Goal: Task Accomplishment & Management: Manage account settings

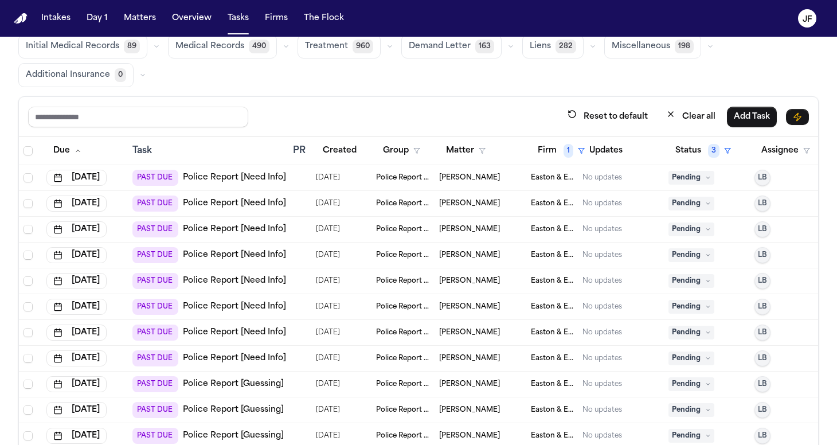
click at [236, 228] on link "Police Report [Need Info]" at bounding box center [234, 229] width 103 height 11
click at [232, 210] on div "PAST DUE Police Report [Need Info]" at bounding box center [209, 204] width 154 height 16
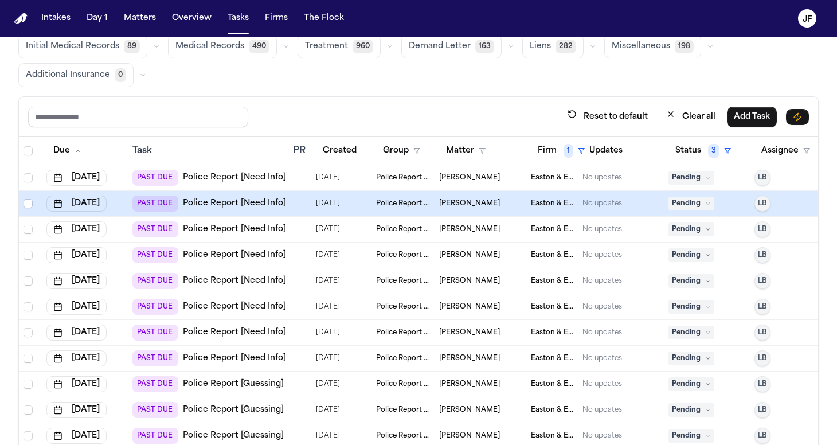
click at [239, 207] on body "Intakes Day 1 Matters Overview Tasks Firms The Flock JF Global Filters Review C…" at bounding box center [418, 222] width 837 height 445
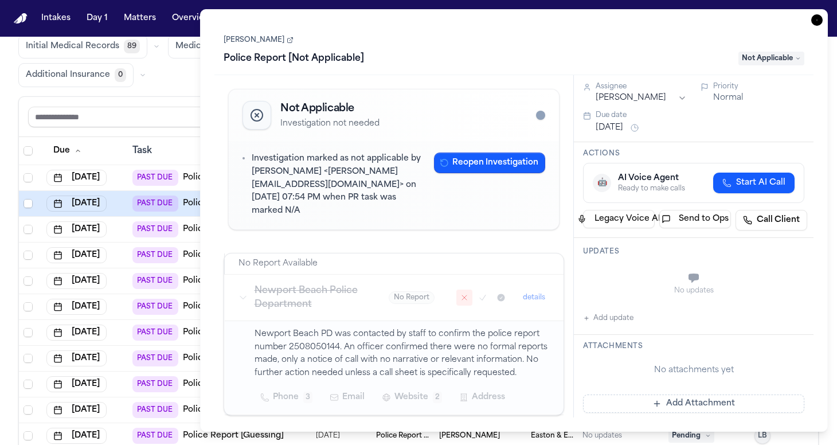
click at [820, 21] on icon "button" at bounding box center [816, 19] width 11 height 11
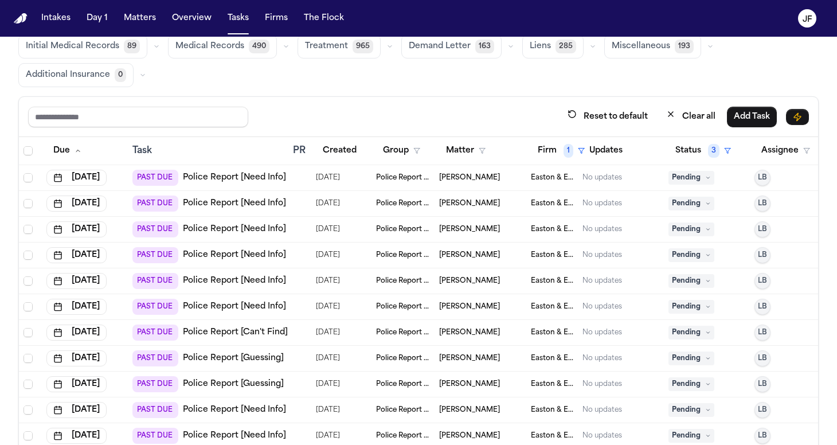
click at [218, 209] on div "PAST DUE Police Report [Need Info]" at bounding box center [209, 204] width 154 height 16
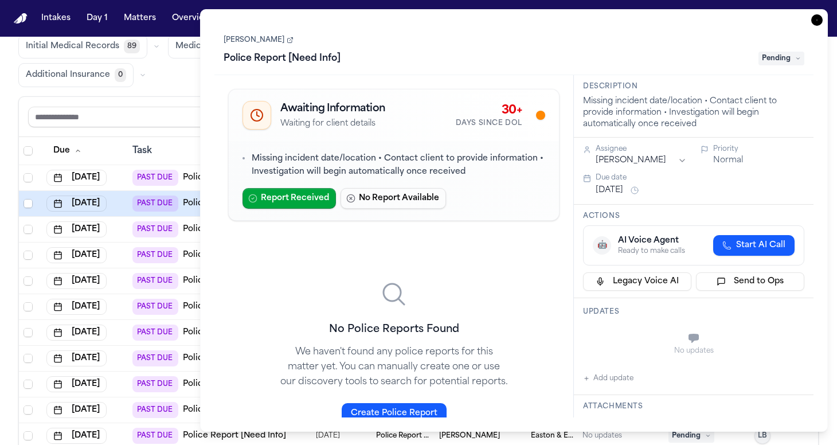
click at [814, 14] on div "Task Details Jordan Keith Police Report [Need Info] Pending Awaiting Informatio…" at bounding box center [514, 220] width 628 height 423
click at [814, 17] on icon "button" at bounding box center [816, 19] width 11 height 11
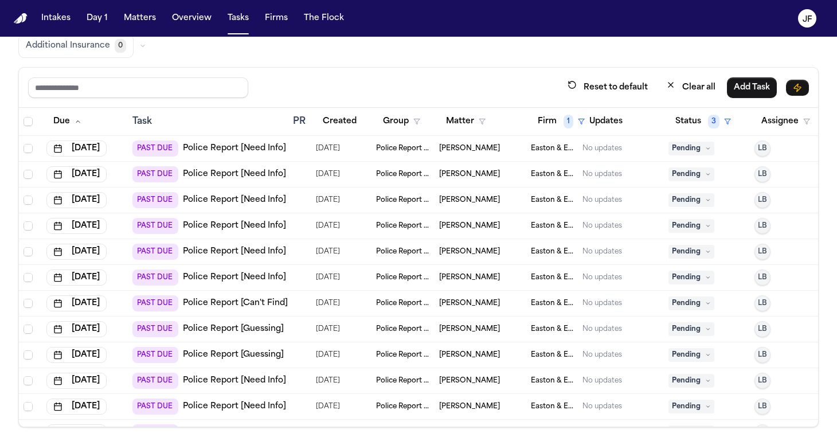
click at [235, 148] on link "Police Report [Need Info]" at bounding box center [234, 148] width 103 height 11
click at [221, 299] on link "Police Report [Can't Find]" at bounding box center [235, 303] width 105 height 11
click at [228, 174] on link "Police Report [Need Info]" at bounding box center [234, 174] width 103 height 11
click at [256, 171] on link "Police Report [Need Info]" at bounding box center [234, 174] width 103 height 11
click at [251, 201] on link "Police Report [Need Info]" at bounding box center [234, 199] width 103 height 11
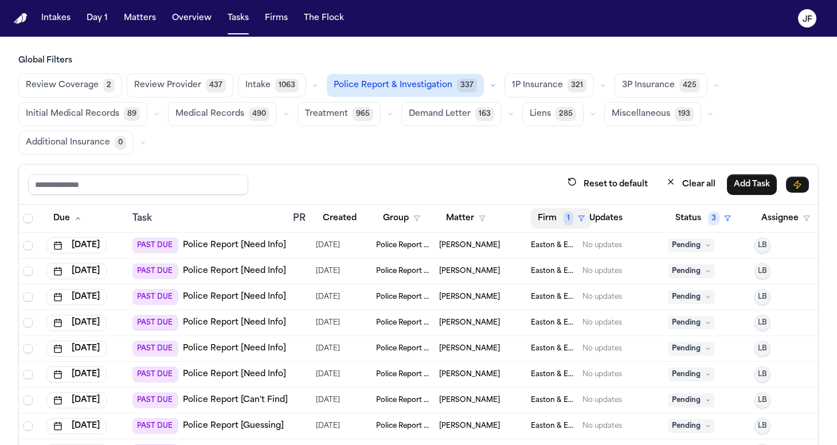
click at [556, 220] on button "Firm 1" at bounding box center [561, 218] width 61 height 21
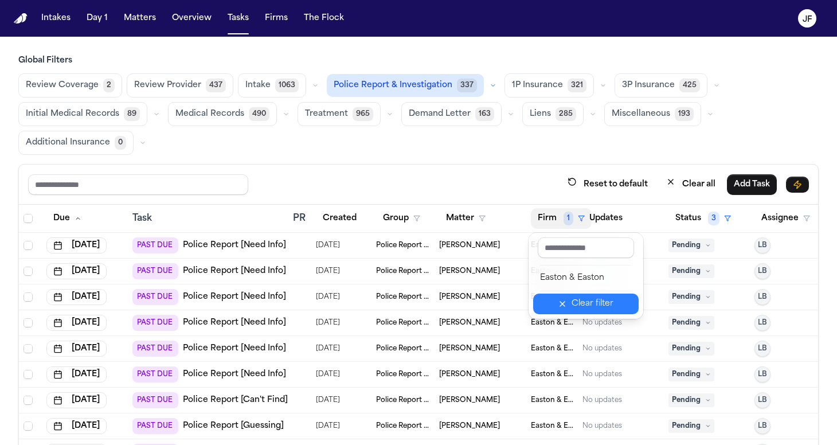
click at [570, 298] on button "Clear filter" at bounding box center [586, 304] width 106 height 21
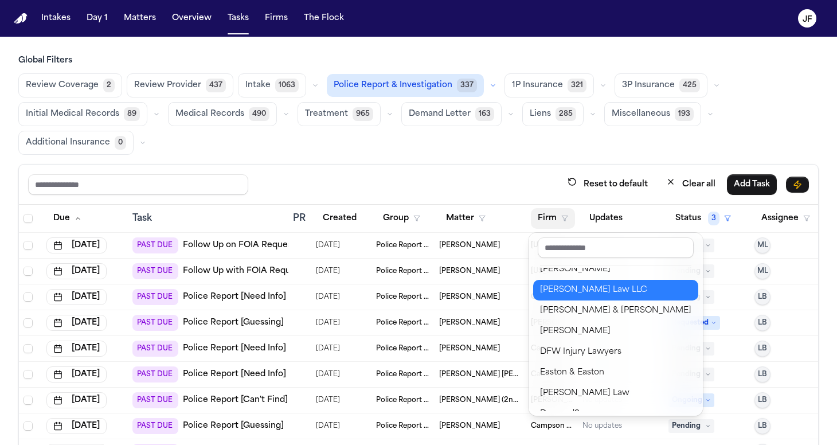
scroll to position [95, 0]
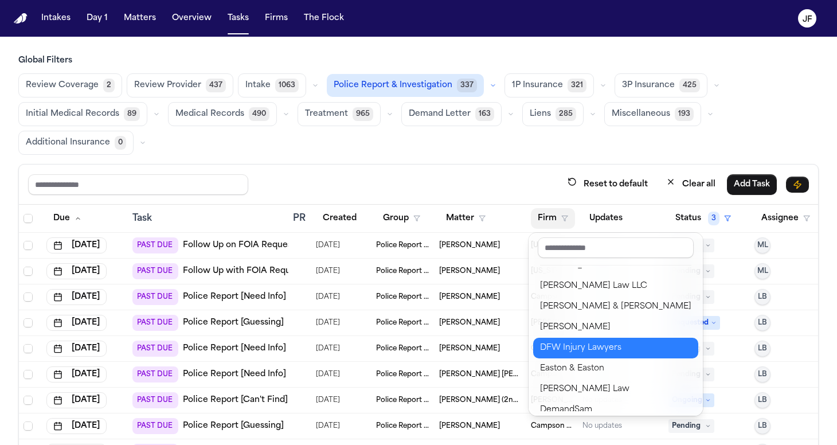
click at [571, 349] on div "DFW Injury Lawyers" at bounding box center [615, 348] width 151 height 14
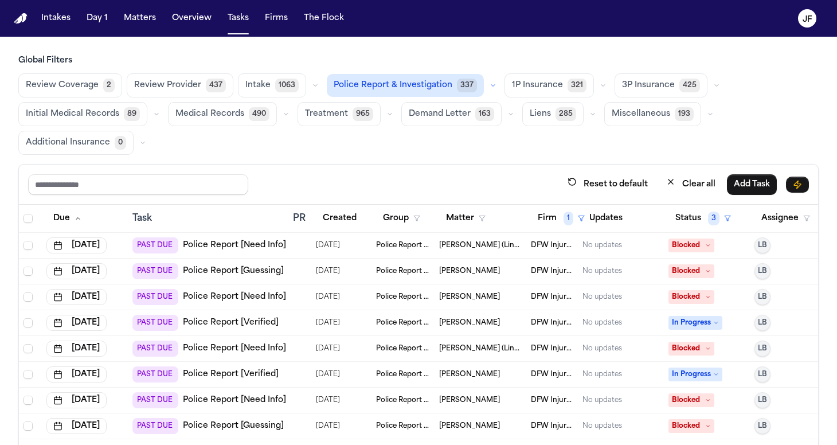
click at [257, 246] on link "Police Report [Need Info]" at bounding box center [234, 245] width 103 height 11
click at [251, 348] on link "Police Report [Need Info]" at bounding box center [234, 348] width 103 height 11
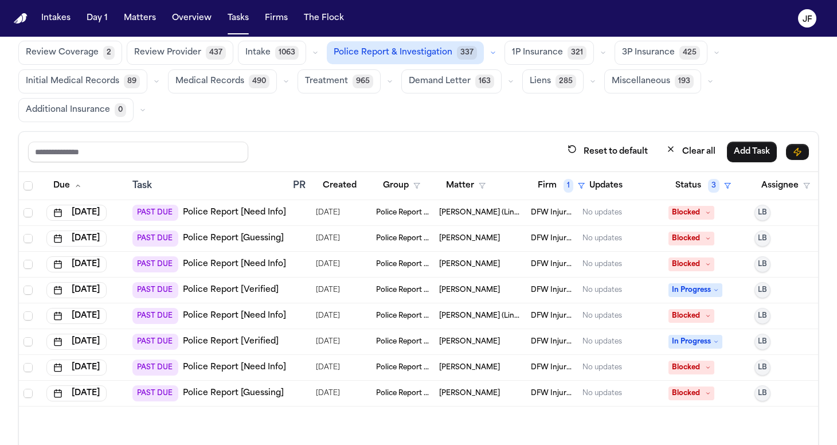
scroll to position [68, 0]
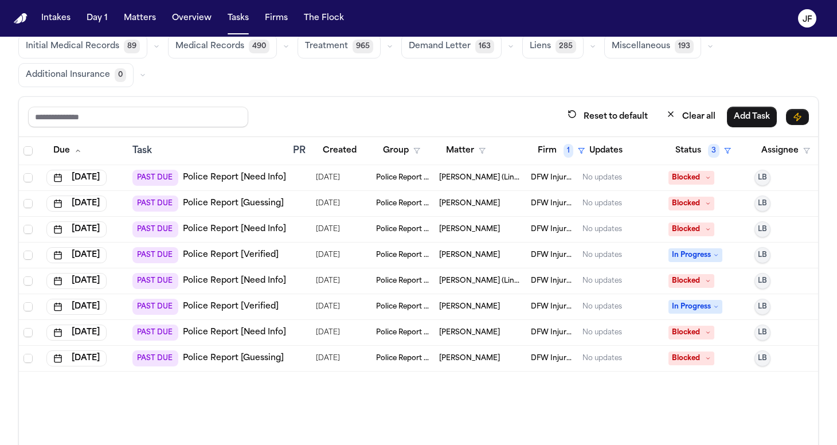
click at [700, 279] on span "Blocked" at bounding box center [692, 281] width 46 height 14
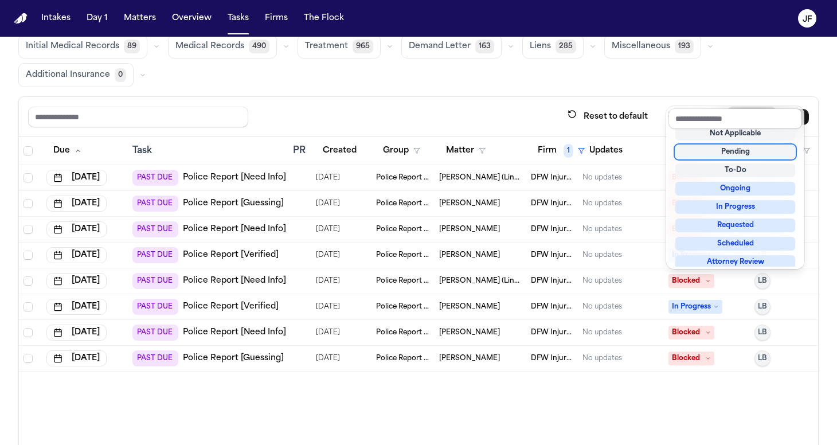
scroll to position [5, 0]
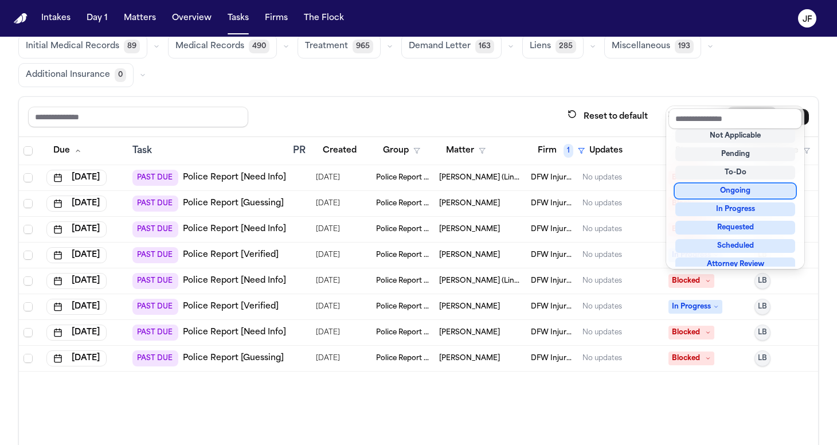
click at [504, 129] on div "Reset to default Clear all Add Task Due Task PR Created Group Matter Firm 1 Upd…" at bounding box center [418, 276] width 801 height 360
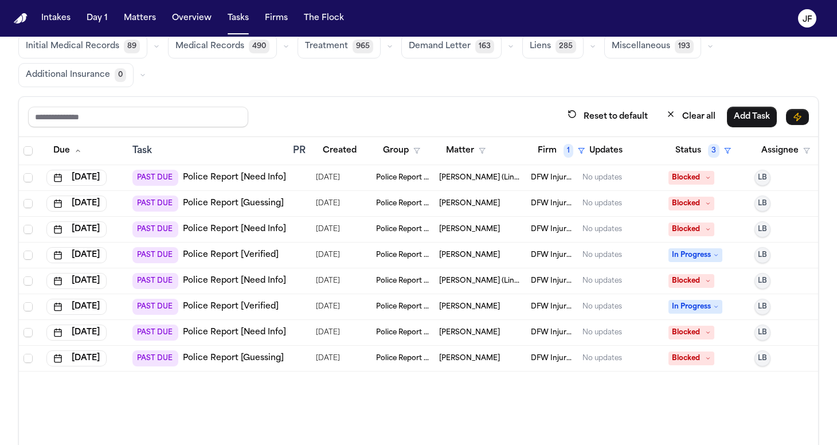
click at [698, 177] on span "Blocked" at bounding box center [692, 178] width 46 height 14
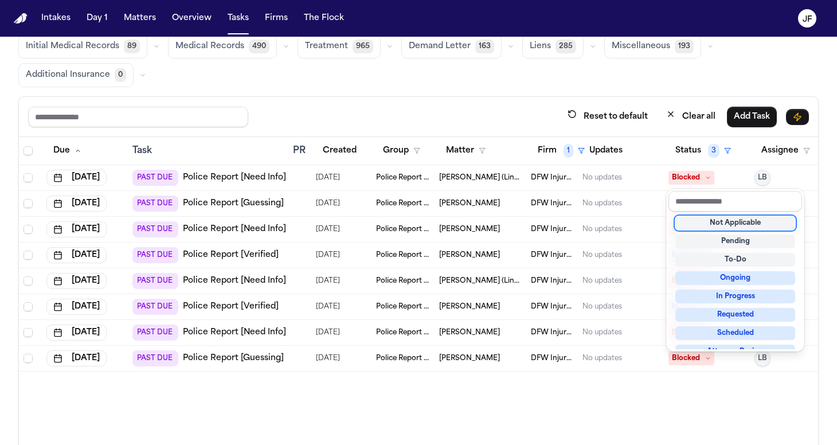
click at [725, 226] on div "Not Applicable" at bounding box center [736, 223] width 120 height 14
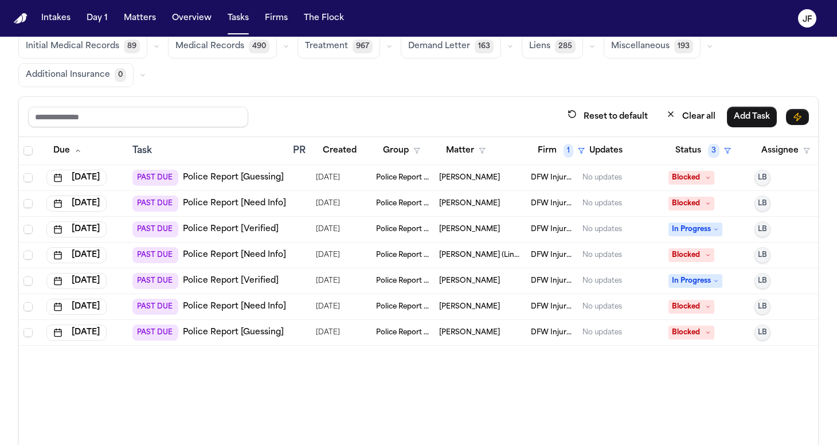
click at [270, 179] on link "Police Report [Guessing]" at bounding box center [233, 177] width 101 height 11
click at [254, 228] on link "Police Report [Verified]" at bounding box center [231, 229] width 96 height 11
click at [561, 150] on button "Firm 1" at bounding box center [561, 151] width 61 height 21
click at [559, 154] on button "Firm 1" at bounding box center [561, 151] width 61 height 21
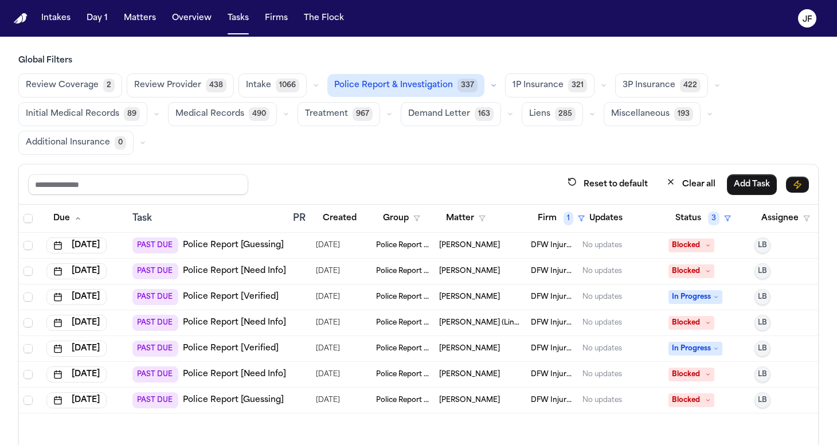
scroll to position [0, 0]
click at [424, 85] on span "Police Report & Investigation" at bounding box center [393, 85] width 119 height 11
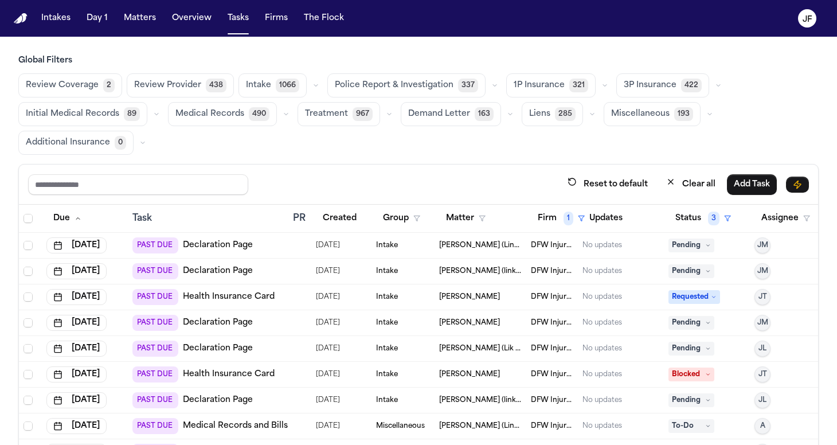
click at [424, 85] on span "Police Report & Investigation" at bounding box center [394, 85] width 119 height 11
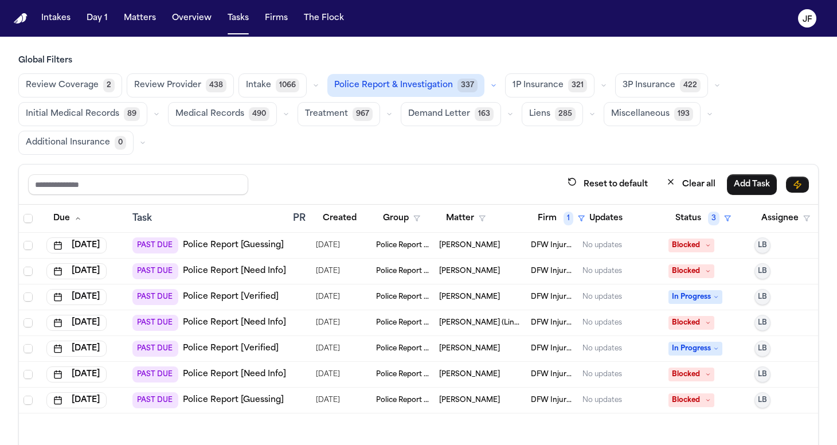
click at [698, 243] on span "Blocked" at bounding box center [692, 246] width 46 height 14
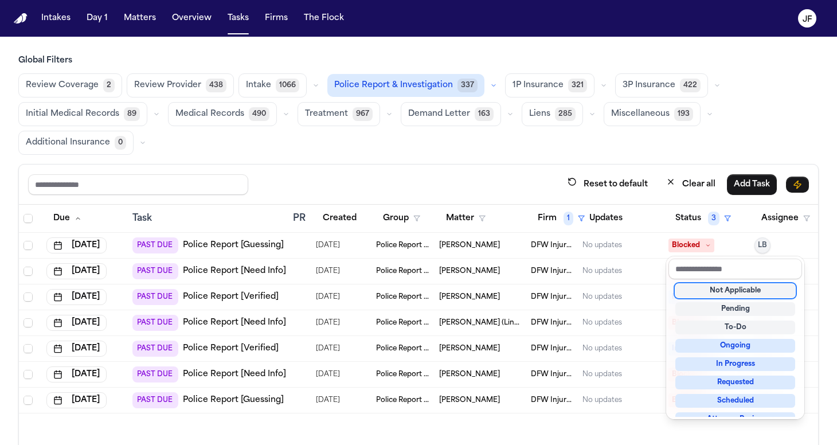
click at [723, 289] on div "Not Applicable" at bounding box center [736, 291] width 120 height 14
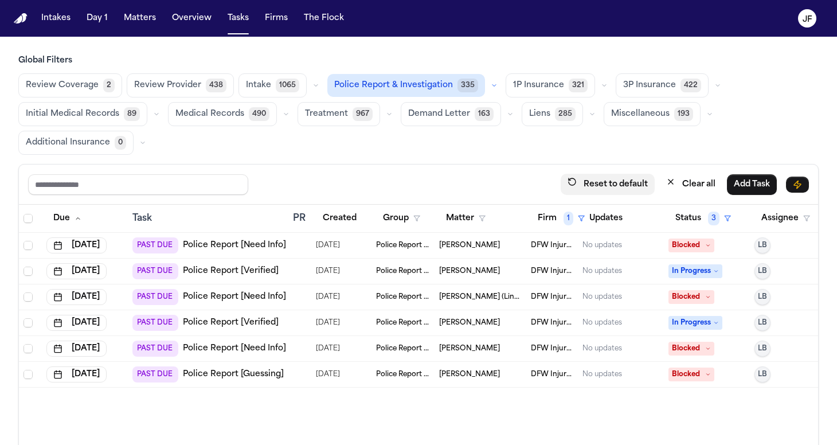
click at [572, 175] on button "Reset to default" at bounding box center [608, 184] width 94 height 21
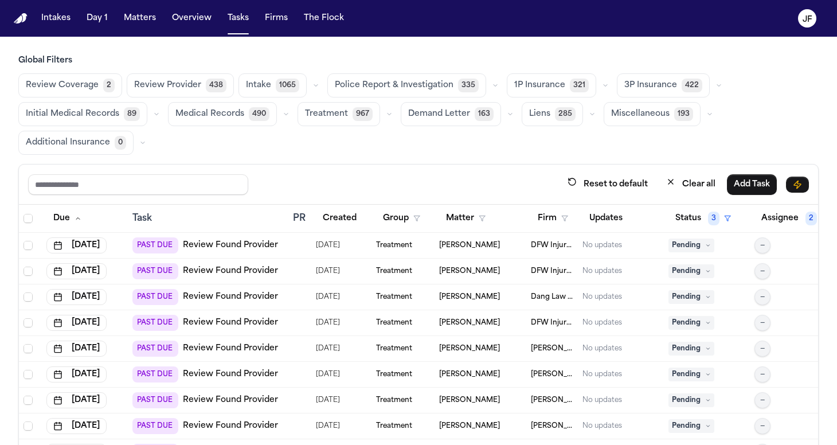
click at [428, 84] on span "Police Report & Investigation" at bounding box center [394, 85] width 119 height 11
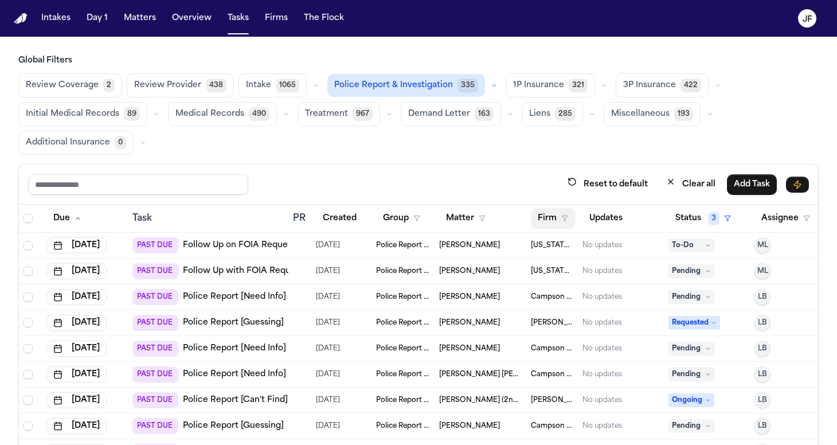
click at [564, 214] on button "Firm" at bounding box center [553, 218] width 44 height 21
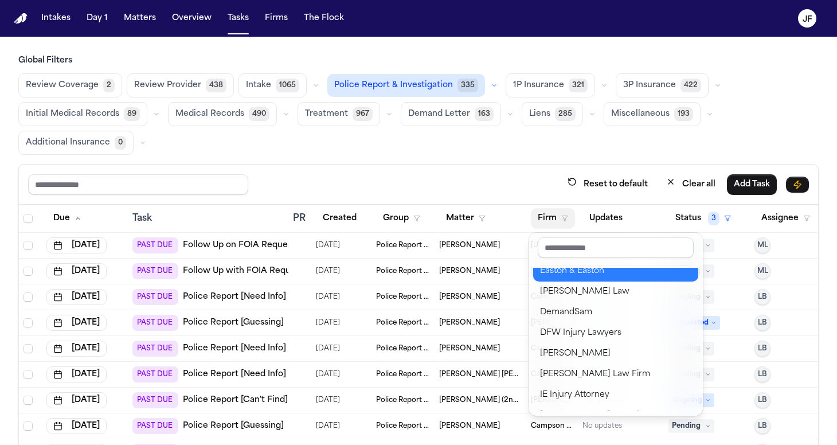
scroll to position [182, 0]
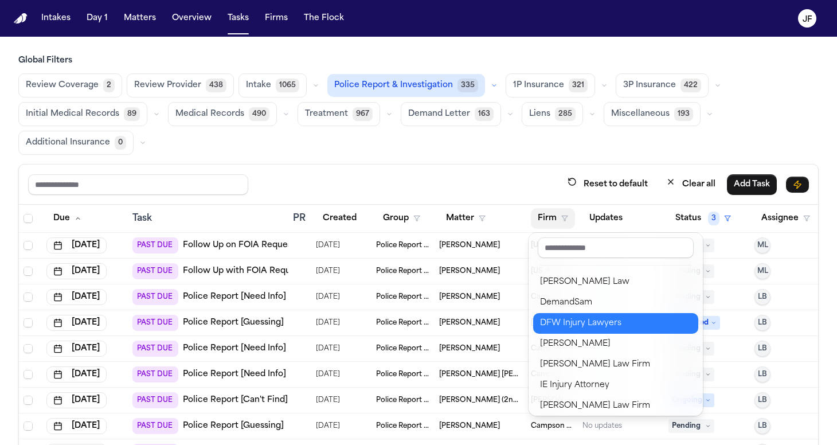
click at [579, 319] on div "DFW Injury Lawyers" at bounding box center [615, 324] width 151 height 14
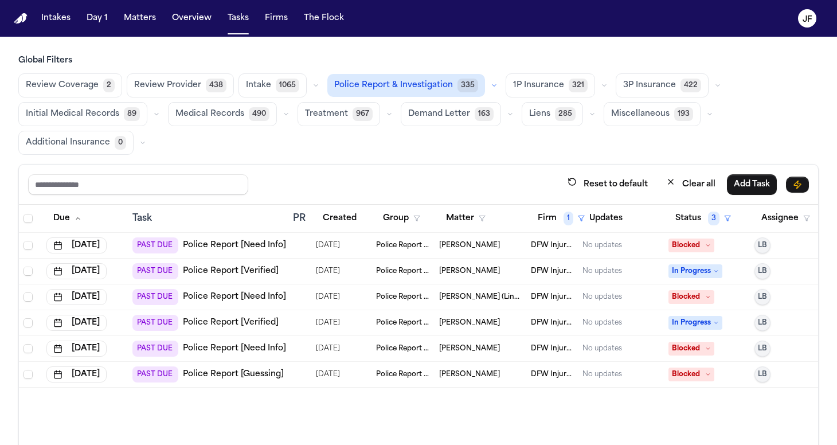
click at [218, 246] on link "Police Report [Need Info]" at bounding box center [234, 245] width 103 height 11
click at [225, 278] on div "PAST DUE Police Report [Verified]" at bounding box center [205, 271] width 146 height 16
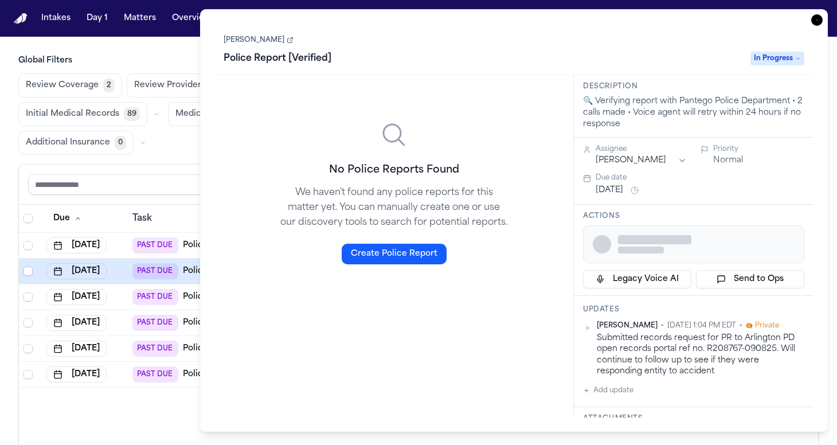
click at [232, 275] on div "No Police Reports Found We haven't found any police reports for this matter yet…" at bounding box center [394, 192] width 341 height 217
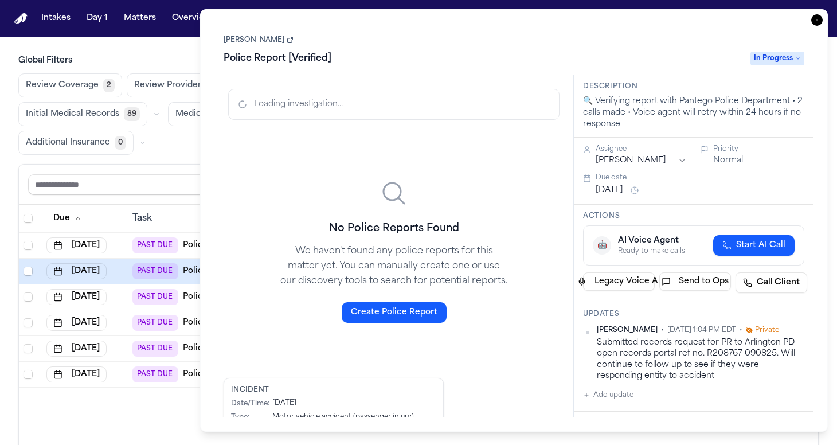
click at [194, 273] on link "Police Report [Verified]" at bounding box center [231, 271] width 96 height 11
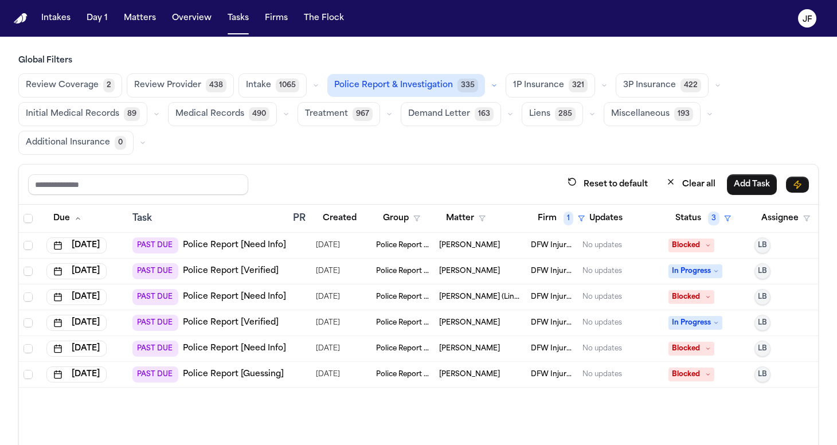
click at [253, 323] on link "Police Report [Verified]" at bounding box center [231, 322] width 96 height 11
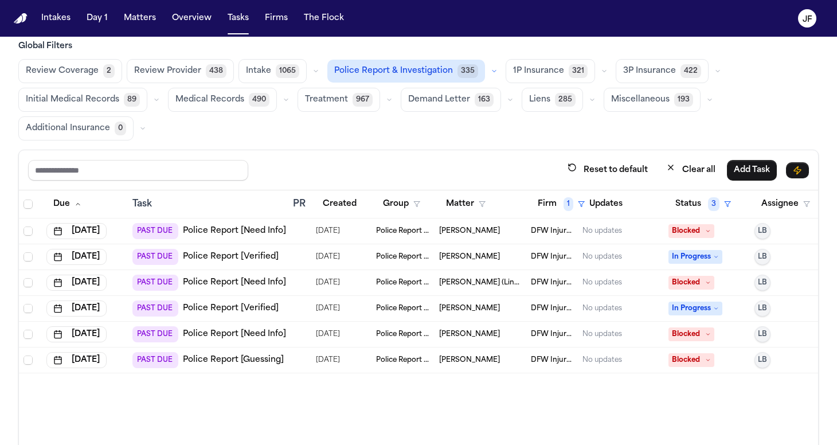
scroll to position [20, 0]
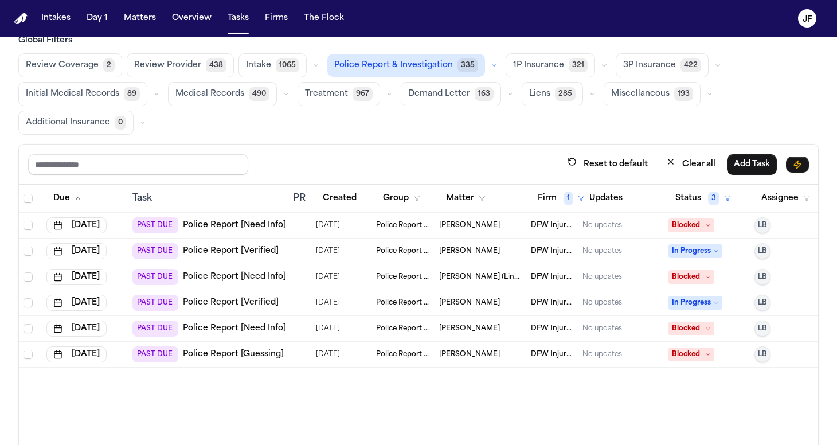
click at [704, 249] on span "In Progress" at bounding box center [696, 251] width 54 height 14
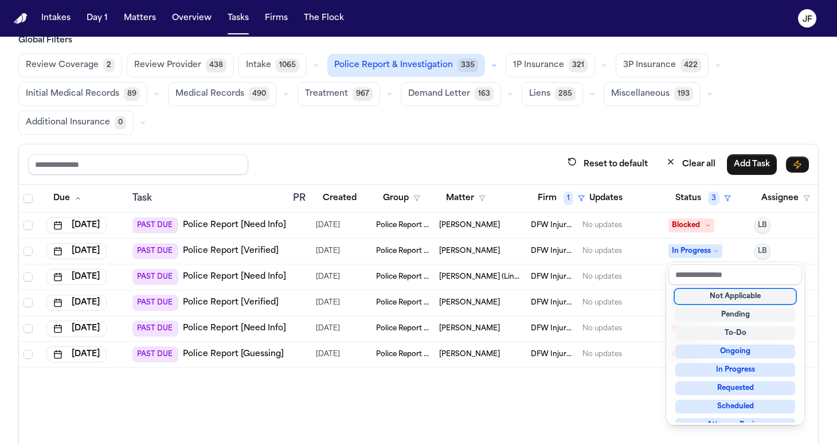
click at [710, 295] on div "Not Applicable" at bounding box center [736, 297] width 120 height 14
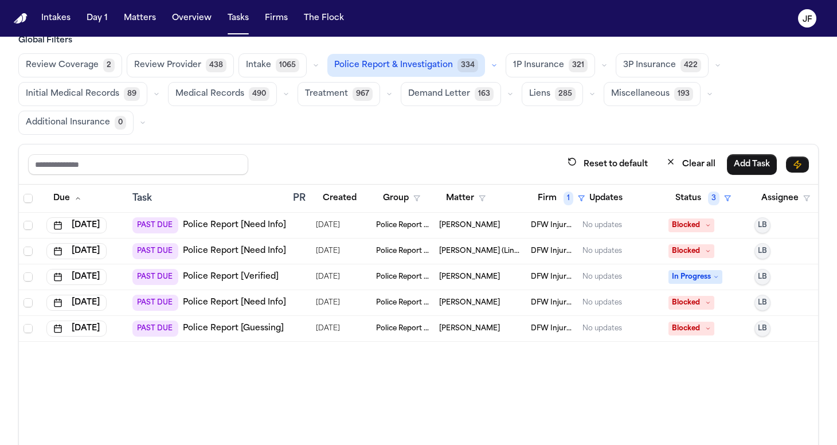
scroll to position [52, 0]
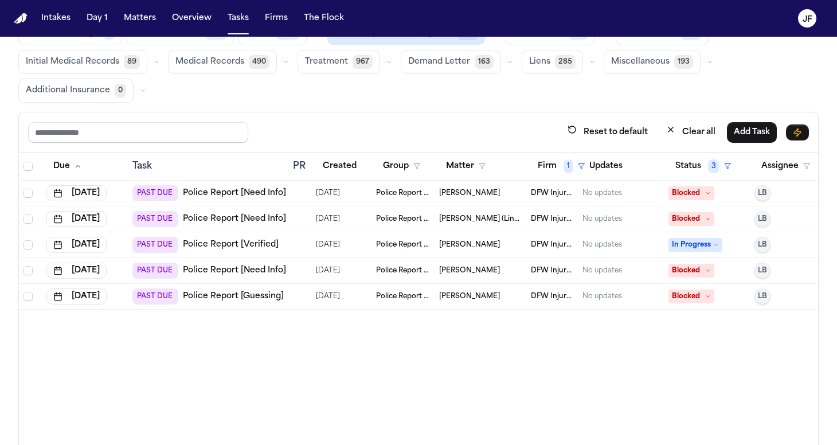
click at [520, 0] on nav "Intakes Day 1 Matters Overview Tasks Firms The Flock JF" at bounding box center [418, 18] width 837 height 37
click at [713, 189] on span "Blocked" at bounding box center [692, 193] width 46 height 14
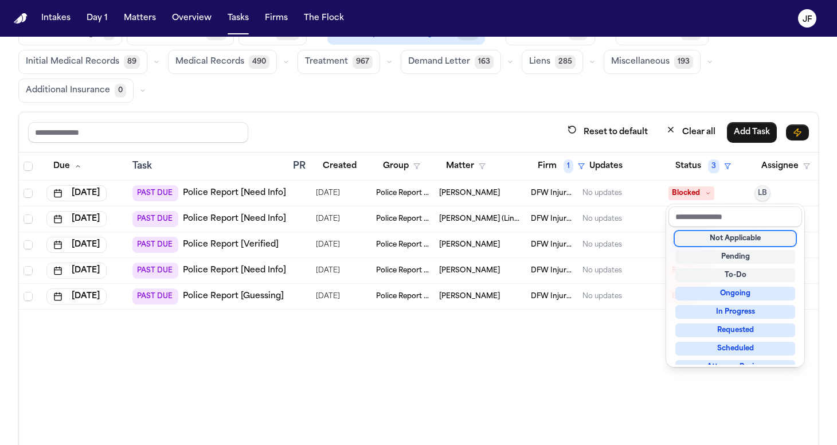
click at [698, 237] on div "Not Applicable" at bounding box center [736, 239] width 120 height 14
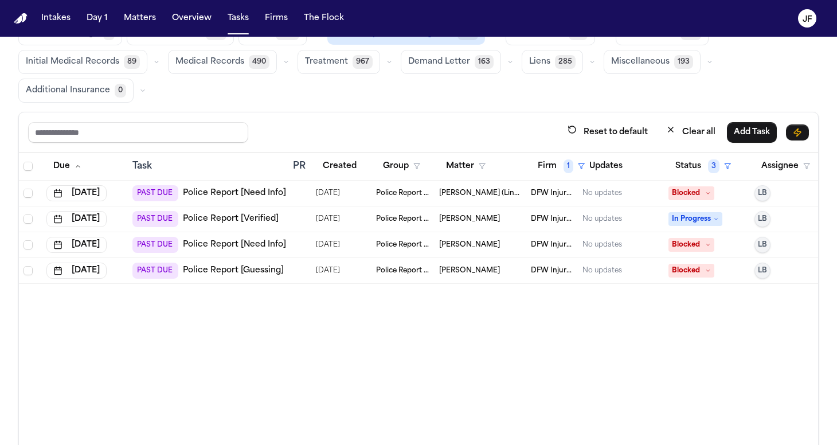
click at [659, 3] on nav "Intakes Day 1 Matters Overview Tasks Firms The Flock JF" at bounding box center [418, 18] width 837 height 37
click at [659, 0] on nav "Intakes Day 1 Matters Overview Tasks Firms The Flock JF" at bounding box center [418, 18] width 837 height 37
click at [714, 218] on icon at bounding box center [716, 219] width 6 height 6
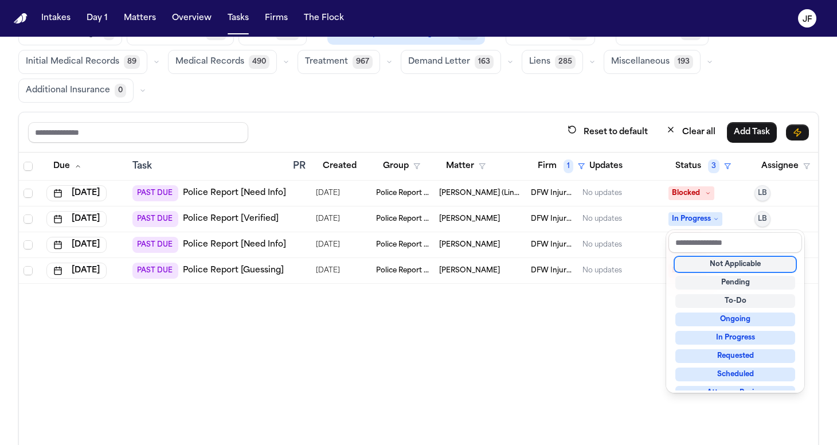
click at [713, 264] on div "Not Applicable" at bounding box center [736, 264] width 120 height 14
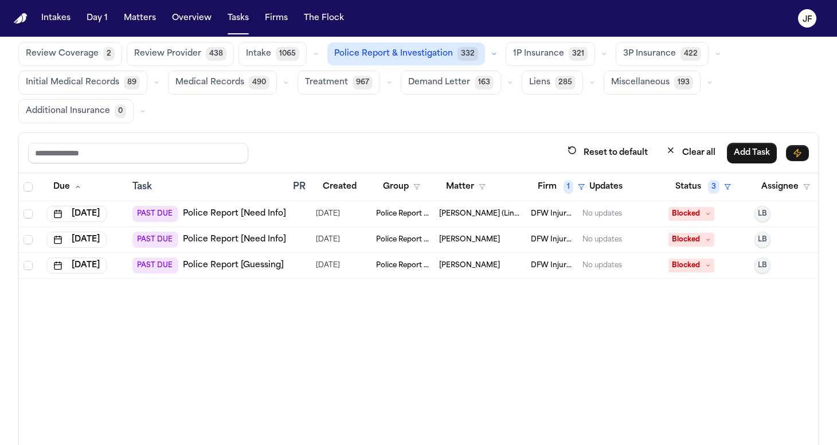
scroll to position [21, 0]
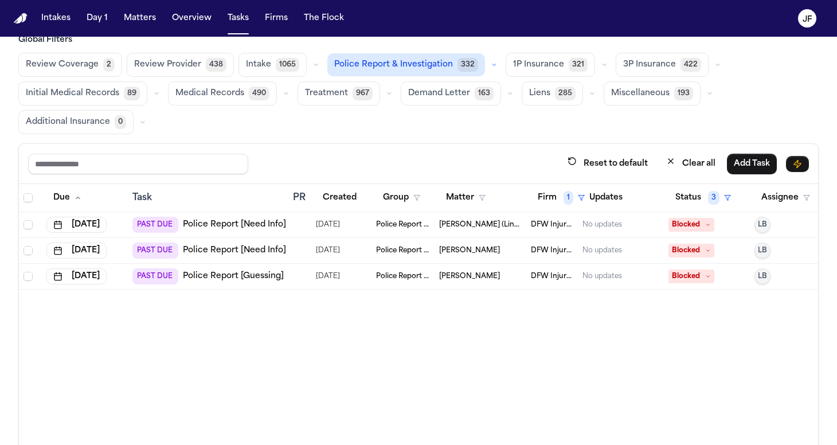
click at [249, 278] on link "Police Report [Guessing]" at bounding box center [233, 276] width 101 height 11
click at [703, 279] on span "Blocked" at bounding box center [692, 277] width 46 height 14
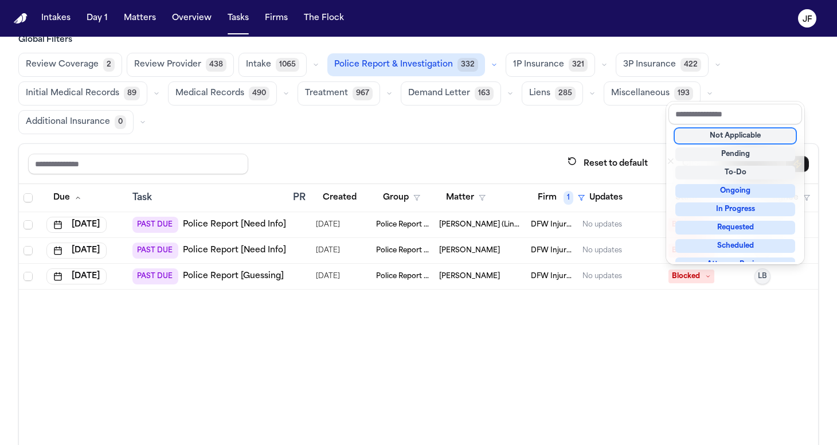
click at [747, 136] on div "Not Applicable" at bounding box center [736, 136] width 120 height 14
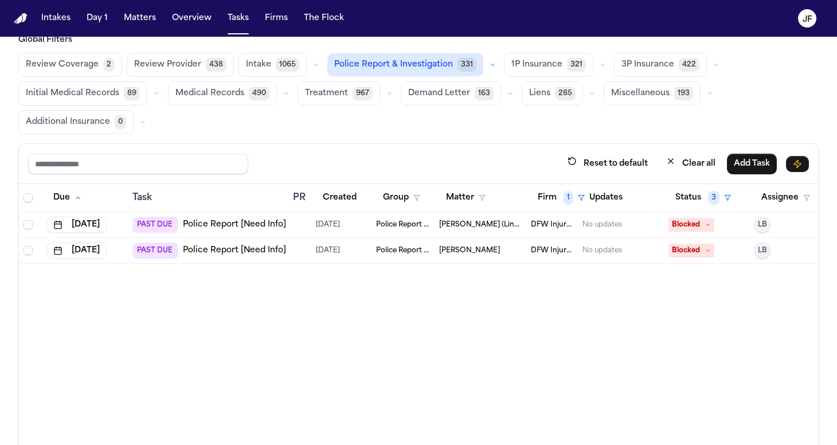
click at [437, 280] on div "Due Task PR Created Group Matter Firm 1 Updates Status 3 Assignee Aug 22, 2025 …" at bounding box center [418, 343] width 799 height 319
click at [251, 253] on link "Police Report [Need Info]" at bounding box center [234, 250] width 103 height 11
click at [690, 250] on span "Blocked" at bounding box center [692, 251] width 46 height 14
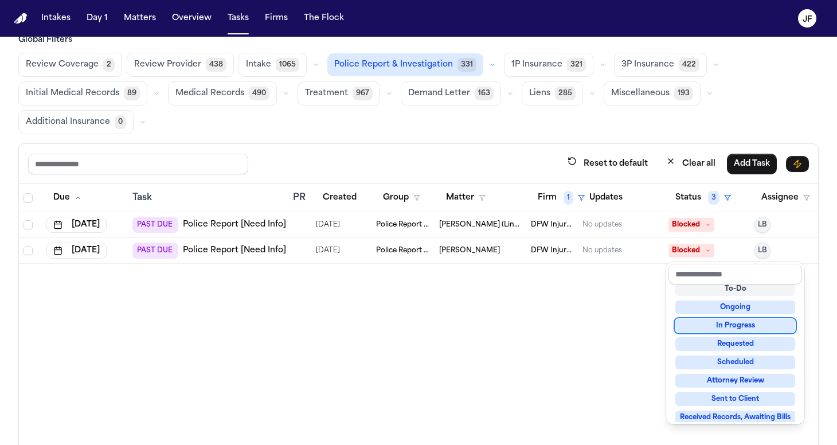
scroll to position [52, 0]
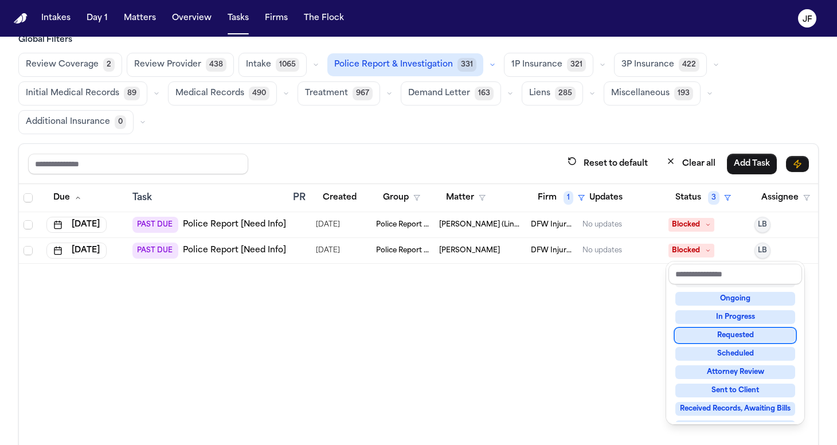
click at [728, 331] on div "Requested" at bounding box center [736, 336] width 120 height 14
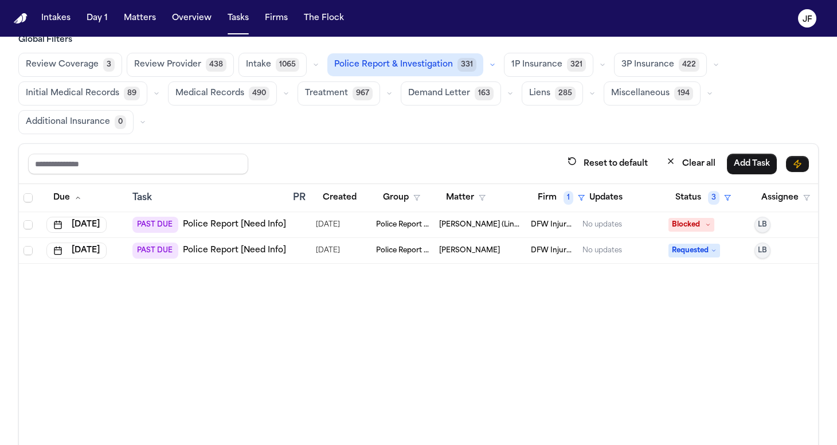
click at [629, 317] on div "Due Task PR Created Group Matter Firm 1 Updates Status 3 Assignee Aug 22, 2025 …" at bounding box center [418, 343] width 799 height 319
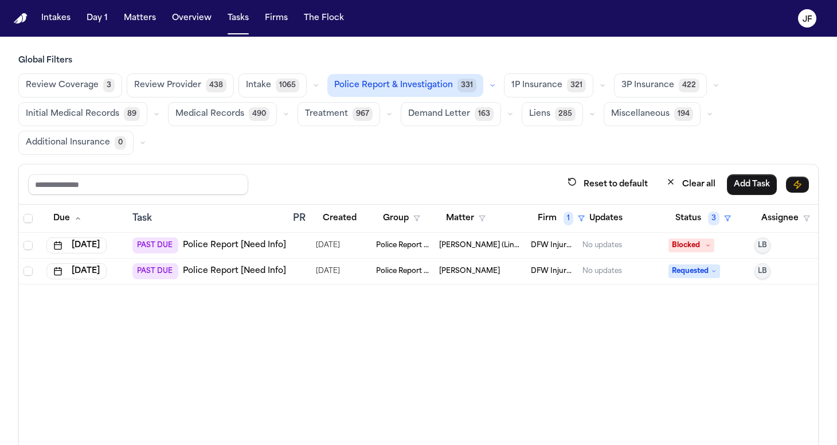
scroll to position [0, 0]
click at [436, 88] on span "Police Report & Investigation" at bounding box center [393, 85] width 119 height 11
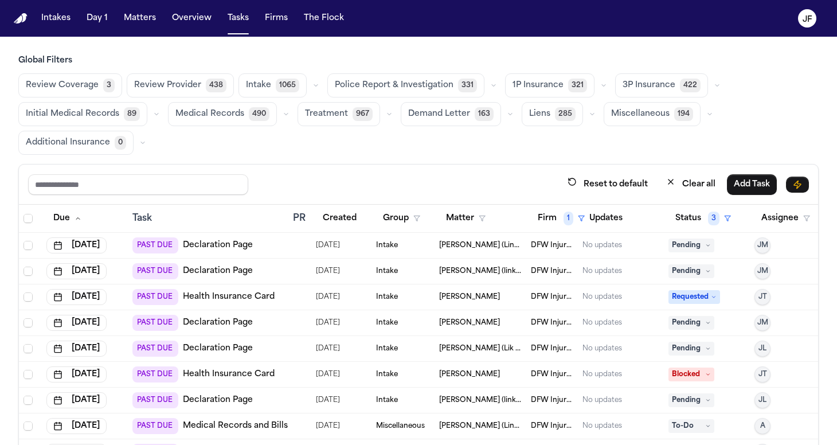
click at [543, 211] on button "Firm 1" at bounding box center [561, 218] width 61 height 21
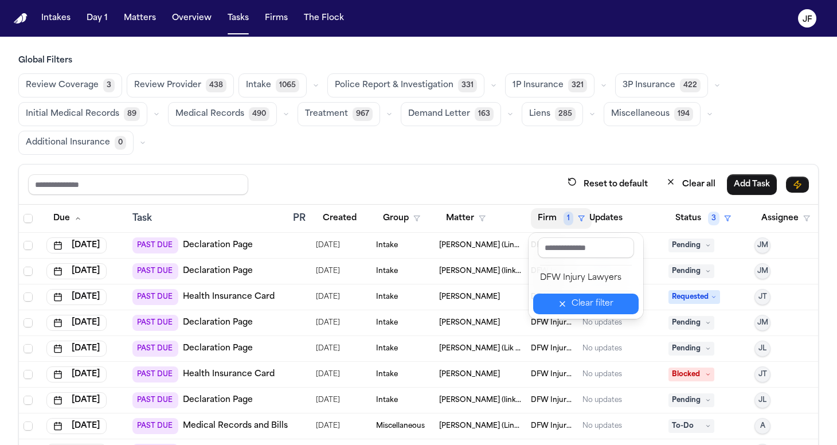
click at [567, 303] on icon "button" at bounding box center [562, 303] width 9 height 9
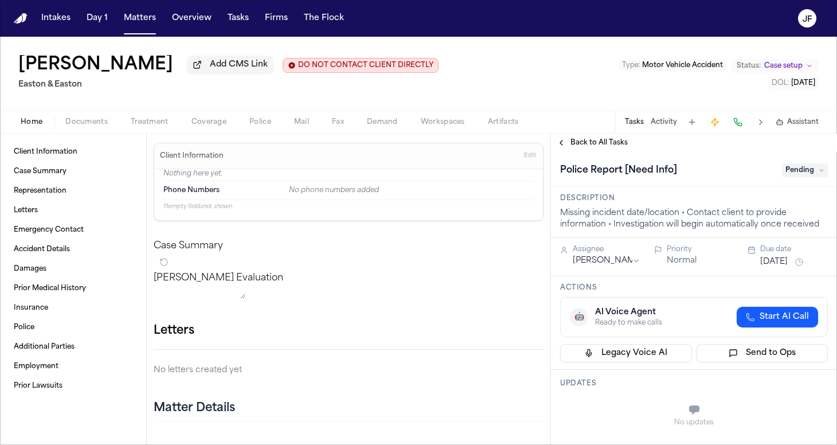
click at [216, 66] on span "Add CMS Link" at bounding box center [239, 64] width 58 height 11
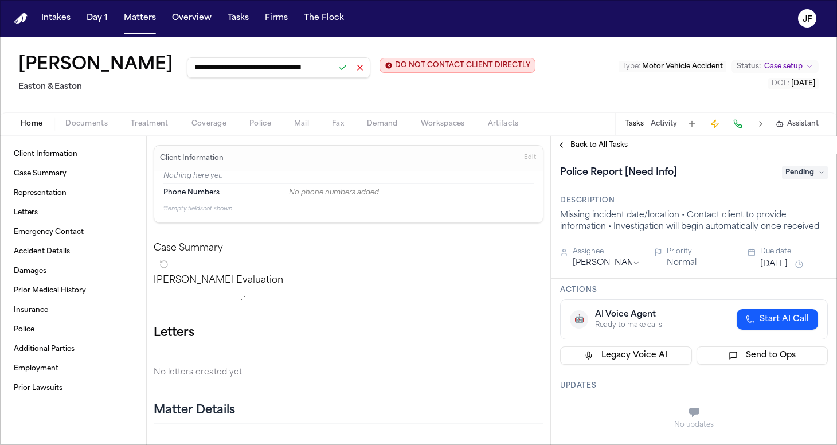
type input "**********"
click at [335, 65] on button at bounding box center [343, 68] width 16 height 16
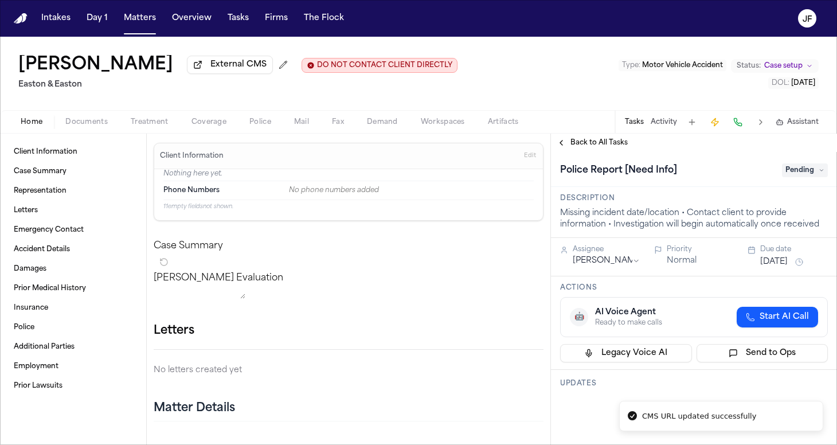
click at [601, 0] on nav "Intakes Day 1 Matters Overview Tasks Firms The Flock JF" at bounding box center [418, 18] width 837 height 37
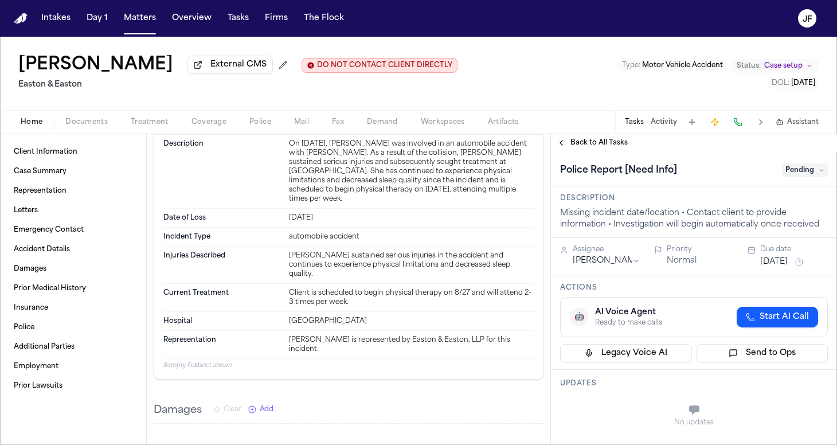
scroll to position [413, 0]
click at [266, 126] on span "Police" at bounding box center [260, 122] width 22 height 9
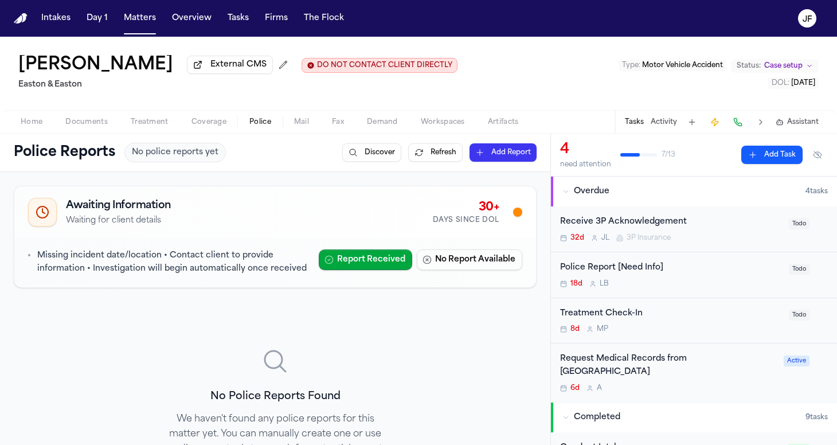
click at [664, 122] on button "Activity" at bounding box center [664, 122] width 26 height 9
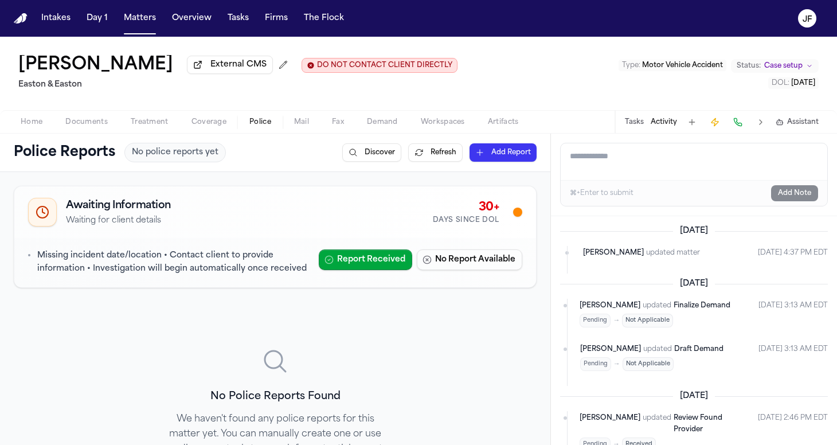
click at [584, 1] on nav "Intakes Day 1 Matters Overview Tasks Firms The Flock JF" at bounding box center [418, 18] width 837 height 37
click at [210, 71] on span "External CMS" at bounding box center [238, 64] width 56 height 11
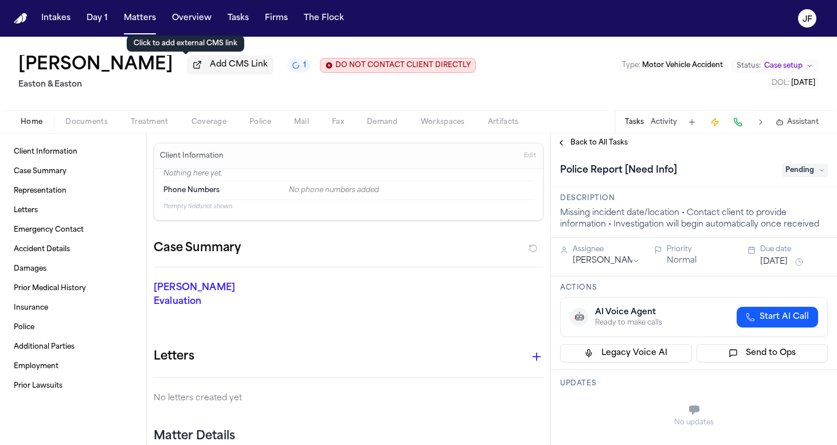
click at [210, 70] on span "Add CMS Link" at bounding box center [239, 64] width 58 height 11
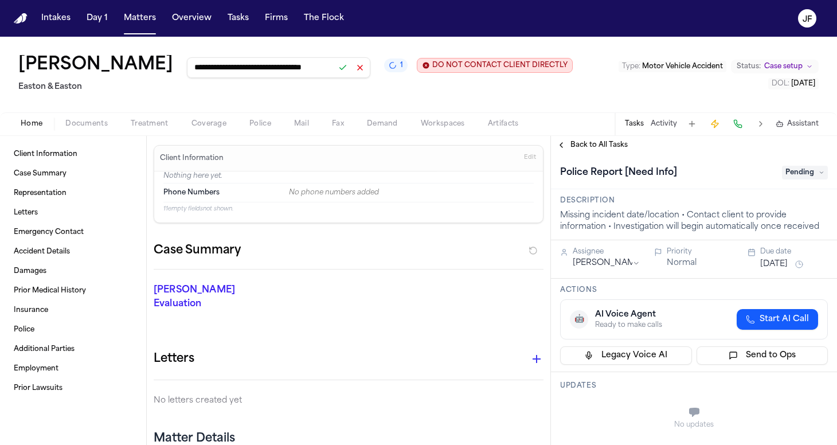
type input "**********"
click at [335, 71] on button at bounding box center [343, 68] width 16 height 16
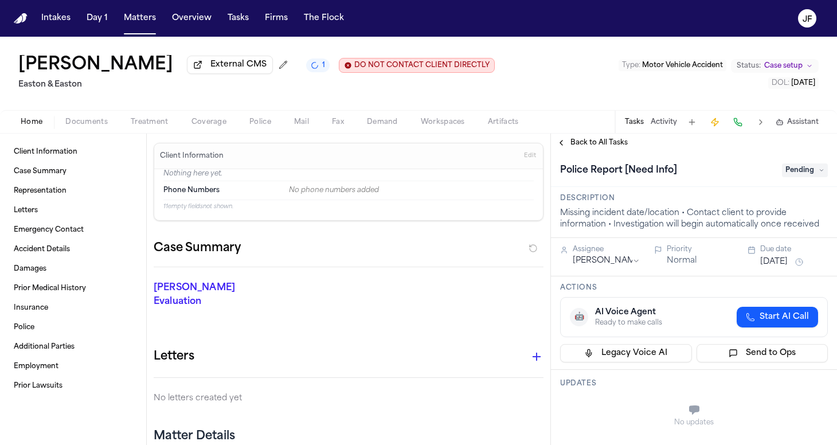
click at [796, 177] on span "Pending" at bounding box center [805, 170] width 46 height 14
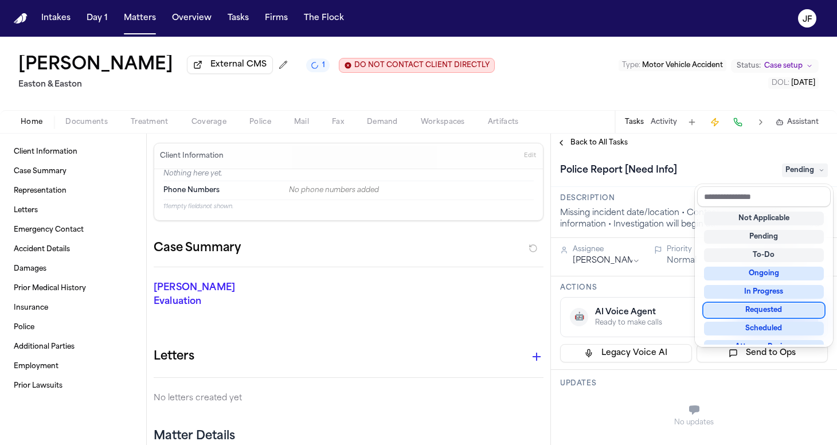
click at [751, 313] on div "Requested" at bounding box center [764, 310] width 120 height 14
click at [606, 145] on div "**********" at bounding box center [694, 289] width 286 height 311
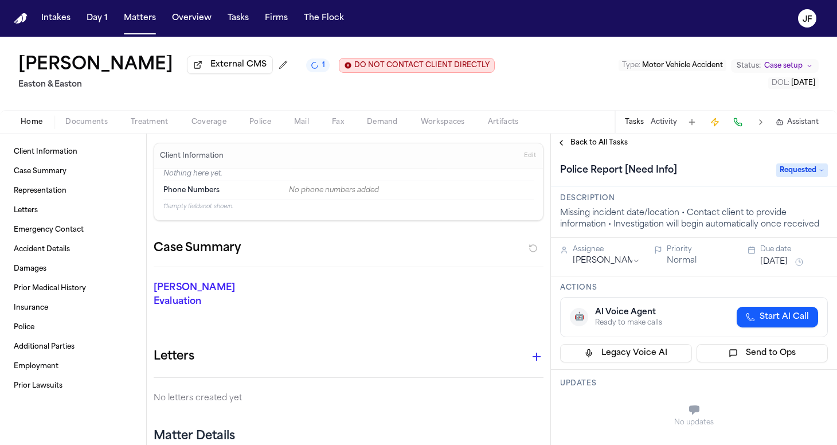
click at [607, 145] on span "Back to All Tasks" at bounding box center [599, 142] width 57 height 9
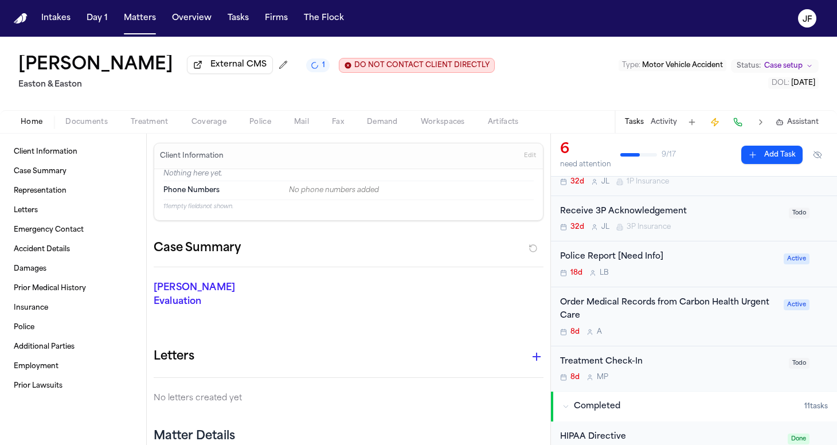
scroll to position [103, 0]
click at [615, 259] on div "Police Report [Need Info]" at bounding box center [668, 256] width 217 height 13
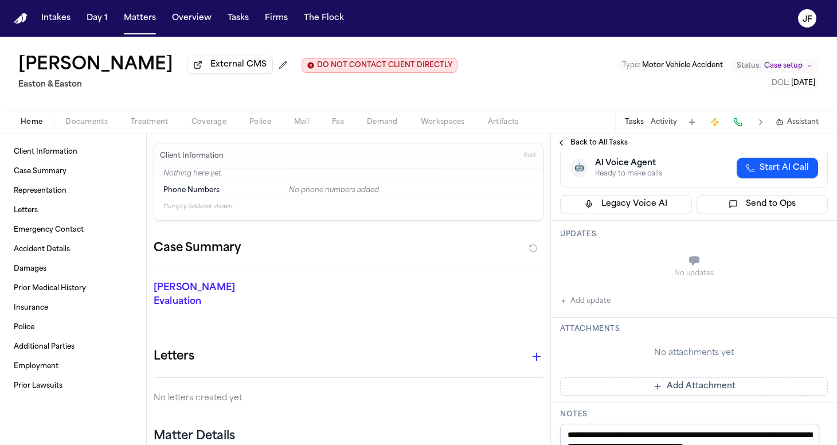
scroll to position [159, 0]
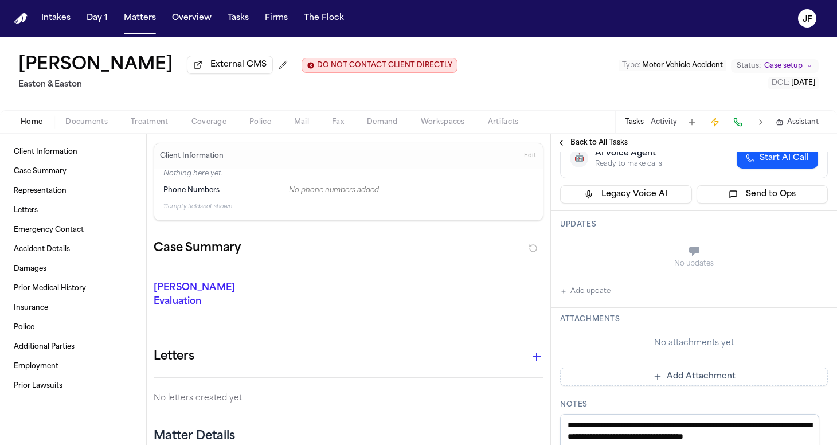
click at [590, 295] on button "Add update" at bounding box center [585, 291] width 50 height 14
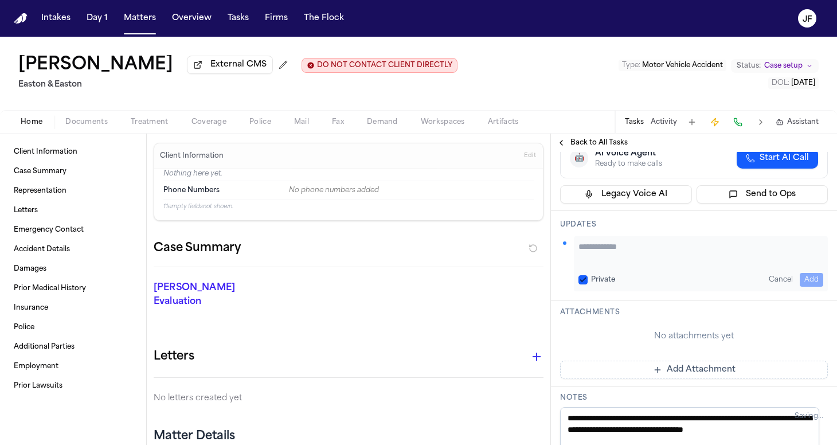
click at [604, 253] on textarea "Add your update" at bounding box center [701, 252] width 245 height 23
click at [703, 256] on textarea "*********" at bounding box center [697, 252] width 236 height 23
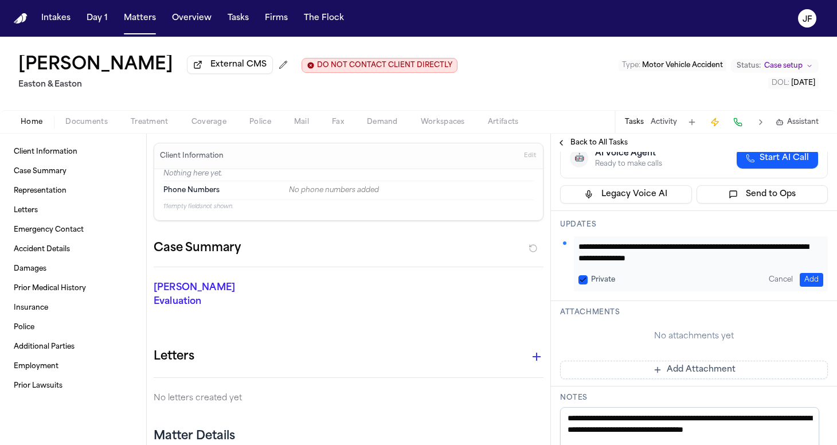
scroll to position [0, 0]
type textarea "**********"
click at [800, 280] on button "Add" at bounding box center [812, 280] width 24 height 14
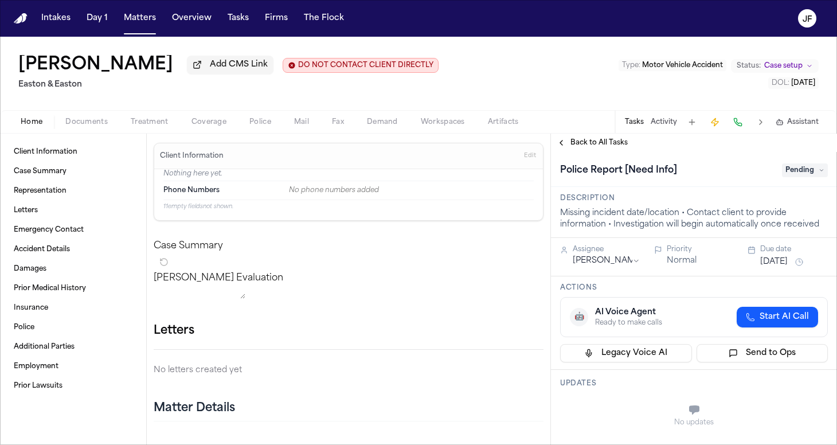
click at [786, 174] on span "Pending" at bounding box center [805, 170] width 46 height 14
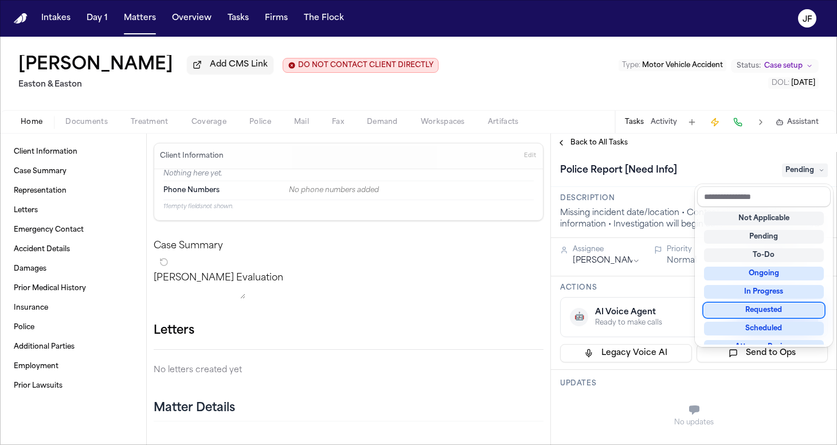
click at [754, 310] on div "Requested" at bounding box center [764, 310] width 120 height 14
click at [690, 161] on div "Police Report [Need Info] Requested" at bounding box center [694, 169] width 286 height 35
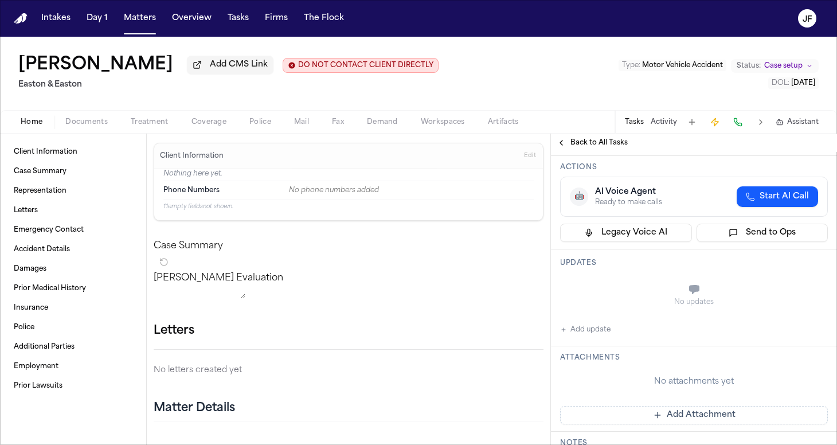
scroll to position [118, 0]
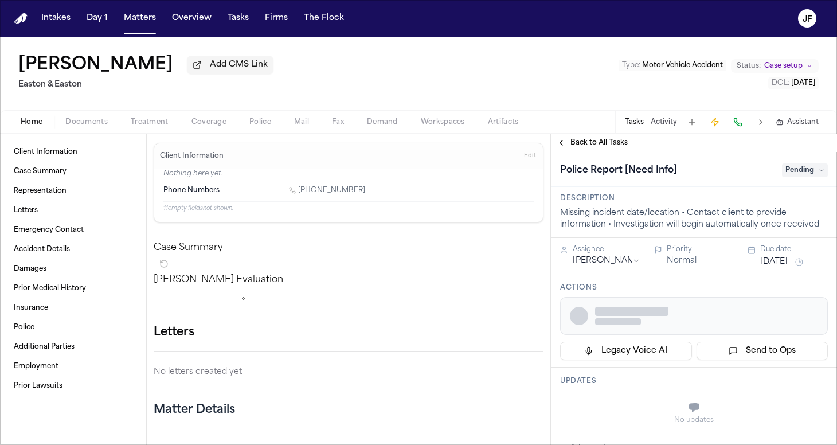
click at [96, 124] on span "Documents" at bounding box center [86, 122] width 42 height 9
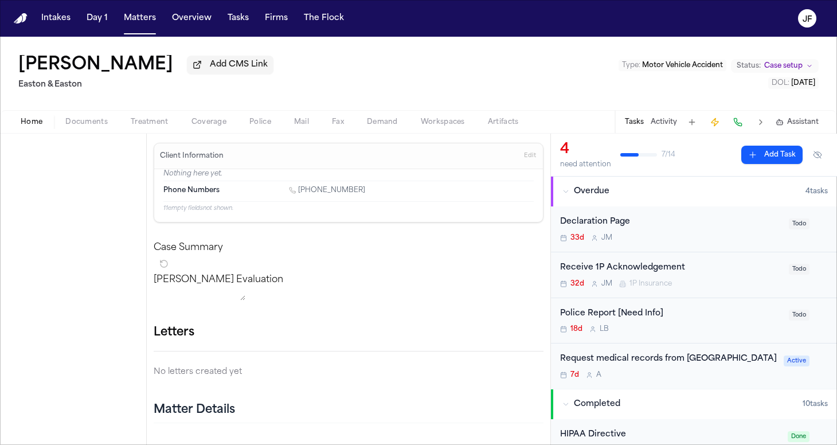
click at [29, 124] on span "Home" at bounding box center [32, 122] width 22 height 9
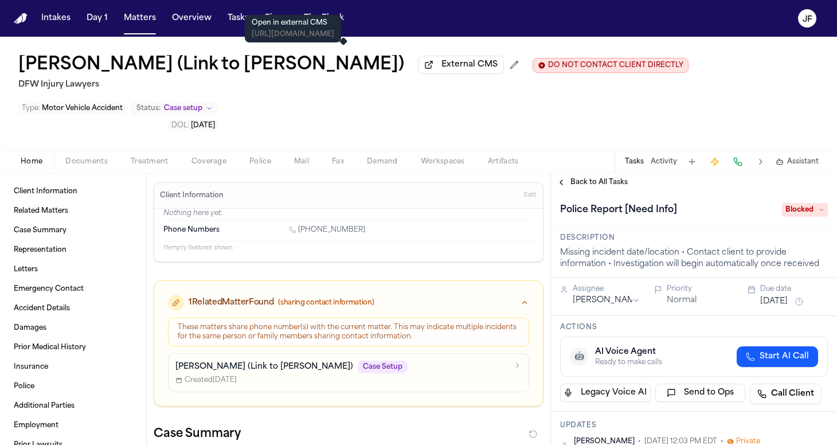
click at [442, 71] on span "External CMS" at bounding box center [470, 64] width 56 height 11
click at [249, 167] on span "button" at bounding box center [261, 167] width 36 height 1
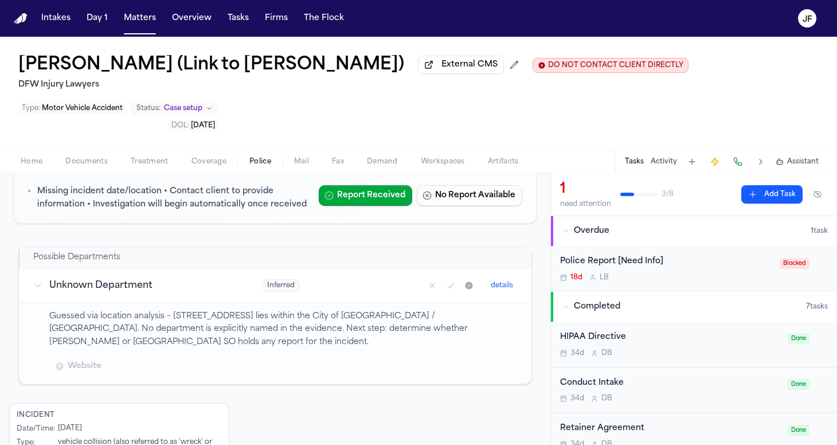
scroll to position [128, 0]
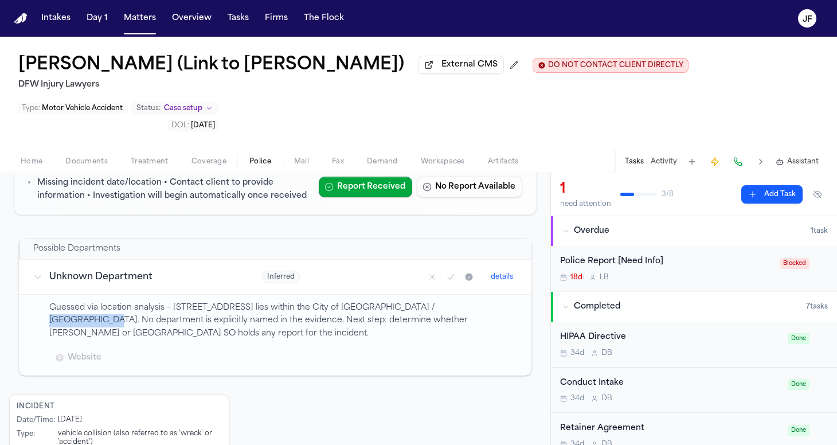
drag, startPoint x: 393, startPoint y: 270, endPoint x: 460, endPoint y: 268, distance: 67.7
click at [460, 302] on p "Guessed via location analysis – 6518 Calico Ln, Forney, TX lies within the City…" at bounding box center [283, 321] width 469 height 39
copy p "Kaufman County."
click at [15, 150] on div "Home Documents Treatment Coverage Police Mail Fax Demand Workspaces Artifacts T…" at bounding box center [418, 161] width 837 height 23
click at [22, 167] on span "button" at bounding box center [32, 167] width 36 height 1
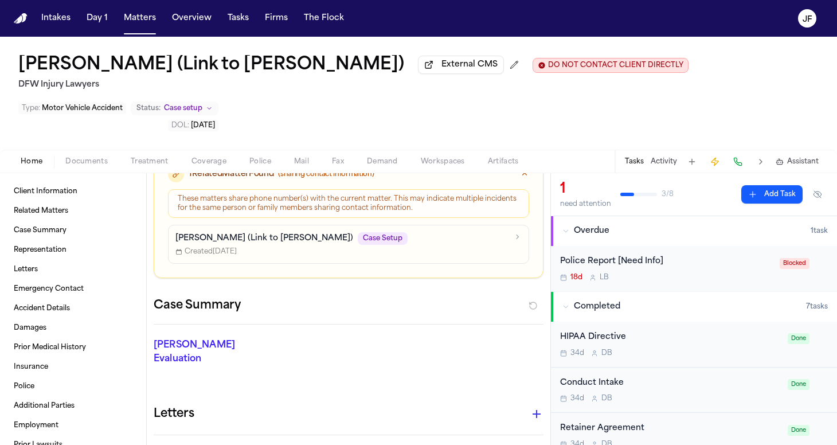
click at [84, 157] on span "Documents" at bounding box center [86, 161] width 42 height 9
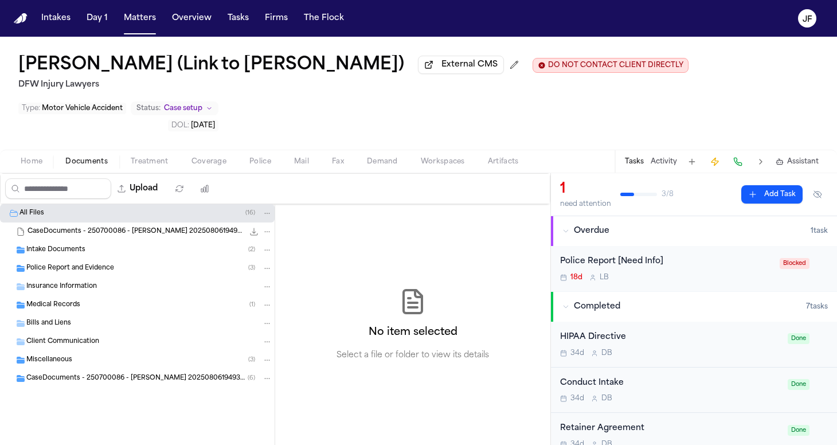
click at [112, 259] on div "Police Report and Evidence ( 3 )" at bounding box center [137, 268] width 275 height 18
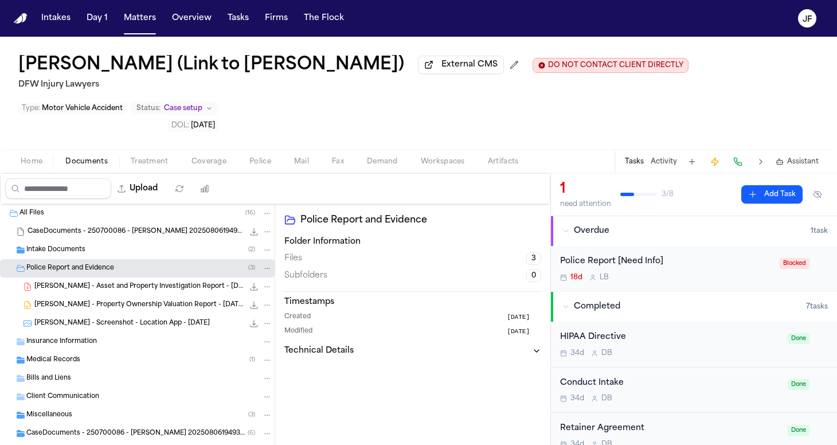
click at [115, 282] on span "A. Fain - Asset and Property Investigation Report - 7.17.25" at bounding box center [138, 287] width 209 height 10
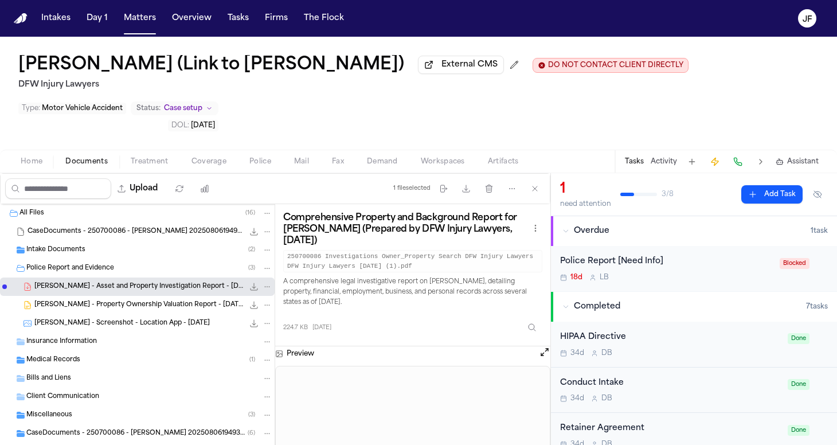
click at [190, 314] on div "A. Fain - Screenshot - Location App - 7.10.25 792.0 KB • PNG" at bounding box center [137, 323] width 275 height 18
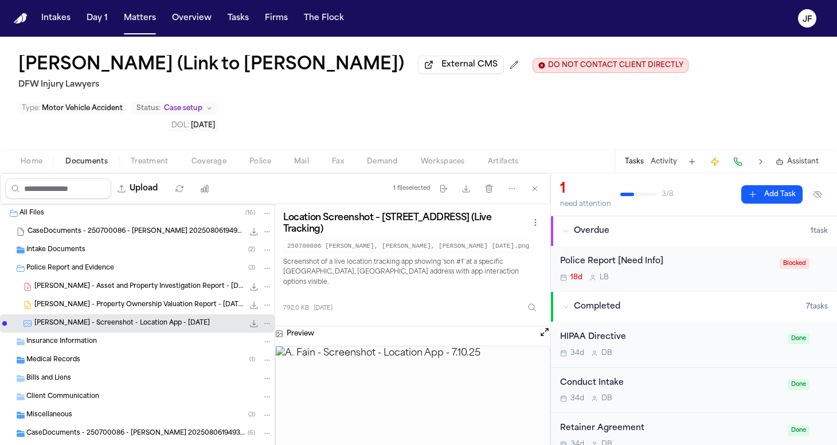
click at [162, 259] on div "Police Report and Evidence ( 3 )" at bounding box center [137, 268] width 275 height 18
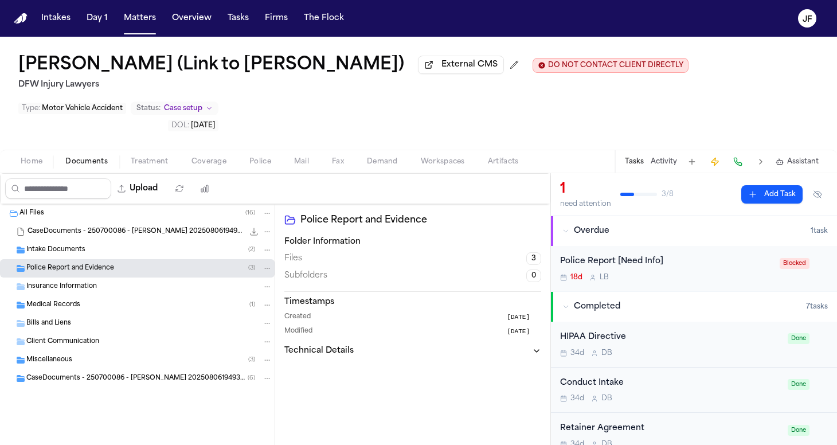
click at [162, 241] on div "Intake Documents ( 2 )" at bounding box center [137, 250] width 275 height 18
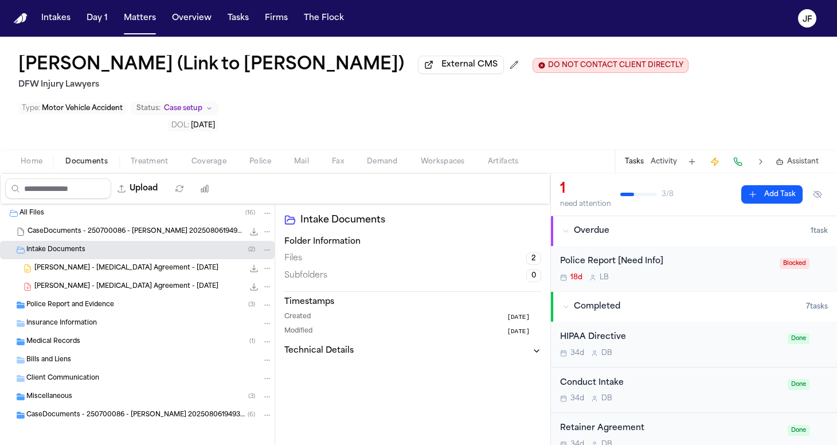
click at [163, 263] on div "A. Fain - Retainer Agreement - 7.11.25 50.7 KB • DOCX" at bounding box center [153, 268] width 238 height 11
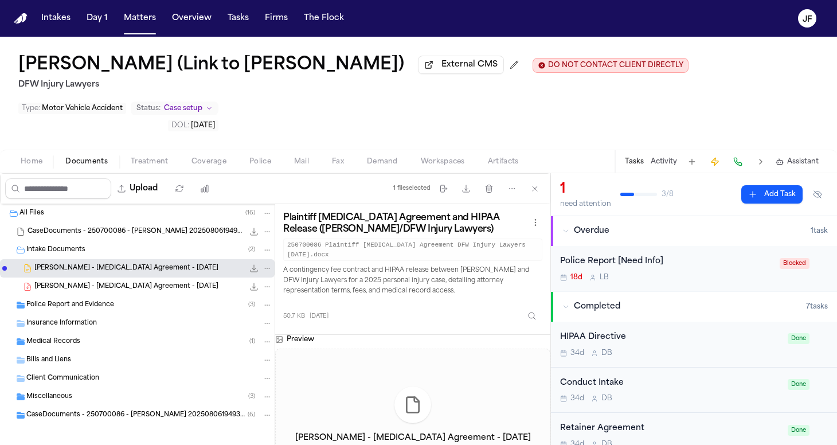
click at [164, 281] on div "A. Fain - Retainer Agreement - 7.14.25 275.3 KB • PDF" at bounding box center [153, 286] width 238 height 11
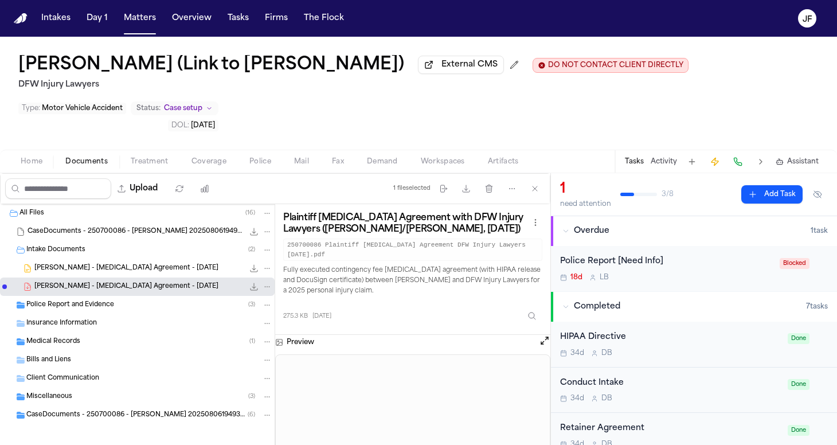
click at [161, 411] on span "CaseDocuments - 250700086 - Fain v. 20250806194934 (unzipped)" at bounding box center [136, 416] width 221 height 10
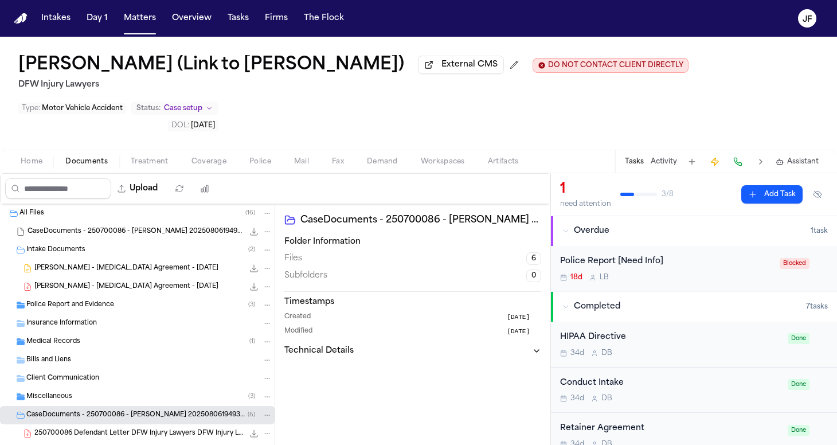
click at [157, 428] on div "250700086 Defendant Letter DFW Injury Lawyers DFW Injury Lawyers 07-18-2025 (1)…" at bounding box center [153, 433] width 238 height 11
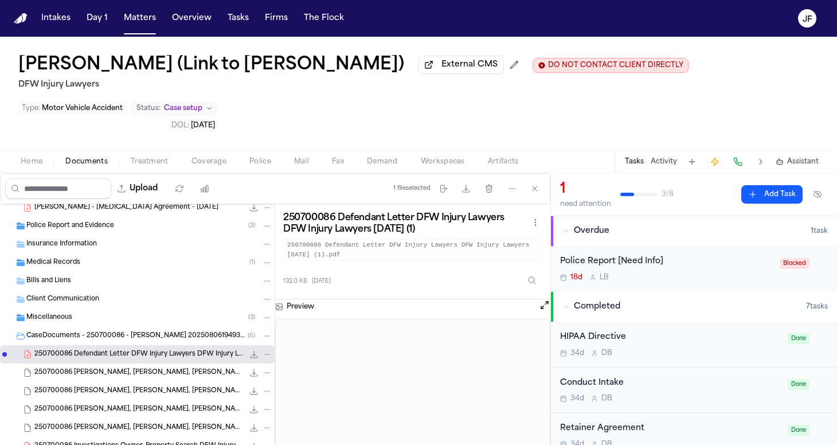
scroll to position [79, 0]
click at [94, 313] on div "Miscellaneous ( 3 )" at bounding box center [149, 318] width 246 height 10
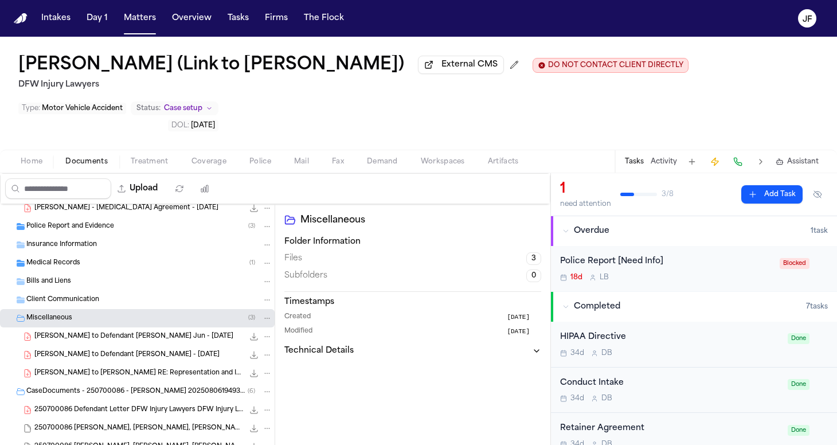
click at [97, 327] on div "A. Fain - LOR to Defendant Feng Jun - 7.18.25 130.7 KB • PDF" at bounding box center [137, 336] width 275 height 18
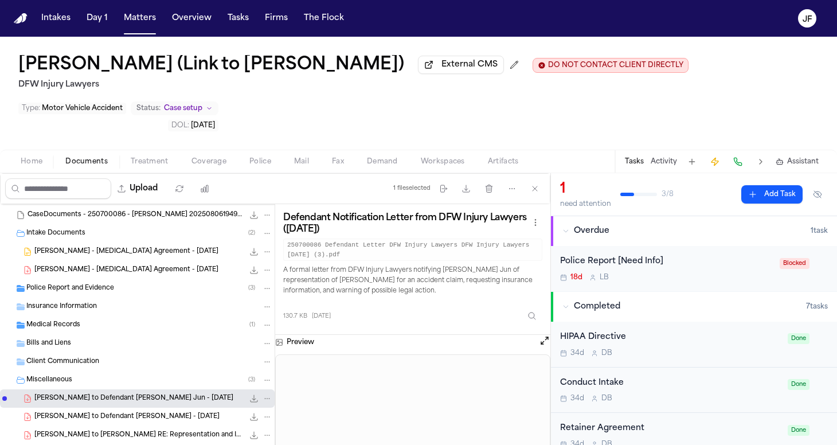
scroll to position [13, 0]
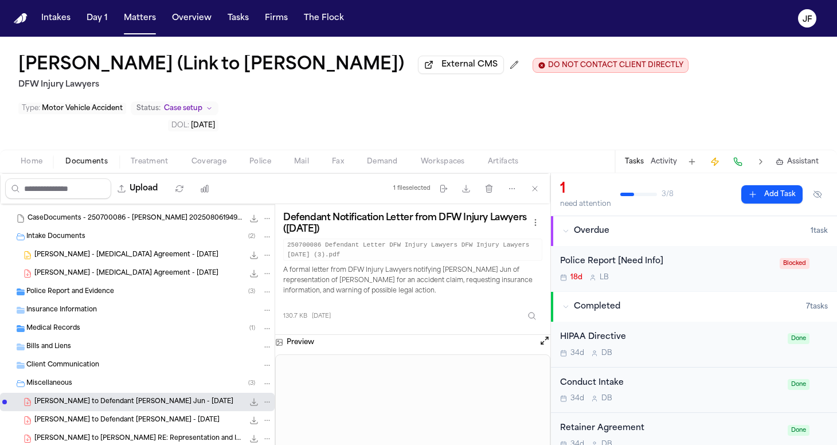
click at [117, 287] on div "Police Report and Evidence ( 3 )" at bounding box center [149, 292] width 246 height 10
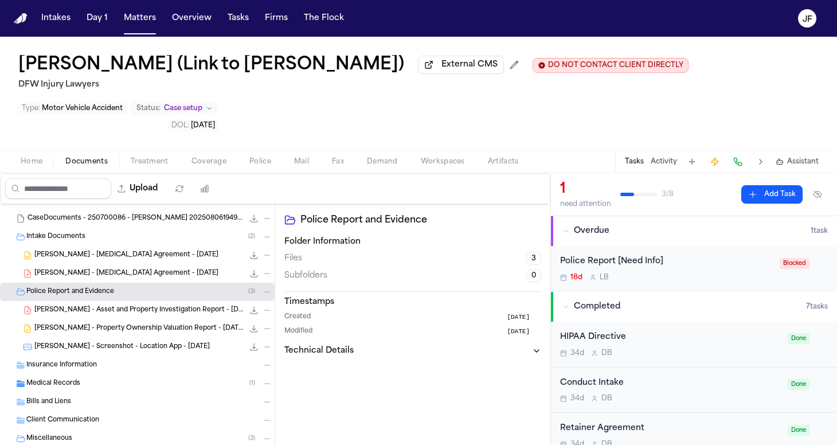
click at [115, 378] on div "Medical Records ( 1 )" at bounding box center [149, 383] width 246 height 10
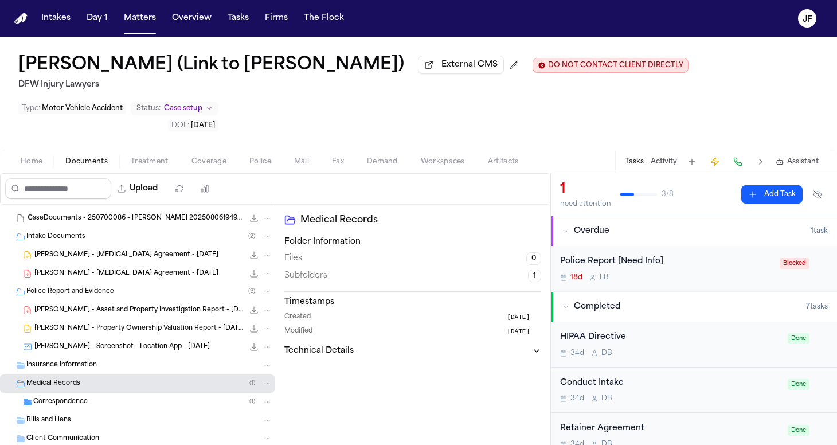
click at [118, 393] on div "Correspondence ( 1 )" at bounding box center [137, 402] width 275 height 18
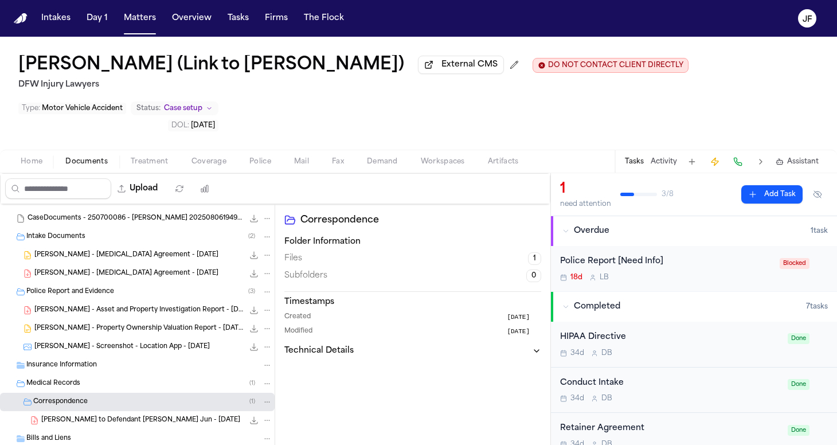
click at [123, 415] on div "A. Fain - LOR to Defendant Feng Jun - 7.18.25 131.0 KB • PDF" at bounding box center [156, 420] width 231 height 11
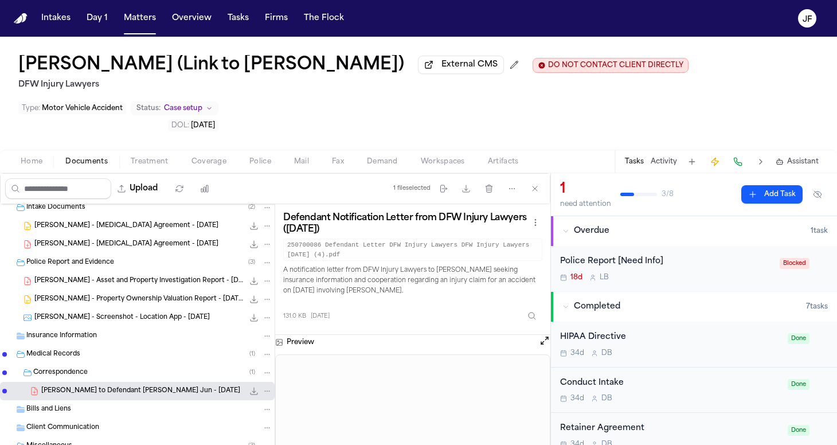
scroll to position [51, 0]
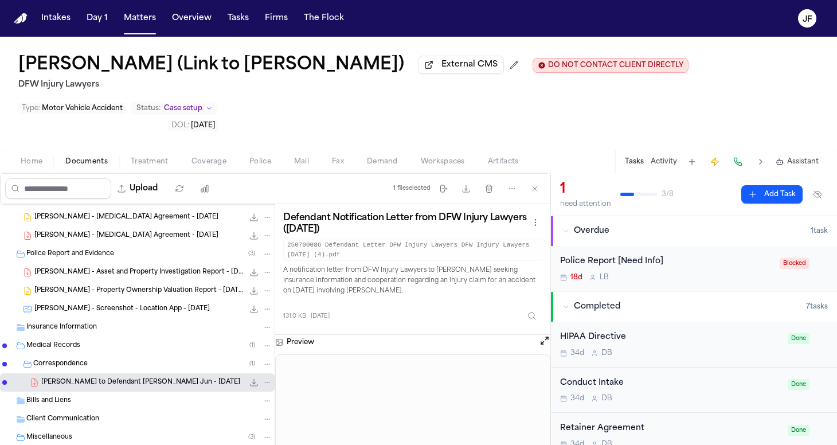
click at [169, 268] on span "A. Fain - Asset and Property Investigation Report - 7.17.25" at bounding box center [138, 273] width 209 height 10
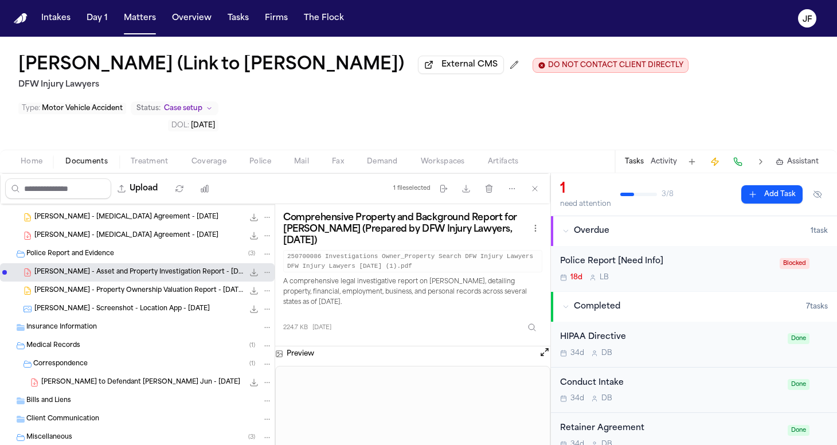
click at [251, 269] on icon "File: A. Fain - Asset and Property Investigation Report - 7.17.25" at bounding box center [254, 272] width 7 height 7
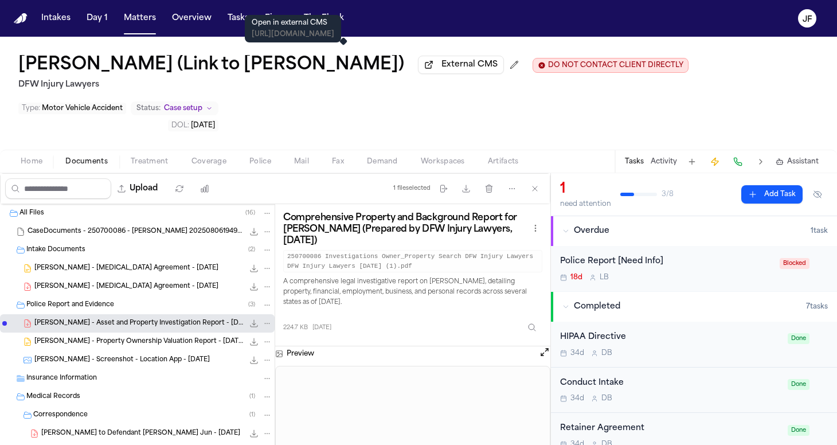
scroll to position [0, 0]
click at [93, 227] on span "CaseDocuments - 250700086 - Fain v. 20250806194934.zip" at bounding box center [136, 232] width 216 height 10
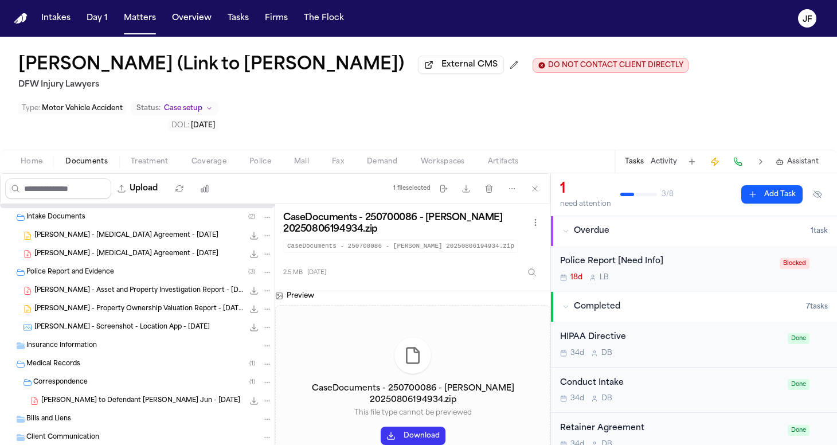
scroll to position [36, 0]
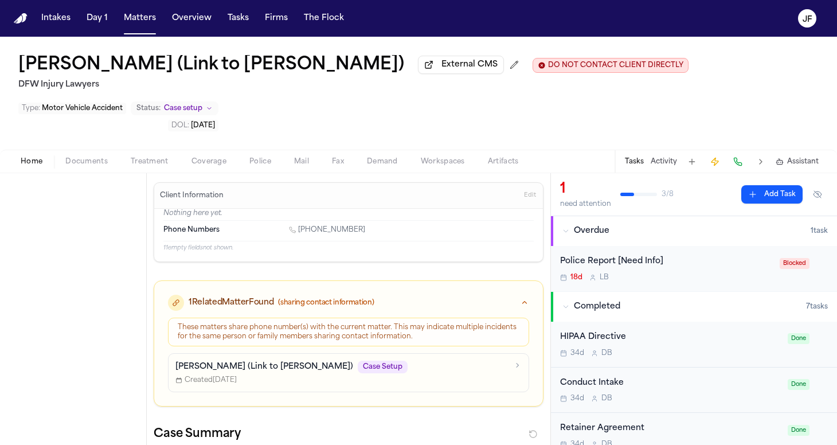
click at [36, 157] on span "Home" at bounding box center [32, 161] width 22 height 9
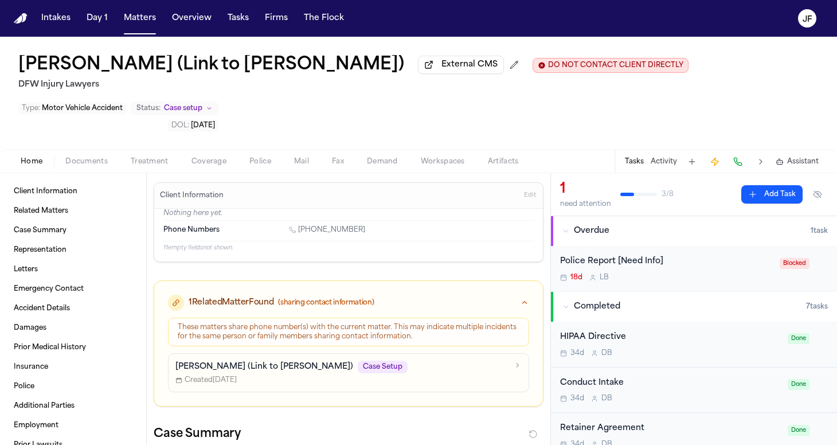
click at [227, 361] on p "Jaden Fain (Link to Ashley Fain)" at bounding box center [264, 366] width 178 height 11
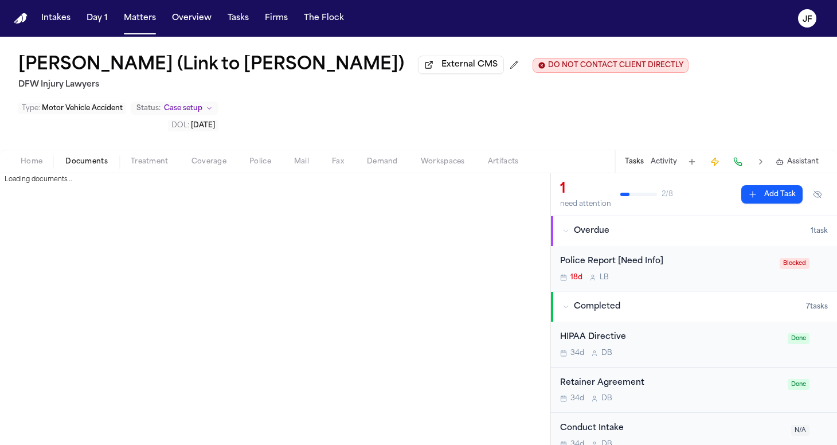
click at [97, 157] on span "Documents" at bounding box center [86, 161] width 42 height 9
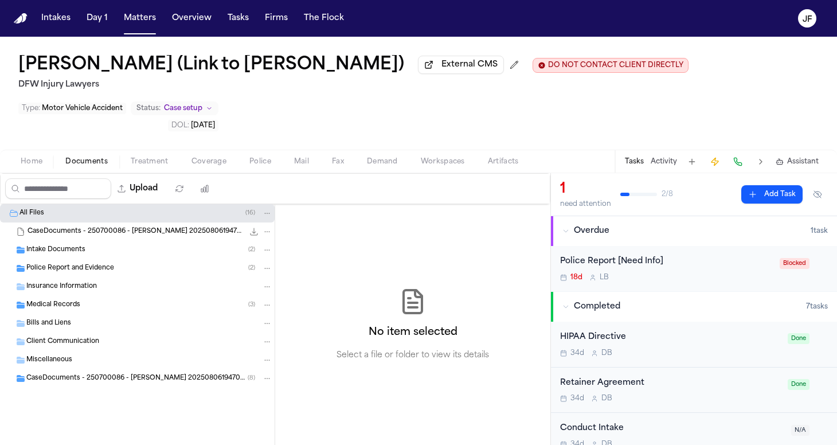
click at [64, 369] on div "CaseDocuments - 250700086 - Fain v. 20250806194702 (unzipped) ( 8 )" at bounding box center [137, 378] width 275 height 18
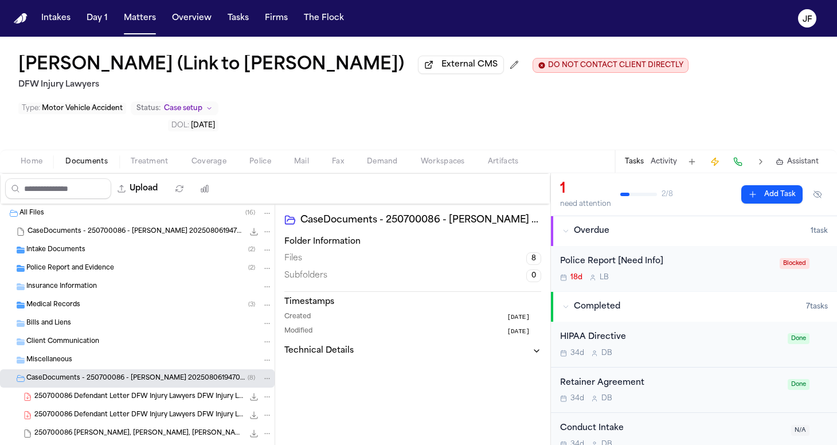
click at [80, 392] on span "250700086 Defendant Letter DFW Injury Lawyers DFW Injury Lawyers 07-18-2025" at bounding box center [138, 397] width 209 height 10
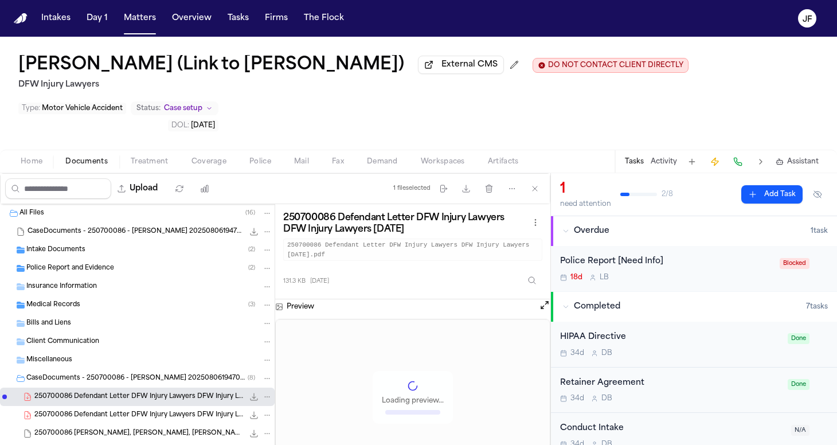
click at [85, 411] on span "250700086 Defendant Letter DFW Injury Lawyers DFW Injury Lawyers 07-18-2025 (4)" at bounding box center [138, 416] width 209 height 10
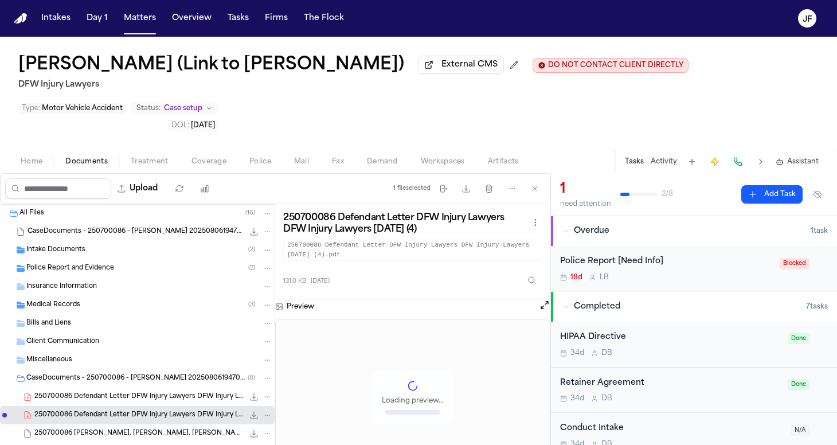
click at [85, 429] on span "250700086 Fain, Ashley King, Justin 07-10-2025" at bounding box center [138, 434] width 209 height 10
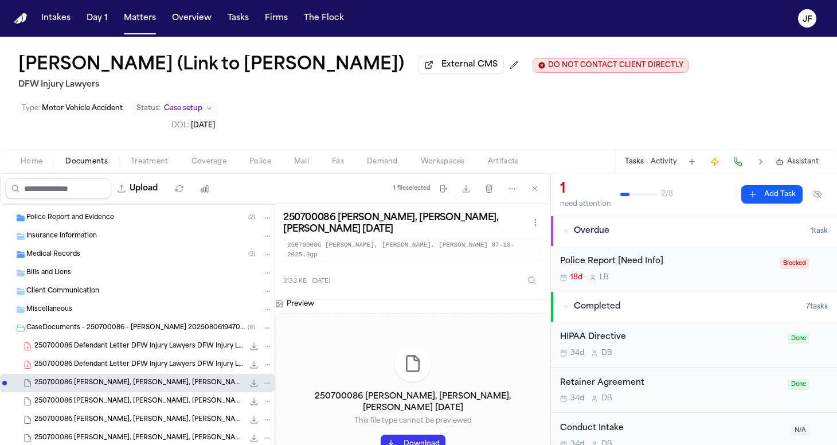
scroll to position [61, 0]
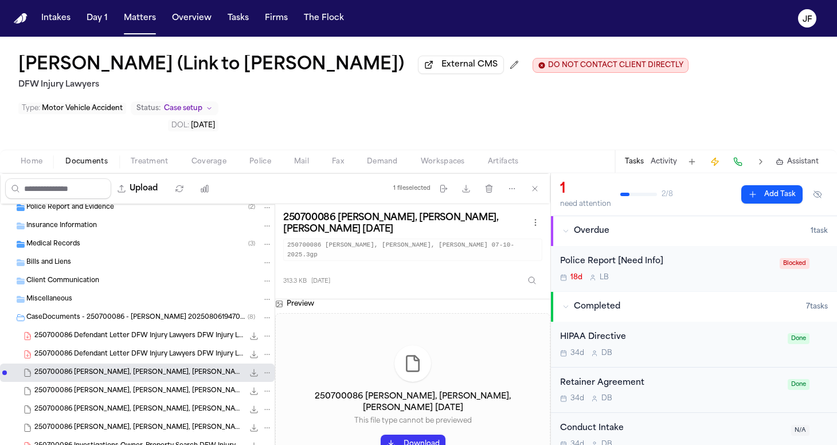
click at [421, 435] on button "Download" at bounding box center [413, 444] width 65 height 18
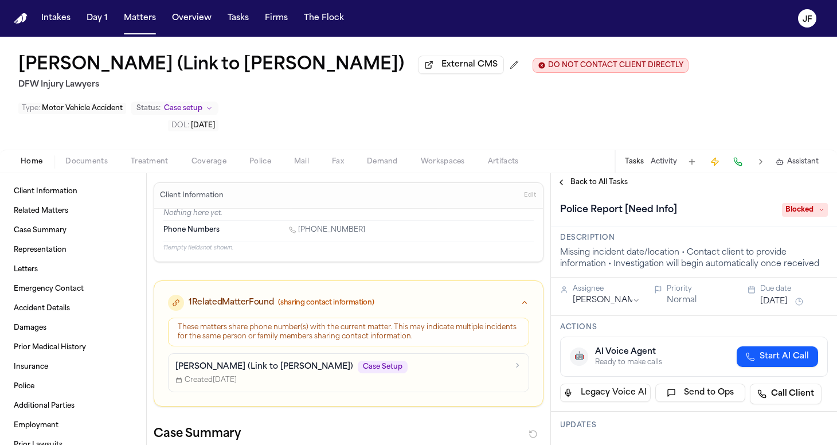
click at [92, 157] on span "Documents" at bounding box center [86, 161] width 42 height 9
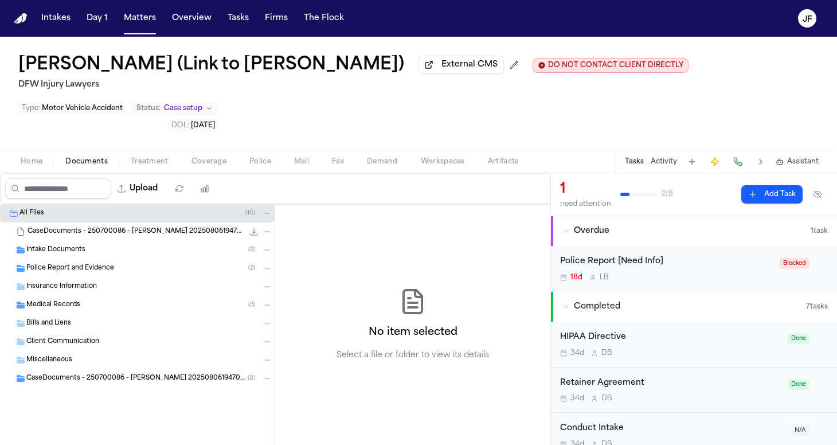
click at [67, 373] on div "CaseDocuments - 250700086 - Fain v. 20250806194702 (unzipped) ( 8 )" at bounding box center [149, 378] width 246 height 10
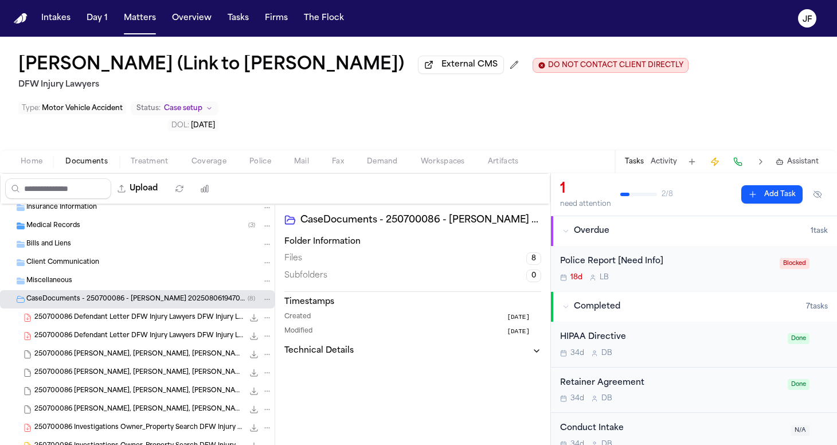
scroll to position [79, 0]
click at [136, 368] on div "250700086 Fain, Ashley King, Justin 07-10-2025 (1) 40.0 KB • 3GP" at bounding box center [153, 373] width 238 height 11
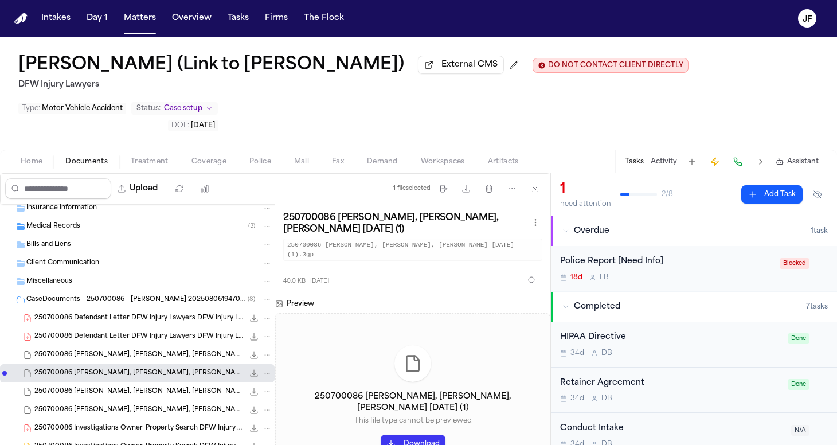
click at [244, 368] on div "40.0 KB • 3GP" at bounding box center [258, 373] width 29 height 11
click at [249, 369] on icon "File: 250700086 Fain, Ashley King, Justin 07-10-2025 (1)" at bounding box center [253, 373] width 9 height 9
click at [163, 387] on span "250700086 Fain, Ashley King, Justin 07-10-2025 (2)" at bounding box center [138, 392] width 209 height 10
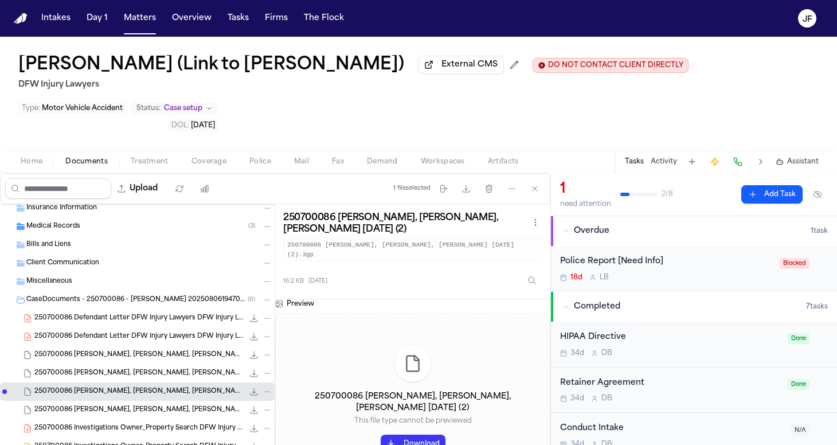
click at [249, 387] on icon "File: 250700086 Fain, Ashley King, Justin 07-10-2025 (2)" at bounding box center [253, 391] width 9 height 9
click at [114, 404] on div "250700086 Fain, Ashley King, Justin 07-10-2025 (3) 322.7 KB • 3GP" at bounding box center [153, 409] width 238 height 11
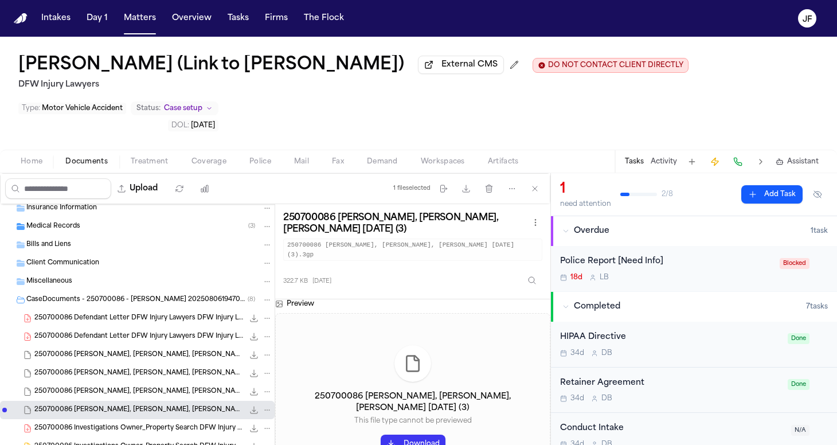
click at [249, 405] on icon "File: 250700086 Fain, Ashley King, Justin 07-10-2025 (3)" at bounding box center [253, 409] width 9 height 9
click at [146, 424] on span "250700086 Investigations Owner_Property Search DFW Injury Lawyers DFW Injury La…" at bounding box center [138, 429] width 209 height 10
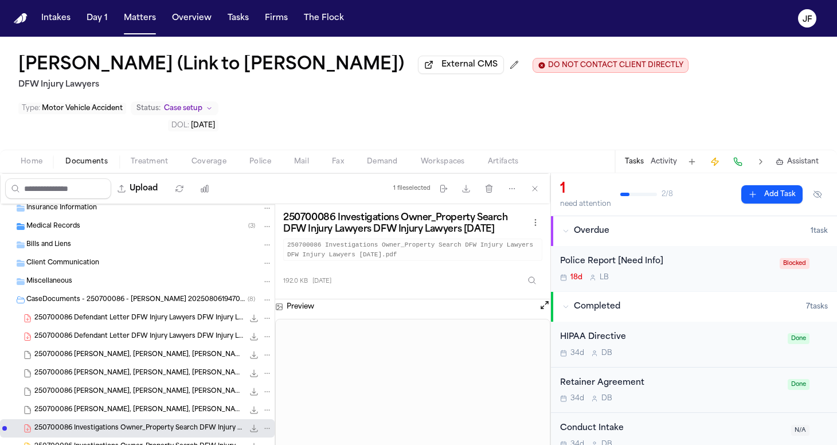
click at [128, 442] on span "250700086 Investigations Owner_Property Search DFW Injury Lawyers DFW Injury La…" at bounding box center [138, 447] width 209 height 10
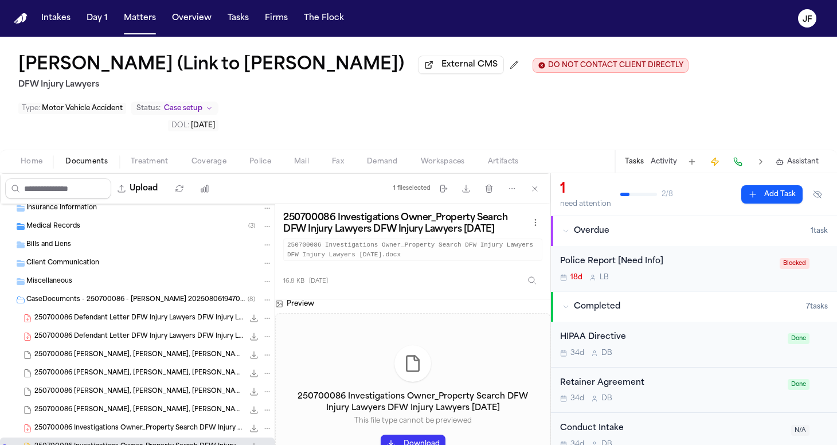
click at [123, 424] on span "250700086 Investigations Owner_Property Search DFW Injury Lawyers DFW Injury La…" at bounding box center [138, 429] width 209 height 10
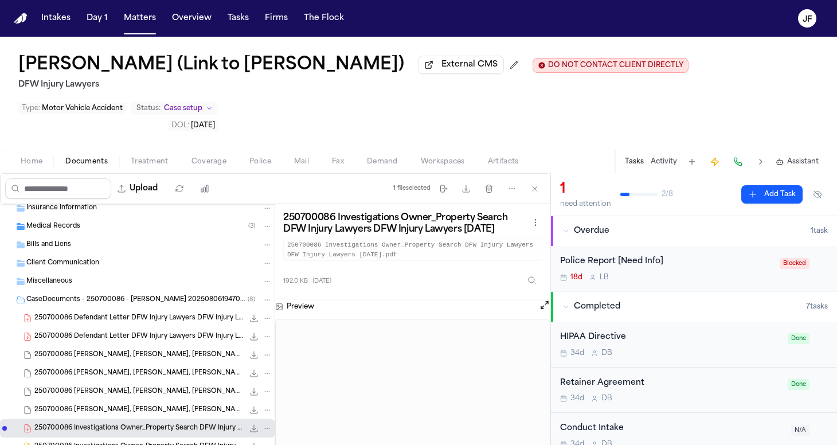
click at [154, 291] on div "CaseDocuments - 250700086 - Fain v. 20250806194702 (unzipped) ( 8 )" at bounding box center [137, 300] width 275 height 18
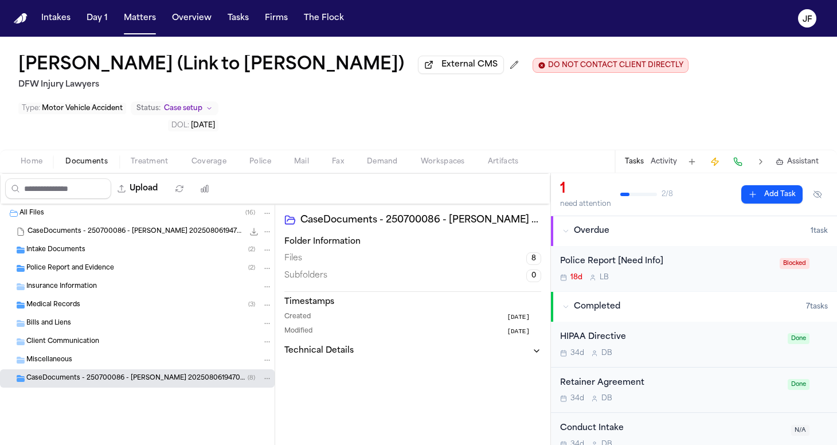
click at [154, 300] on div "Medical Records ( 3 )" at bounding box center [149, 305] width 246 height 10
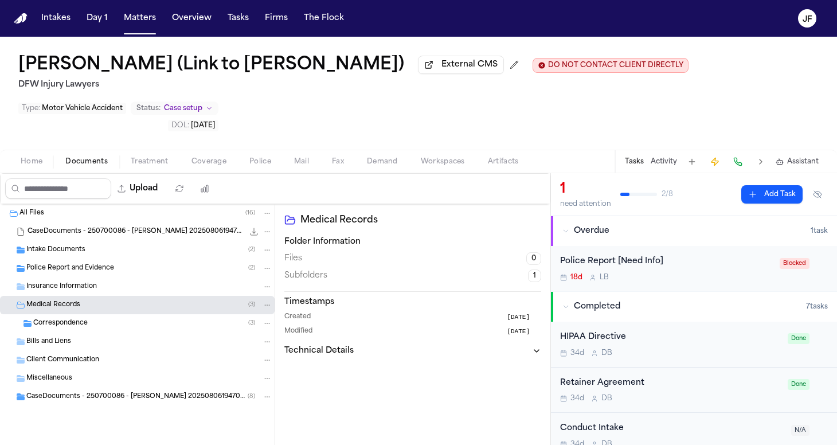
click at [153, 318] on div "Correspondence ( 3 )" at bounding box center [152, 323] width 239 height 10
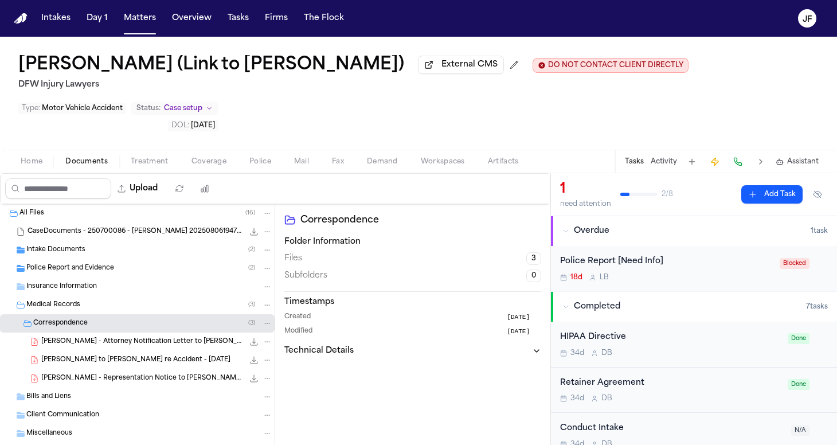
click at [153, 337] on span "J. Fain - Attorney Notification Letter to Feng Jun - 7.18.25" at bounding box center [142, 342] width 202 height 10
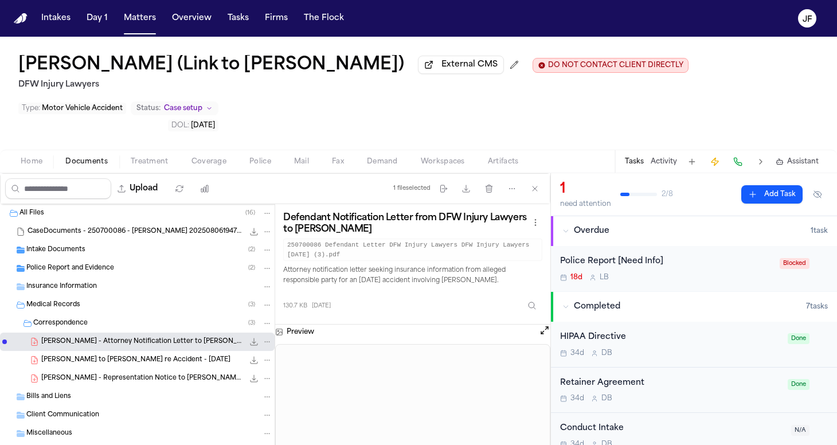
click at [156, 356] on span "J. Fain - LOR to Ying Wang re Accident - 7.18.25" at bounding box center [135, 361] width 189 height 10
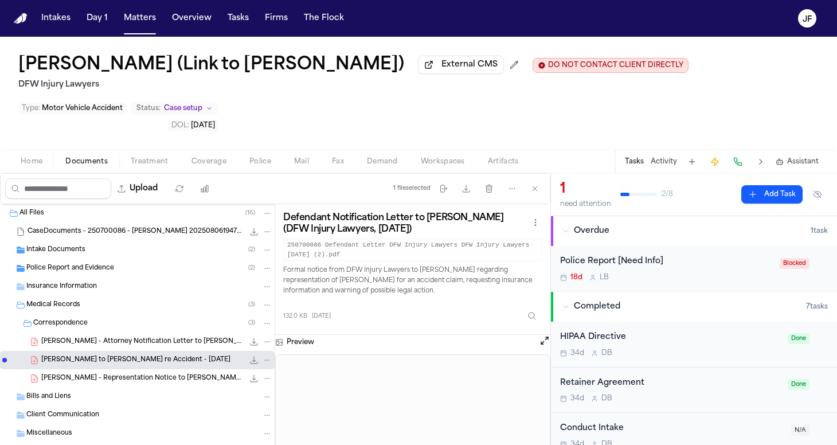
click at [263, 356] on icon "File: J. Fain - LOR to Ying Wang re Accident - 7.18.25" at bounding box center [267, 360] width 8 height 8
click at [256, 362] on button "Move" at bounding box center [259, 366] width 79 height 21
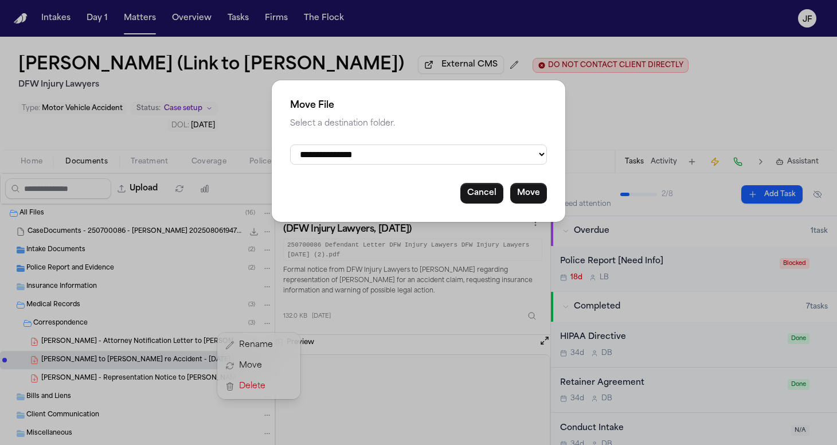
select select "**********"
click at [531, 192] on button "Move" at bounding box center [528, 193] width 37 height 21
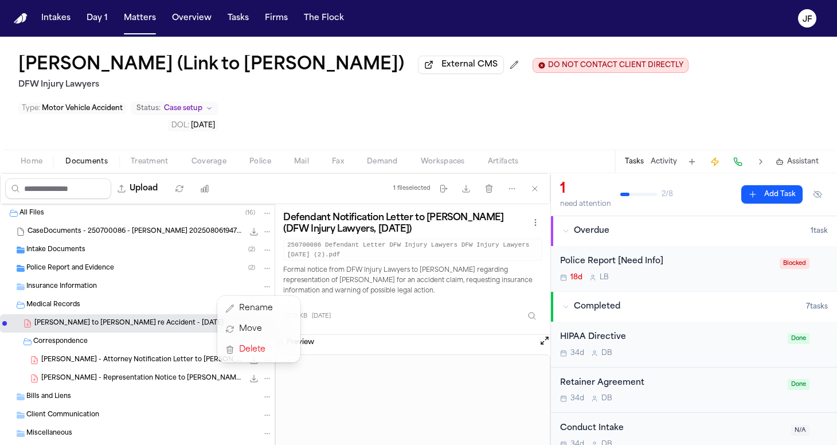
click at [177, 327] on div "All Files ( 16 ) CaseDocuments - 250700086 - Fain v. 20250806194702.zip 2.5 MB …" at bounding box center [137, 361] width 275 height 314
click at [177, 356] on span "J. Fain - Attorney Notification Letter to Feng Jun - 7.18.25" at bounding box center [142, 361] width 202 height 10
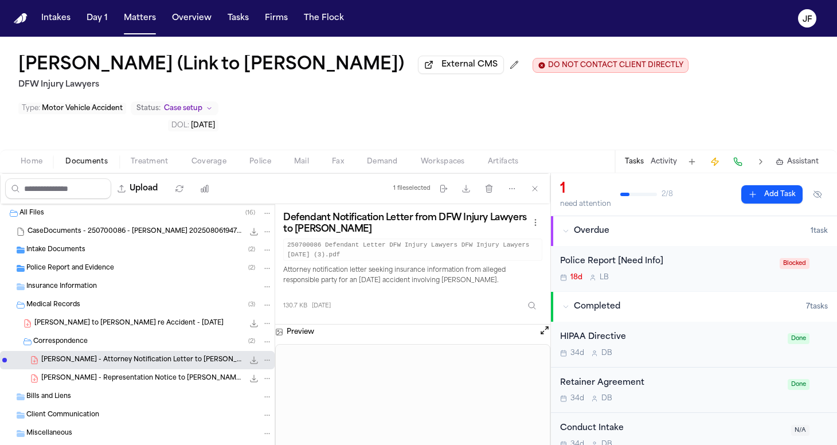
click at [263, 356] on icon "File: J. Fain - Attorney Notification Letter to Feng Jun - 7.18.25" at bounding box center [267, 360] width 8 height 8
click at [254, 346] on button "Rename" at bounding box center [259, 345] width 79 height 21
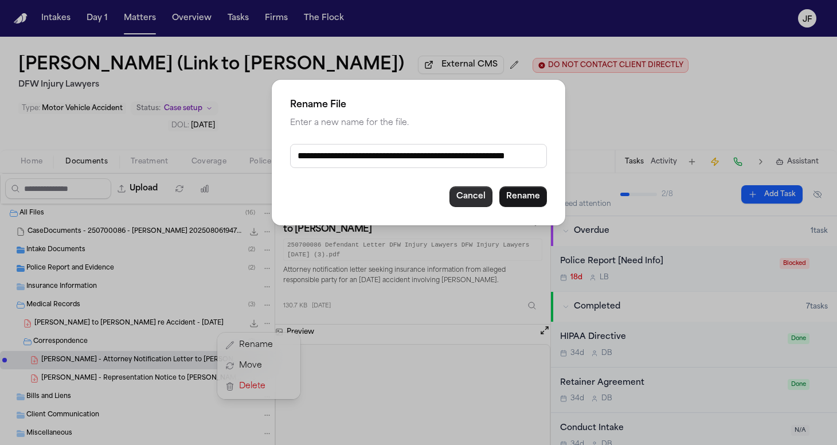
click at [487, 198] on button "Cancel" at bounding box center [471, 196] width 43 height 21
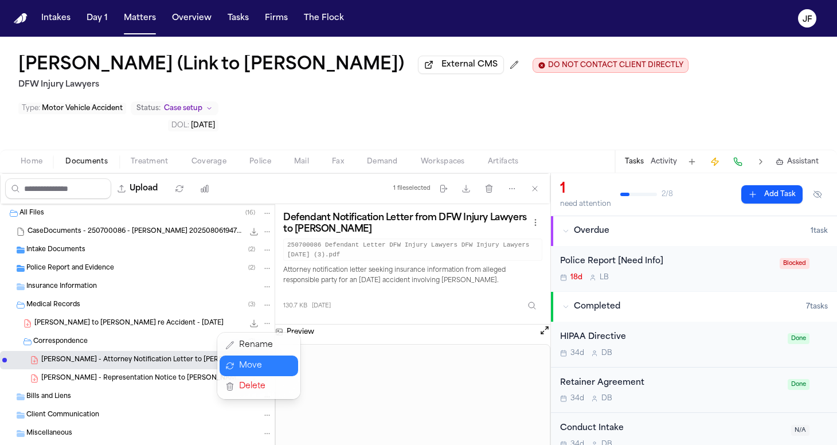
click at [258, 369] on button "Move" at bounding box center [259, 366] width 79 height 21
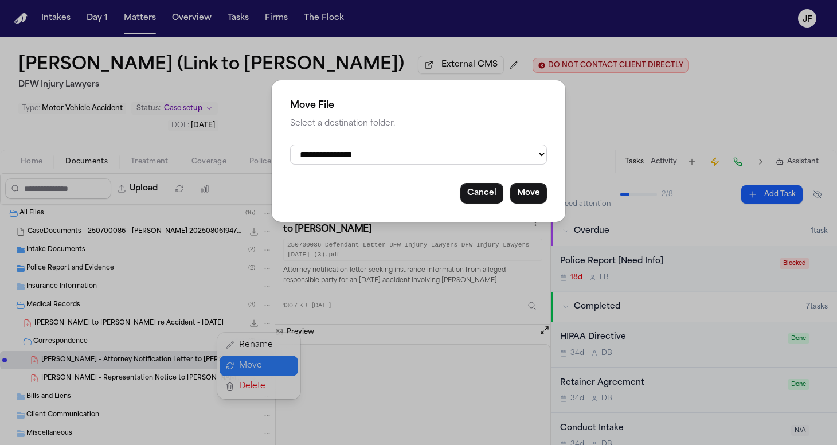
select select "**********"
click at [532, 186] on button "Move" at bounding box center [528, 193] width 37 height 21
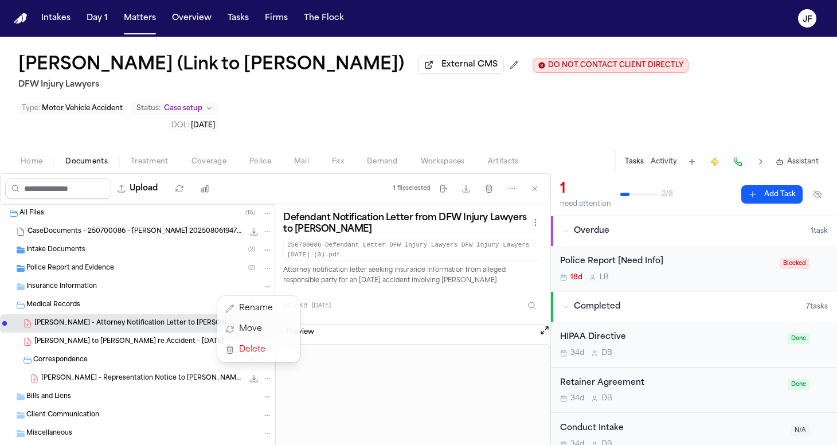
click at [164, 341] on div "All Files ( 16 ) CaseDocuments - 250700086 - Fain v. 20250806194702.zip 2.5 MB …" at bounding box center [137, 361] width 275 height 314
click at [164, 374] on span "J. Fain - Representation Notice to Ying Wang - 7.18.25" at bounding box center [142, 379] width 202 height 10
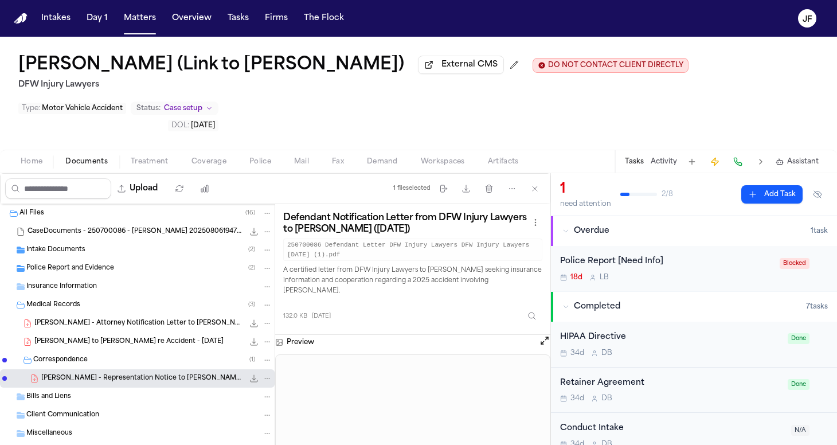
click at [266, 369] on div "J. Fain - Representation Notice to Ying Wang - 7.18.25 132.0 KB • PDF" at bounding box center [137, 378] width 275 height 18
click at [263, 374] on icon "File: J. Fain - Representation Notice to Ying Wang - 7.18.25" at bounding box center [267, 378] width 8 height 8
click at [245, 385] on button "Move" at bounding box center [259, 384] width 79 height 21
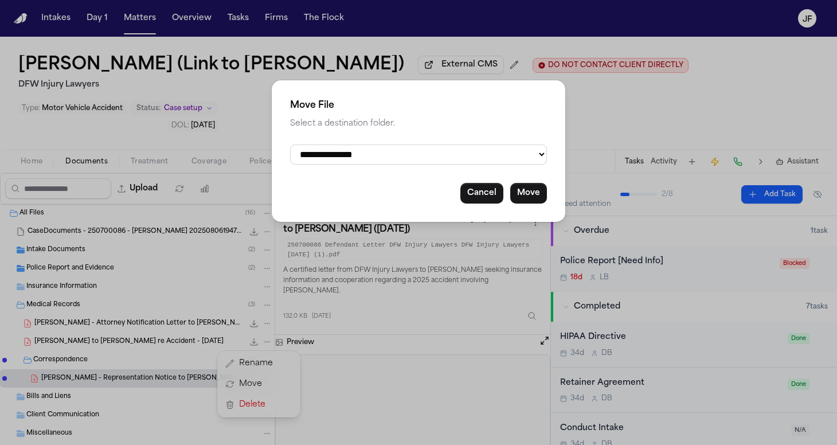
select select "**********"
click at [529, 188] on button "Move" at bounding box center [528, 193] width 37 height 21
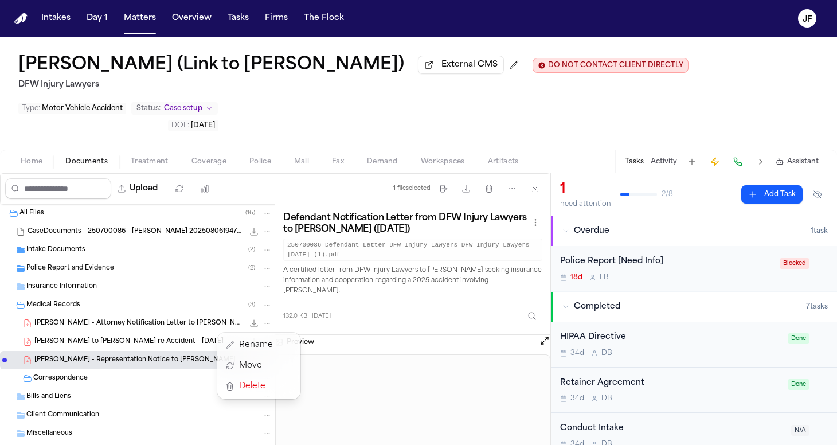
click at [262, 287] on div "All Files ( 16 ) CaseDocuments - 250700086 - Fain v. 20250806194702.zip 2.5 MB …" at bounding box center [137, 361] width 275 height 314
click at [263, 319] on icon "File: J. Fain - Attorney Notification Letter to Feng Jun - 7.18.25" at bounding box center [267, 323] width 8 height 8
click at [253, 326] on button "Move" at bounding box center [259, 329] width 79 height 21
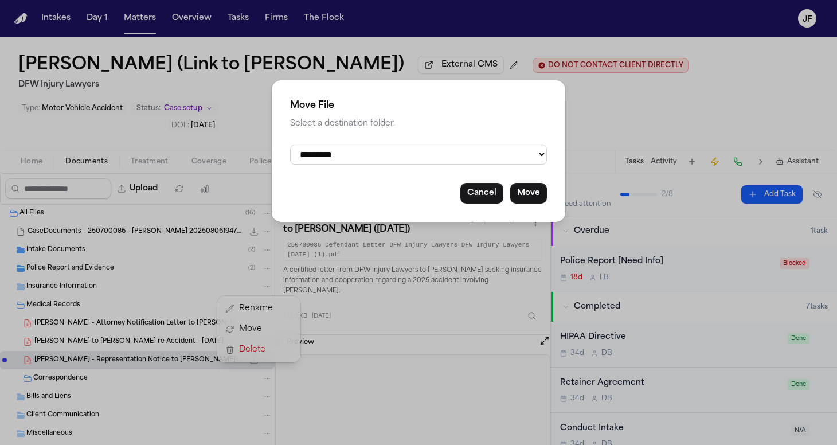
select select "**********"
click at [536, 190] on button "Move" at bounding box center [528, 193] width 37 height 21
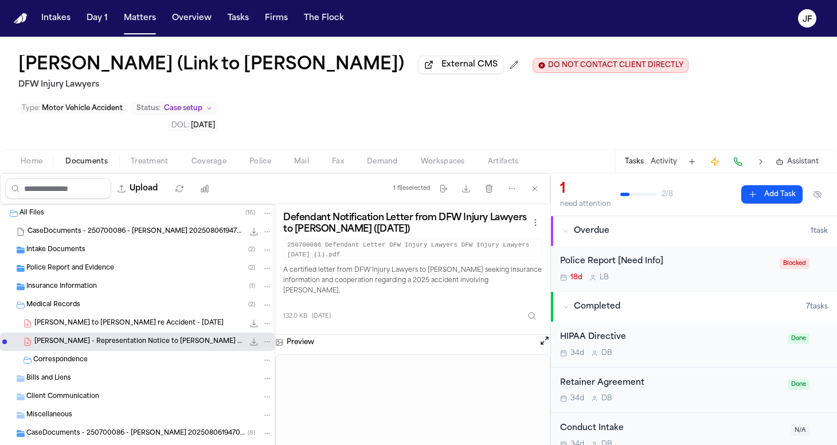
click at [181, 319] on span "J. Fain - LOR to Ying Wang re Accident - 7.18.25" at bounding box center [128, 324] width 189 height 10
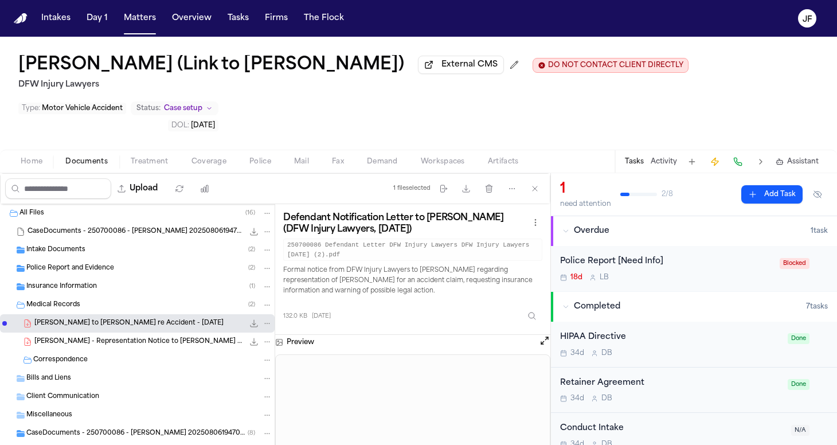
click at [278, 288] on div "Defendant Notification Letter to Ying Wang (DFW Injury Lawyers, 07-18-2025) 250…" at bounding box center [412, 269] width 275 height 131
click at [271, 319] on icon "File: J. Fain - LOR to Ying Wang re Accident - 7.18.25" at bounding box center [267, 323] width 8 height 8
click at [256, 326] on button "Move" at bounding box center [267, 329] width 79 height 21
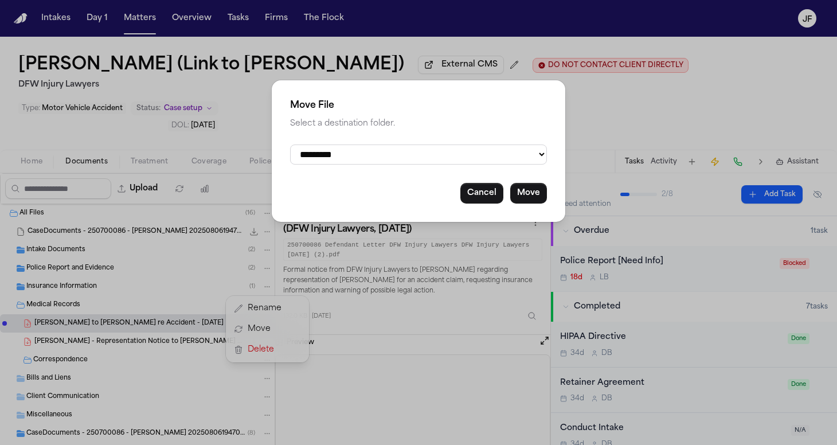
select select "**********"
click at [529, 190] on button "Move" at bounding box center [528, 193] width 37 height 21
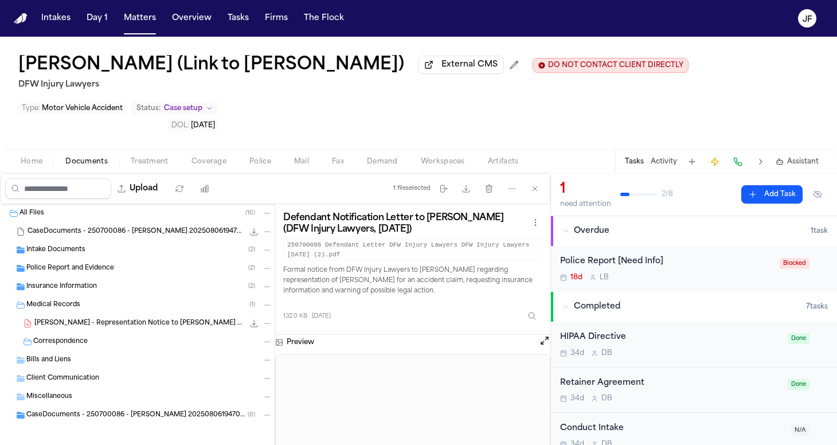
click at [266, 319] on icon "File: J. Fain - Representation Notice to Ying Wang - 7.18.25" at bounding box center [267, 323] width 8 height 8
click at [253, 329] on button "Move" at bounding box center [267, 329] width 79 height 21
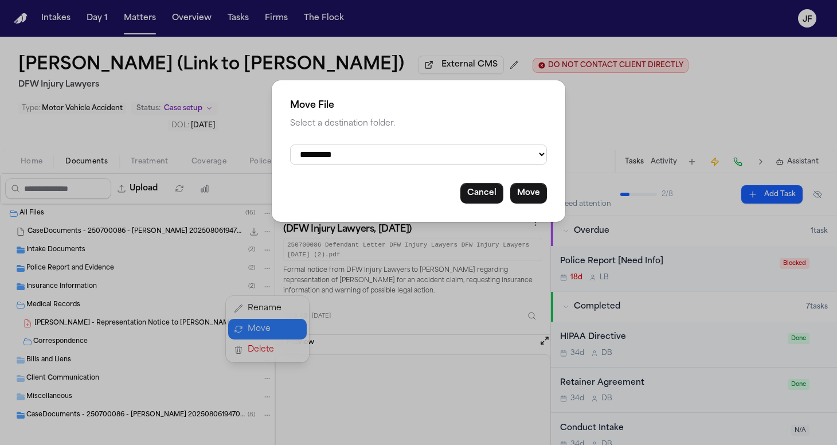
select select "**********"
click at [529, 187] on button "Move" at bounding box center [528, 193] width 37 height 21
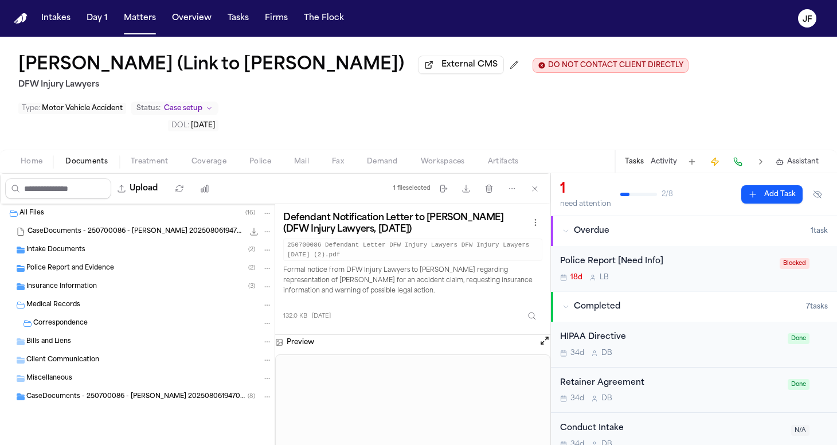
click at [149, 263] on div "Police Report and Evidence ( 2 )" at bounding box center [149, 268] width 246 height 10
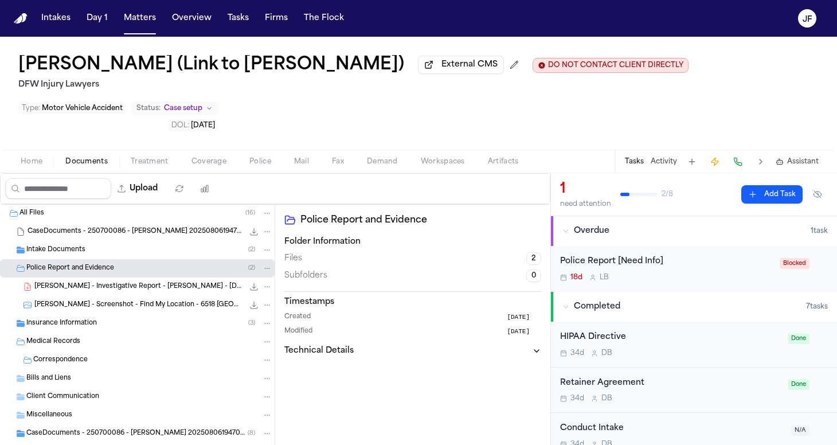
click at [164, 282] on span "J. Fain - Investigative Report - Jun Feng - 7.17.25" at bounding box center [138, 287] width 209 height 10
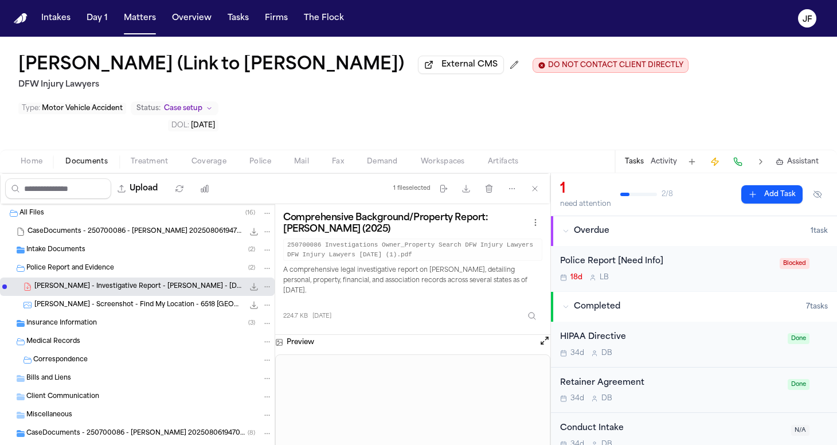
click at [173, 300] on span "J. Fain - Screenshot - Find My Location - 6518 Calico Ln - 7.10.25" at bounding box center [138, 305] width 209 height 10
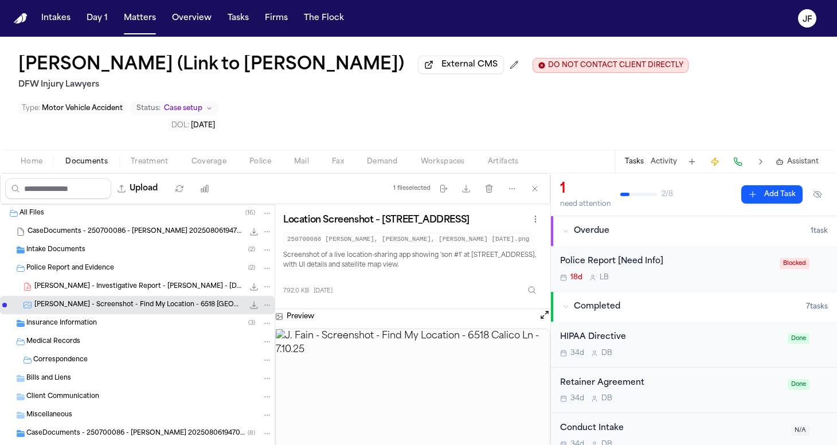
click at [261, 299] on div "File: J. Fain - Screenshot - Find My Location - 6518 Calico Ln - 7.10.25" at bounding box center [260, 304] width 24 height 11
click at [404, 358] on img at bounding box center [413, 402] width 274 height 146
click at [134, 424] on div "CaseDocuments - 250700086 - Fain v. 20250806194702 (unzipped) ( 8 )" at bounding box center [137, 433] width 275 height 18
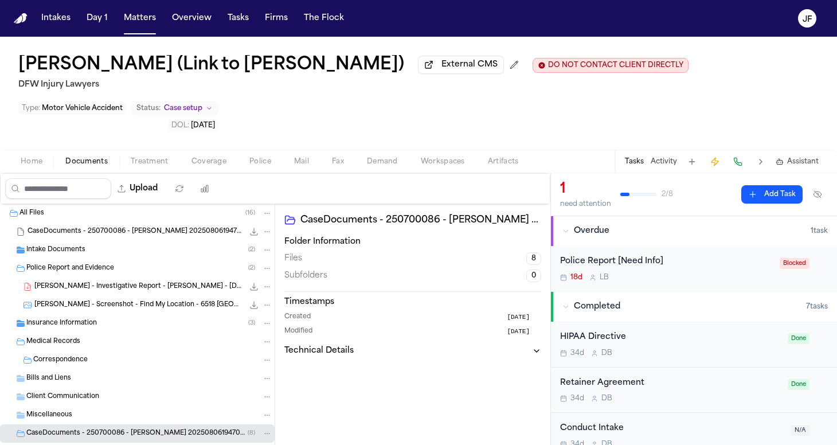
click at [162, 444] on div "250700086 Defendant Letter DFW Injury Lawyers DFW Injury Lawyers 07-18-2025 131…" at bounding box center [153, 451] width 238 height 11
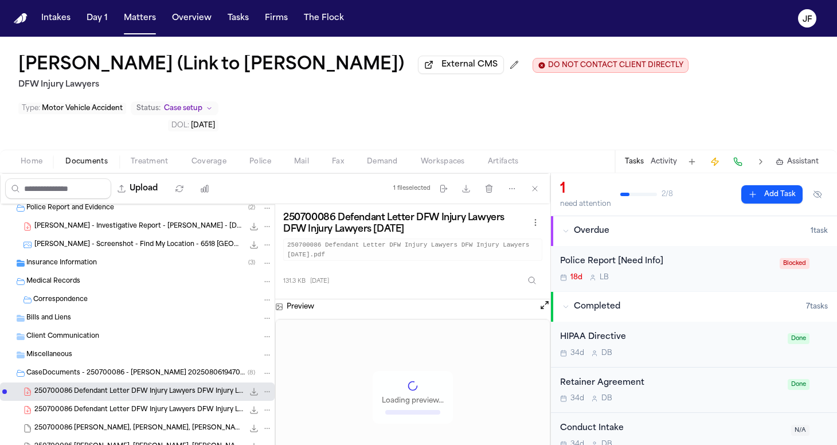
scroll to position [87, 0]
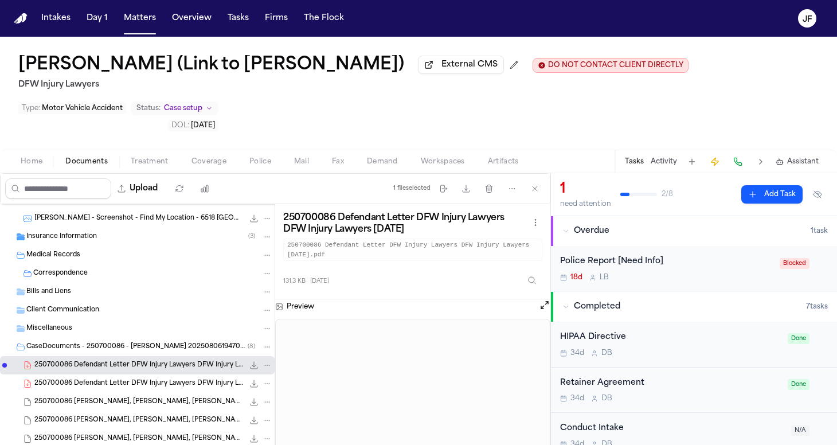
click at [163, 379] on span "250700086 Defendant Letter DFW Injury Lawyers DFW Injury Lawyers 07-18-2025 (4)" at bounding box center [138, 384] width 209 height 10
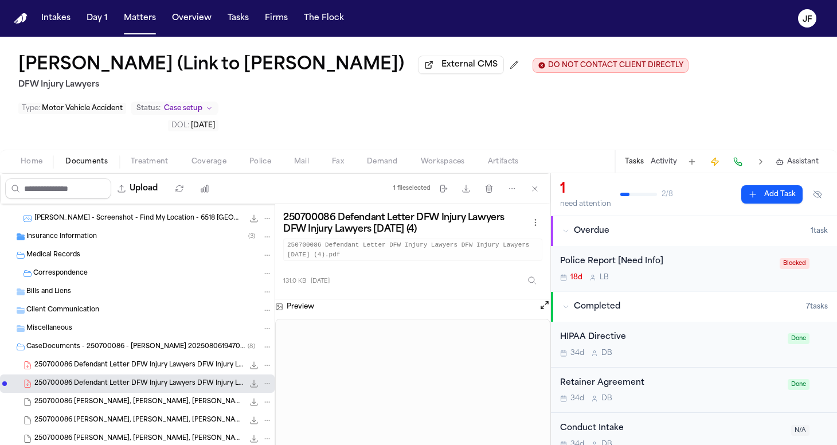
click at [154, 397] on span "250700086 Fain, Ashley King, Justin 07-10-2025" at bounding box center [138, 402] width 209 height 10
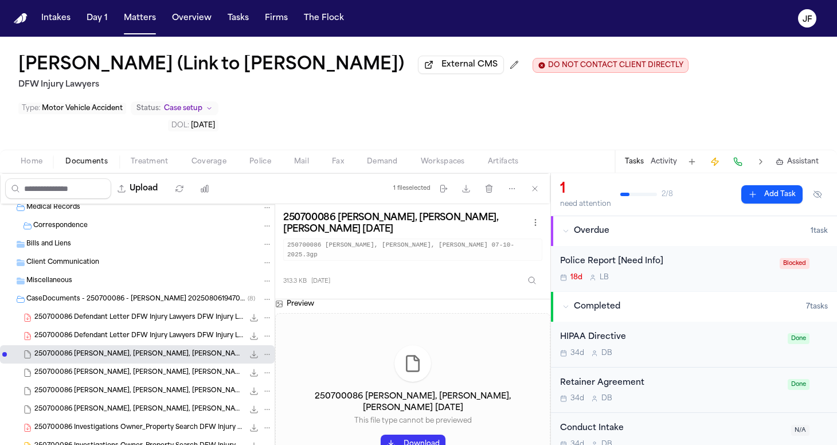
scroll to position [134, 0]
click at [262, 350] on button "File: 250700086 Fain, Ashley King, Justin 07-10-2025" at bounding box center [267, 355] width 10 height 10
click at [243, 360] on button "Move" at bounding box center [259, 360] width 79 height 21
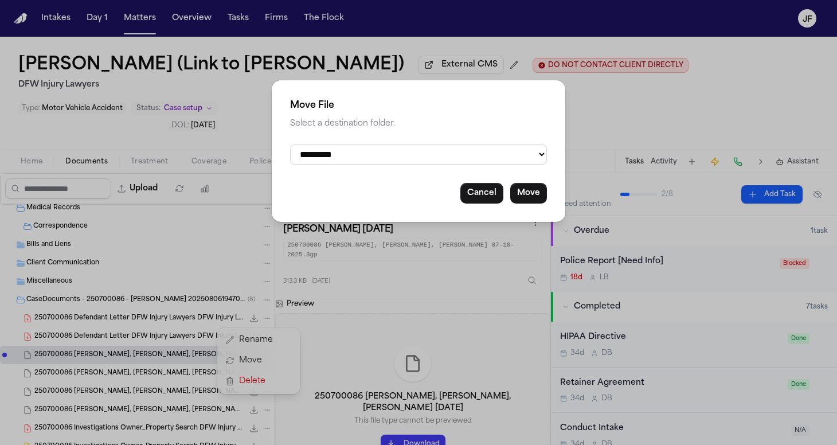
select select "**********"
click at [529, 193] on button "Move" at bounding box center [528, 193] width 37 height 21
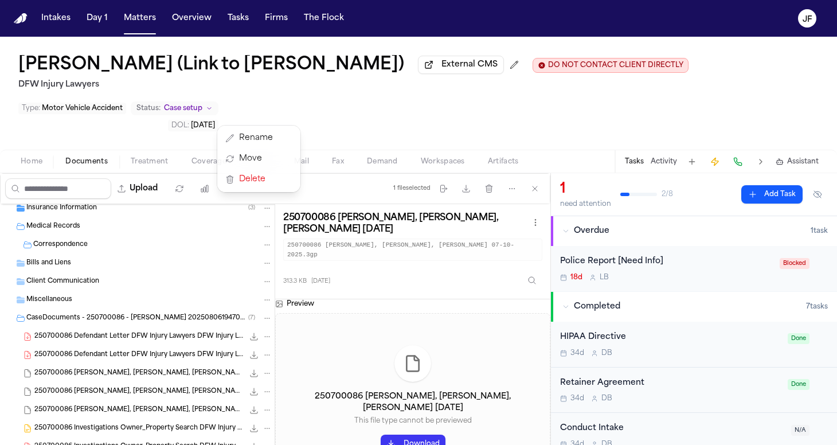
click at [260, 331] on div "Intake Documents ( 2 ) Police Report and Evidence ( 3 ) 250700086 Fain, Ashley …" at bounding box center [137, 292] width 275 height 443
click at [263, 369] on icon "File: 250700086 Fain, Ashley King, Justin 07-10-2025 (1)" at bounding box center [267, 373] width 8 height 8
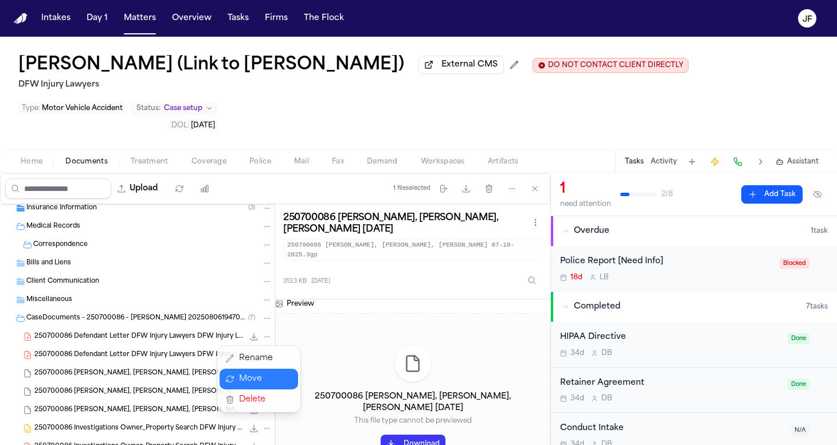
click at [249, 385] on button "Move" at bounding box center [259, 379] width 79 height 21
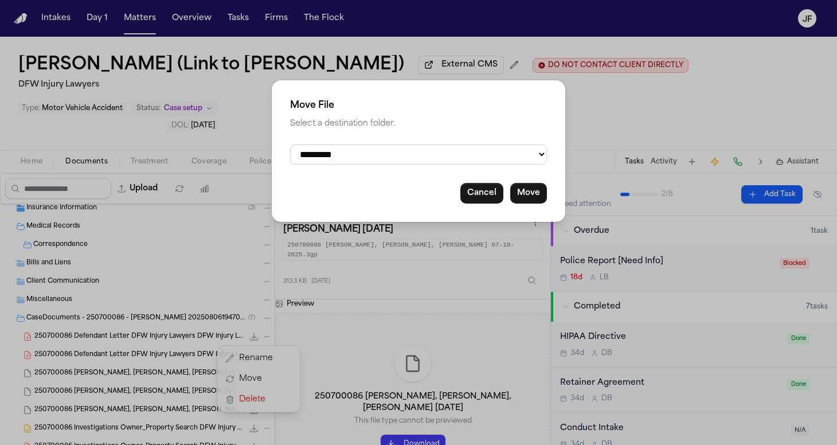
select select "**********"
click at [526, 193] on button "Move" at bounding box center [528, 193] width 37 height 21
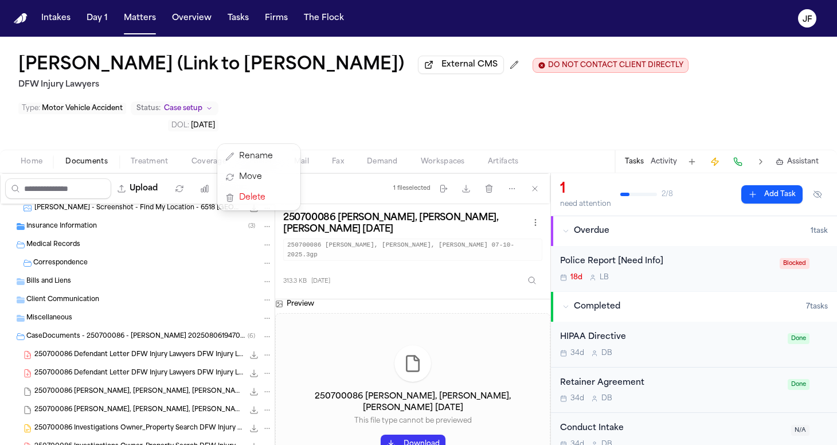
click at [259, 356] on div "Intake Documents ( 2 ) Police Report and Evidence ( 4 ) 250700086 Fain, Ashley …" at bounding box center [137, 292] width 275 height 443
click at [263, 388] on icon "File: 250700086 Fain, Ashley King, Justin 07-10-2025 (2)" at bounding box center [267, 392] width 8 height 8
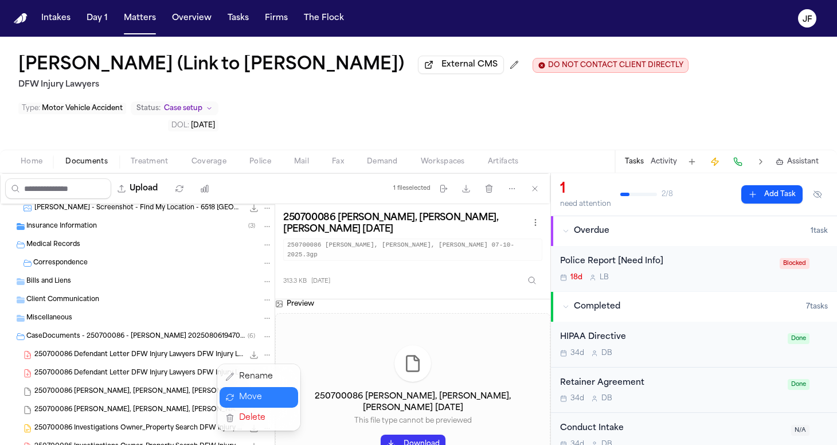
click at [259, 394] on button "Move" at bounding box center [259, 397] width 79 height 21
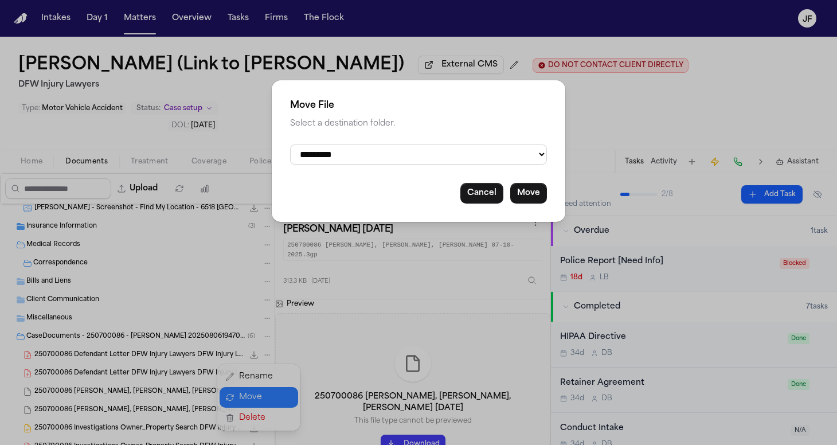
select select "**********"
click at [540, 194] on button "Move" at bounding box center [528, 193] width 37 height 21
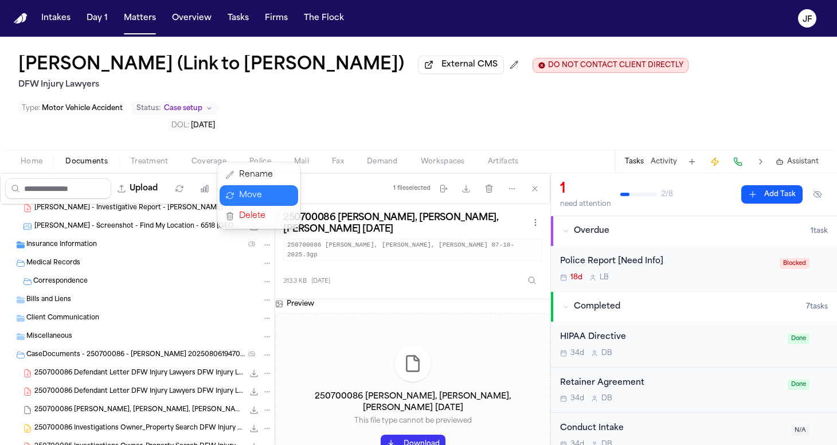
click at [260, 372] on div "Intake Documents ( 2 ) Police Report and Evidence ( 5 ) 250700086 Fain, Ashley …" at bounding box center [137, 292] width 275 height 443
click at [263, 406] on icon "File: 250700086 Fain, Ashley King, Justin 07-10-2025 (3)" at bounding box center [267, 410] width 8 height 8
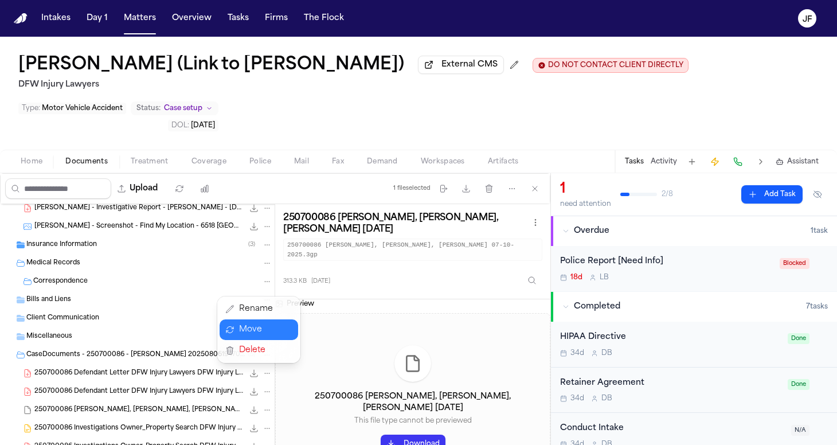
click at [264, 332] on button "Move" at bounding box center [259, 329] width 79 height 21
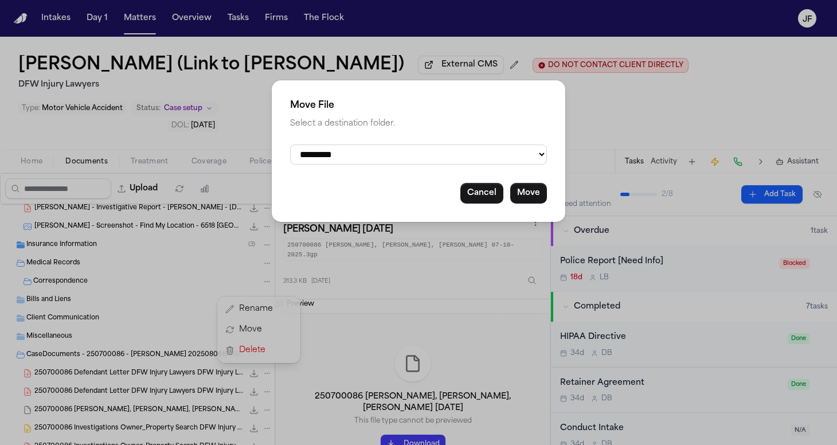
select select "**********"
click at [528, 179] on div "**********" at bounding box center [419, 151] width 294 height 142
click at [528, 192] on button "Move" at bounding box center [528, 193] width 37 height 21
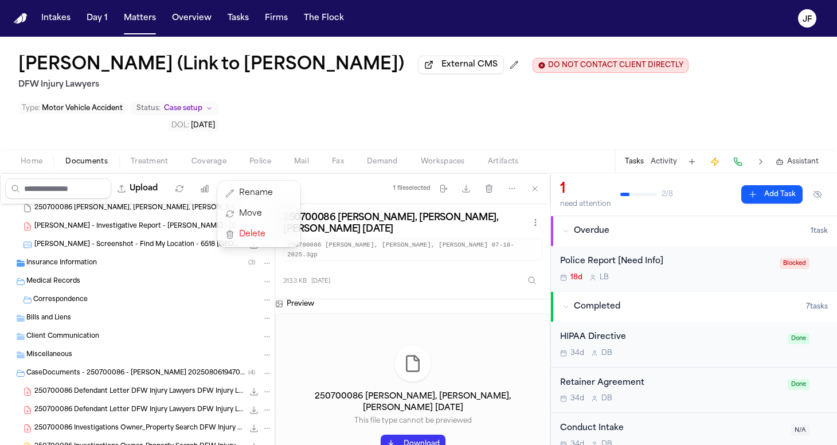
click at [147, 391] on div "Intake Documents ( 2 ) Police Report and Evidence ( 6 ) 250700086 Fain, Ashley …" at bounding box center [137, 292] width 275 height 443
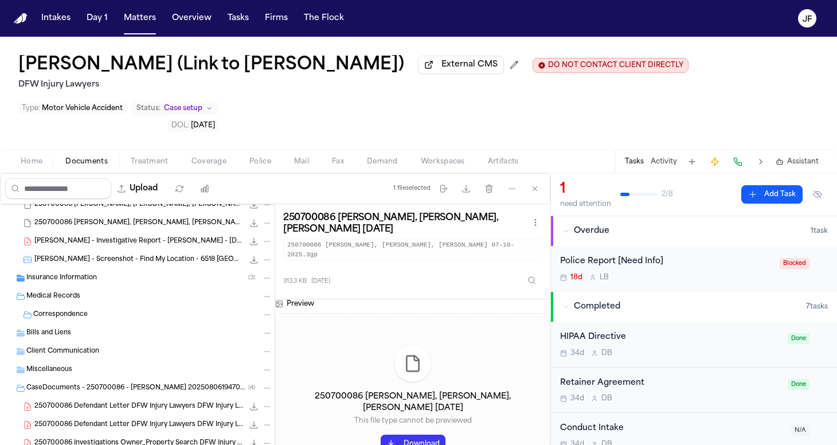
click at [124, 384] on span "CaseDocuments - 250700086 - Fain v. 20250806194702 (unzipped)" at bounding box center [137, 389] width 222 height 10
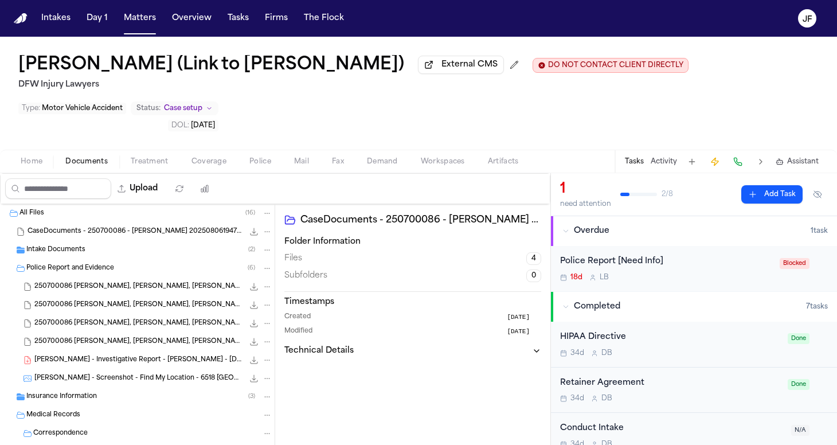
scroll to position [0, 0]
click at [114, 263] on div "Police Report and Evidence ( 6 )" at bounding box center [149, 268] width 246 height 10
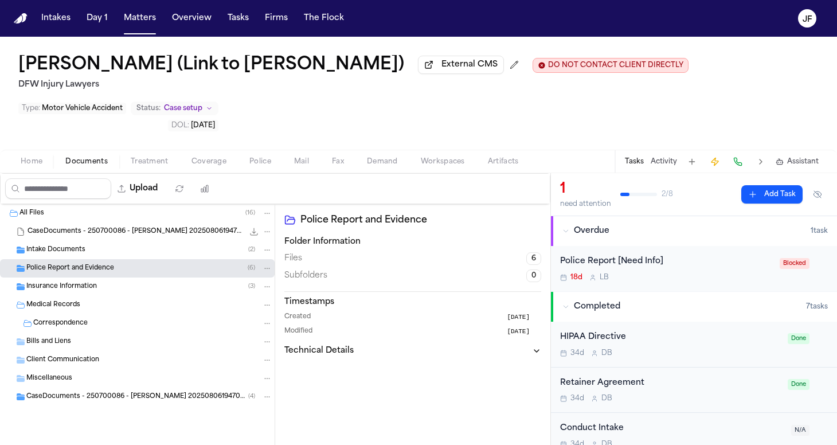
click at [114, 263] on div "Police Report and Evidence ( 6 )" at bounding box center [149, 268] width 246 height 10
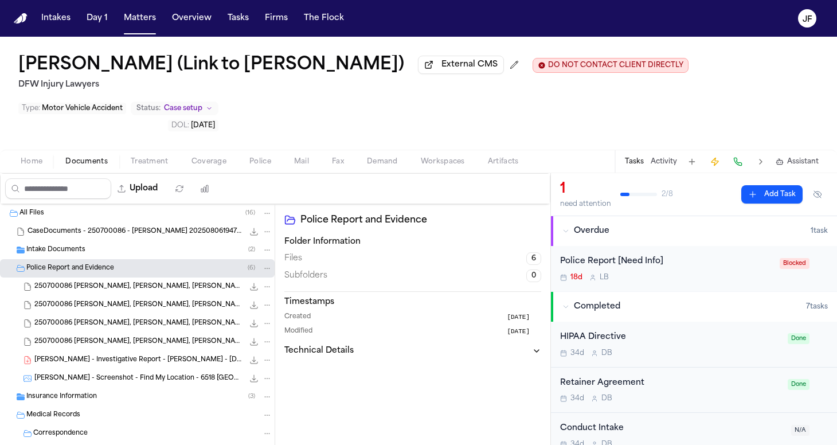
click at [114, 263] on div "Police Report and Evidence ( 6 )" at bounding box center [149, 268] width 246 height 10
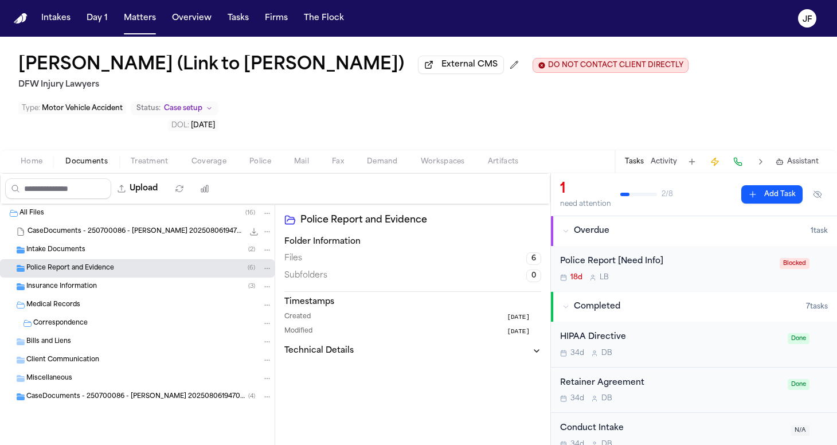
click at [118, 388] on div "CaseDocuments - 250700086 - Fain v. 20250806194702 (unzipped) ( 4 )" at bounding box center [137, 397] width 275 height 18
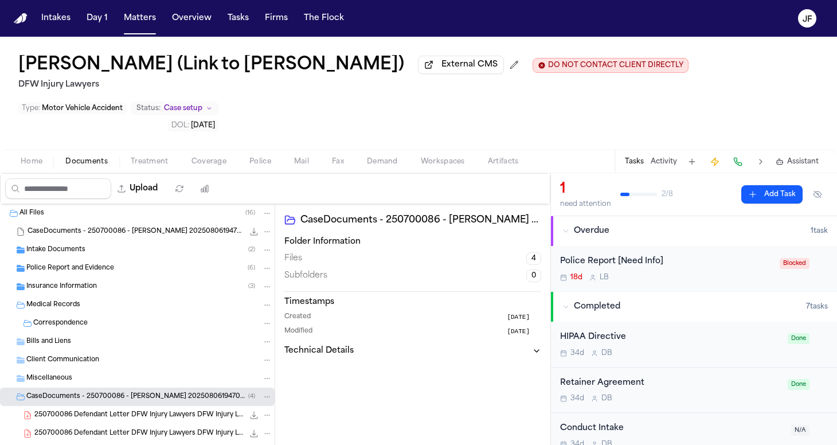
click at [118, 388] on div "CaseDocuments - 250700086 - Fain v. 20250806194702 (unzipped) ( 4 )" at bounding box center [137, 397] width 275 height 18
click at [122, 245] on div "Intake Documents ( 2 )" at bounding box center [149, 250] width 246 height 10
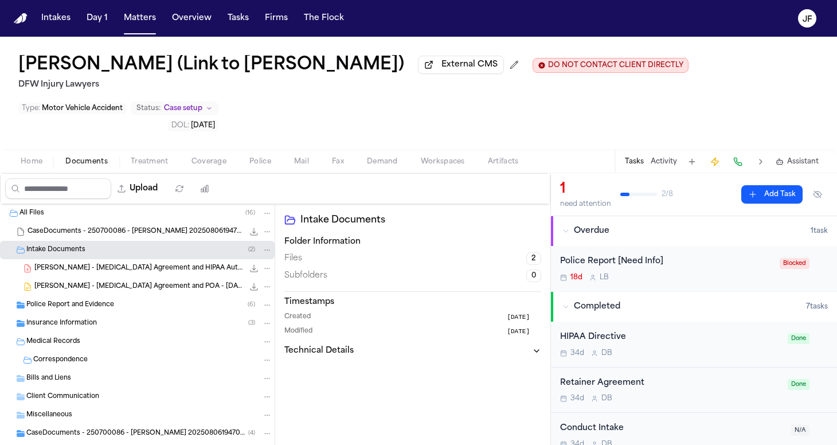
click at [126, 241] on div "Intake Documents ( 2 )" at bounding box center [137, 250] width 275 height 18
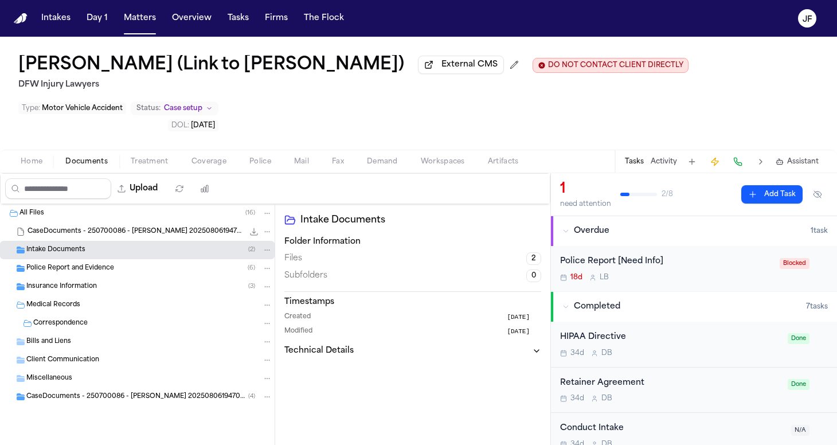
click at [650, 255] on div "Police Report [Need Info]" at bounding box center [666, 261] width 213 height 13
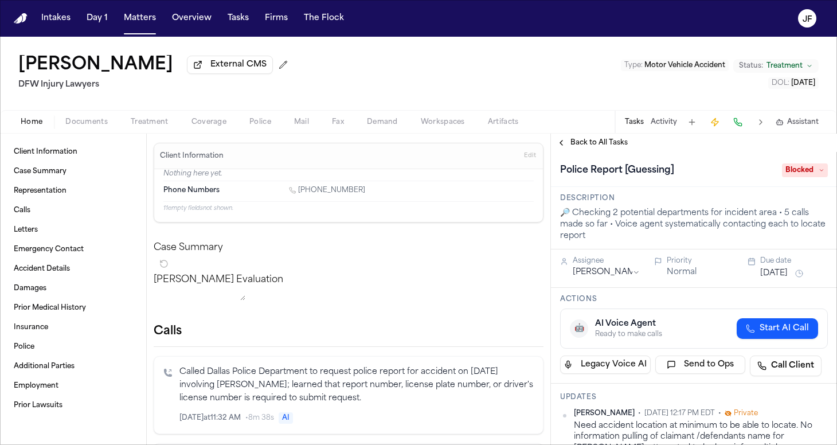
click at [228, 71] on span "External CMS" at bounding box center [238, 64] width 56 height 11
click at [797, 166] on span "Blocked" at bounding box center [805, 170] width 46 height 14
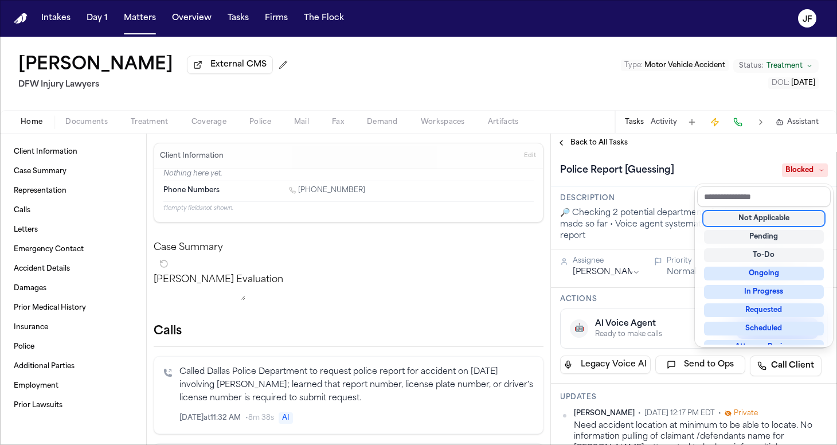
click at [774, 220] on div "Not Applicable" at bounding box center [764, 219] width 120 height 14
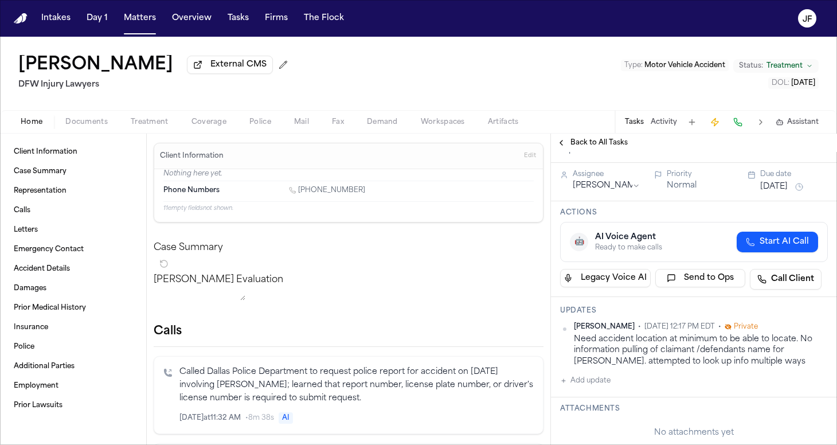
scroll to position [99, 0]
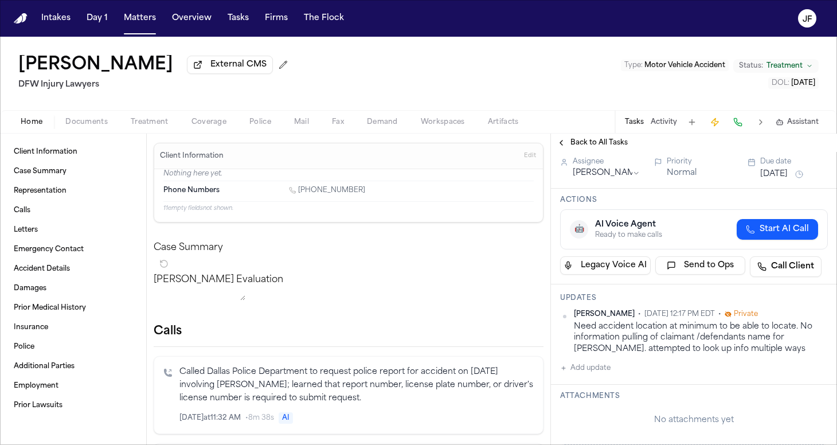
click at [587, 370] on button "Add update" at bounding box center [585, 368] width 50 height 14
click at [608, 378] on textarea "Add your update" at bounding box center [701, 377] width 245 height 23
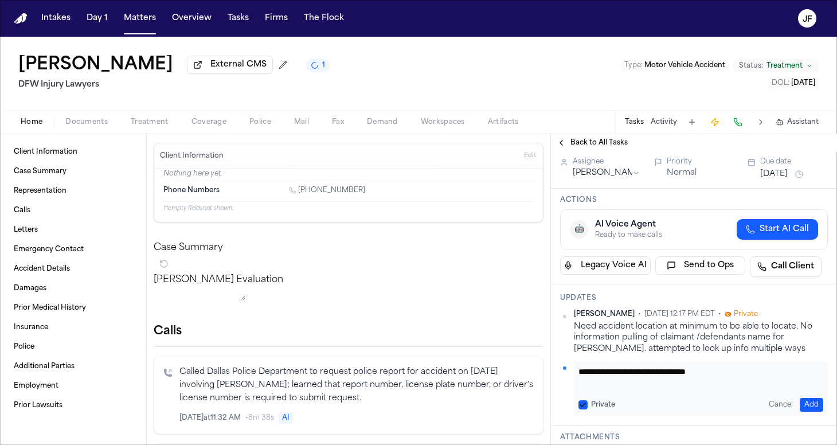
type textarea "**********"
click at [800, 405] on button "Add" at bounding box center [812, 405] width 24 height 14
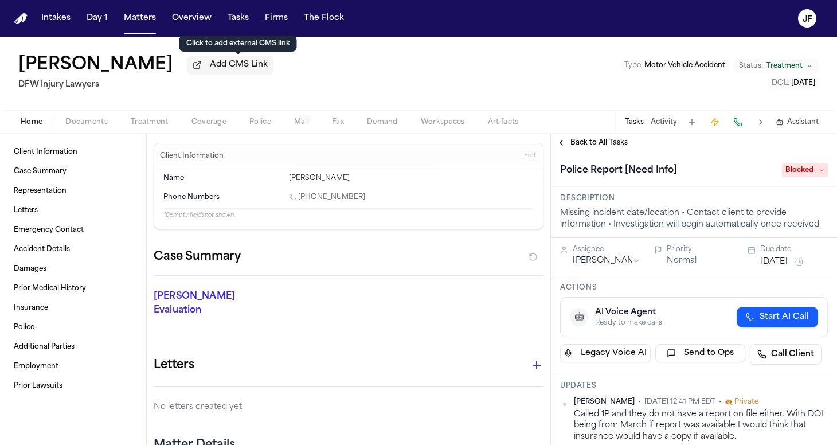
click at [221, 74] on button "Add CMS Link" at bounding box center [230, 65] width 87 height 18
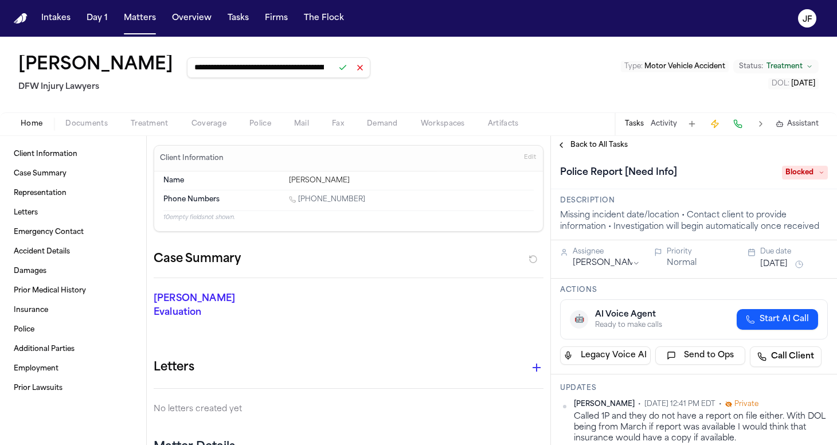
click at [354, 78] on input "**********" at bounding box center [279, 67] width 184 height 21
type input "**********"
click at [350, 72] on button at bounding box center [343, 68] width 16 height 16
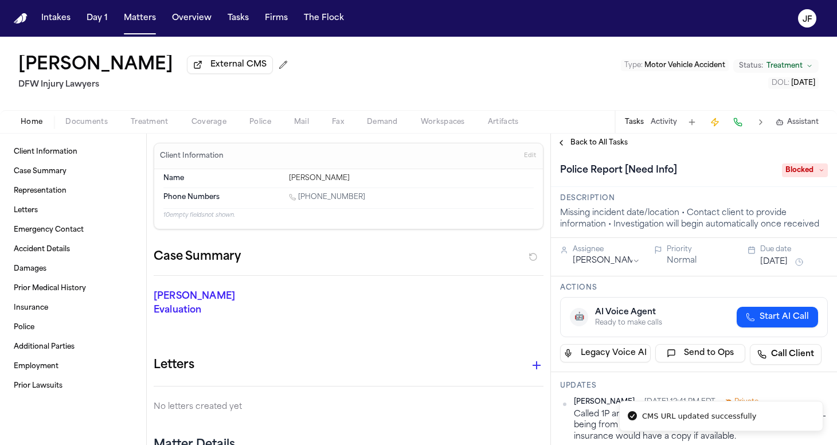
click at [796, 177] on span "Blocked" at bounding box center [805, 170] width 46 height 14
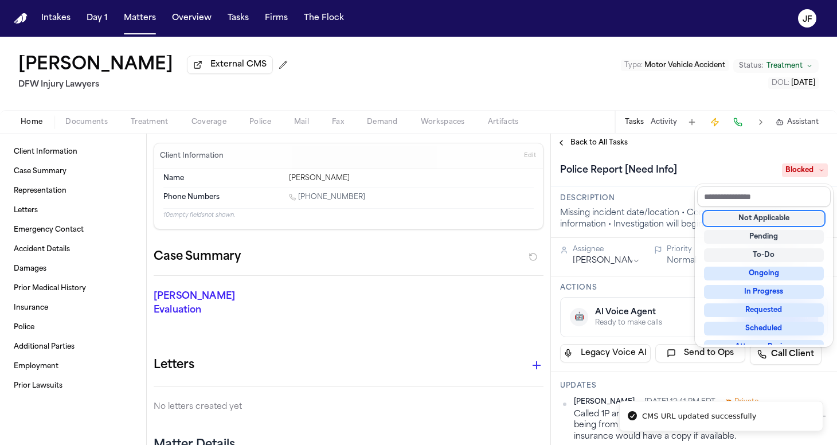
click at [767, 220] on div "Not Applicable" at bounding box center [764, 219] width 120 height 14
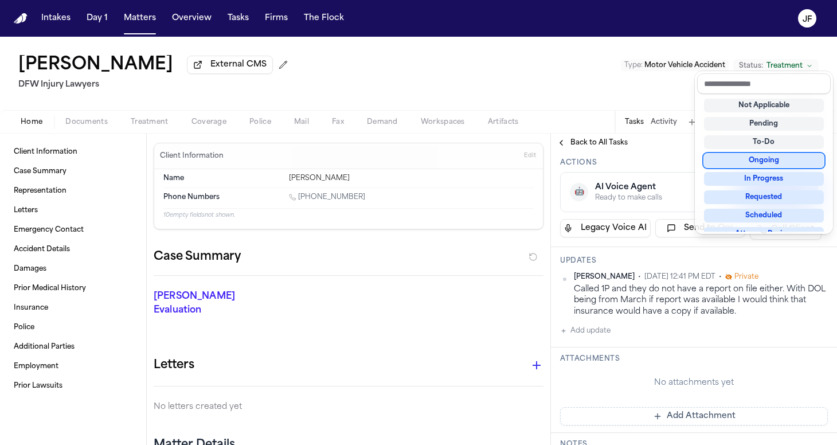
scroll to position [113, 0]
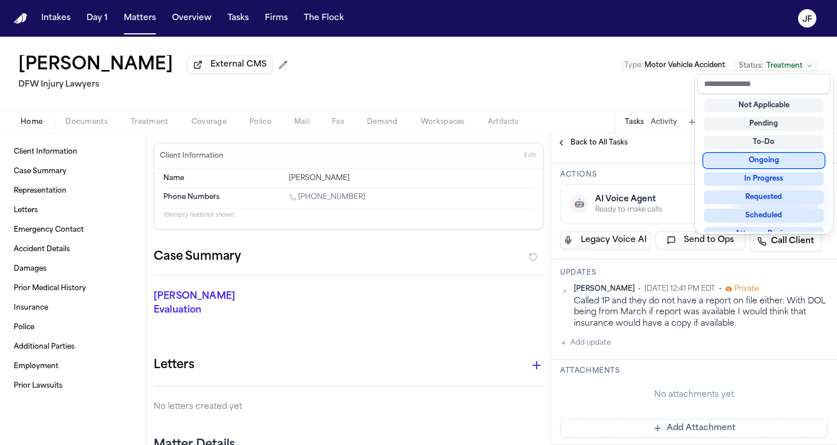
click at [582, 299] on div "**********" at bounding box center [694, 416] width 286 height 755
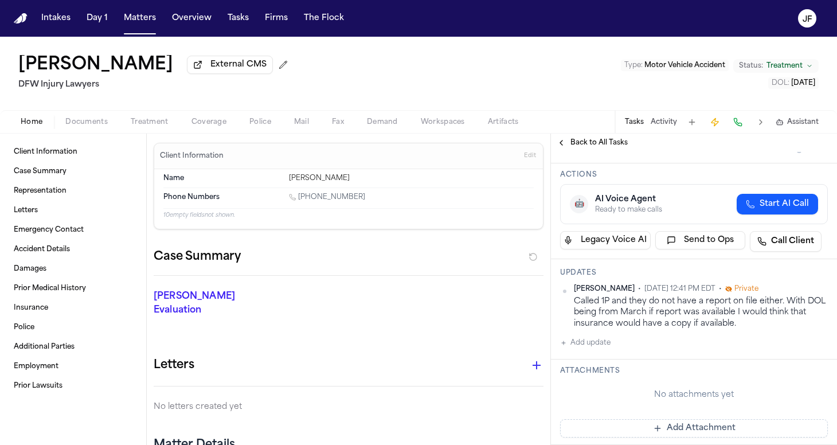
click at [584, 342] on button "Add update" at bounding box center [585, 343] width 50 height 14
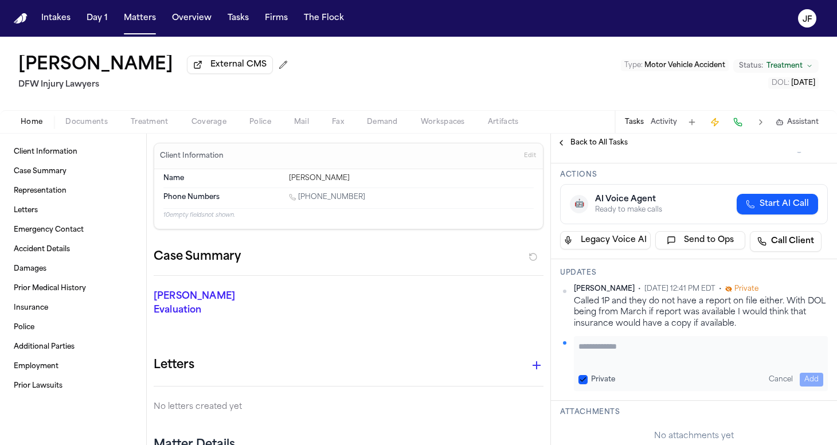
click at [597, 352] on textarea "Add your update" at bounding box center [701, 352] width 245 height 23
type textarea "**********"
click at [800, 380] on button "Add" at bounding box center [812, 380] width 24 height 14
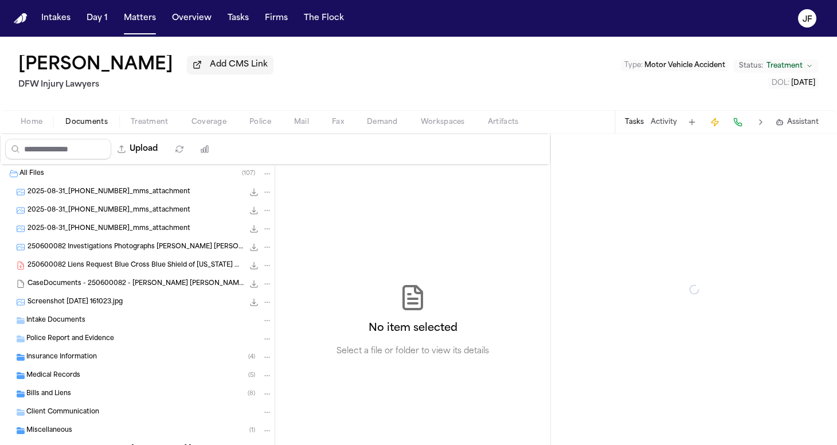
click at [86, 127] on span "Documents" at bounding box center [86, 122] width 42 height 9
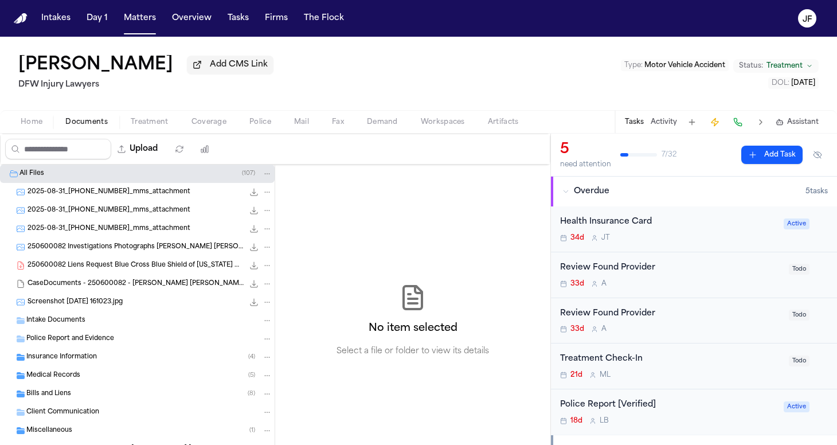
click at [136, 249] on span "250600082 Investigations Photographs [PERSON_NAME] [PERSON_NAME] [DATE].jpg" at bounding box center [136, 248] width 216 height 10
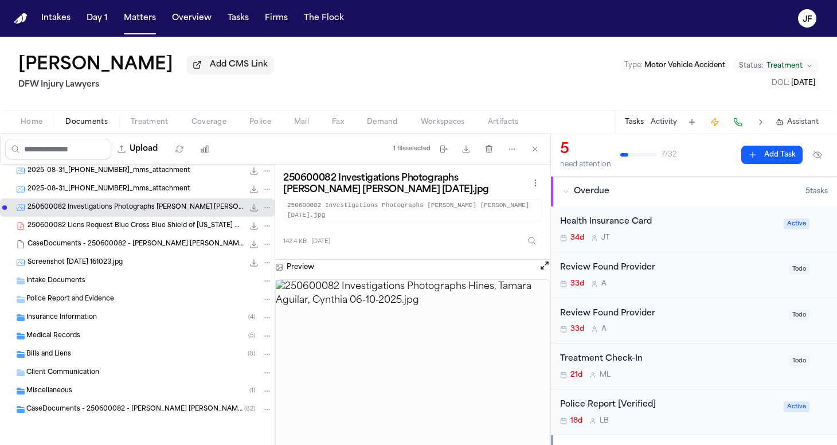
click at [185, 185] on div "2025-08-31_[PHONE_NUMBER]_mms_attachment 132.7 KB • JPG" at bounding box center [150, 189] width 245 height 11
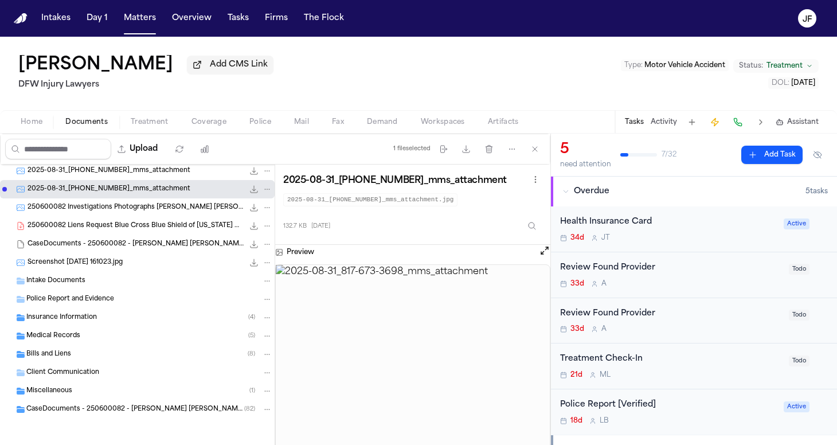
click at [163, 326] on div "Insurance Information ( 4 )" at bounding box center [137, 318] width 275 height 18
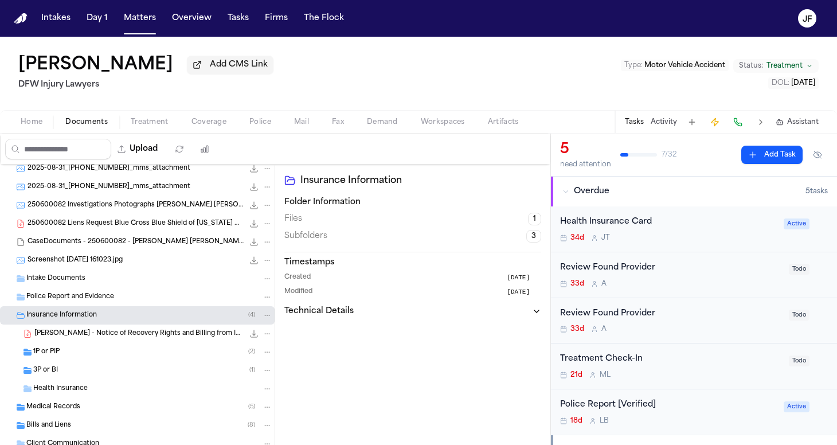
click at [153, 372] on div "3P or BI ( 1 )" at bounding box center [152, 370] width 239 height 10
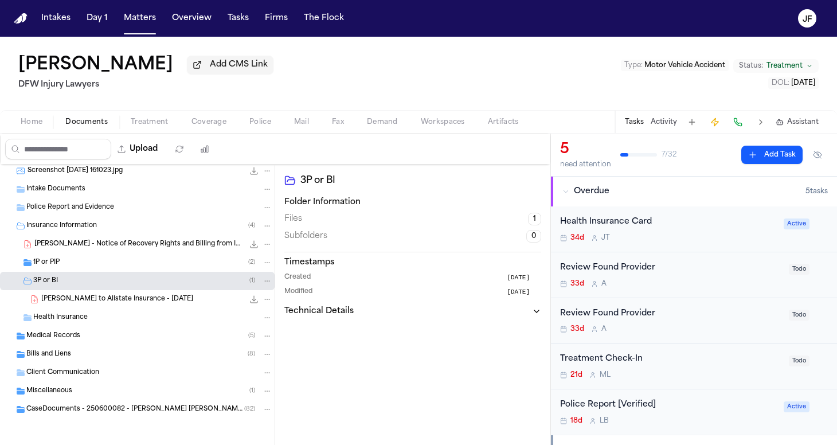
click at [144, 413] on span "CaseDocuments - 250600082 - Hines v. Witcher 20250806202009 (unzipped)" at bounding box center [135, 410] width 218 height 10
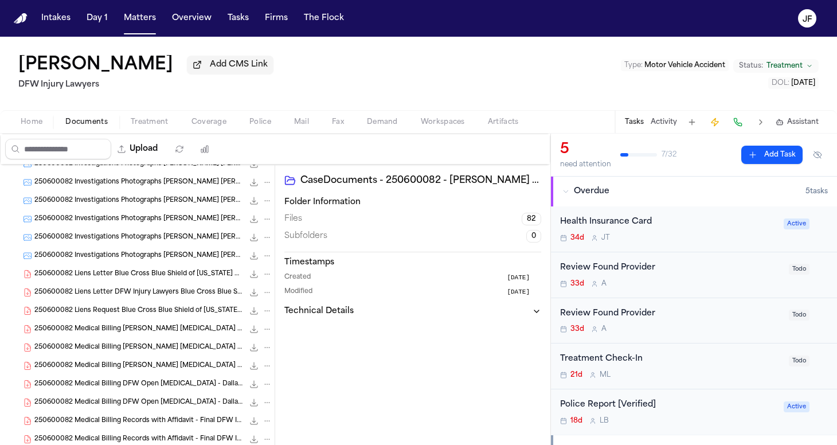
scroll to position [774, 0]
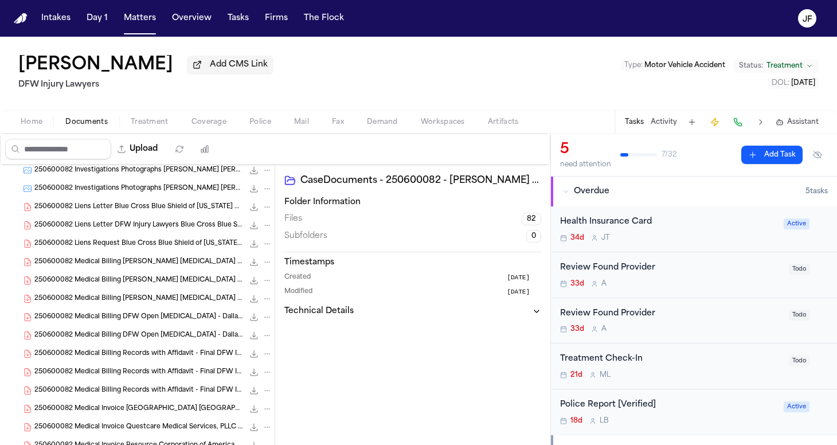
click at [141, 417] on div "250600082 Medical Invoice Medical City Arlington DFW Injury Lawyers 07-16-2025 …" at bounding box center [137, 409] width 275 height 18
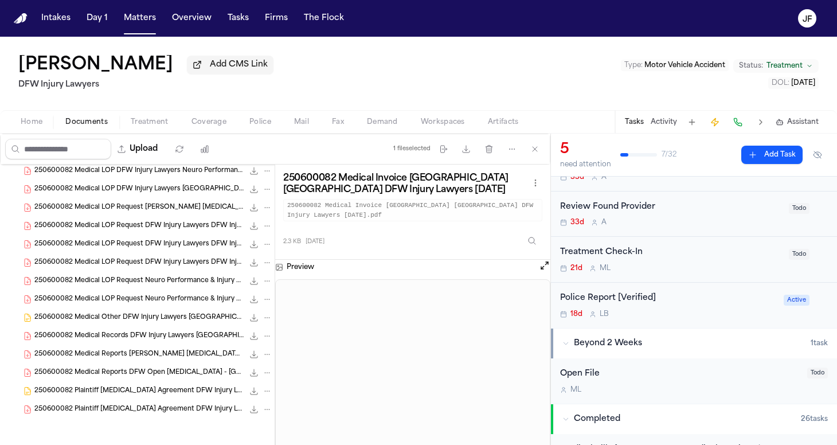
scroll to position [107, 0]
click at [637, 302] on div "Police Report [Verified]" at bounding box center [668, 297] width 217 height 13
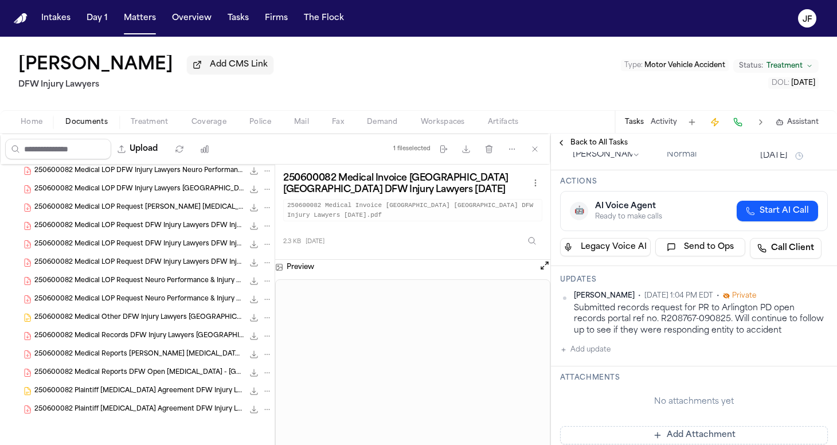
scroll to position [108, 0]
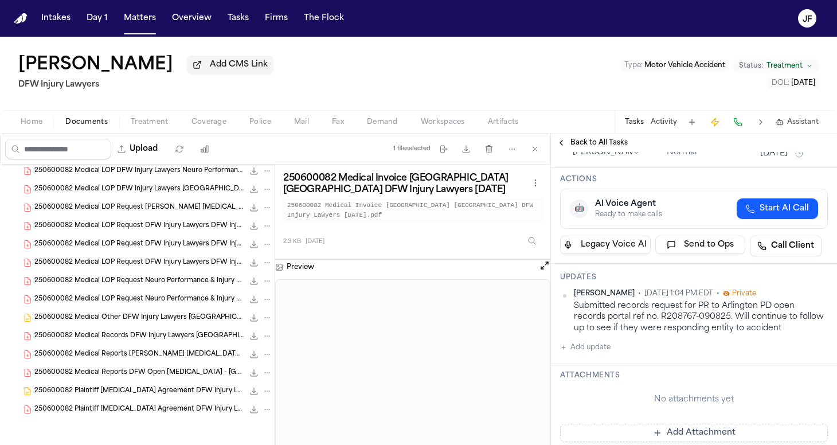
click at [594, 350] on button "Add update" at bounding box center [585, 348] width 50 height 14
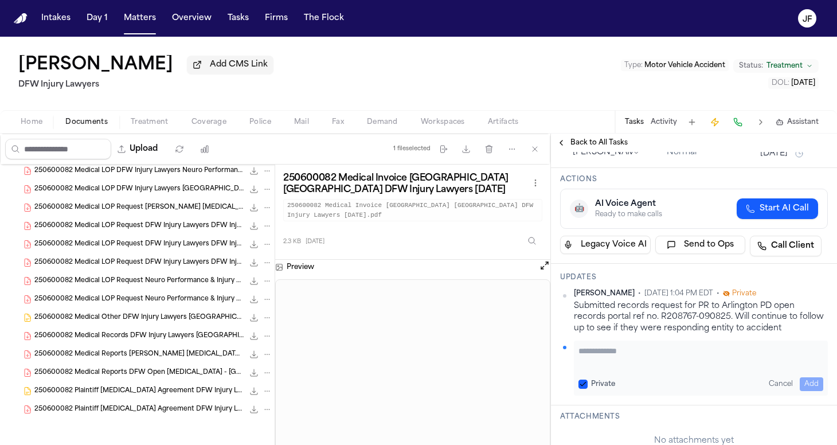
click at [637, 360] on textarea "Add your update" at bounding box center [701, 356] width 245 height 23
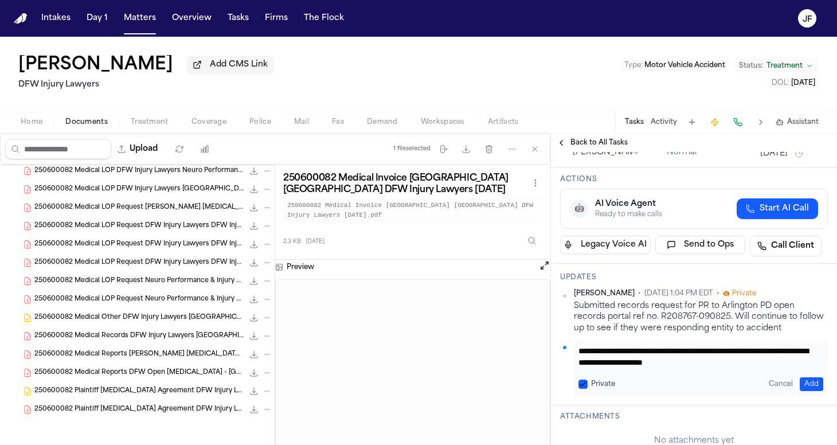
drag, startPoint x: 796, startPoint y: 353, endPoint x: 759, endPoint y: 352, distance: 36.7
click at [759, 352] on textarea "**********" at bounding box center [697, 356] width 236 height 23
type textarea "**********"
click at [800, 383] on button "Add" at bounding box center [812, 384] width 24 height 14
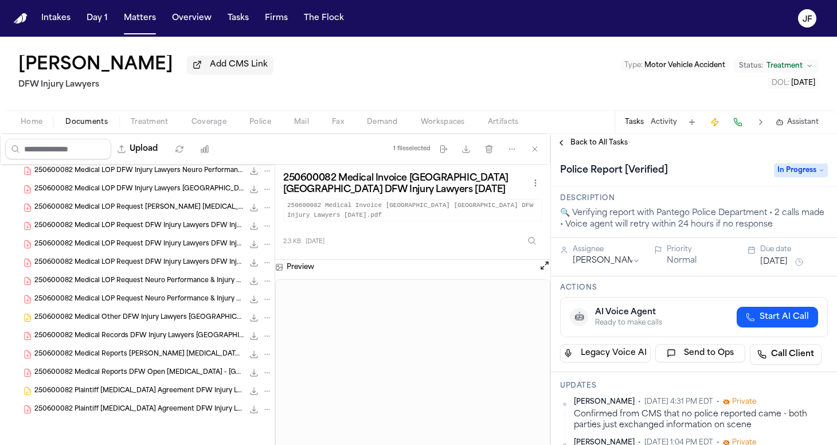
click at [800, 173] on span "In Progress" at bounding box center [801, 170] width 54 height 14
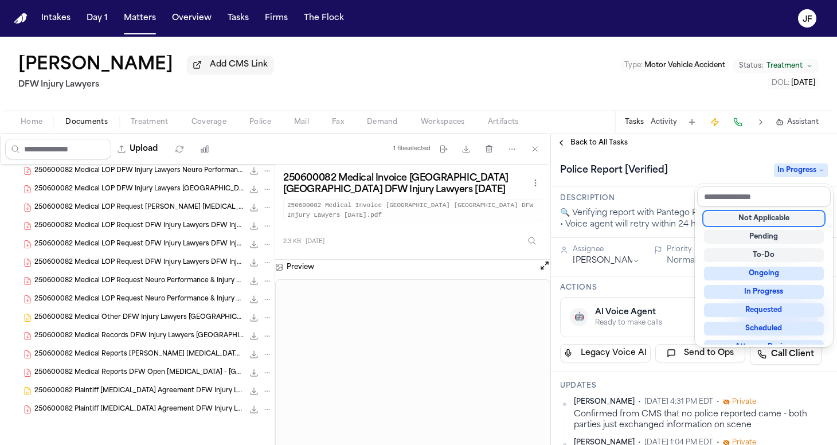
click at [774, 222] on div "Not Applicable" at bounding box center [764, 219] width 120 height 14
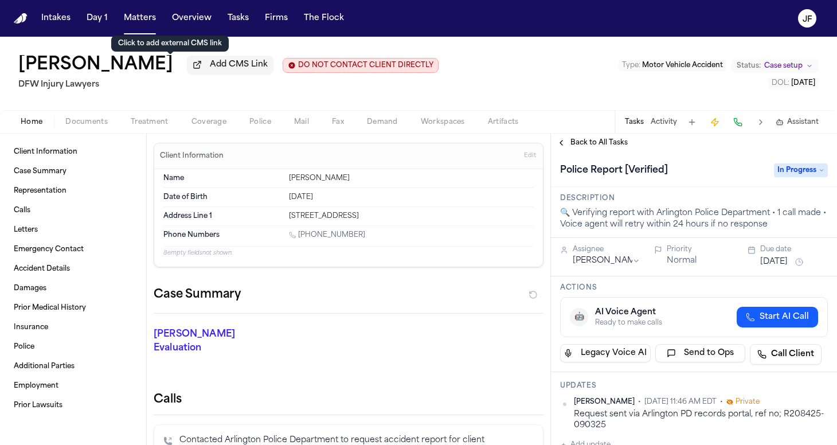
click at [210, 69] on span "Add CMS Link" at bounding box center [239, 64] width 58 height 11
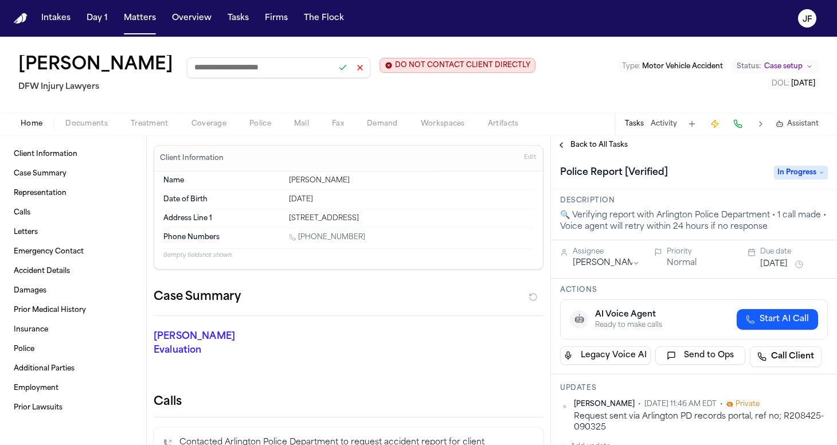
paste input "**********"
type input "**********"
click at [335, 71] on button at bounding box center [343, 68] width 16 height 16
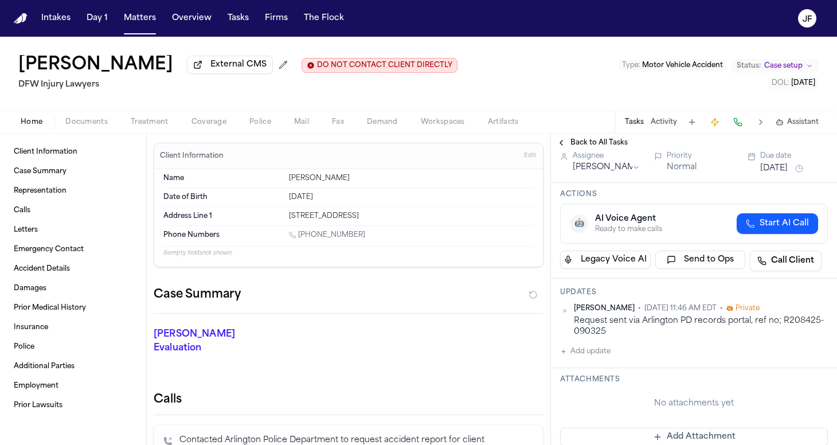
scroll to position [94, 0]
click at [597, 354] on button "Add update" at bounding box center [585, 351] width 50 height 14
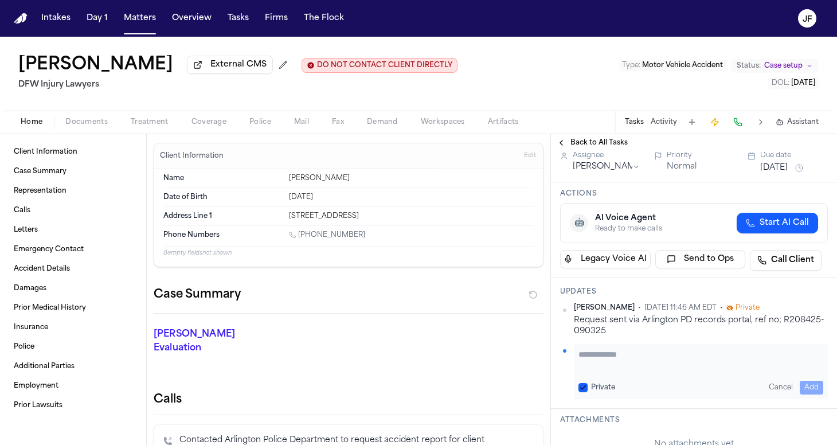
click at [597, 356] on textarea "Add your update" at bounding box center [701, 360] width 245 height 23
click at [626, 358] on textarea "Add your update" at bounding box center [701, 360] width 245 height 23
type textarea "**********"
click at [805, 388] on button "Add" at bounding box center [812, 388] width 24 height 14
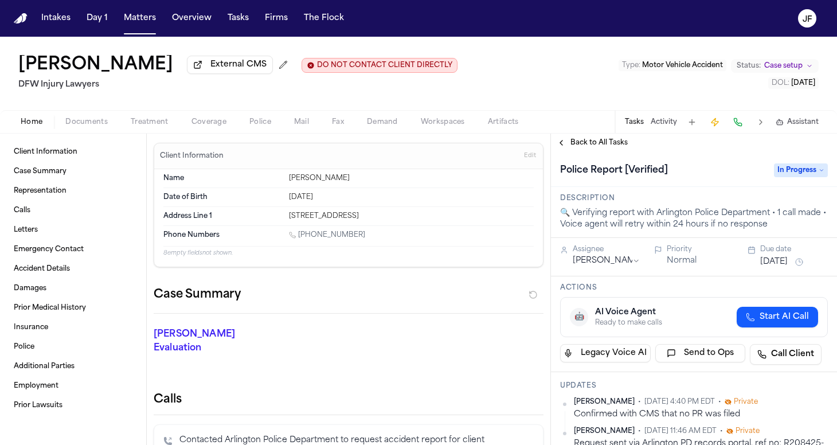
scroll to position [0, 0]
click at [787, 171] on span "In Progress" at bounding box center [801, 170] width 54 height 14
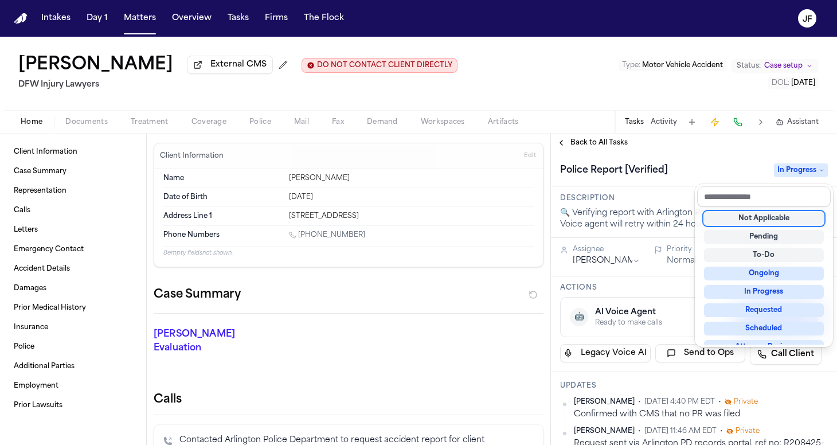
click at [780, 217] on div "Not Applicable" at bounding box center [764, 219] width 120 height 14
click at [726, 217] on div "Not Applicable" at bounding box center [764, 219] width 120 height 14
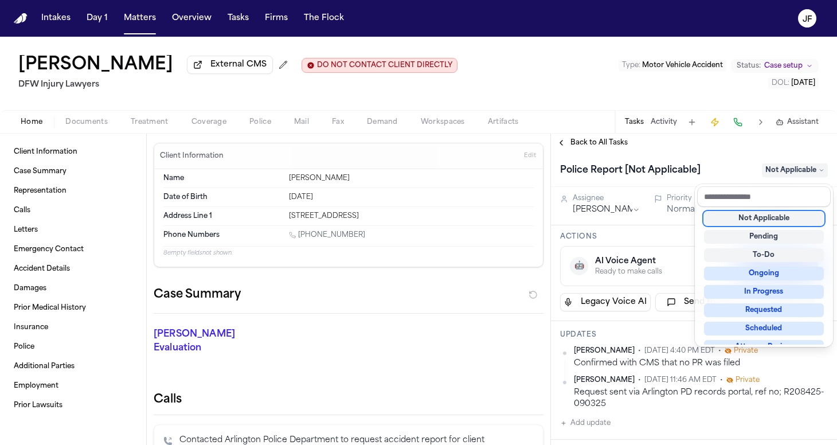
click at [705, 147] on div "Back to All Tasks Police Report [Not Applicable] Not Applicable Assignee Lina B…" at bounding box center [694, 289] width 286 height 311
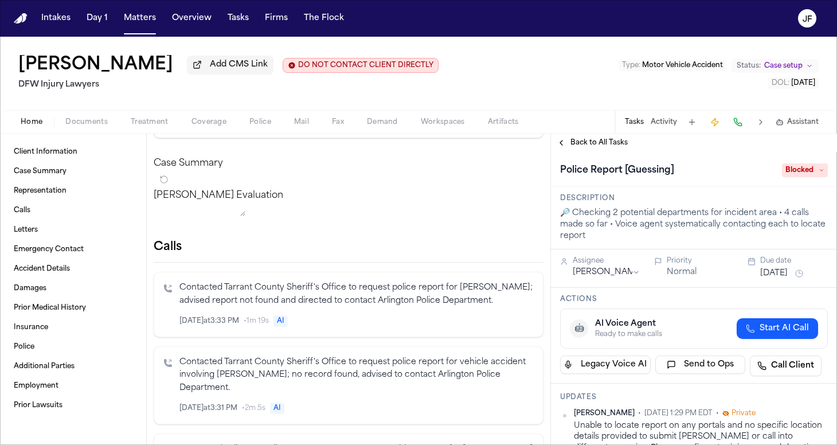
scroll to position [86, 0]
click at [268, 71] on span "Add CMS Link" at bounding box center [239, 64] width 58 height 11
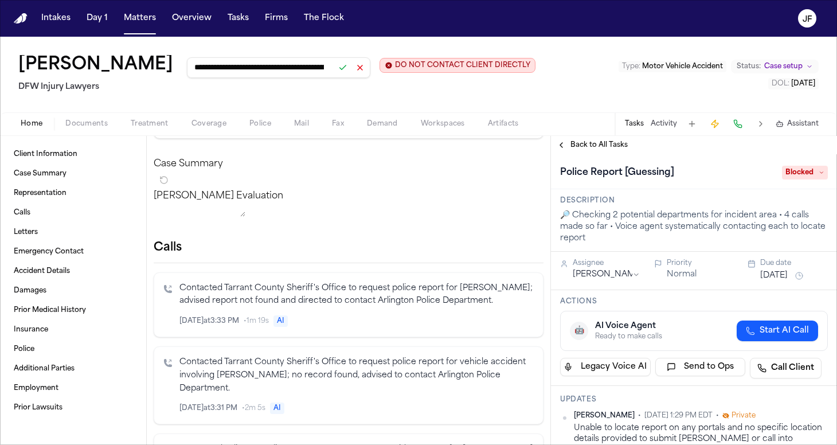
type input "**********"
click at [351, 72] on button at bounding box center [343, 68] width 16 height 16
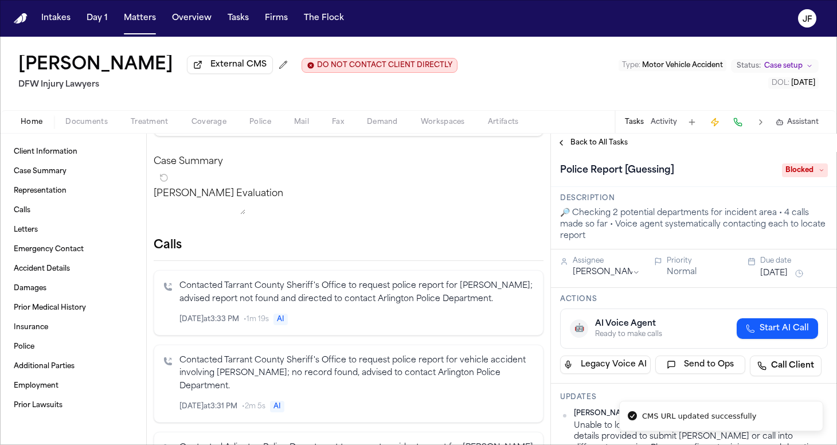
click at [619, 147] on span "Back to All Tasks" at bounding box center [599, 142] width 57 height 9
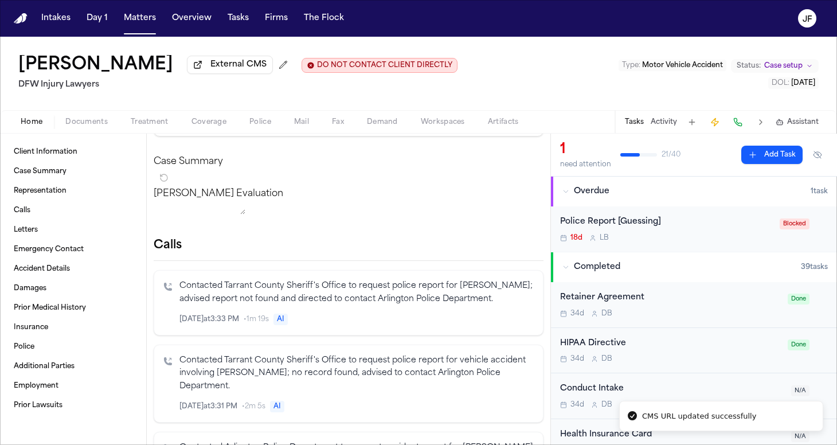
click at [625, 223] on div "Police Report [Guessing]" at bounding box center [666, 222] width 213 height 13
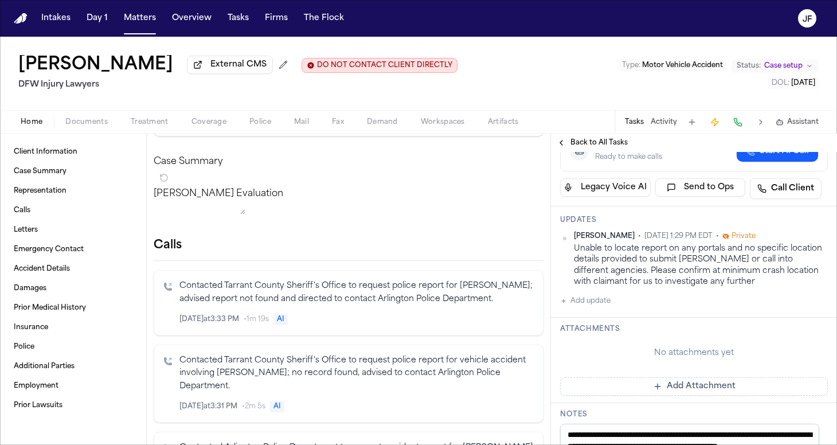
scroll to position [184, 0]
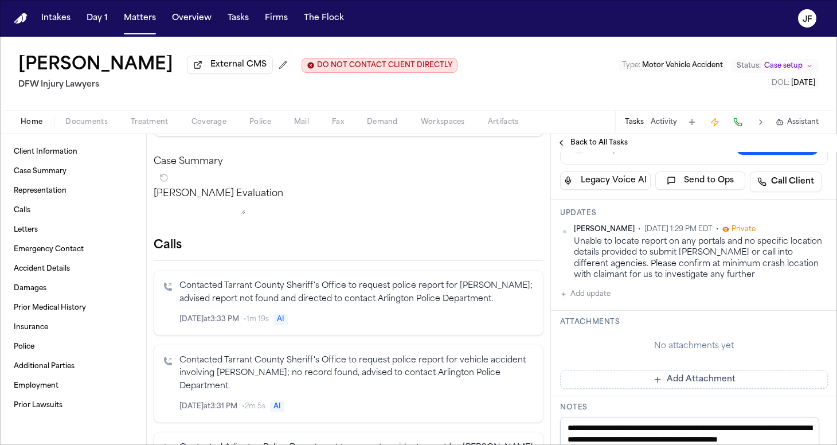
click at [592, 297] on button "Add update" at bounding box center [585, 294] width 50 height 14
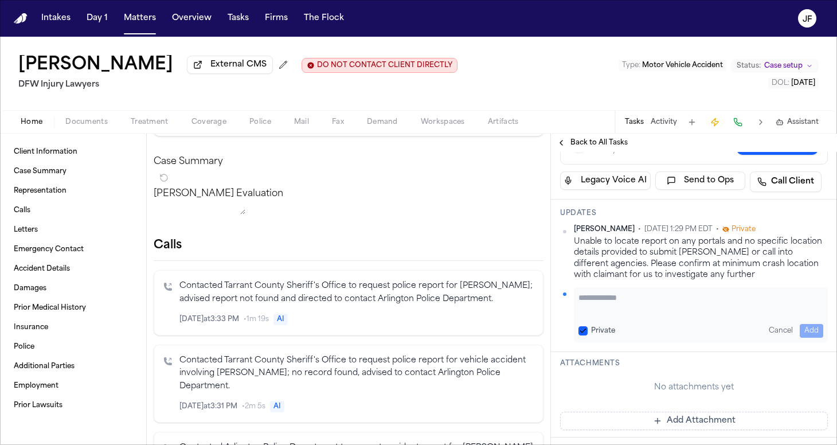
click at [592, 297] on textarea "Add your update" at bounding box center [701, 303] width 245 height 23
type textarea "**********"
click at [807, 334] on button "Add" at bounding box center [812, 331] width 24 height 14
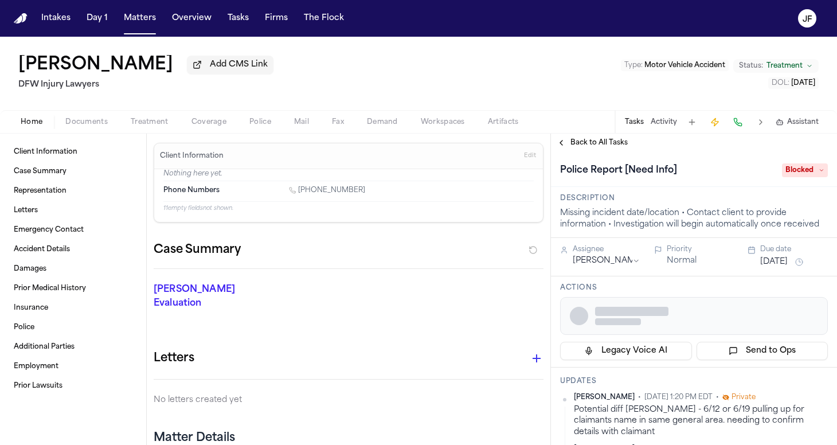
click at [667, 127] on button "Activity" at bounding box center [664, 122] width 26 height 9
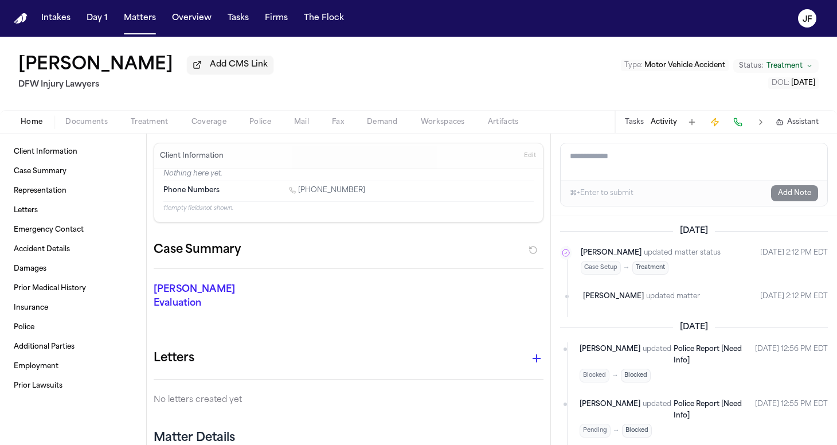
click at [638, 127] on button "Tasks" at bounding box center [634, 122] width 19 height 9
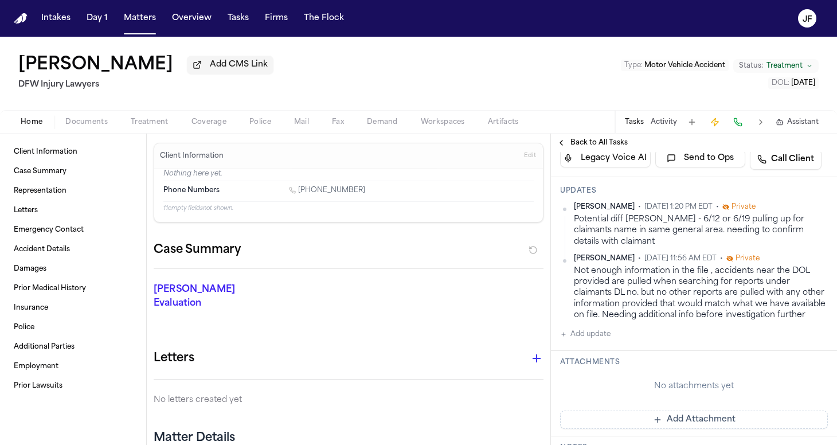
scroll to position [196, 0]
click at [210, 71] on span "Add CMS Link" at bounding box center [239, 64] width 58 height 11
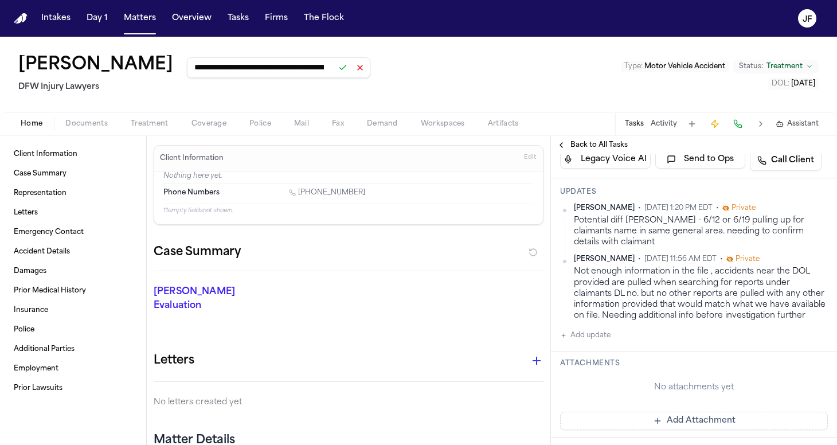
type input "**********"
click at [335, 70] on button at bounding box center [343, 68] width 16 height 16
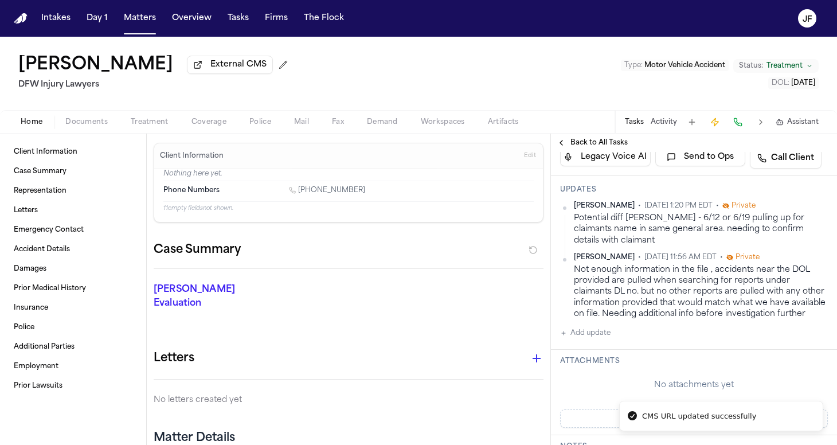
scroll to position [0, 0]
click at [274, 124] on button "Police" at bounding box center [260, 122] width 45 height 14
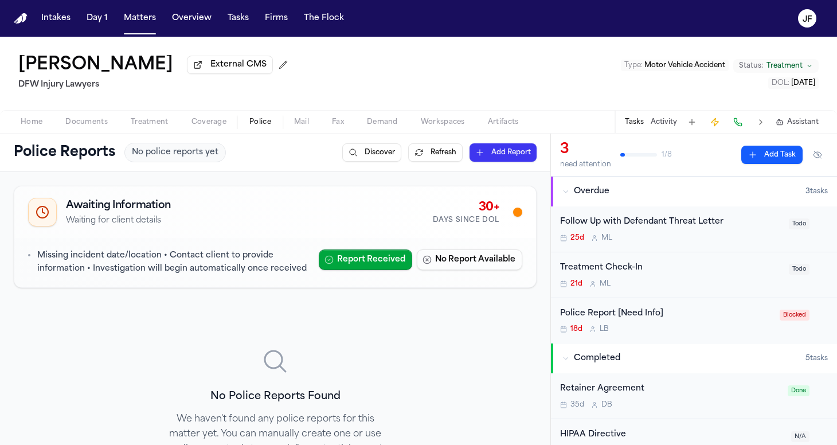
click at [29, 127] on span "Home" at bounding box center [32, 122] width 22 height 9
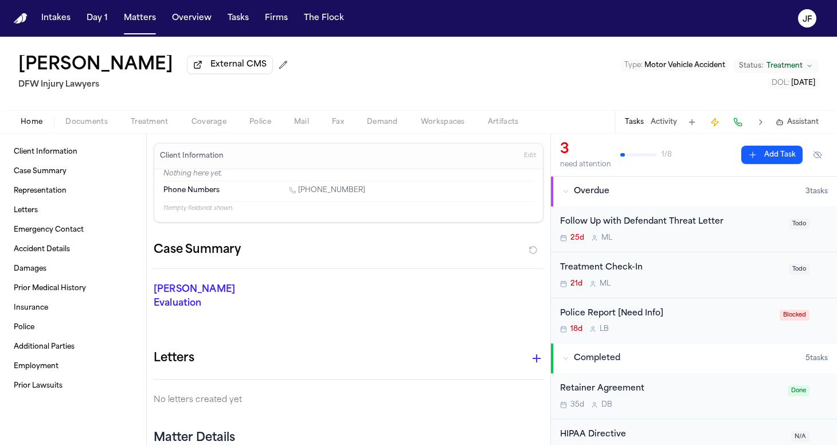
drag, startPoint x: 816, startPoint y: 84, endPoint x: 768, endPoint y: 84, distance: 48.2
click at [768, 84] on button "DOL : [DATE]" at bounding box center [793, 82] width 50 height 11
click at [207, 125] on span "Coverage" at bounding box center [209, 122] width 35 height 9
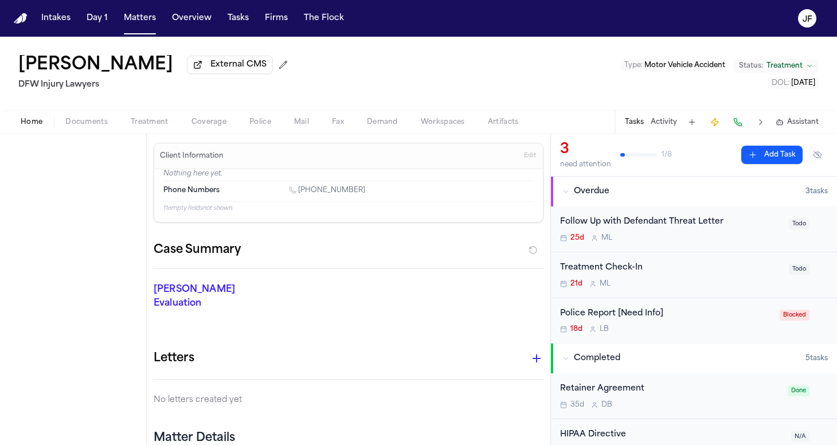
drag, startPoint x: 32, startPoint y: 131, endPoint x: 33, endPoint y: 144, distance: 13.2
click at [32, 129] on span "button" at bounding box center [32, 128] width 36 height 1
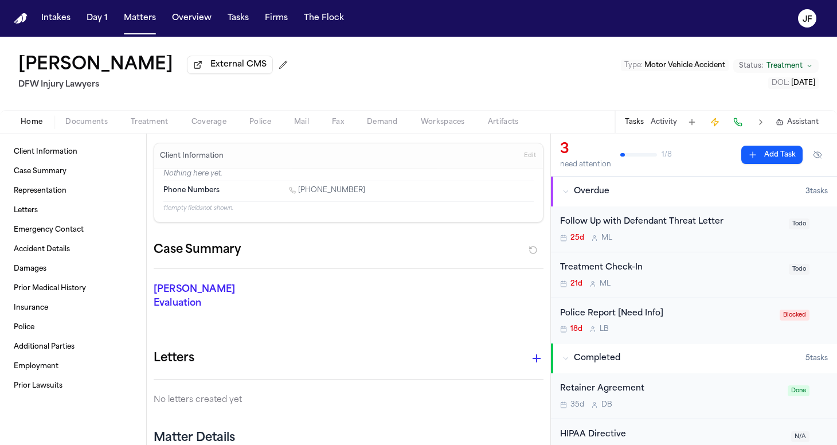
click at [97, 114] on div "Home Documents Treatment Coverage Police Mail Fax Demand Workspaces Artifacts T…" at bounding box center [418, 121] width 837 height 23
click at [94, 127] on span "Documents" at bounding box center [86, 122] width 42 height 9
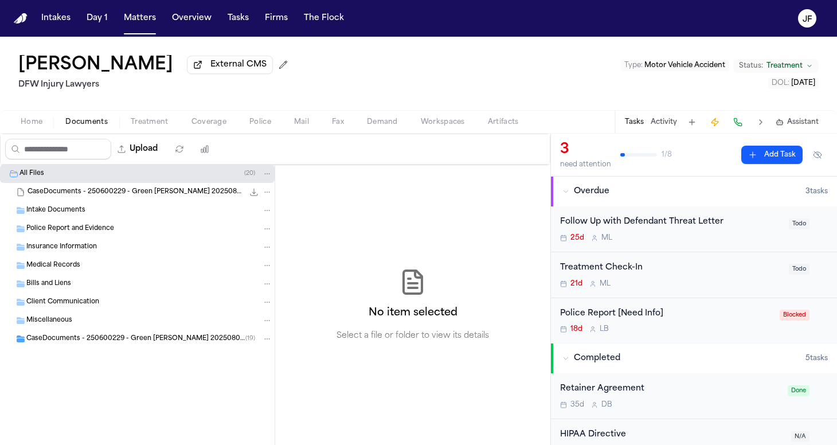
click at [97, 330] on div "Miscellaneous" at bounding box center [137, 320] width 275 height 18
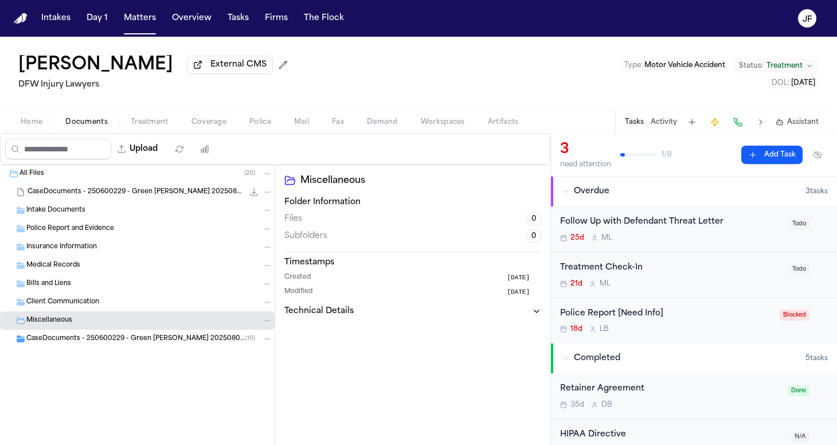
click at [99, 339] on span "CaseDocuments - 250600229 - Green v. Guillermo 20250806201430 (unzipped)" at bounding box center [135, 339] width 219 height 10
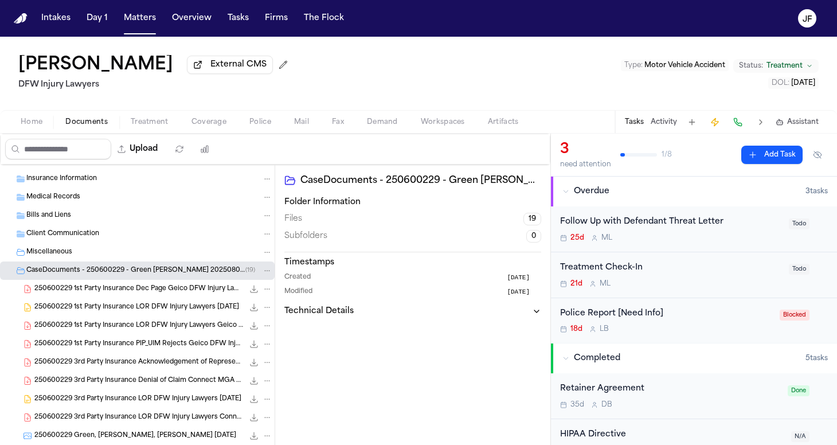
scroll to position [79, 0]
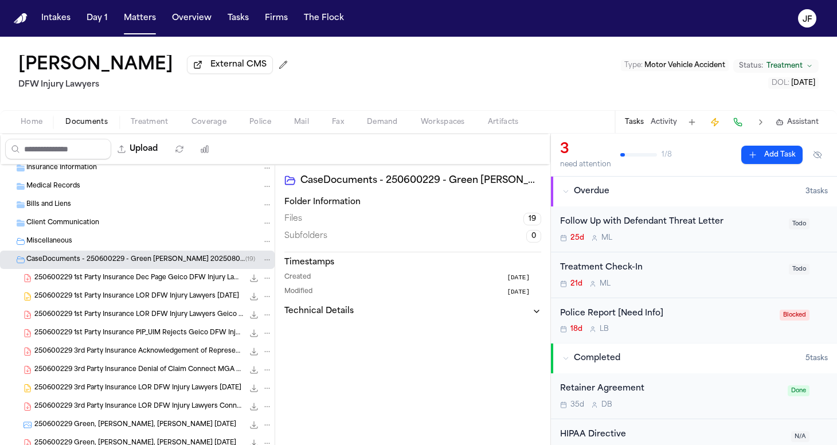
click at [105, 349] on div "250600229 3rd Party Insurance Acknowledgement of Representation Geico DFW Injur…" at bounding box center [153, 351] width 238 height 11
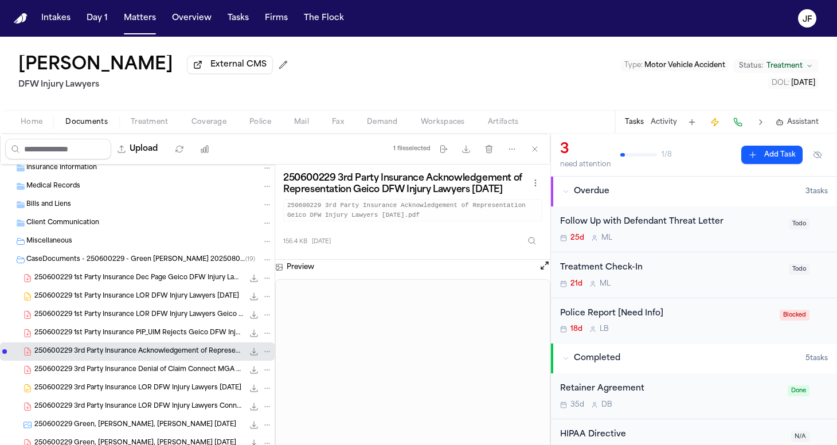
click at [136, 368] on span "250600229 3rd Party Insurance Denial of Claim Connect MGA DFW Injury Lawyers 07…" at bounding box center [138, 370] width 209 height 10
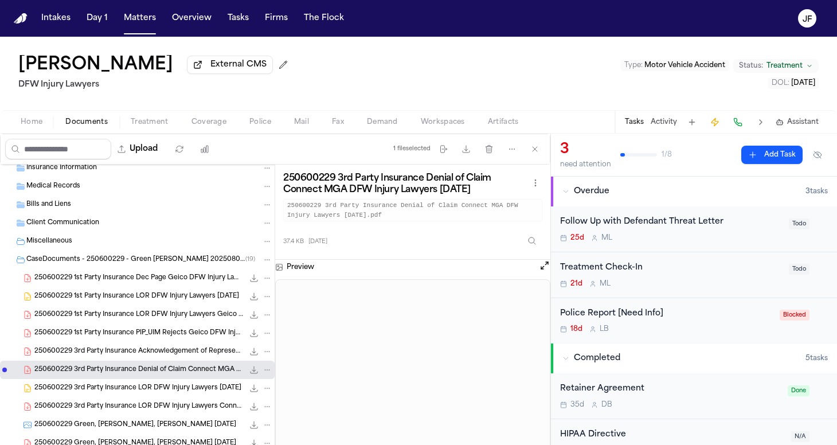
click at [144, 338] on span "250600229 1st Party Insurance PIP_UIM Rejects Geico DFW Injury Lawyers 08-05-20…" at bounding box center [138, 334] width 209 height 10
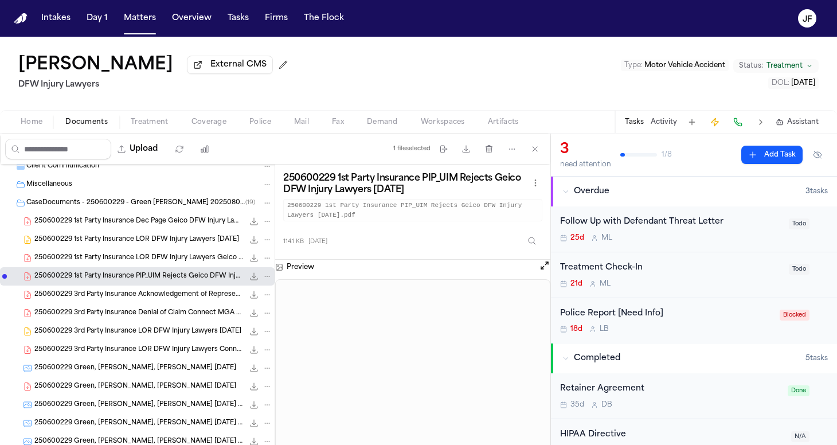
scroll to position [148, 0]
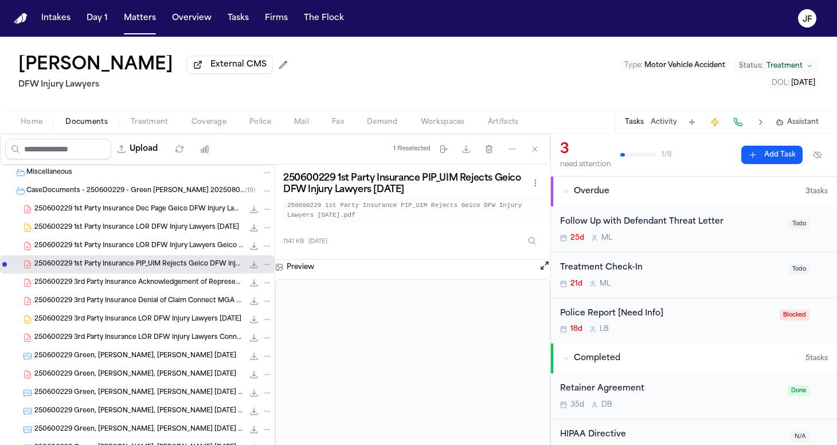
click at [144, 339] on span "250600229 3rd Party Insurance LOR DFW Injury Lawyers Connect MGA 06-26-2025" at bounding box center [138, 338] width 209 height 10
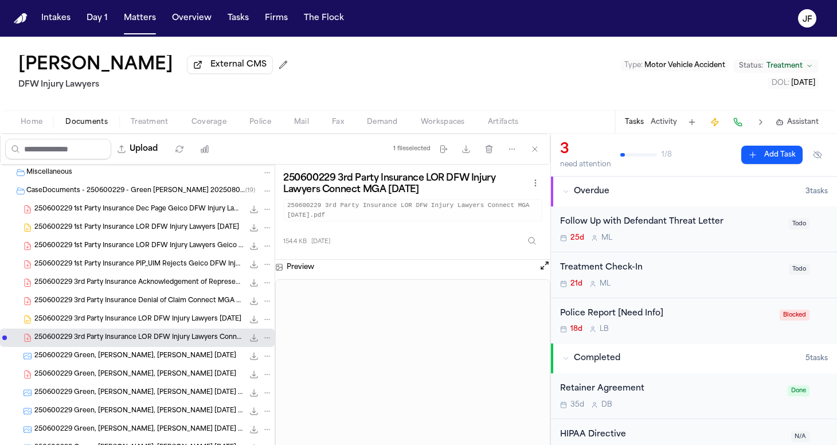
click at [537, 4] on nav "Intakes Day 1 Matters Overview Tasks Firms The Flock JF" at bounding box center [418, 18] width 837 height 37
click at [653, 311] on div "Police Report [Need Info]" at bounding box center [666, 313] width 213 height 13
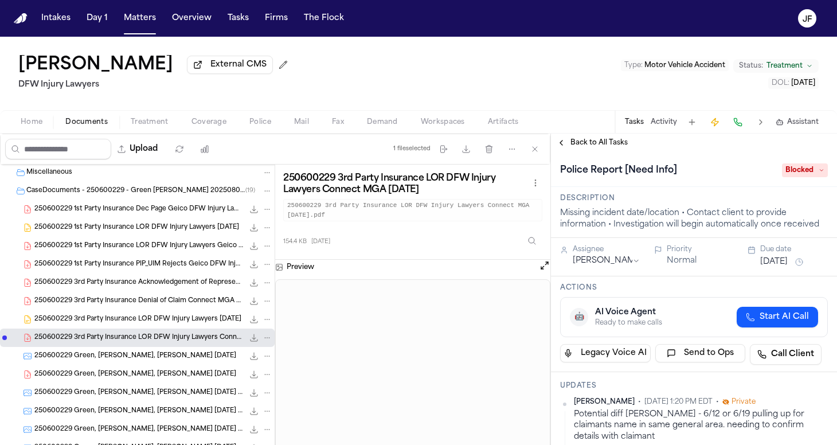
click at [801, 167] on span "Blocked" at bounding box center [805, 170] width 46 height 14
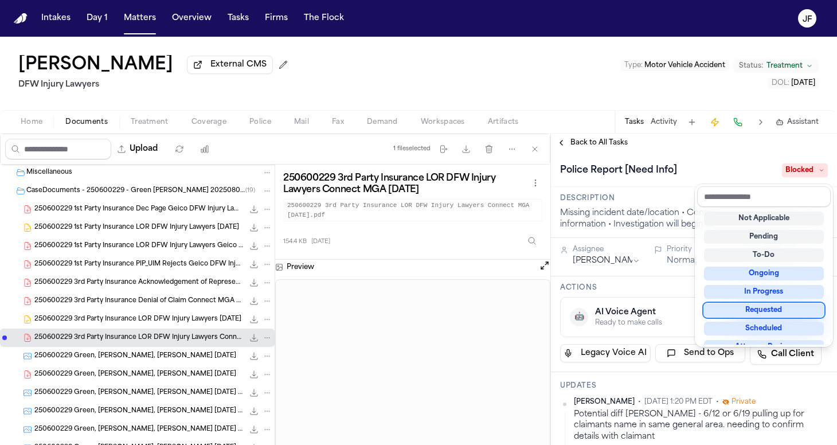
click at [750, 310] on div "Requested" at bounding box center [764, 310] width 120 height 14
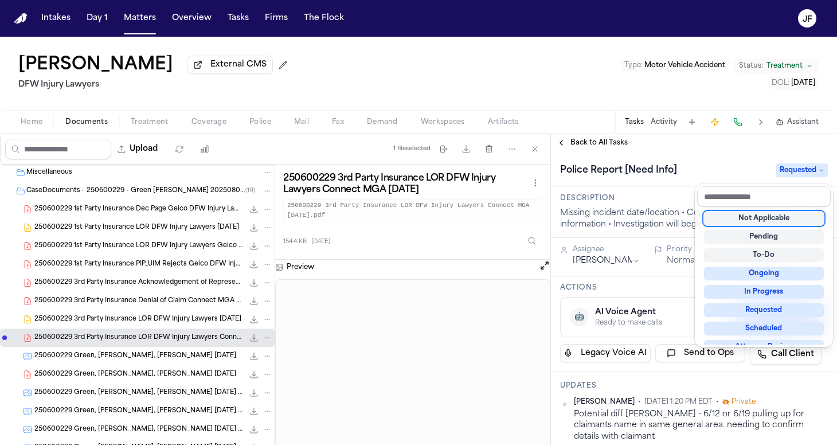
click at [693, 169] on div "Police Report [Need Info] Requested" at bounding box center [694, 170] width 268 height 18
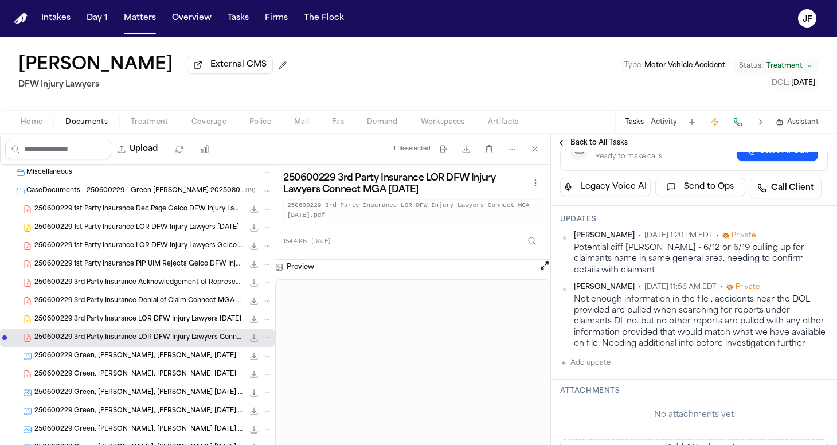
scroll to position [235, 0]
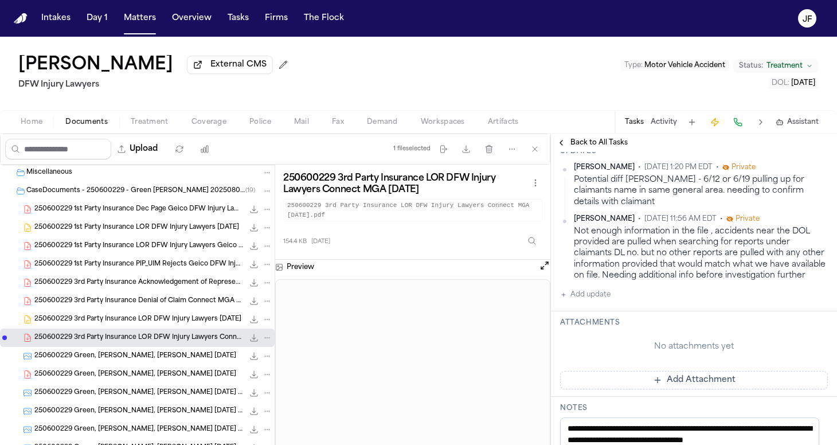
click at [588, 302] on button "Add update" at bounding box center [585, 295] width 50 height 14
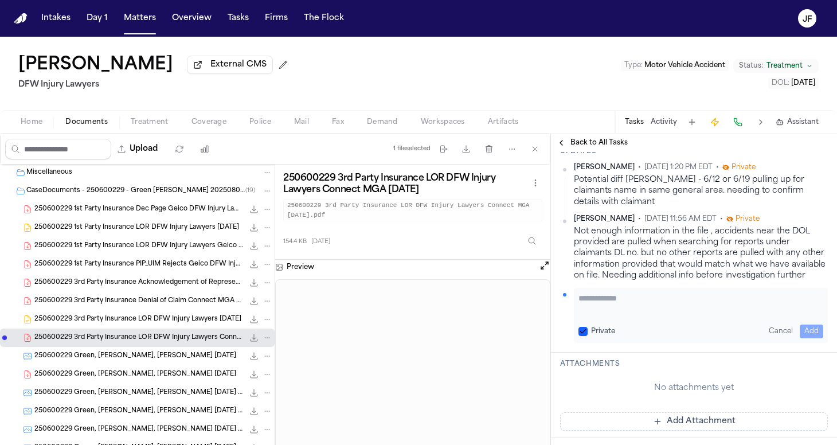
click at [624, 315] on textarea "Add your update" at bounding box center [701, 303] width 245 height 23
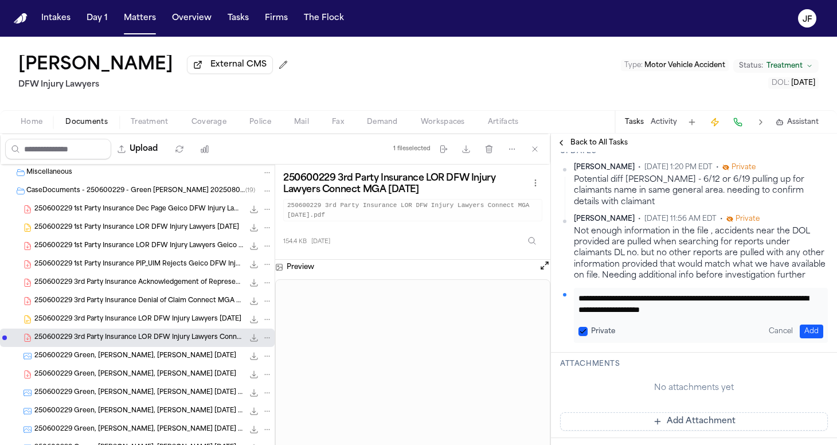
click at [785, 315] on textarea "**********" at bounding box center [697, 303] width 236 height 23
paste textarea "**********"
type textarea "**********"
click at [800, 338] on button "Add" at bounding box center [812, 332] width 24 height 14
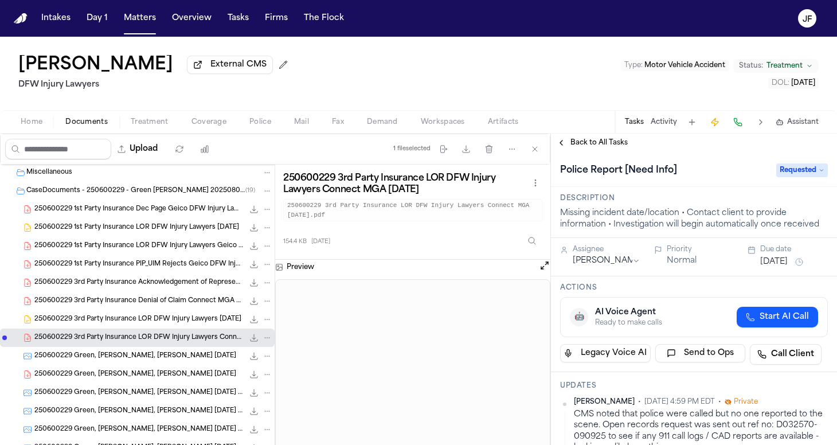
scroll to position [0, 0]
click at [617, 142] on span "Back to All Tasks" at bounding box center [599, 142] width 57 height 9
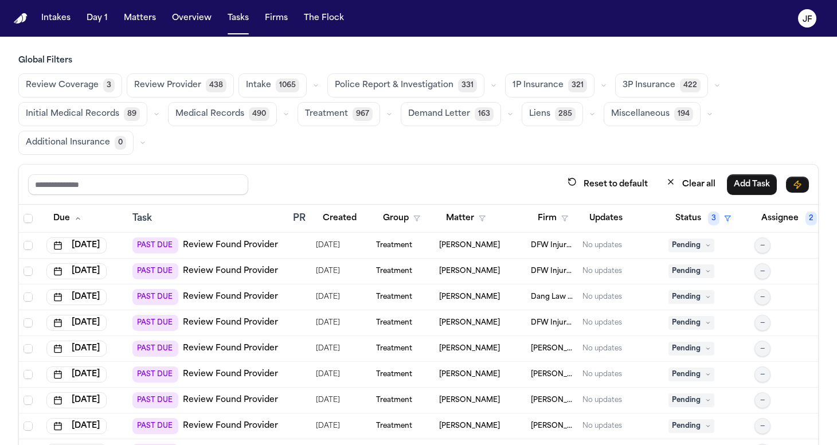
click at [458, 89] on span "331" at bounding box center [467, 86] width 19 height 14
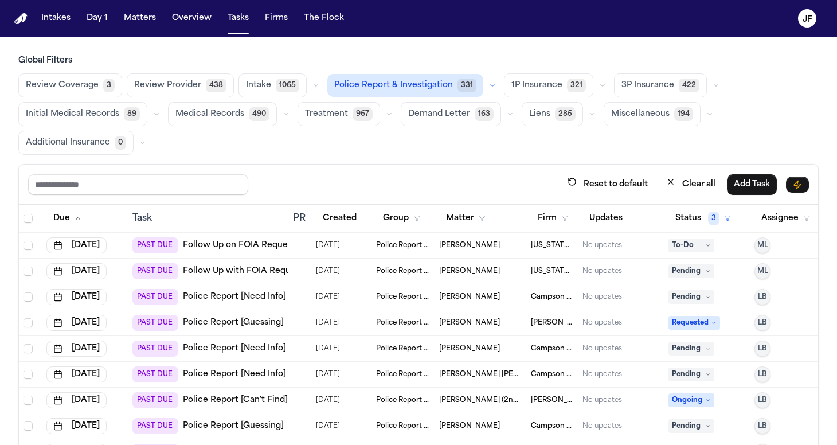
click at [556, 232] on th "Firm" at bounding box center [552, 219] width 52 height 28
click at [556, 226] on button "Firm" at bounding box center [553, 218] width 44 height 21
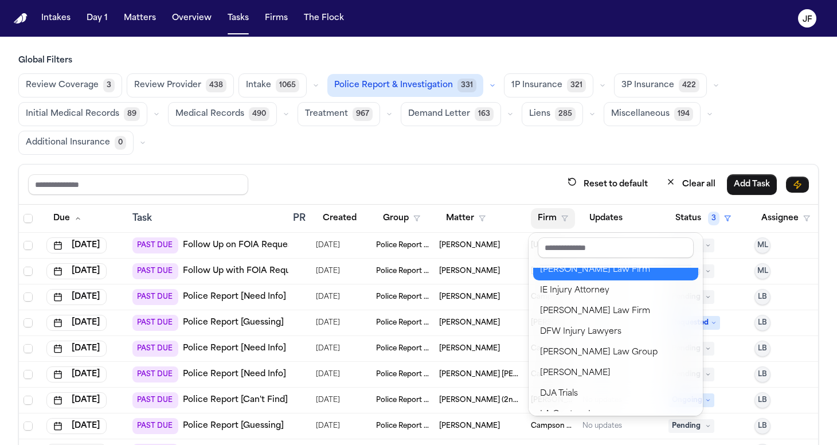
scroll to position [259, 0]
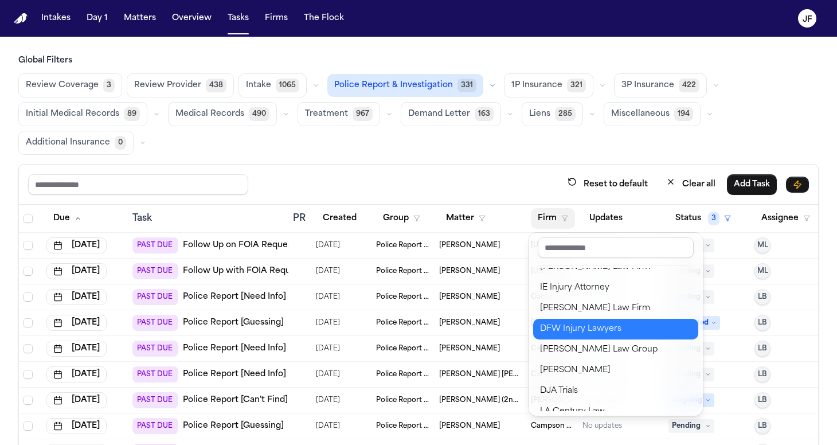
click at [579, 335] on div "DFW Injury Lawyers" at bounding box center [615, 329] width 151 height 14
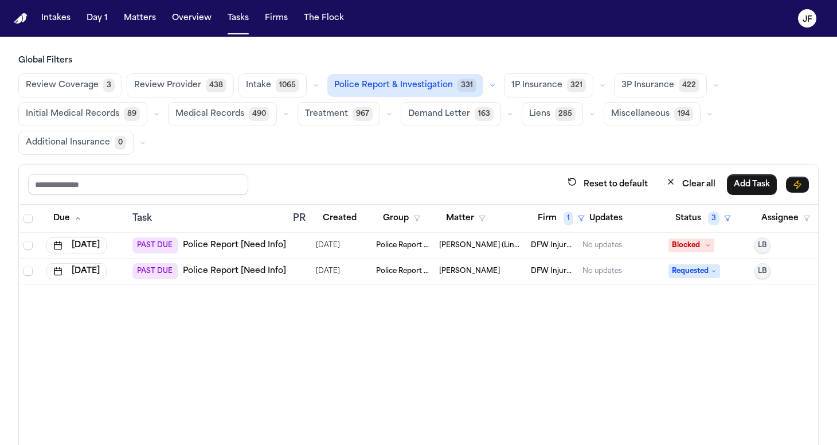
scroll to position [0, 0]
click at [548, 217] on button "Firm 1" at bounding box center [561, 218] width 61 height 21
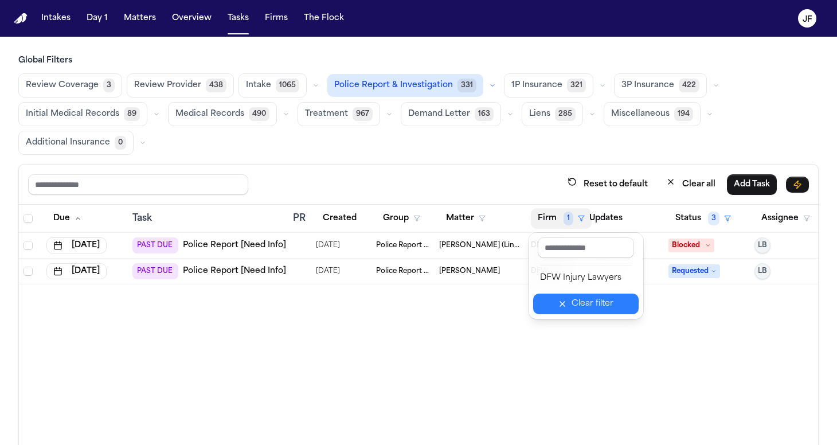
click at [583, 313] on button "Clear filter" at bounding box center [586, 304] width 106 height 21
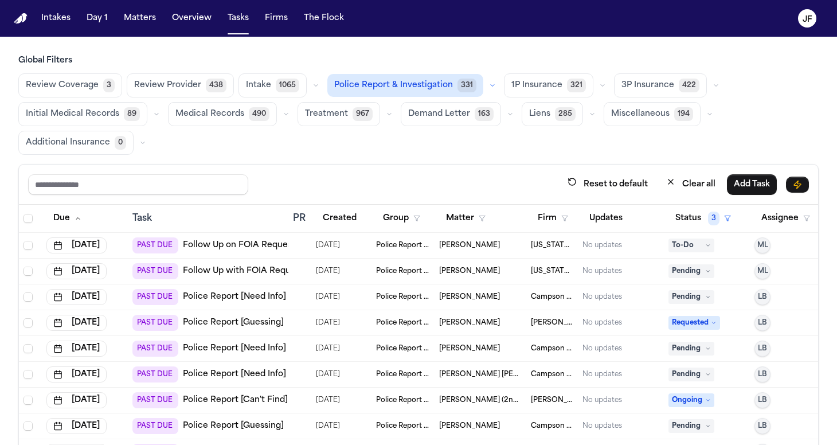
click at [549, 202] on div "Reset to default Clear all Add Task" at bounding box center [418, 185] width 799 height 40
click at [549, 207] on th "Firm" at bounding box center [552, 219] width 52 height 28
click at [552, 217] on button "Firm" at bounding box center [553, 218] width 44 height 21
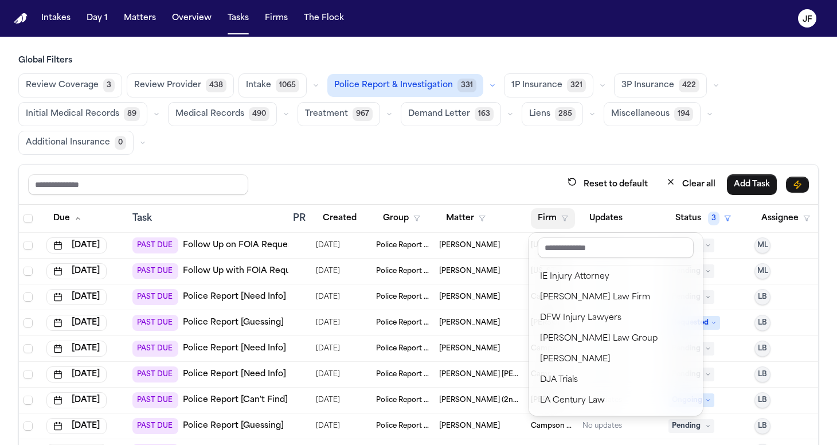
scroll to position [270, 0]
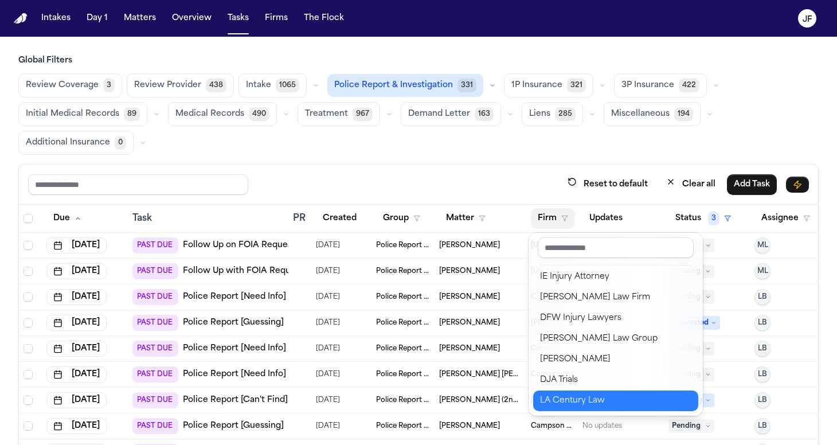
click at [564, 403] on div "LA Century Law" at bounding box center [615, 401] width 151 height 14
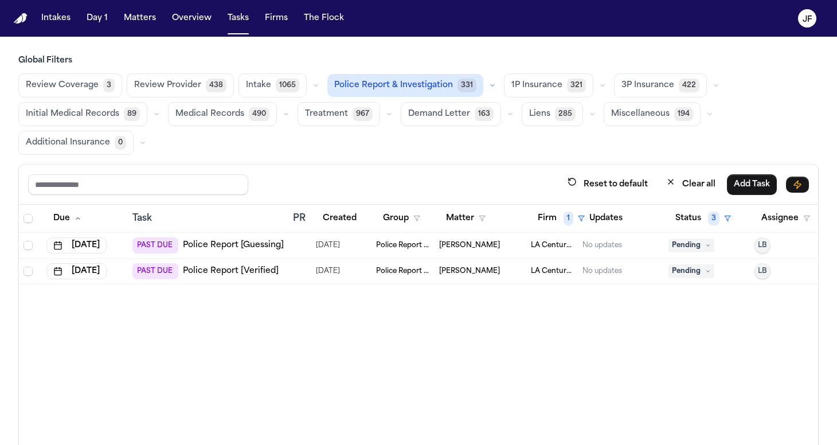
click at [255, 270] on link "Police Report [Verified]" at bounding box center [231, 271] width 96 height 11
click at [267, 273] on link "Police Report [Verified]" at bounding box center [231, 271] width 96 height 11
click at [259, 248] on link "Police Report [Guessing]" at bounding box center [233, 245] width 101 height 11
click at [568, 213] on span "1" at bounding box center [569, 219] width 10 height 14
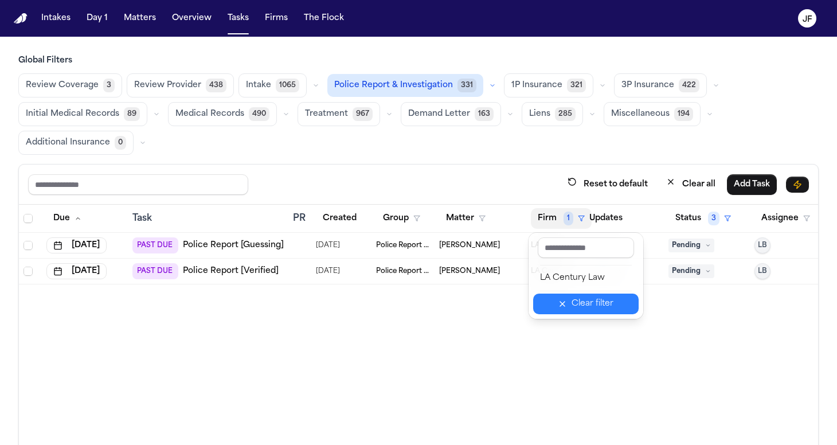
click at [570, 306] on button "Clear filter" at bounding box center [586, 304] width 106 height 21
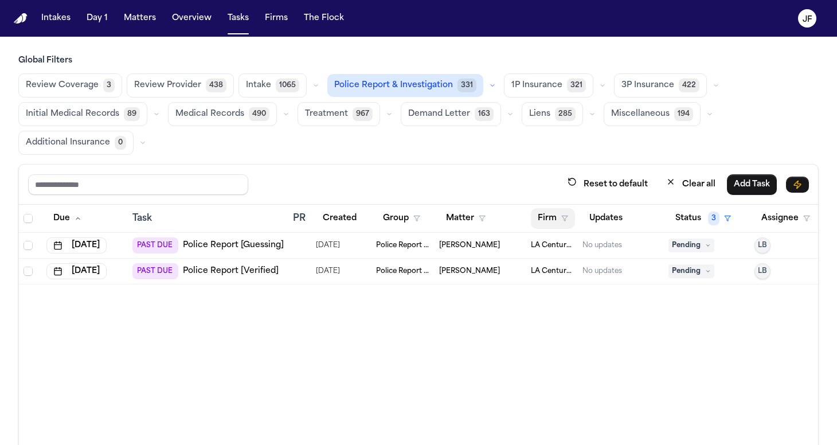
click at [553, 217] on button "Firm" at bounding box center [553, 218] width 44 height 21
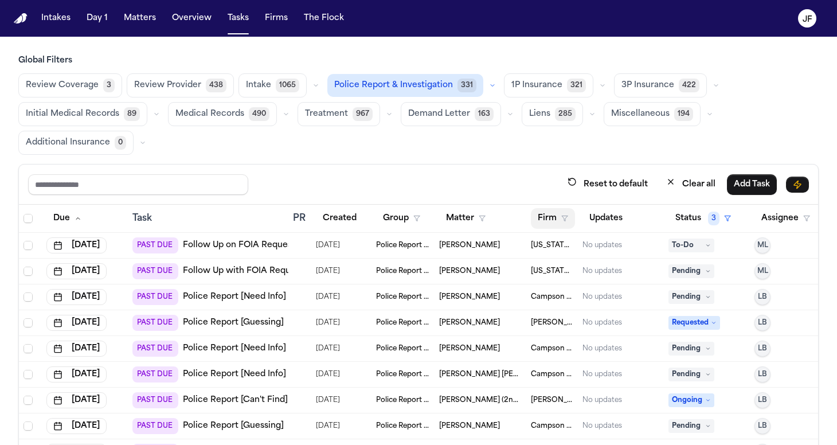
click at [552, 220] on button "Firm" at bounding box center [553, 218] width 44 height 21
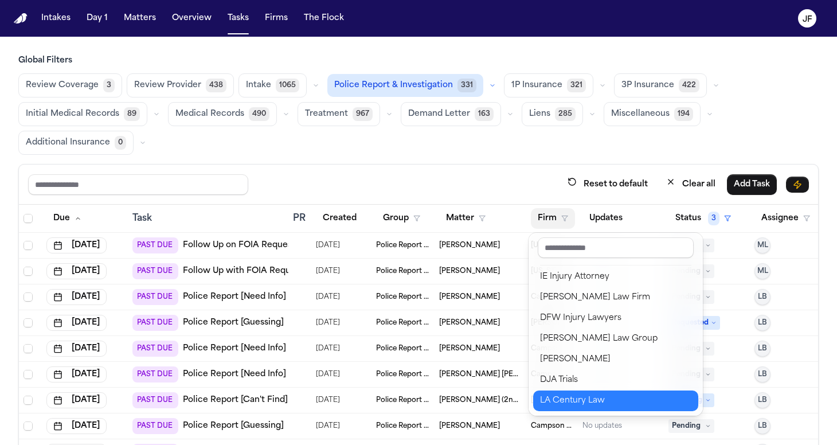
click at [571, 378] on div "DJA Trials" at bounding box center [615, 380] width 151 height 14
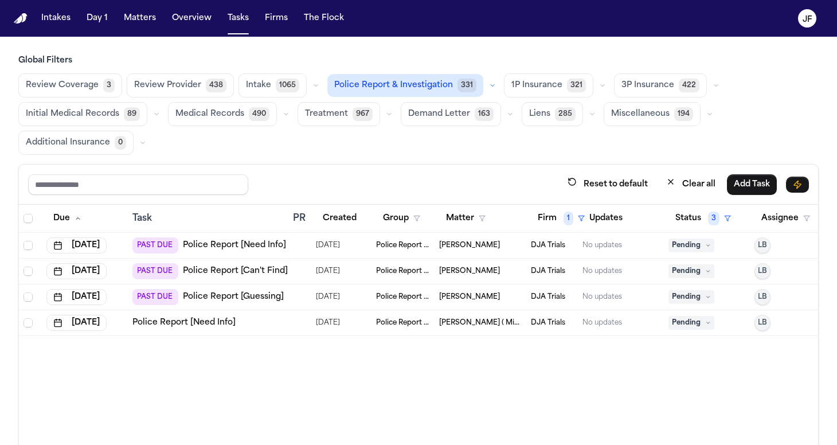
click at [253, 250] on link "Police Report [Need Info]" at bounding box center [234, 245] width 103 height 11
click at [696, 241] on span "Pending" at bounding box center [692, 246] width 46 height 14
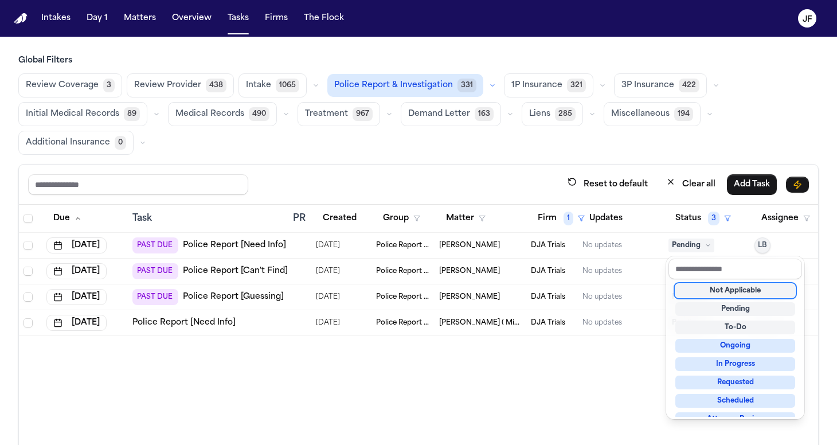
click at [705, 292] on div "Not Applicable" at bounding box center [736, 291] width 120 height 14
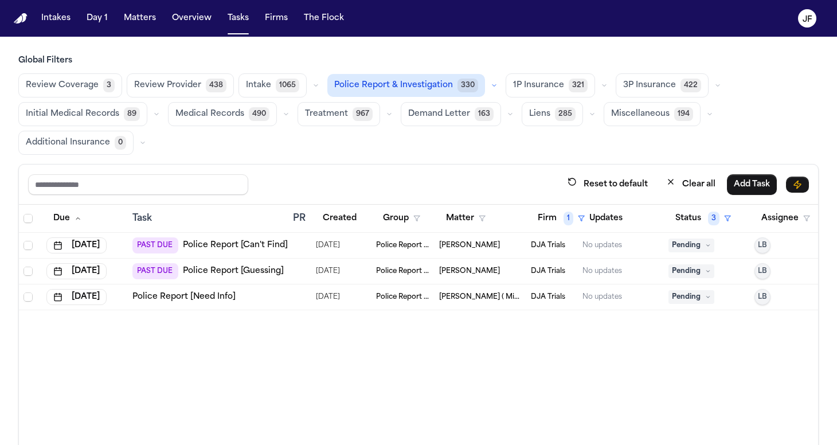
click at [245, 243] on link "Police Report [Can't Find]" at bounding box center [235, 245] width 105 height 11
click at [271, 268] on link "Police Report [Guessing]" at bounding box center [233, 271] width 101 height 11
click at [700, 273] on span "Pending" at bounding box center [692, 271] width 46 height 14
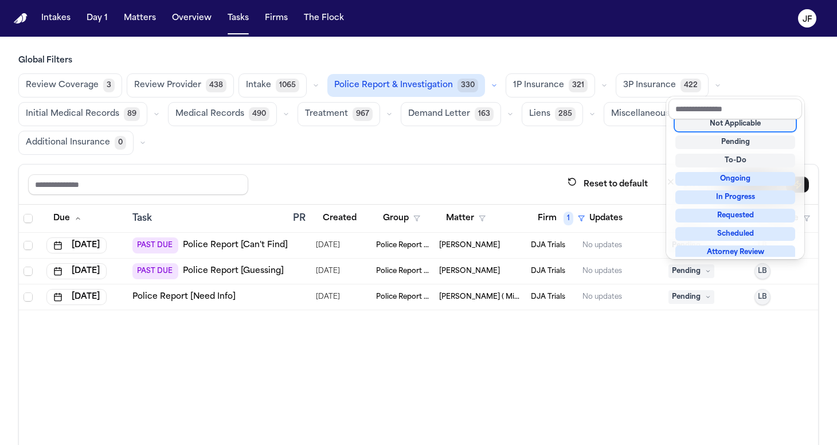
scroll to position [5, 0]
click at [714, 126] on div "Not Applicable" at bounding box center [736, 126] width 120 height 14
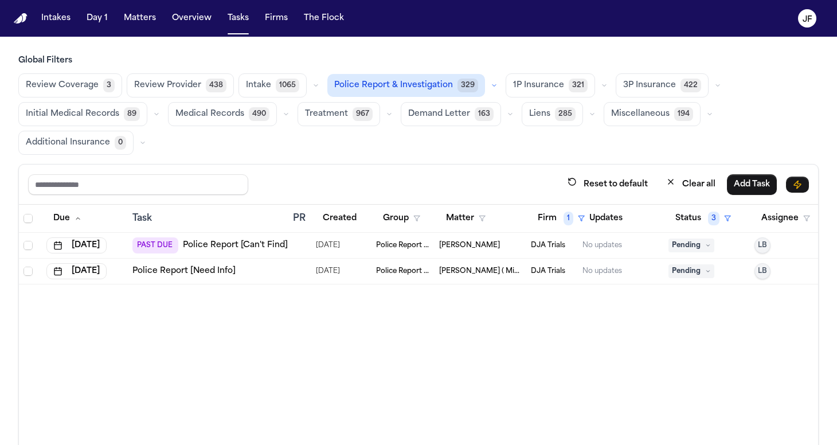
click at [505, 166] on div "Reset to default Clear all Add Task" at bounding box center [418, 185] width 799 height 40
click at [188, 267] on link "Police Report [Need Info]" at bounding box center [183, 271] width 103 height 11
click at [694, 263] on td "Pending" at bounding box center [707, 272] width 86 height 26
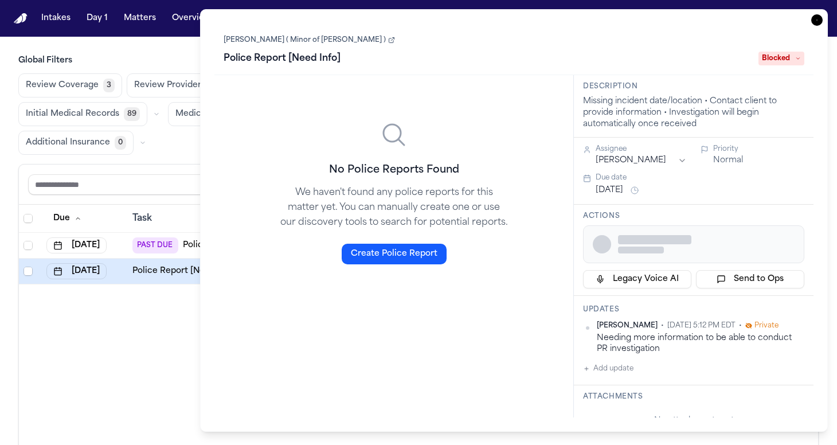
click at [696, 270] on div "Legacy Voice AI Send to Ops" at bounding box center [693, 256] width 221 height 63
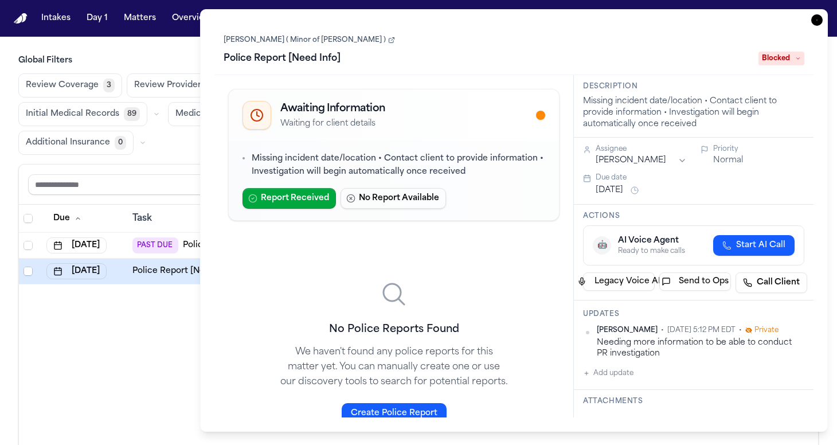
click at [817, 22] on icon "button" at bounding box center [816, 19] width 11 height 11
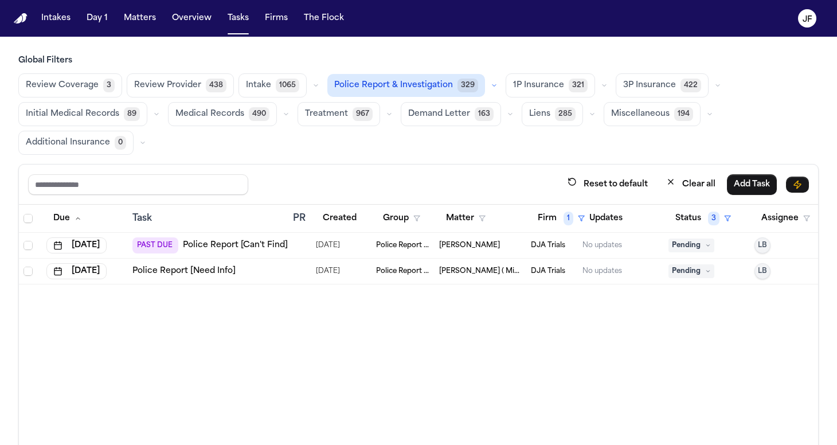
click at [699, 263] on td "Pending" at bounding box center [707, 272] width 86 height 26
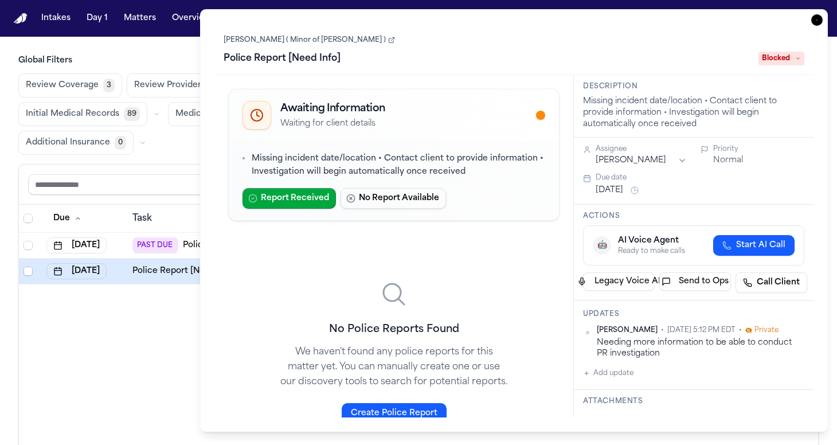
click at [699, 269] on div "🤖 AI Voice Agent Ready to make calls Start AI Call Legacy Voice AI Send to Ops …" at bounding box center [693, 259] width 221 height 68
click at [814, 24] on icon "button" at bounding box center [816, 19] width 11 height 11
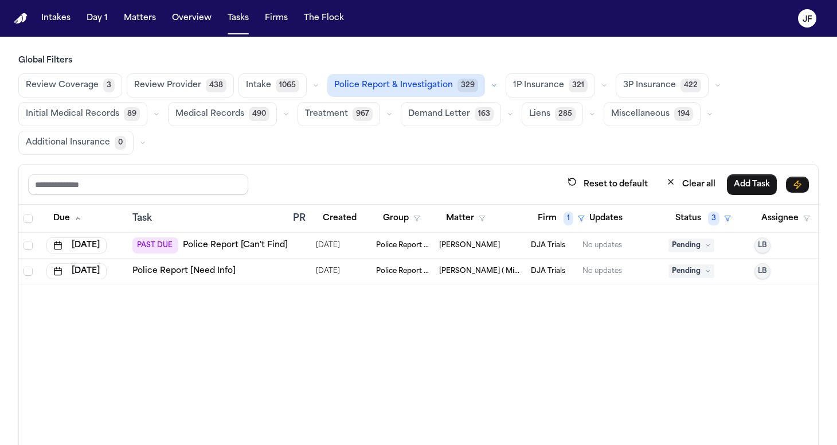
click at [692, 270] on span "Pending" at bounding box center [692, 271] width 46 height 14
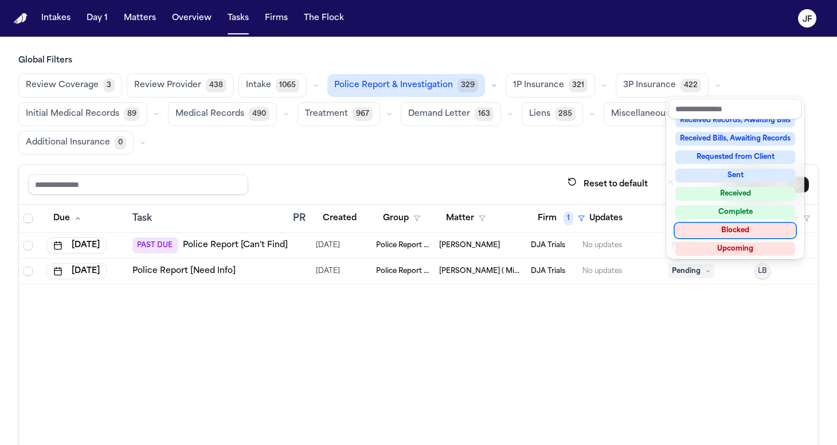
click at [724, 229] on div "Blocked" at bounding box center [736, 231] width 120 height 14
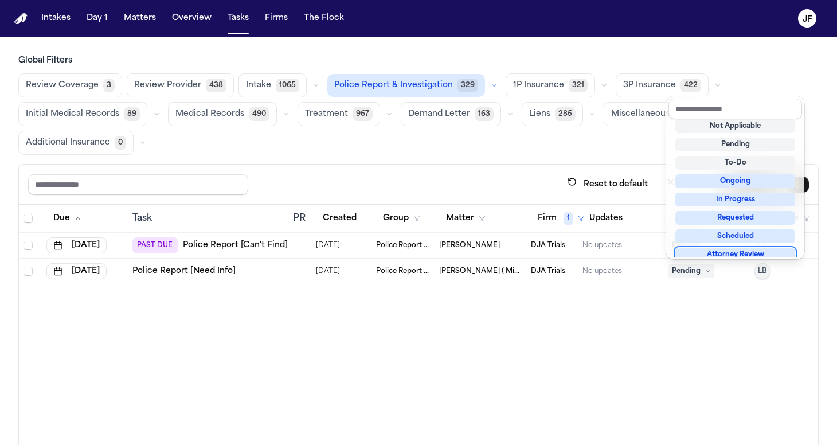
scroll to position [6, 0]
click at [548, 402] on div "Due Task PR Created Group Matter Firm 1 Updates Status 3 Assignee Sep 2, 2025 P…" at bounding box center [418, 364] width 799 height 319
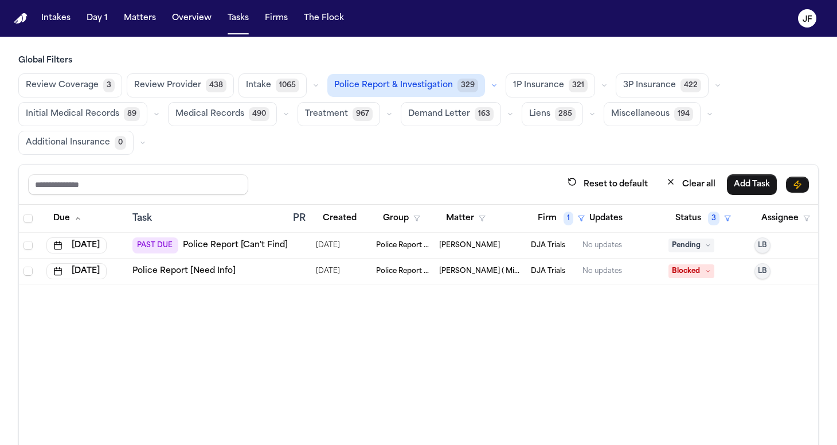
click at [237, 245] on link "Police Report [Can't Find]" at bounding box center [235, 245] width 105 height 11
click at [549, 217] on button "Firm 1" at bounding box center [561, 218] width 61 height 21
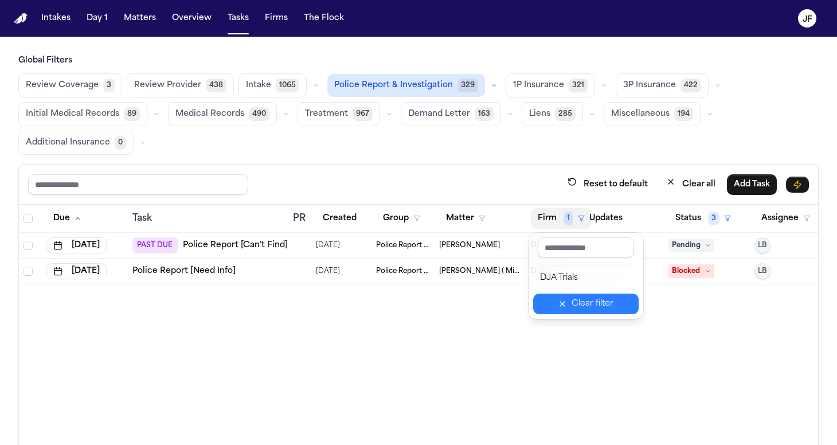
click at [564, 305] on button "Clear filter" at bounding box center [586, 304] width 106 height 21
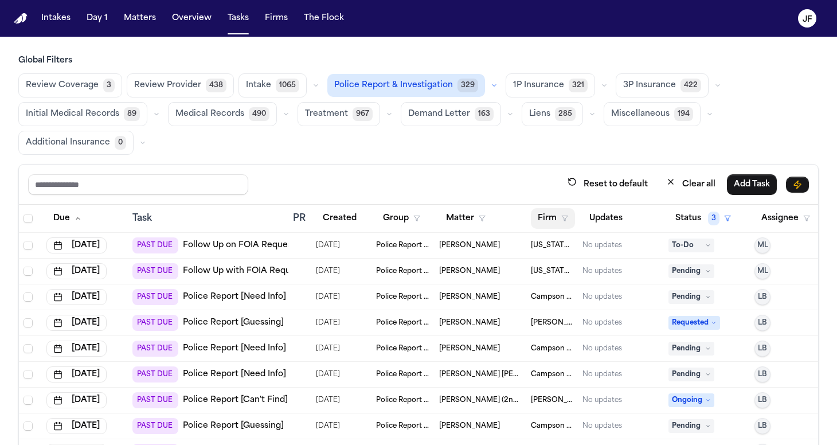
click at [540, 217] on button "Firm" at bounding box center [553, 218] width 44 height 21
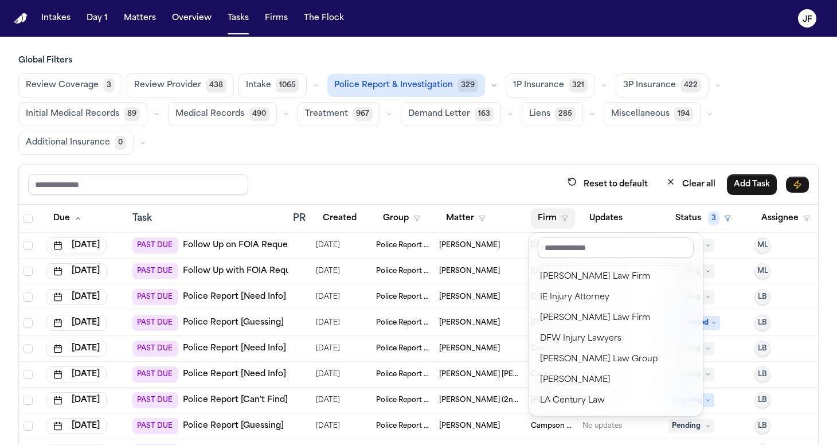
scroll to position [249, 0]
click at [494, 182] on div "Reset to default Clear all Add Task Due Task PR Created Group Matter Firm Updat…" at bounding box center [418, 344] width 801 height 360
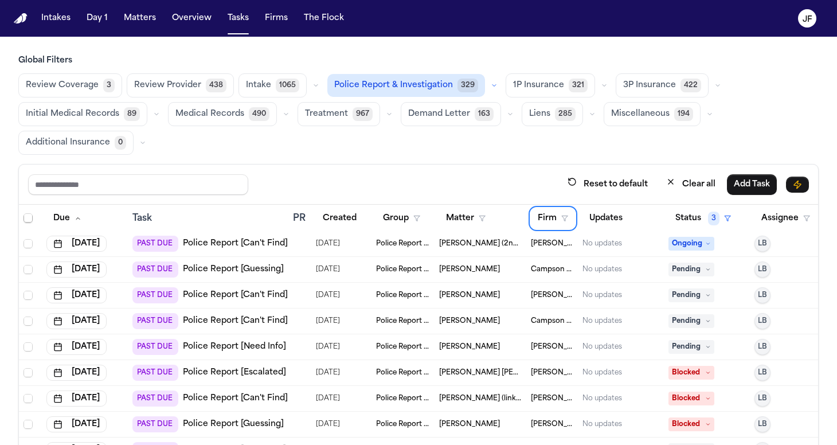
scroll to position [179, 0]
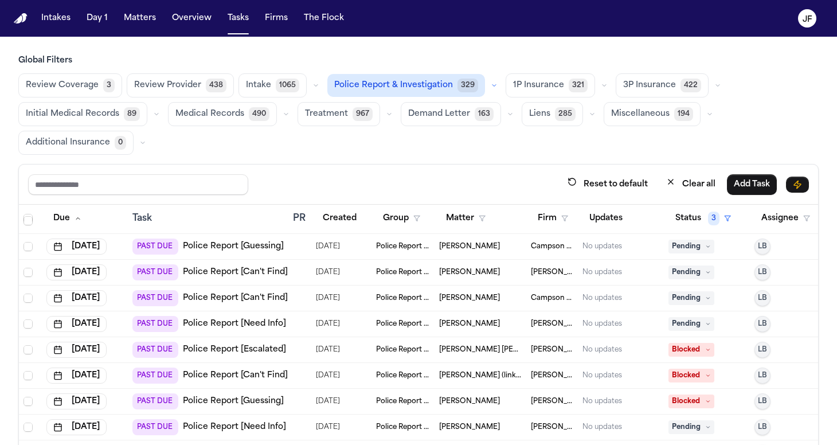
click at [494, 157] on div "Global Filters Review Coverage 3 Review Provider 438 Intake 1065 Police Report …" at bounding box center [418, 289] width 801 height 469
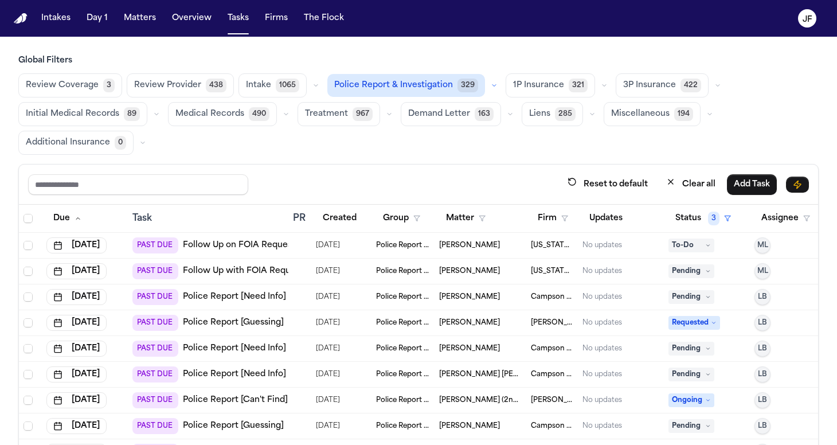
scroll to position [0, 0]
click at [552, 223] on button "Firm" at bounding box center [553, 218] width 44 height 21
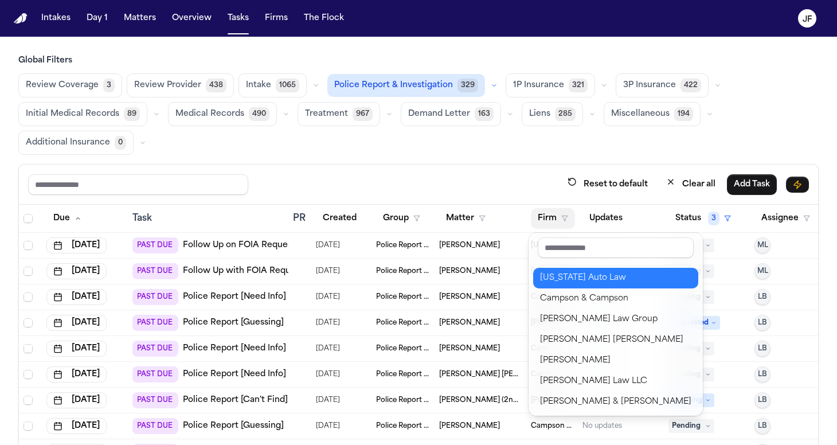
click at [560, 279] on div "Michigan Auto Law" at bounding box center [615, 278] width 151 height 14
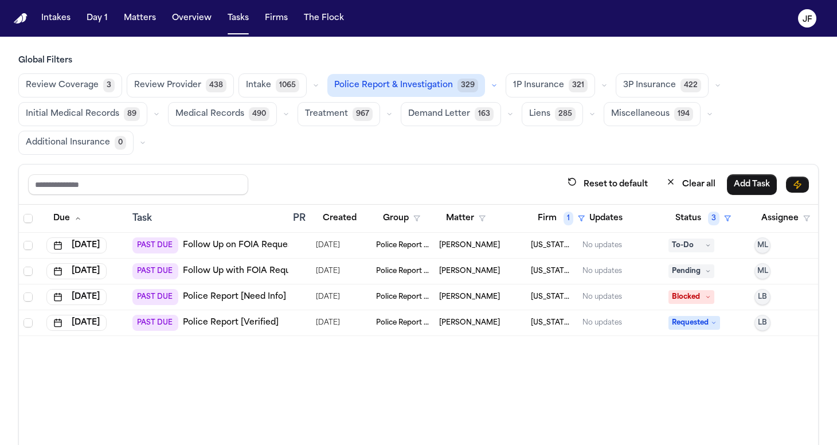
click at [384, 128] on div "Review Coverage 3 Review Provider 438 Intake 1065 Police Report & Investigation…" at bounding box center [418, 113] width 801 height 81
click at [570, 217] on span "1" at bounding box center [569, 219] width 10 height 14
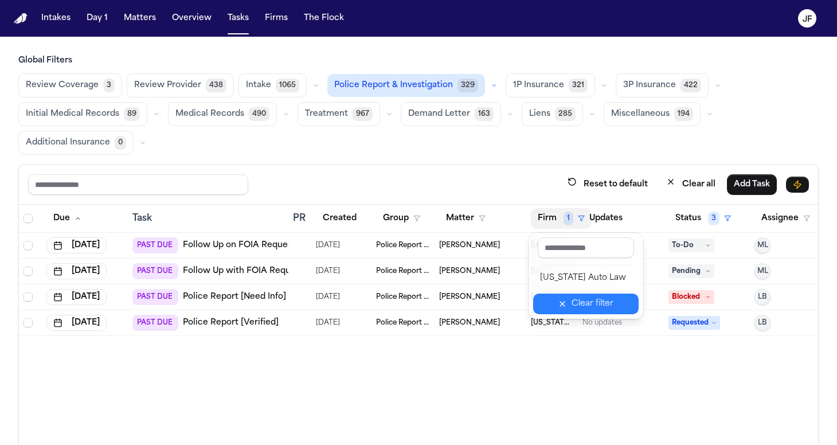
click at [567, 301] on icon "button" at bounding box center [562, 303] width 9 height 9
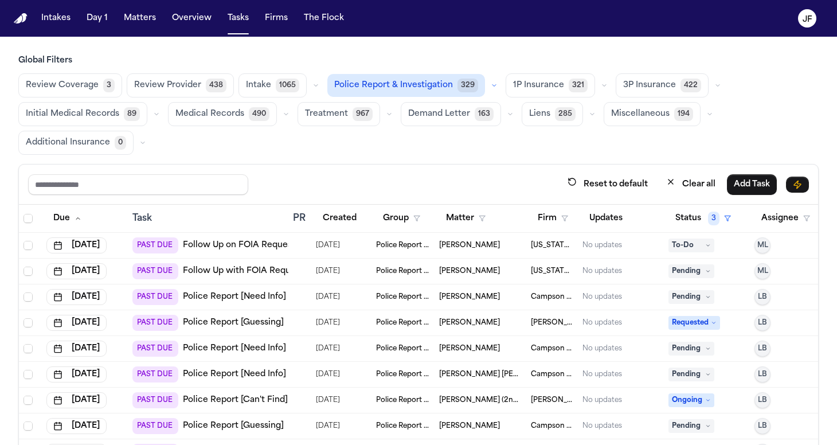
click at [547, 198] on div "Reset to default Clear all Add Task" at bounding box center [418, 185] width 799 height 40
click at [551, 223] on button "Firm" at bounding box center [553, 218] width 44 height 21
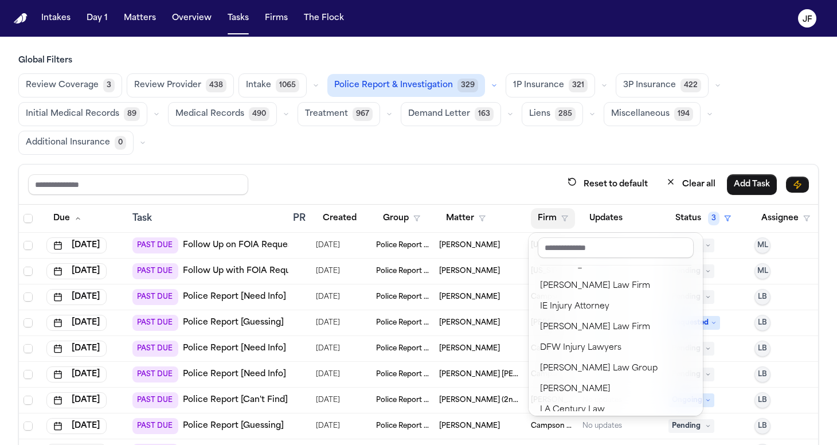
scroll to position [239, 0]
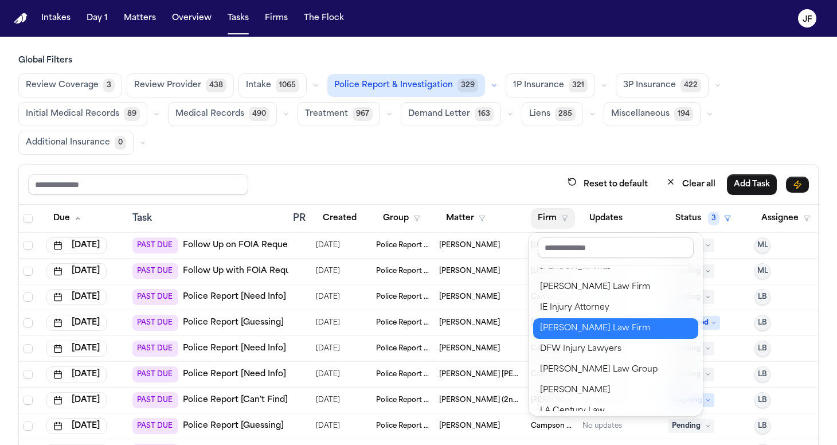
drag, startPoint x: 574, startPoint y: 315, endPoint x: 576, endPoint y: 335, distance: 20.2
click at [576, 335] on div "Michigan Auto Law Campson & Campson Morgan Law Group Steele Adams Hosman Gammil…" at bounding box center [615, 339] width 165 height 143
click at [576, 335] on div "Ruy Mireles Law Firm" at bounding box center [615, 329] width 151 height 14
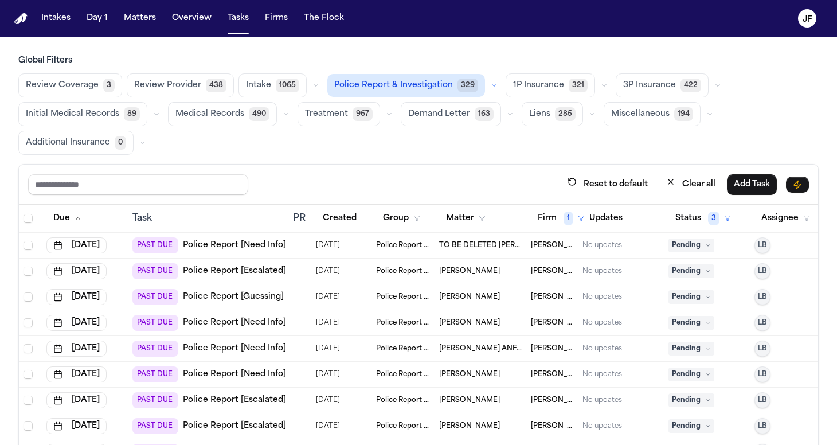
click at [426, 164] on div "Reset to default Clear all Add Task Due Task PR Created Group Matter Firm 1 Upd…" at bounding box center [418, 344] width 801 height 360
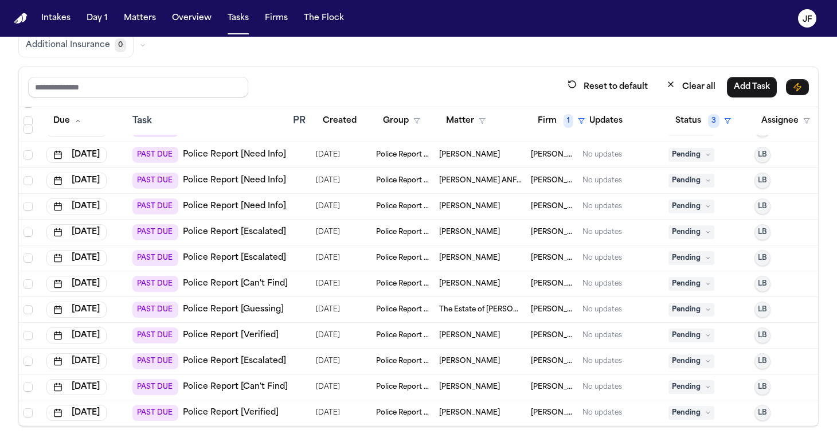
scroll to position [97, 0]
click at [237, 408] on link "Police Report [Verified]" at bounding box center [231, 413] width 96 height 11
click at [256, 382] on link "Police Report [Can't Find]" at bounding box center [235, 387] width 105 height 11
click at [246, 408] on link "Police Report [Verified]" at bounding box center [231, 413] width 96 height 11
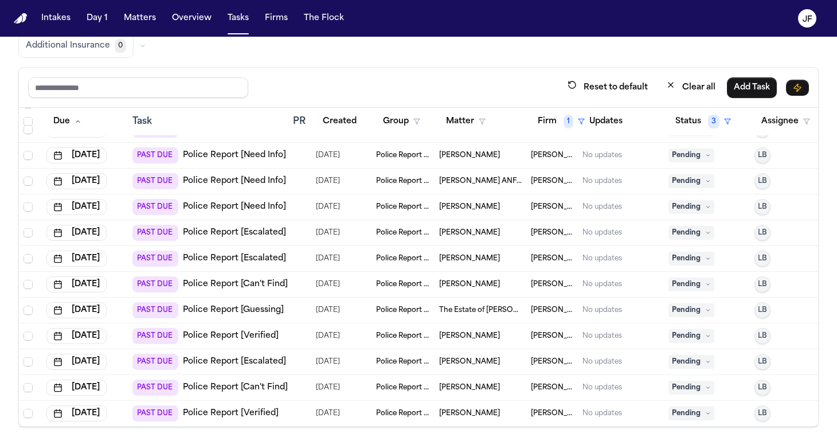
scroll to position [0, 0]
click at [693, 381] on span "Pending" at bounding box center [692, 388] width 46 height 14
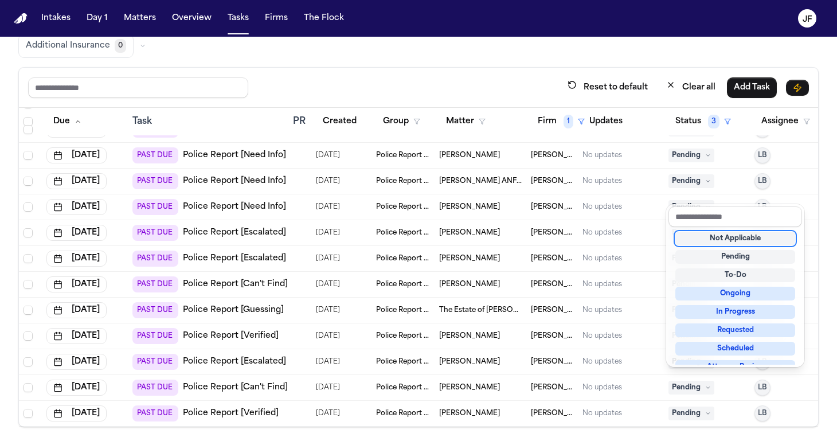
click at [700, 242] on div "Not Applicable" at bounding box center [736, 239] width 120 height 14
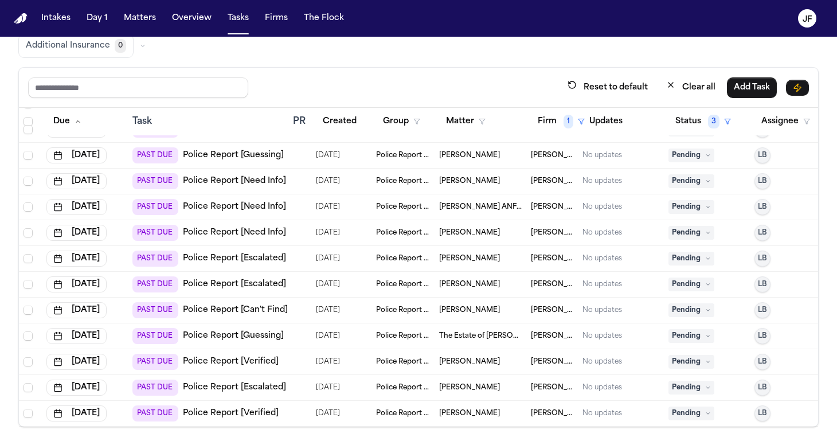
scroll to position [53, 0]
click at [243, 382] on link "Police Report [Escalated]" at bounding box center [234, 387] width 103 height 11
click at [717, 381] on div "Pending" at bounding box center [707, 388] width 77 height 14
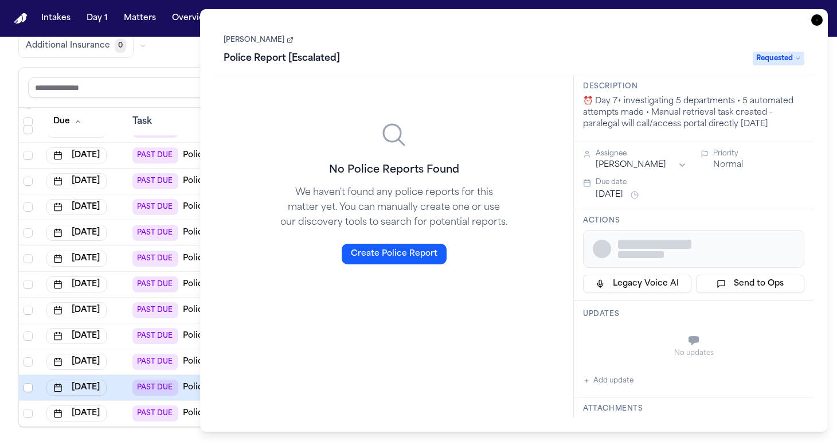
drag, startPoint x: 712, startPoint y: 380, endPoint x: 704, endPoint y: 380, distance: 7.5
click at [704, 380] on div "No updates Add update" at bounding box center [693, 357] width 221 height 62
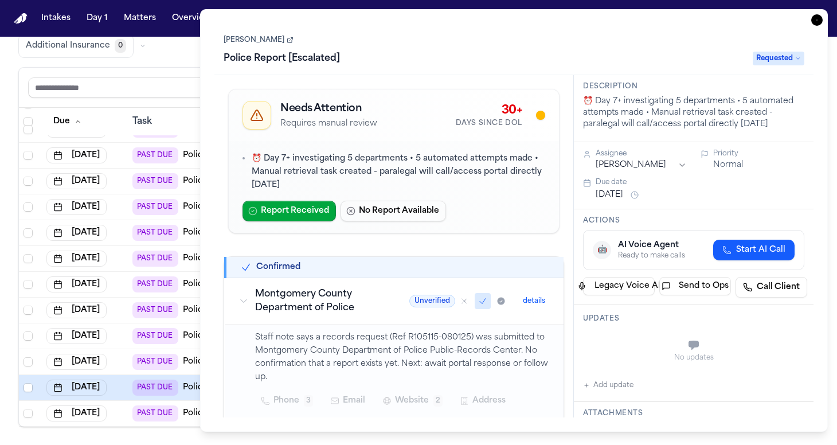
click at [815, 24] on icon "button" at bounding box center [816, 19] width 11 height 11
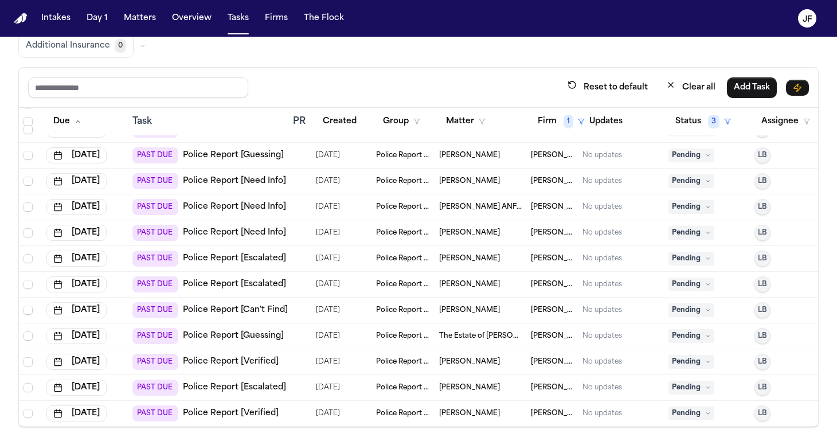
click at [684, 381] on span "Pending" at bounding box center [692, 388] width 46 height 14
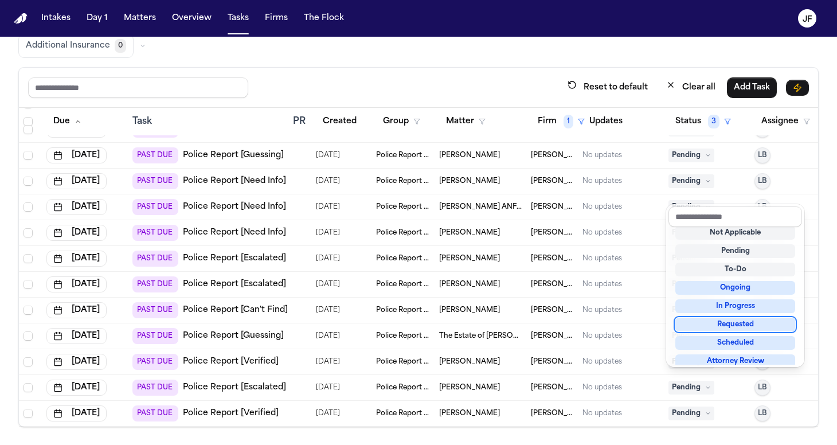
click at [701, 325] on div "Requested" at bounding box center [736, 325] width 120 height 14
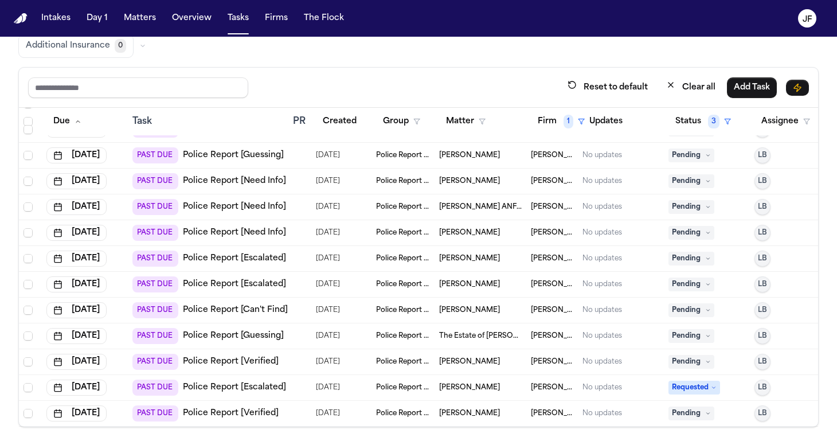
click at [210, 356] on link "Police Report [Verified]" at bounding box center [231, 361] width 96 height 11
click at [695, 355] on span "Pending" at bounding box center [692, 362] width 46 height 14
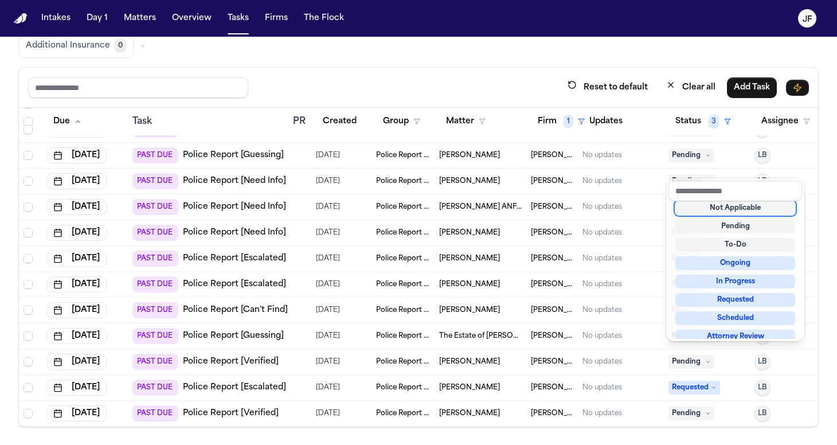
click at [705, 206] on div "Not Applicable" at bounding box center [736, 208] width 120 height 14
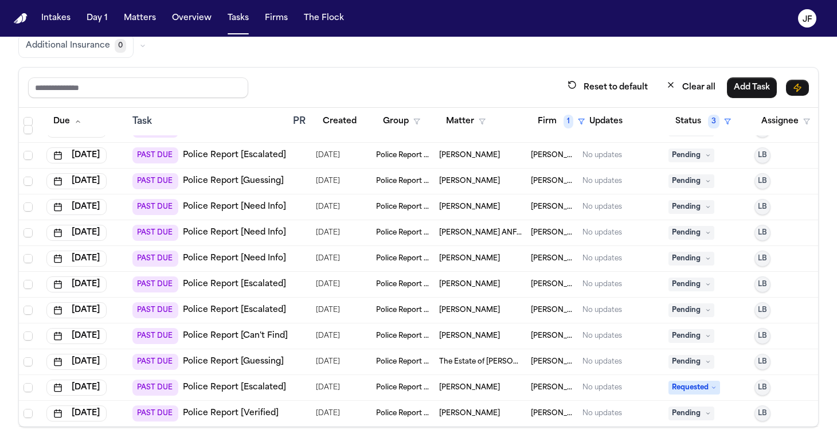
scroll to position [28, 0]
click at [240, 356] on link "Police Report [Guessing]" at bounding box center [233, 361] width 101 height 11
click at [700, 355] on span "Pending" at bounding box center [692, 362] width 46 height 14
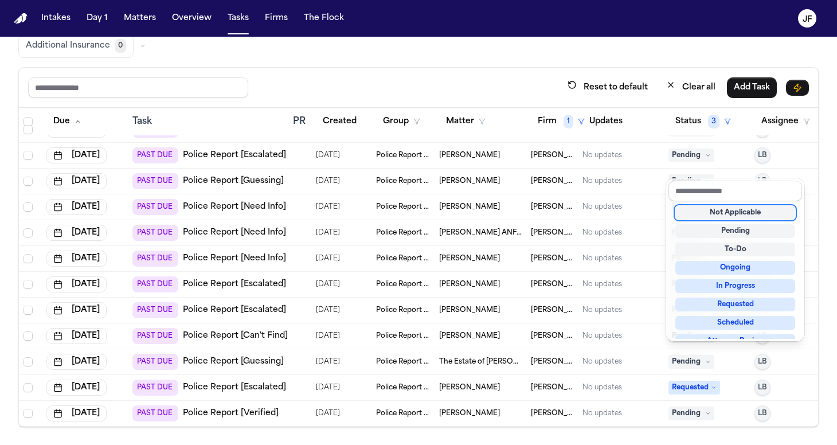
click at [724, 210] on div "Not Applicable" at bounding box center [736, 213] width 120 height 14
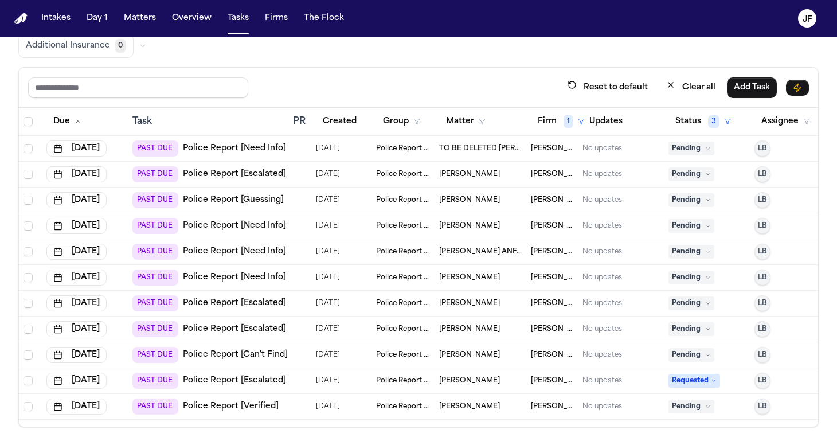
scroll to position [0, 0]
click at [266, 349] on link "Police Report [Can't Find]" at bounding box center [235, 354] width 105 height 11
click at [218, 352] on link "Police Report [Can't Find]" at bounding box center [235, 354] width 105 height 11
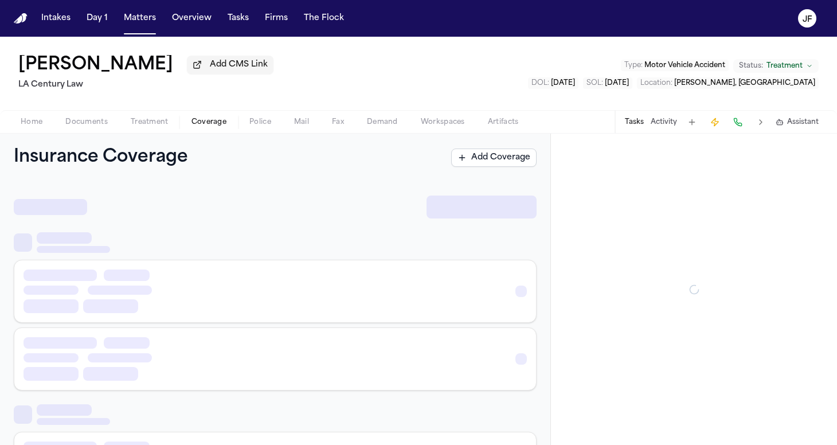
click at [224, 124] on span "Coverage" at bounding box center [209, 122] width 35 height 9
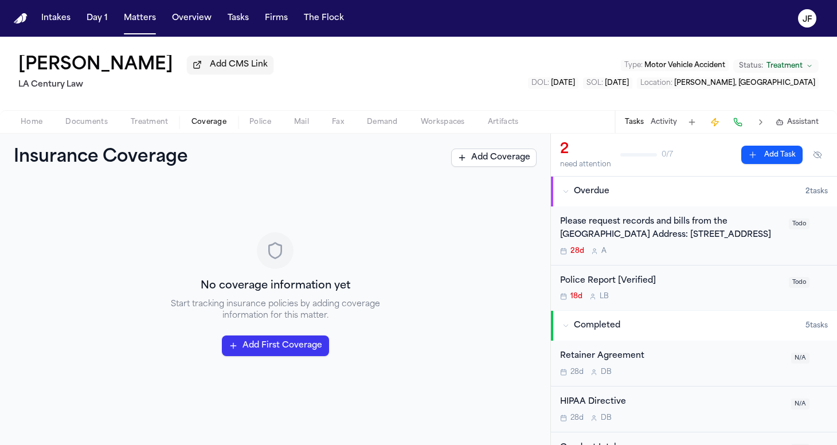
click at [45, 126] on button "Home" at bounding box center [31, 122] width 45 height 14
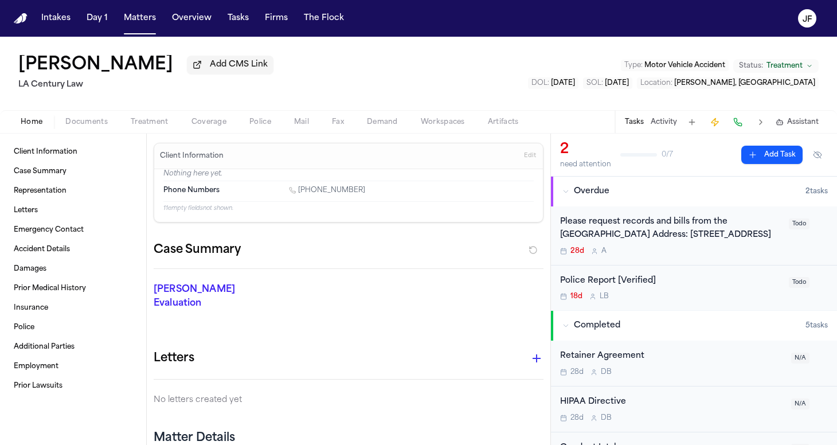
click at [223, 127] on span "Coverage" at bounding box center [209, 122] width 35 height 9
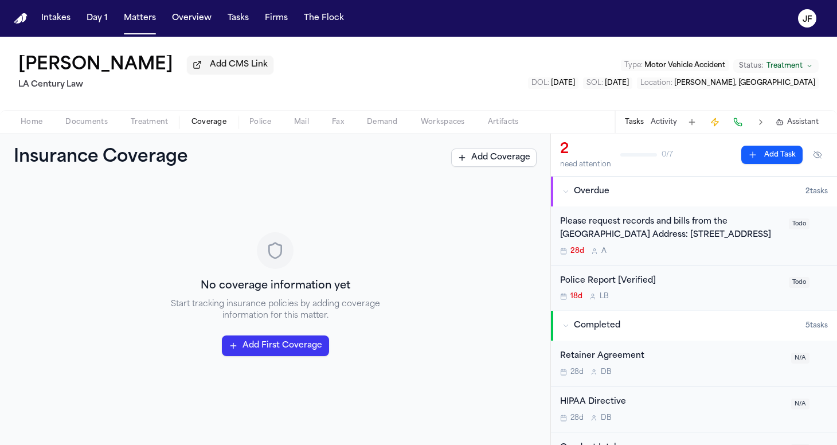
click at [246, 129] on button "Police" at bounding box center [260, 122] width 45 height 14
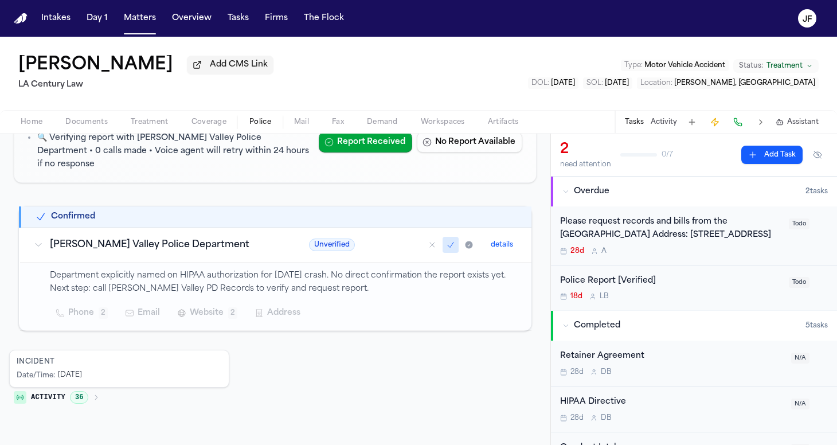
scroll to position [136, 0]
click at [26, 132] on div "Home Documents Treatment Coverage Police Mail Fax Demand Workspaces Artifacts T…" at bounding box center [418, 121] width 837 height 23
click at [27, 127] on span "Home" at bounding box center [32, 122] width 22 height 9
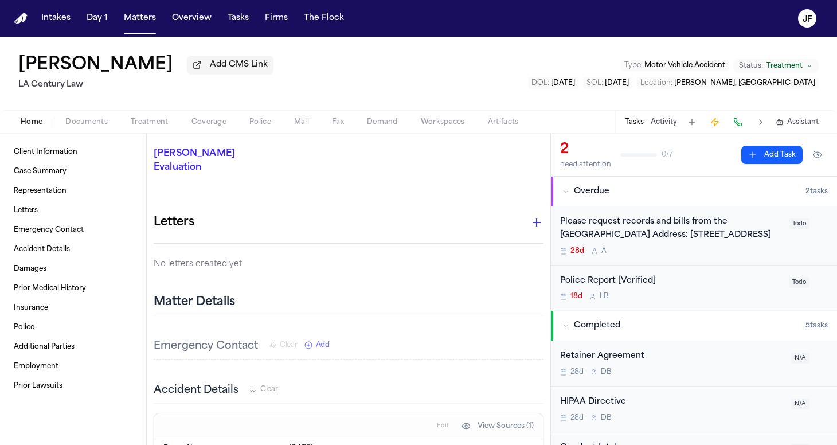
click at [92, 127] on span "Documents" at bounding box center [86, 122] width 42 height 9
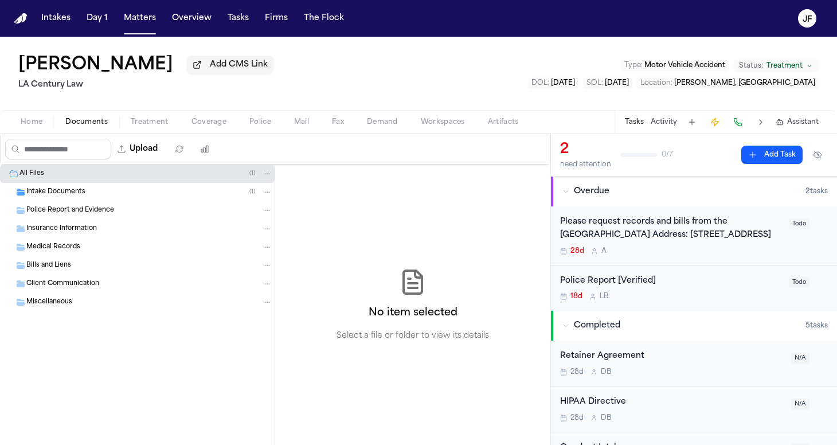
click at [79, 190] on span "Intake Documents" at bounding box center [55, 193] width 59 height 10
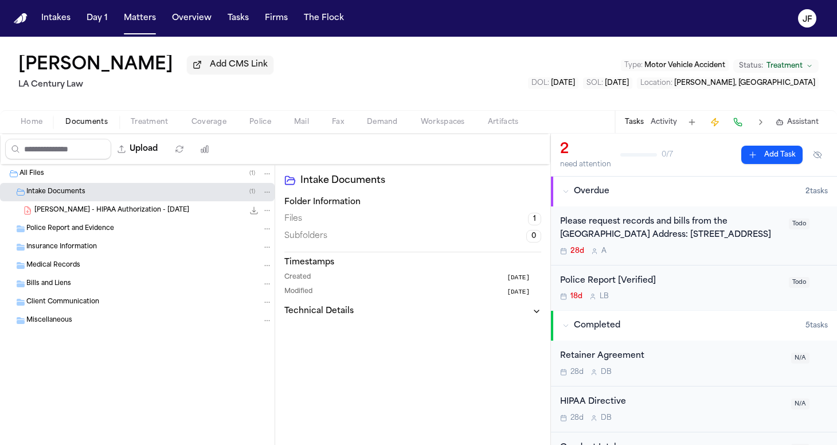
click at [93, 216] on span "D. Ramirez - HIPAA Authorization - 8.5.25" at bounding box center [111, 211] width 155 height 10
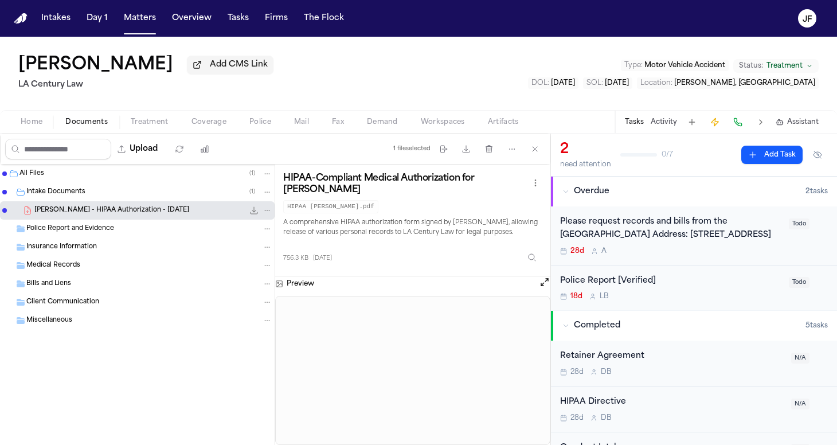
click at [252, 207] on button "File: D. Ramirez - HIPAA Authorization - 8.5.25" at bounding box center [253, 210] width 11 height 11
click at [120, 234] on div "Police Report and Evidence" at bounding box center [149, 229] width 246 height 10
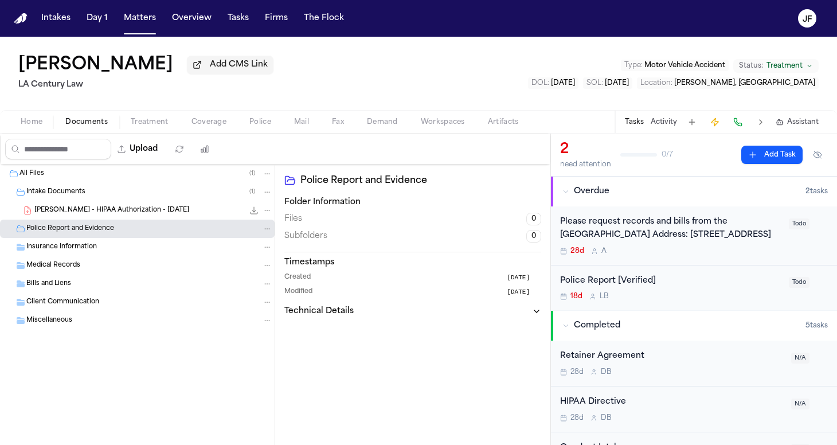
click at [121, 197] on div "Intake Documents ( 1 )" at bounding box center [149, 192] width 246 height 10
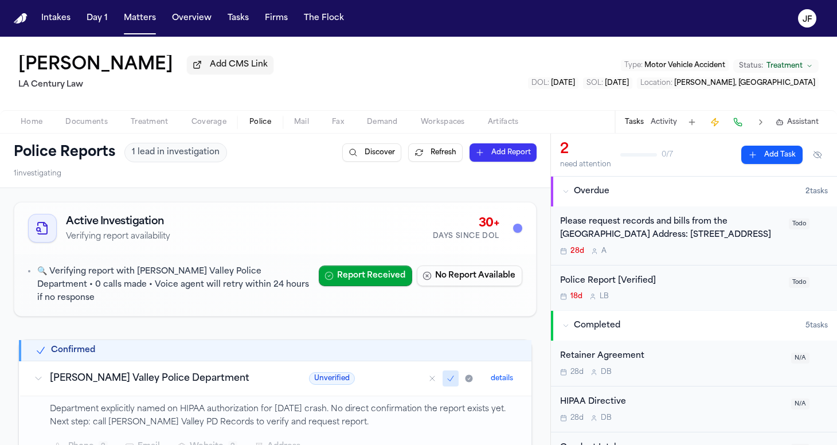
click at [255, 124] on span "Police" at bounding box center [260, 122] width 22 height 9
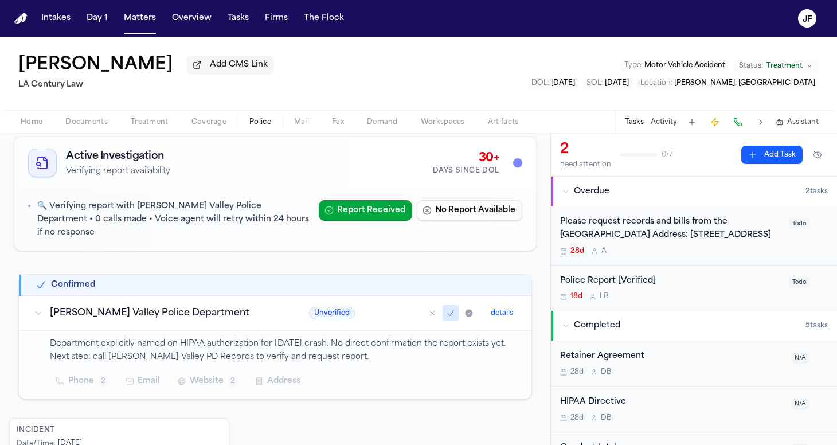
scroll to position [74, 0]
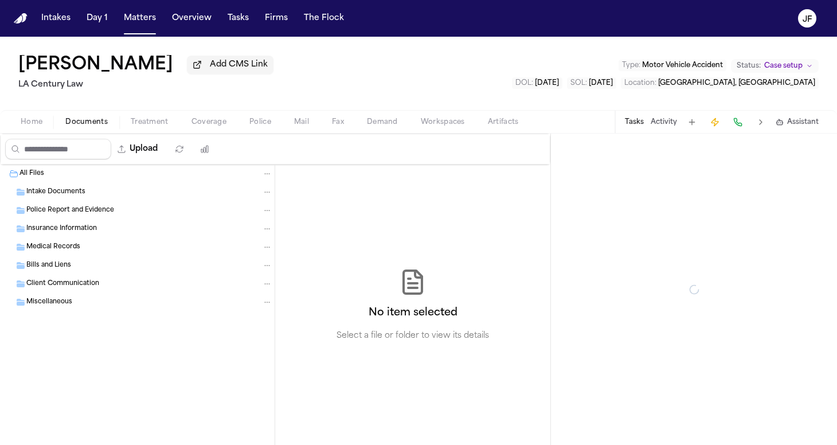
click at [92, 123] on span "Documents" at bounding box center [86, 122] width 42 height 9
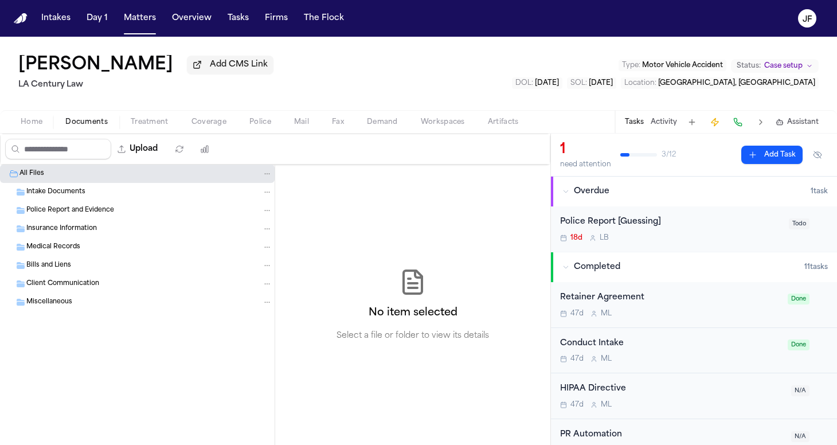
click at [38, 124] on span "Home" at bounding box center [32, 122] width 22 height 9
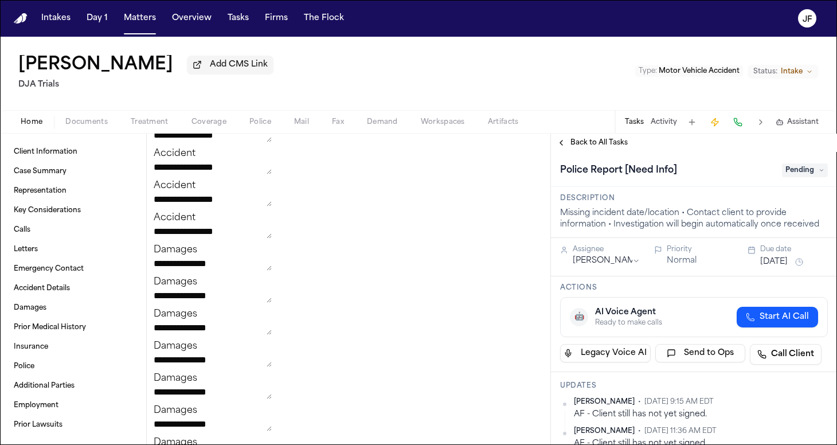
scroll to position [276, 0]
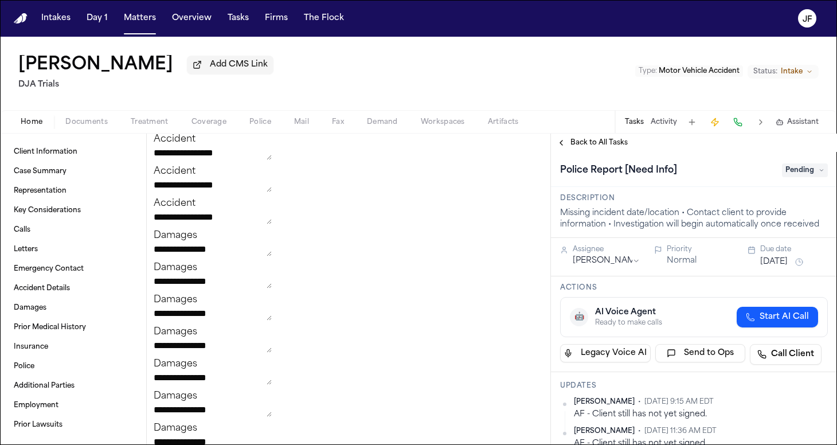
click at [661, 123] on button "Activity" at bounding box center [664, 122] width 26 height 9
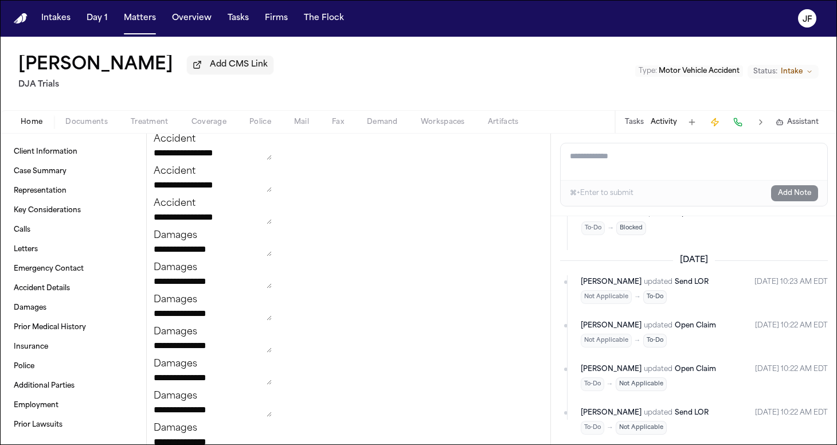
scroll to position [0, 0]
click at [633, 123] on button "Tasks" at bounding box center [634, 122] width 19 height 9
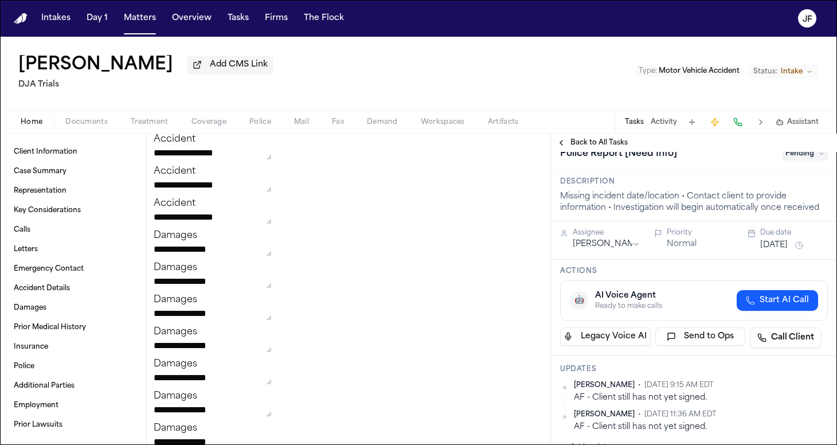
scroll to position [17, 0]
click at [599, 147] on span "Back to All Tasks" at bounding box center [599, 142] width 57 height 9
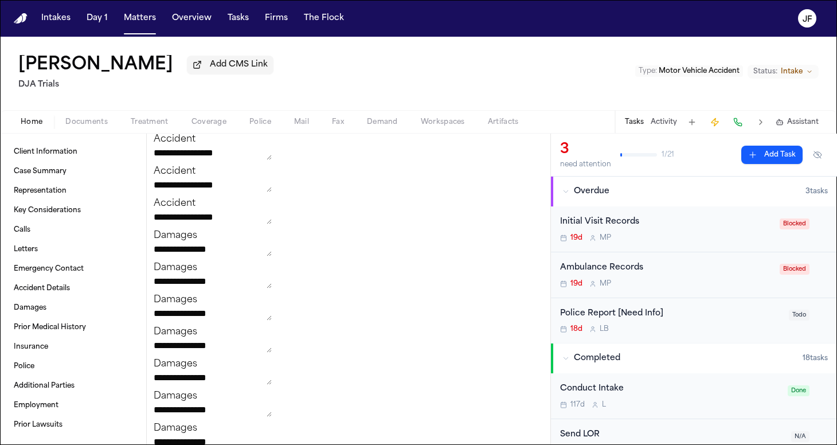
click at [640, 274] on div "Ambulance Records" at bounding box center [666, 268] width 213 height 13
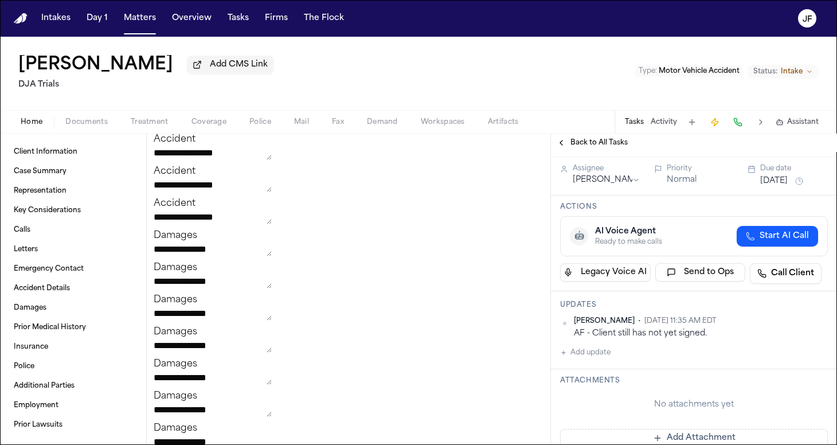
scroll to position [30, 0]
click at [590, 145] on span "Back to All Tasks" at bounding box center [599, 142] width 57 height 9
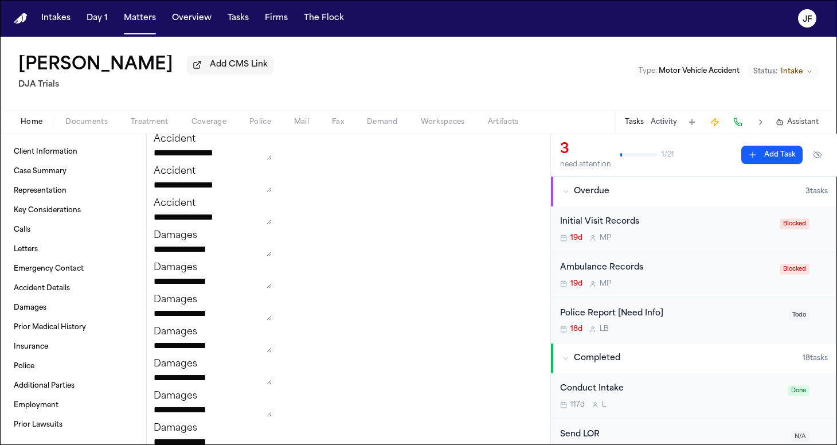
click at [83, 92] on h2 "DJA Trials" at bounding box center [145, 85] width 255 height 14
click at [83, 110] on div "[PERSON_NAME] Add CMS Link DJA Trials Type : Motor Vehicle Accident Status: Int…" at bounding box center [418, 73] width 837 height 73
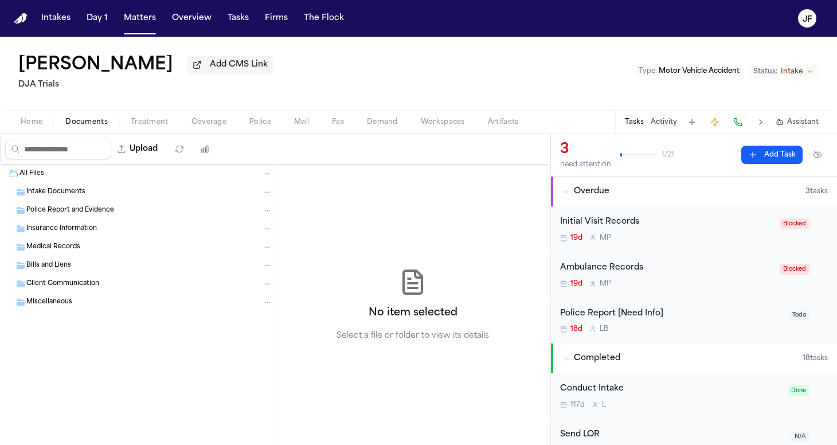
click at [85, 125] on span "Documents" at bounding box center [86, 122] width 42 height 9
click at [95, 193] on div "Intake Documents" at bounding box center [149, 192] width 246 height 10
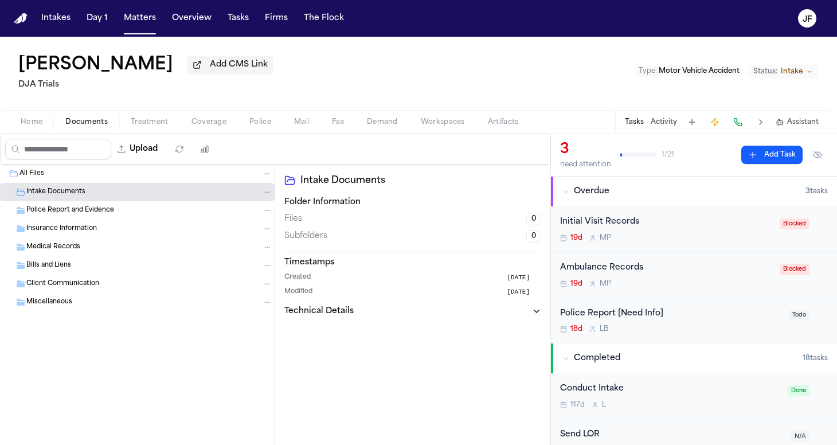
click at [97, 228] on div "Insurance Information" at bounding box center [149, 229] width 246 height 10
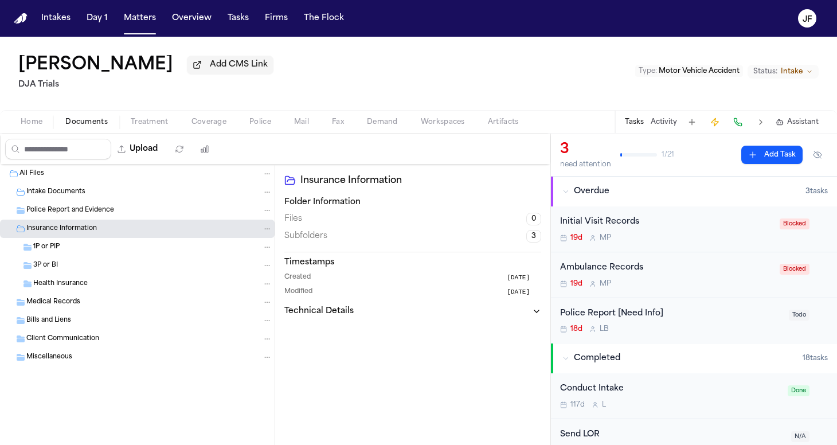
click at [655, 326] on div "18d L B" at bounding box center [671, 329] width 222 height 9
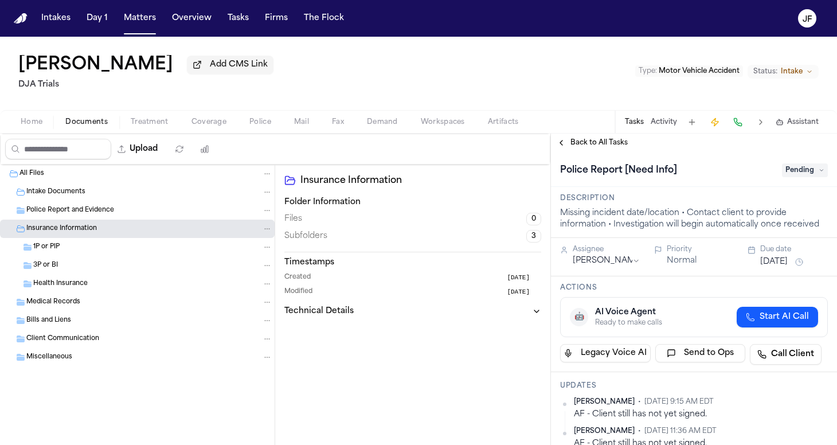
click at [604, 147] on span "Back to All Tasks" at bounding box center [599, 142] width 57 height 9
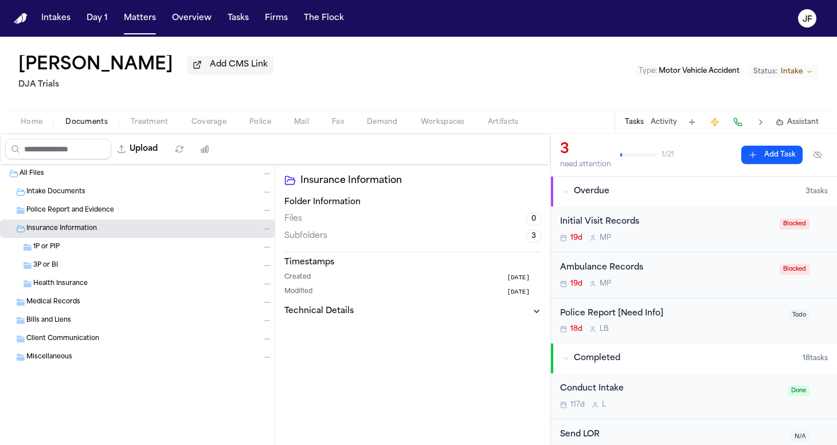
click at [612, 275] on div "Ambulance Records" at bounding box center [666, 268] width 213 height 13
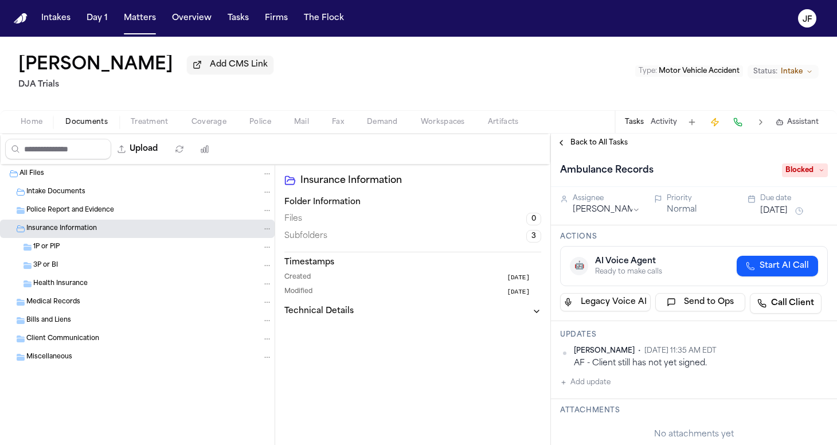
click at [594, 147] on span "Back to All Tasks" at bounding box center [599, 142] width 57 height 9
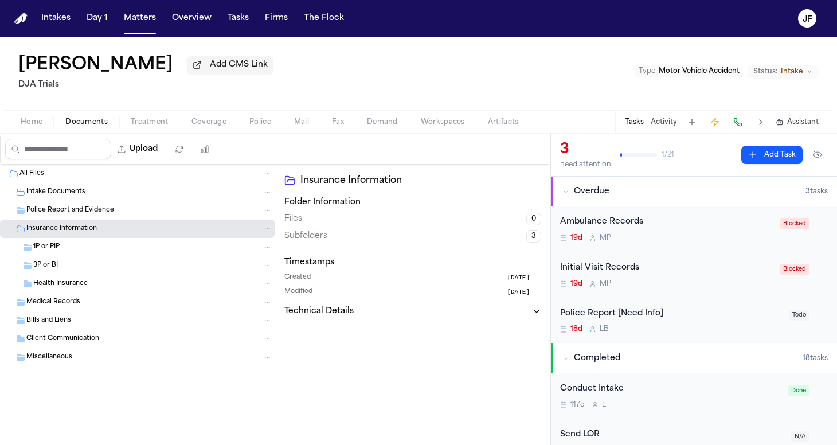
click at [664, 123] on button "Activity" at bounding box center [664, 122] width 26 height 9
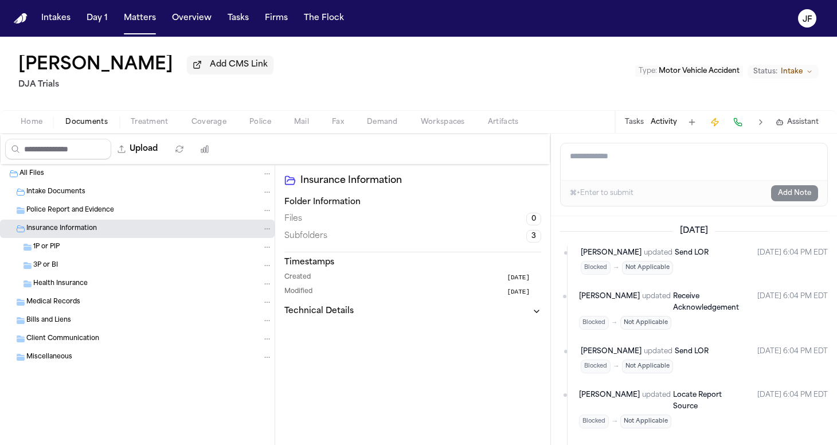
click at [634, 124] on button "Tasks" at bounding box center [634, 122] width 19 height 9
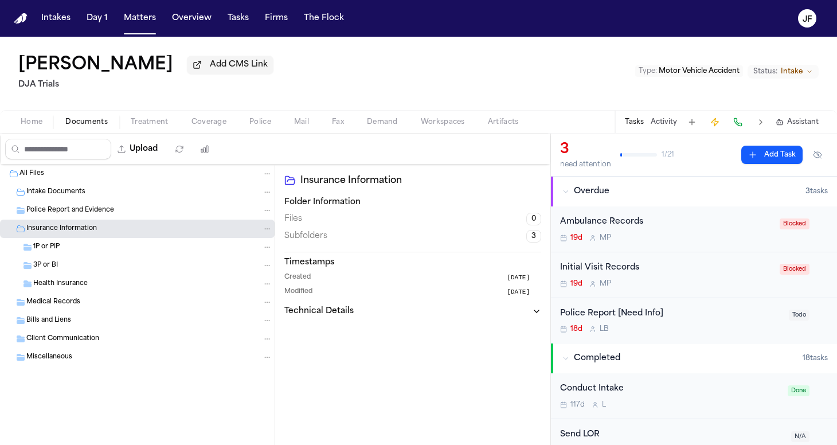
click at [639, 311] on div "Police Report [Need Info]" at bounding box center [671, 313] width 222 height 13
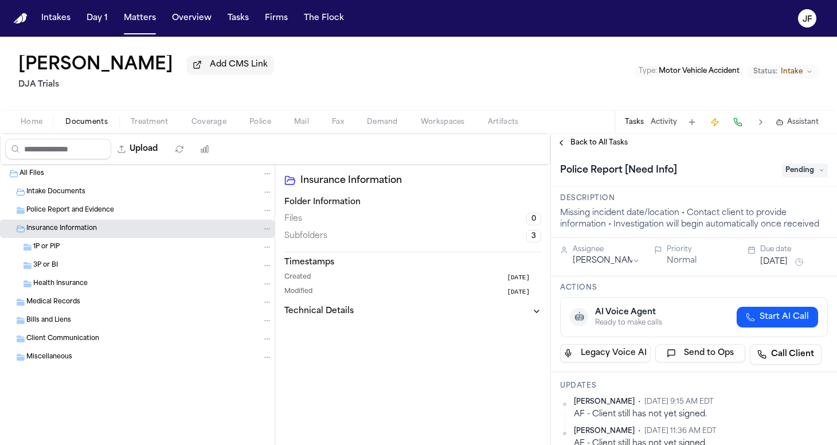
click at [809, 176] on span "Pending" at bounding box center [805, 170] width 46 height 14
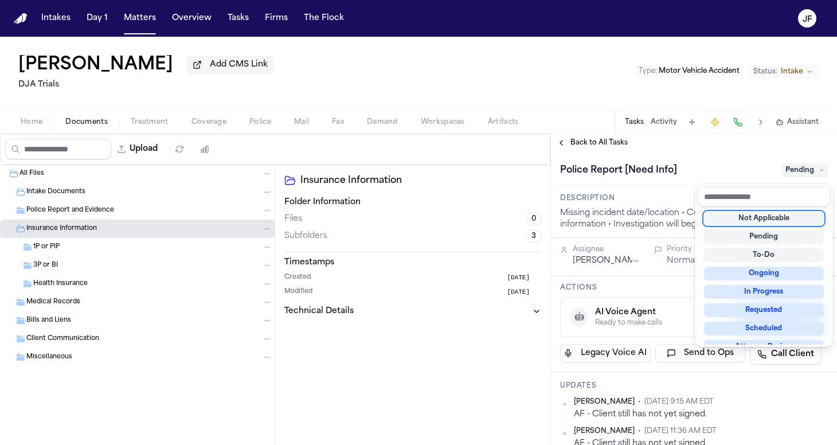
click at [772, 220] on div "Not Applicable" at bounding box center [764, 219] width 120 height 14
click at [595, 147] on div "**********" at bounding box center [694, 289] width 286 height 311
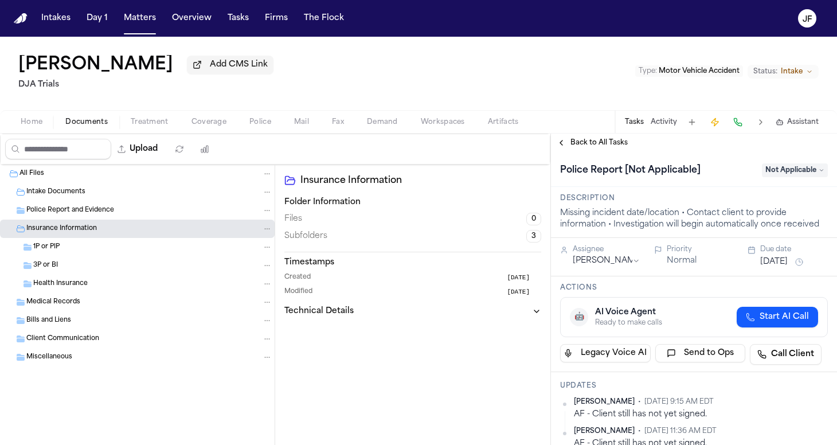
click at [596, 145] on span "Back to All Tasks" at bounding box center [599, 142] width 57 height 9
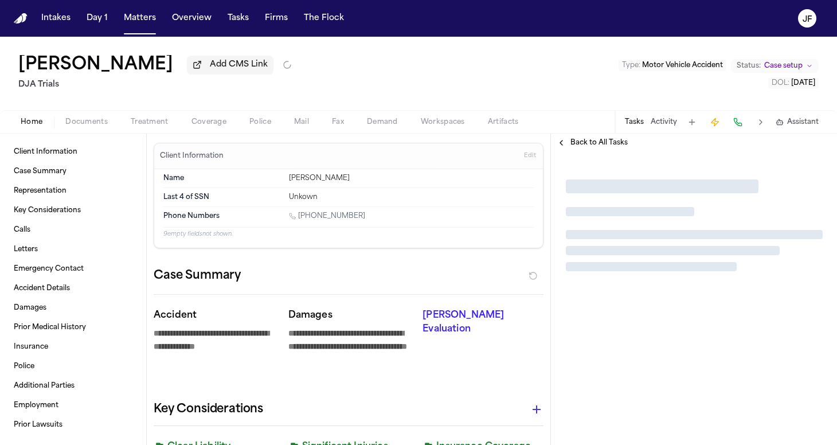
type textarea "*"
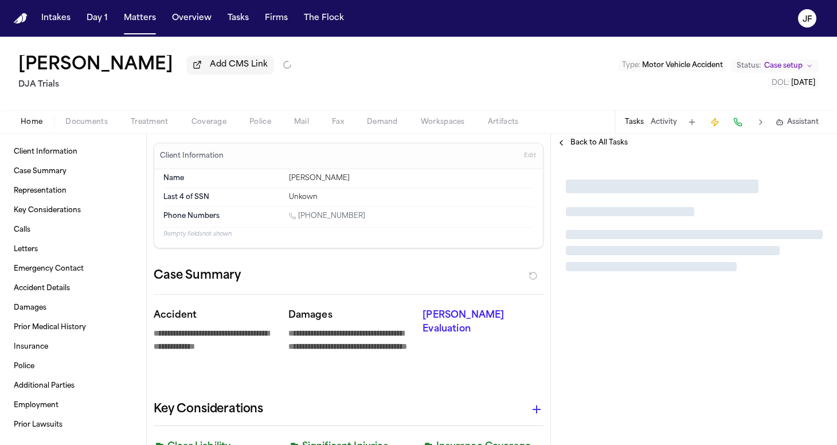
type textarea "*"
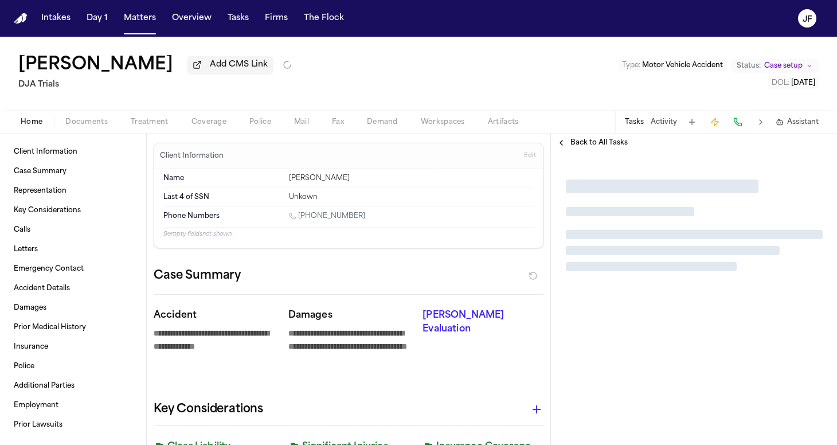
type textarea "*"
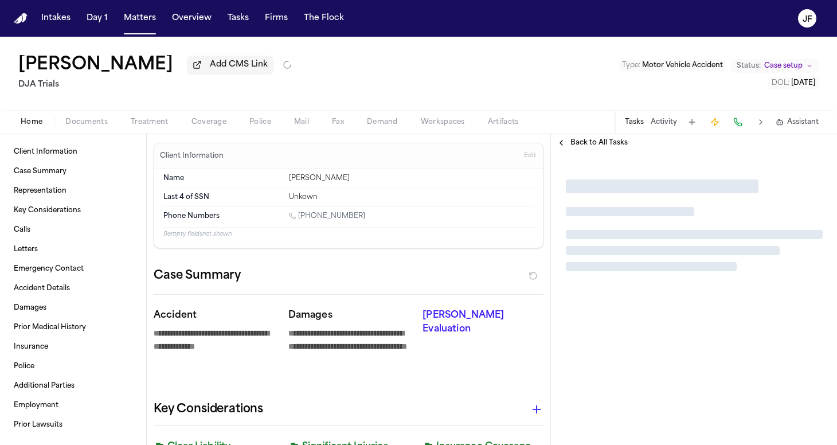
type textarea "*"
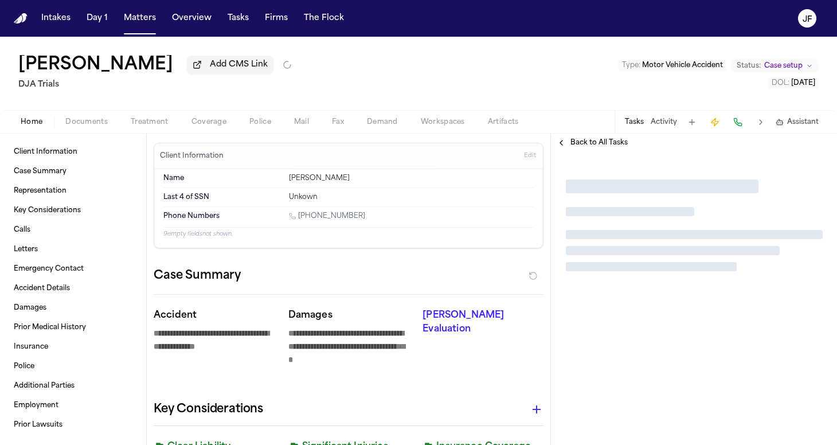
type textarea "*"
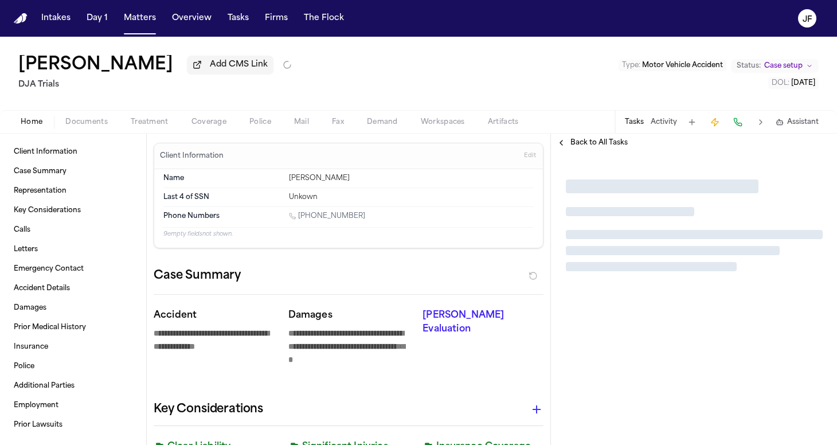
type textarea "*"
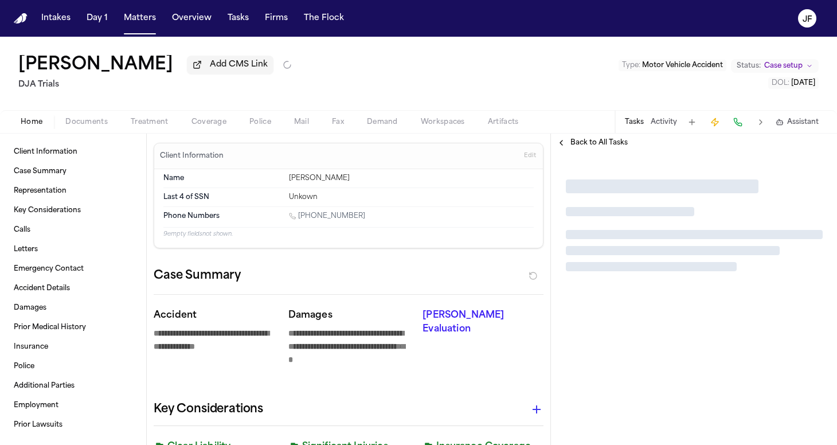
type textarea "*"
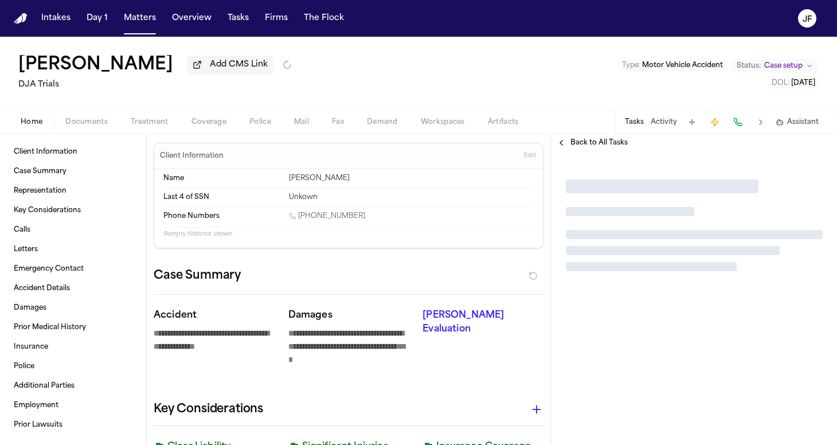
type textarea "*"
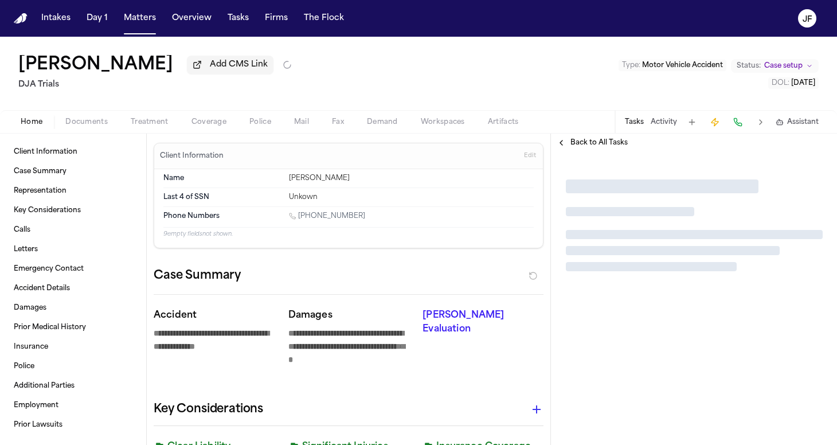
type textarea "*"
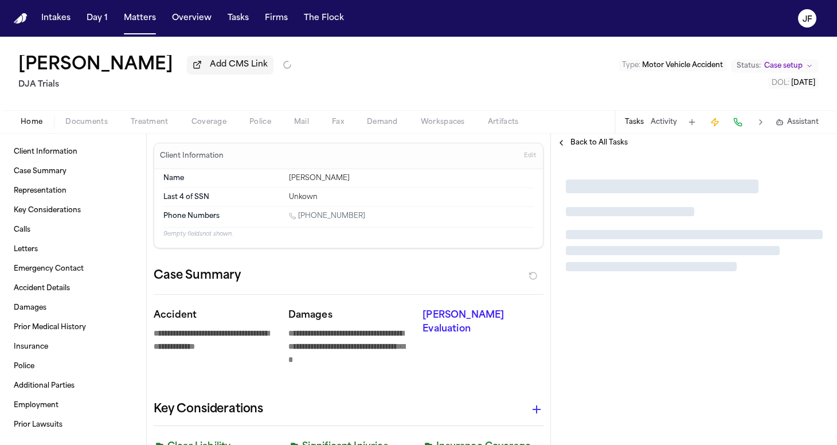
type textarea "*"
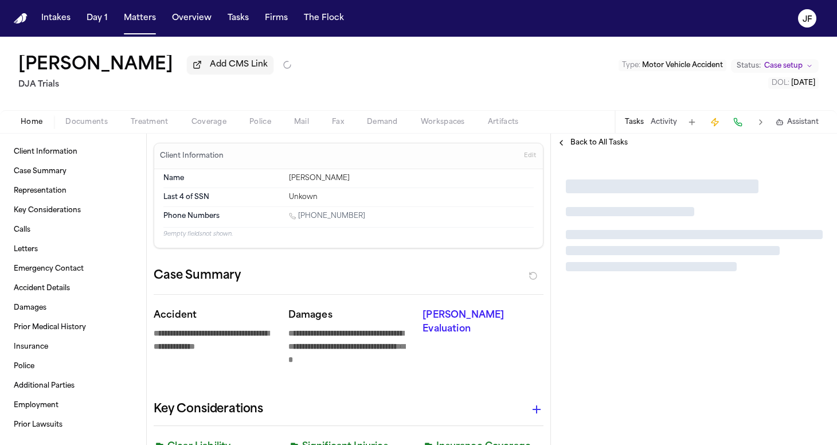
type textarea "*"
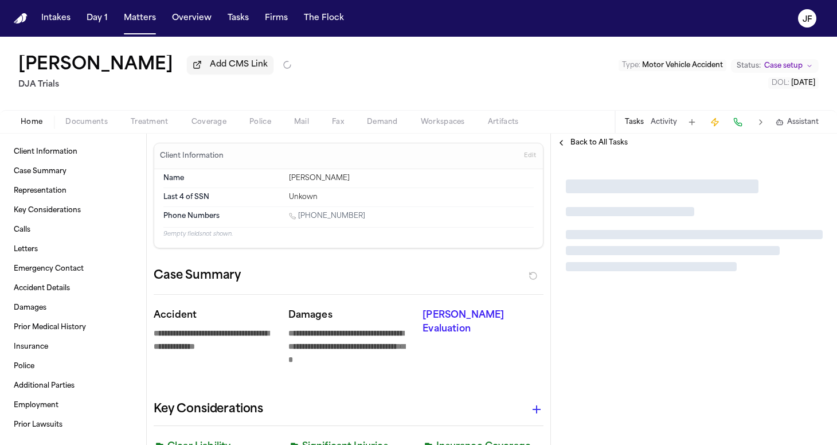
type textarea "*"
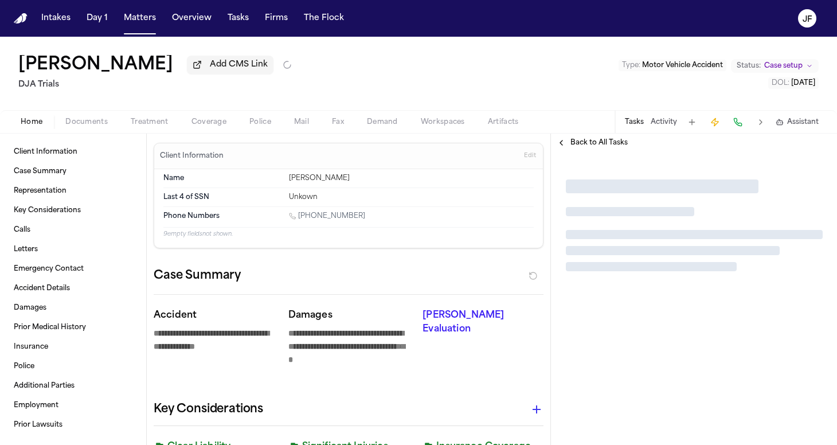
type textarea "*"
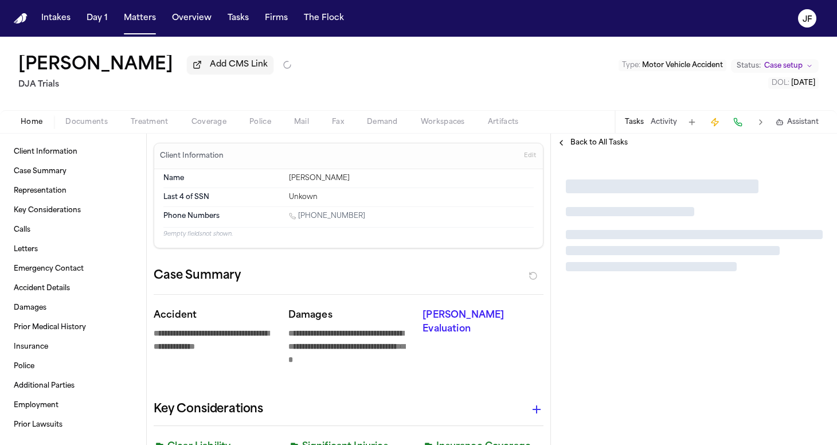
type textarea "*"
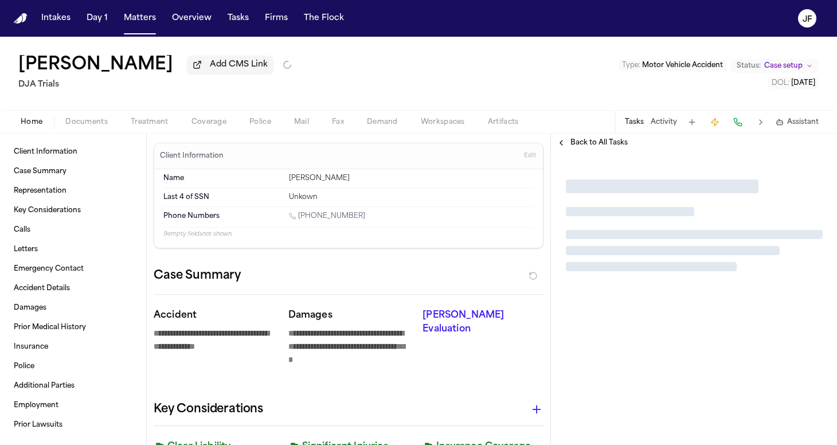
type textarea "*"
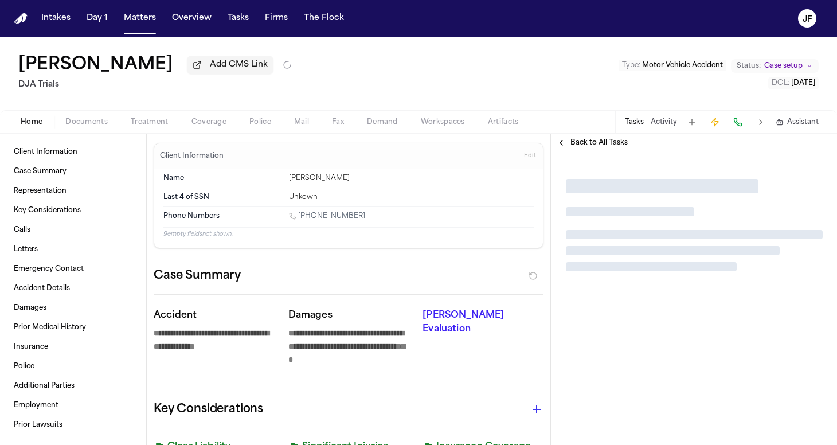
type textarea "*"
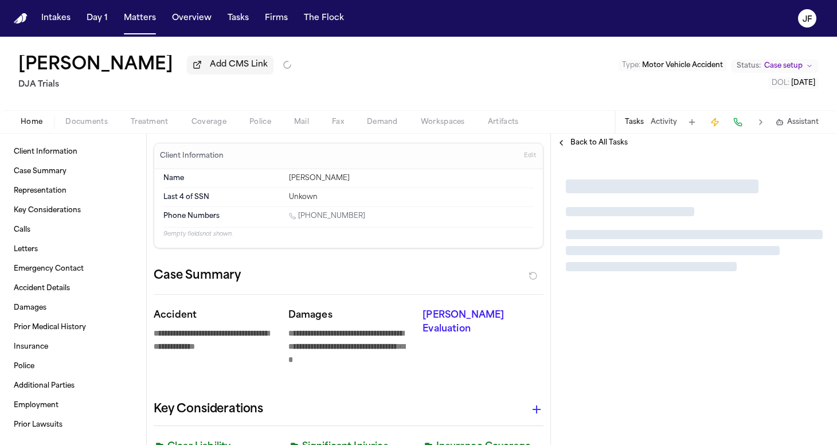
type textarea "*"
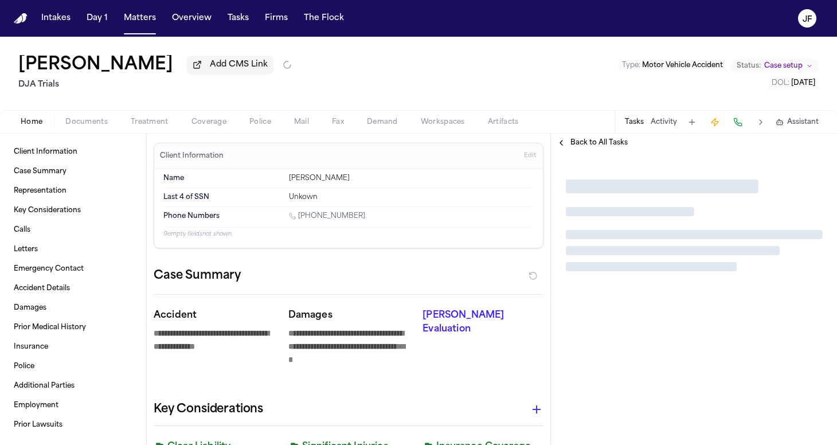
type textarea "*"
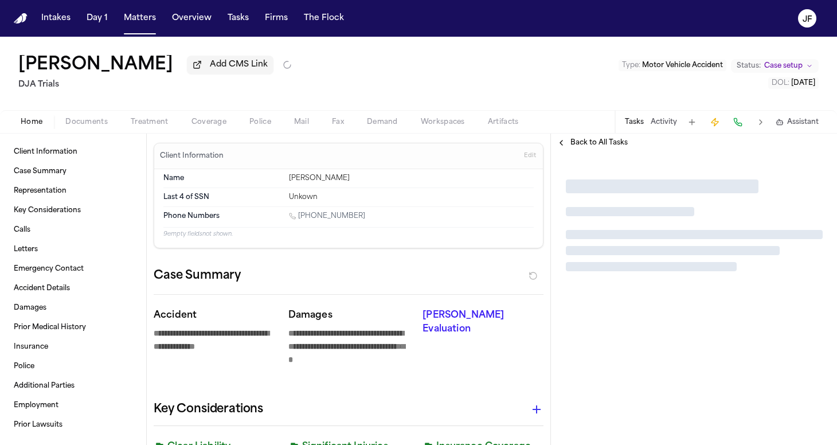
type textarea "*"
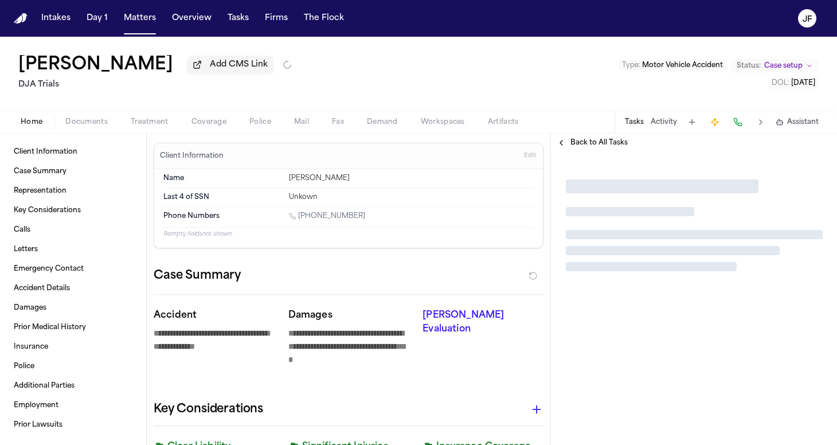
type textarea "*"
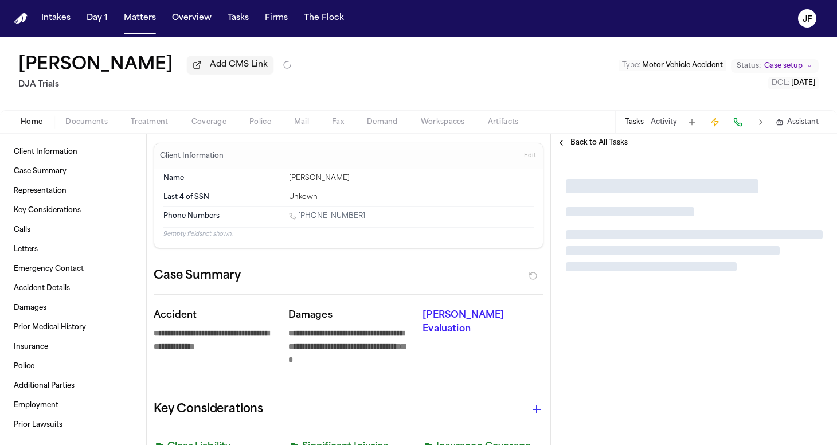
type textarea "*"
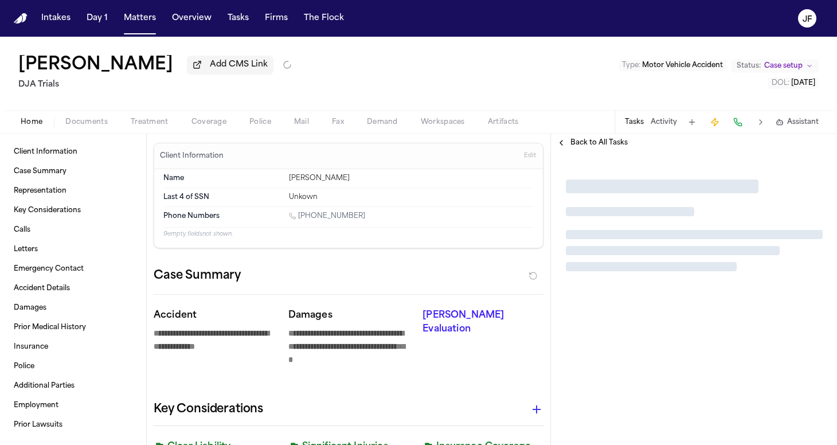
type textarea "*"
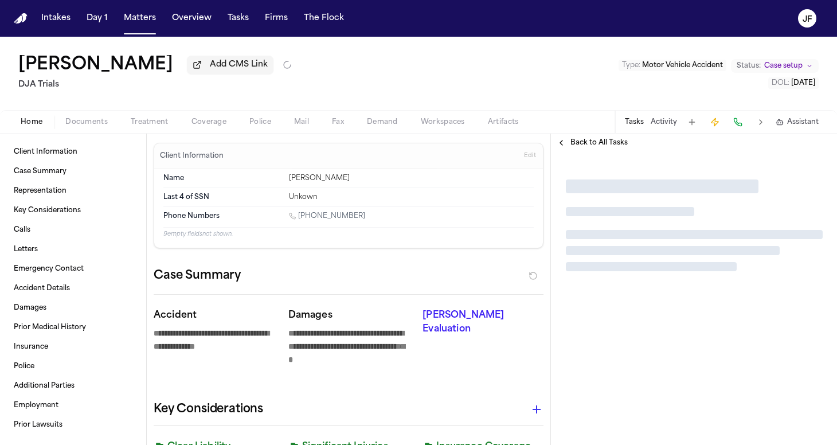
type textarea "*"
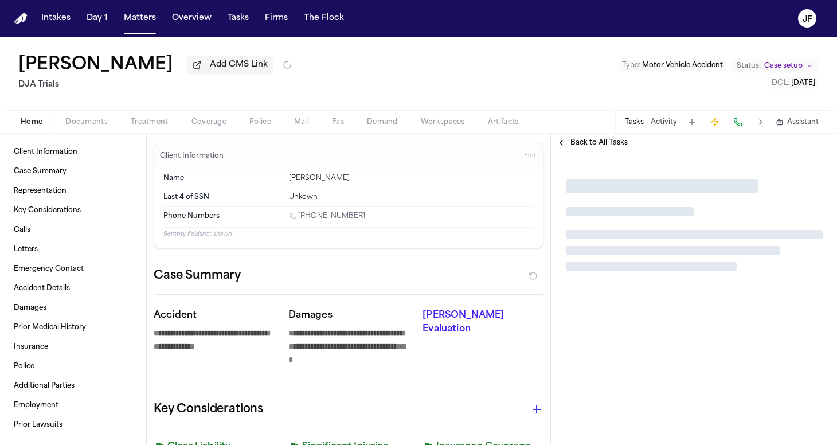
type textarea "*"
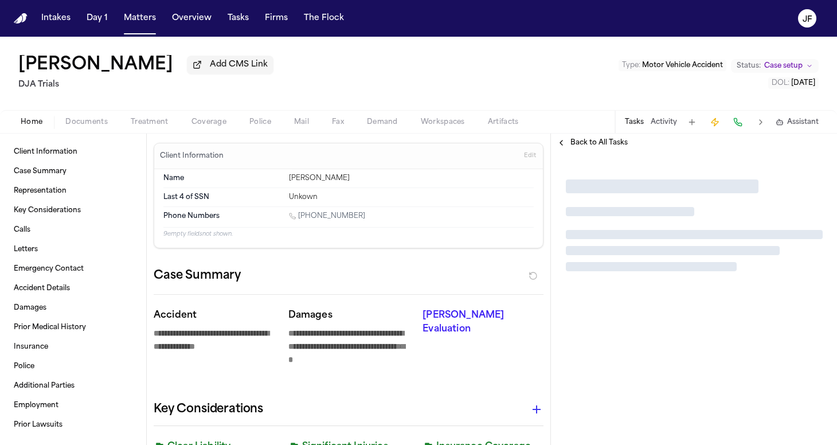
type textarea "*"
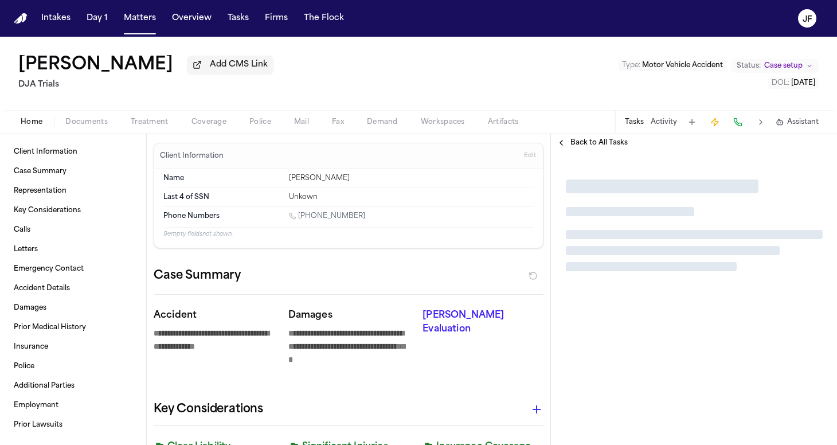
type textarea "*"
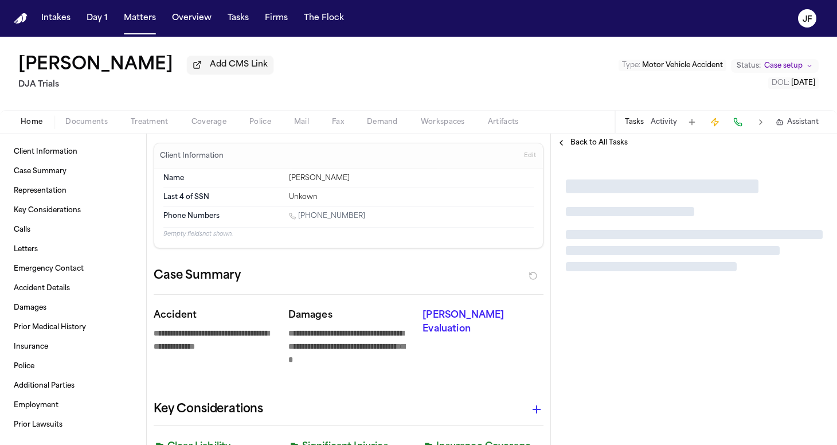
type textarea "*"
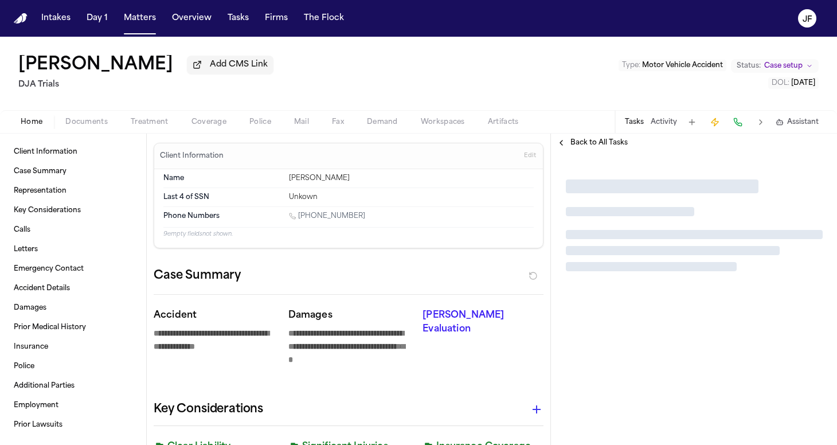
type textarea "*"
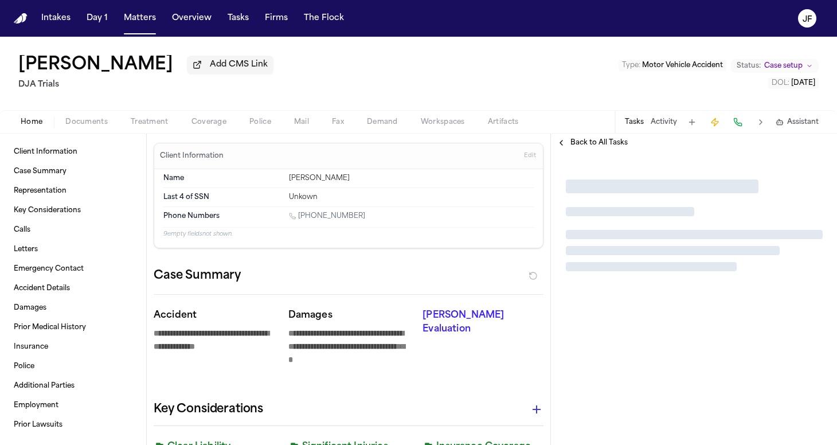
type textarea "*"
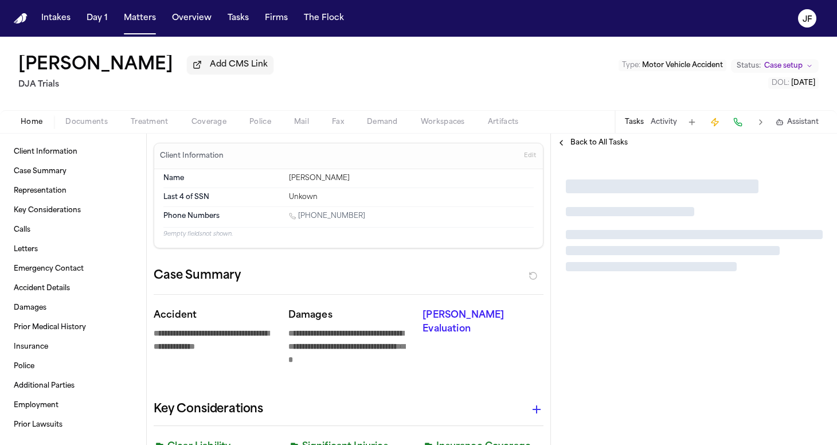
type textarea "*"
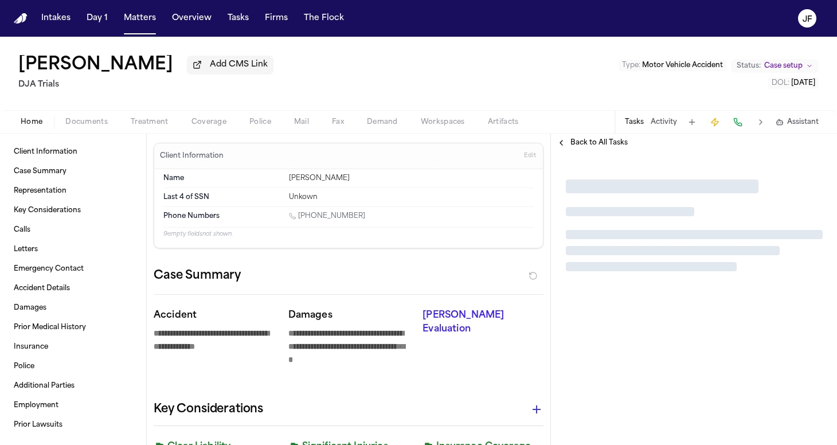
type textarea "*"
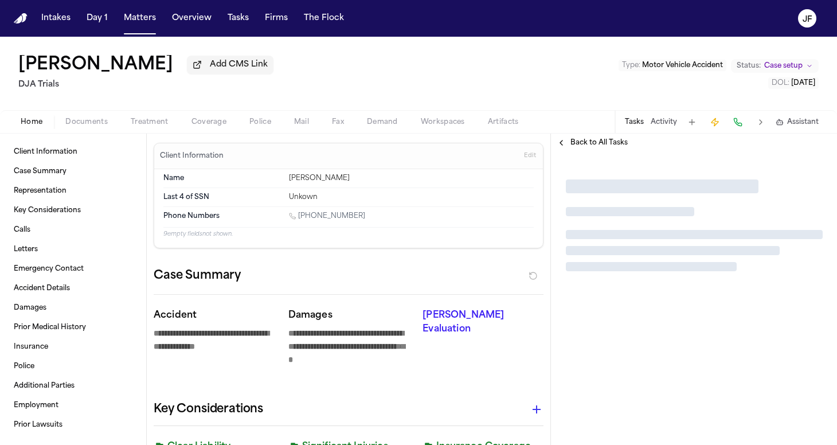
type textarea "*"
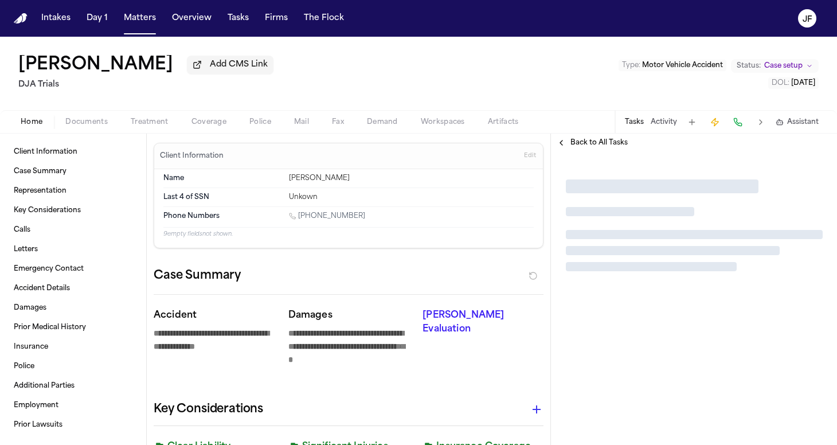
type textarea "*"
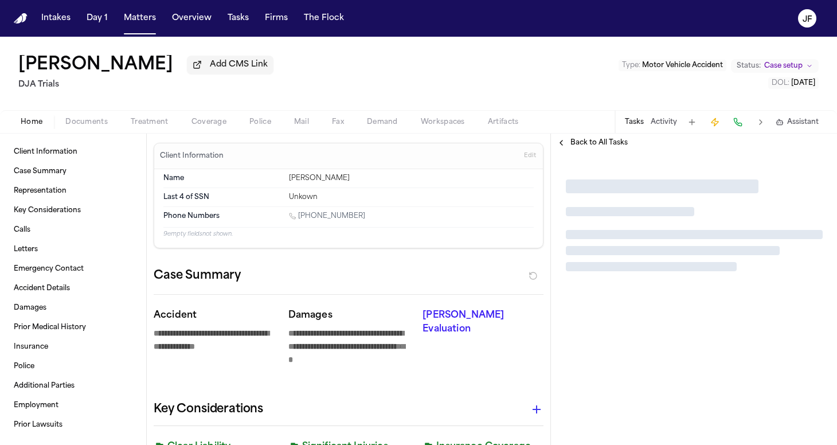
type textarea "*"
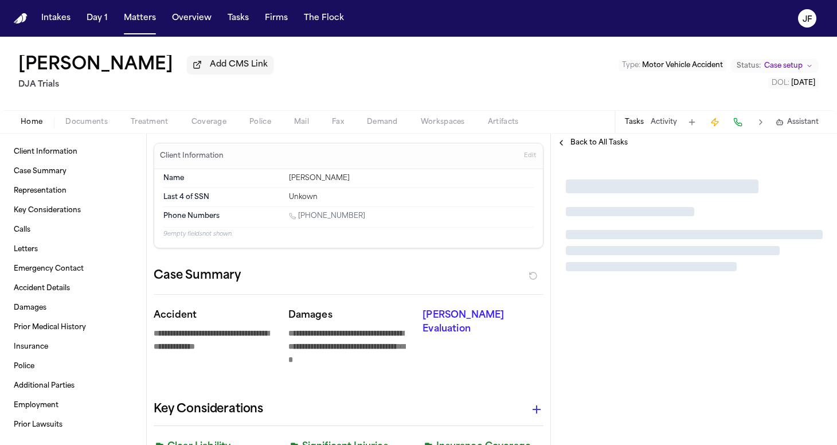
type textarea "*"
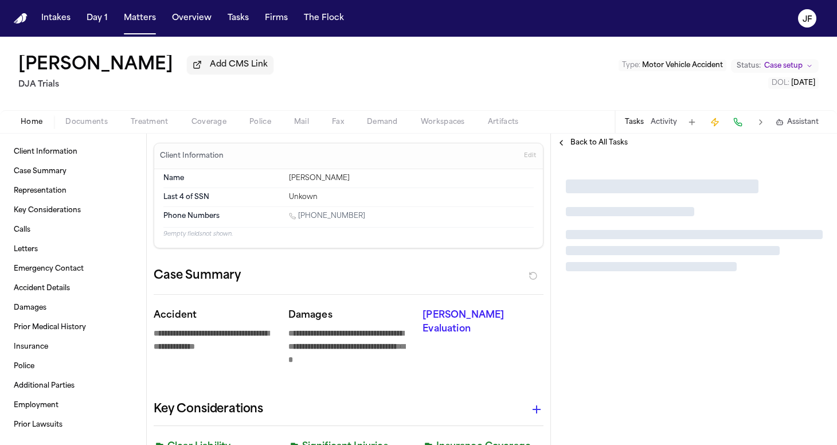
type textarea "*"
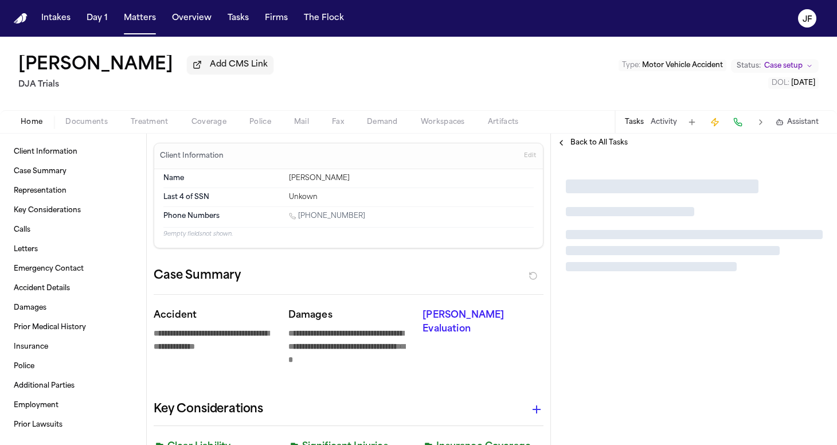
type textarea "*"
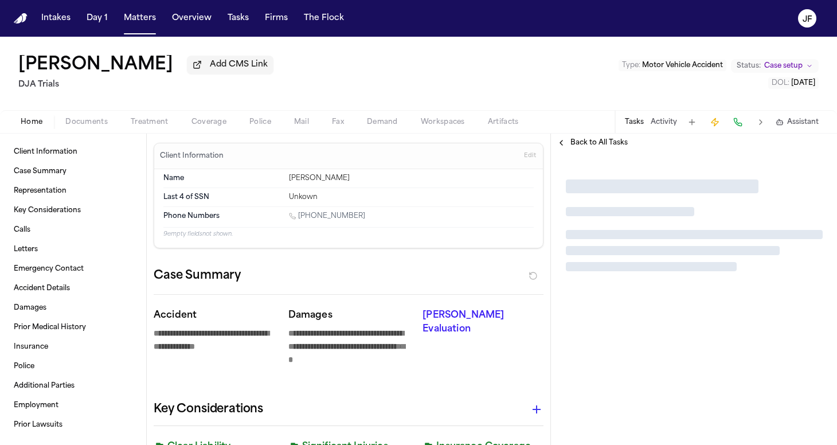
type textarea "*"
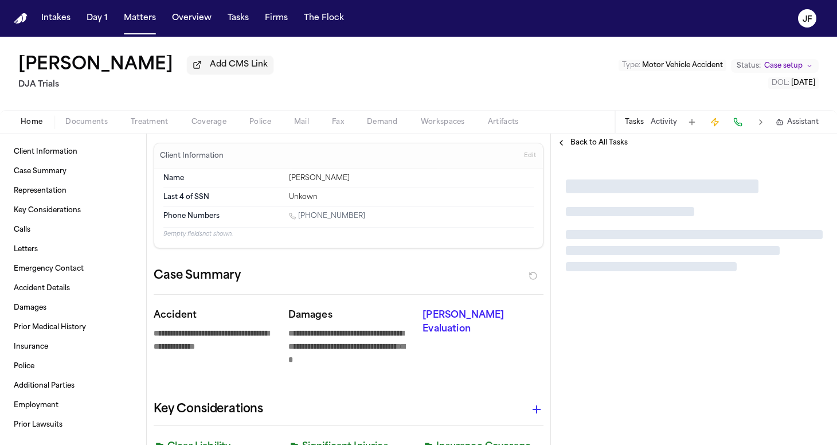
type textarea "*"
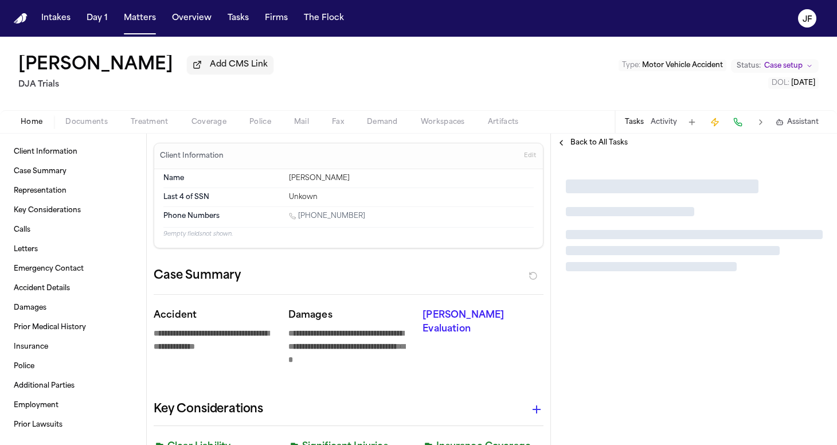
type textarea "*"
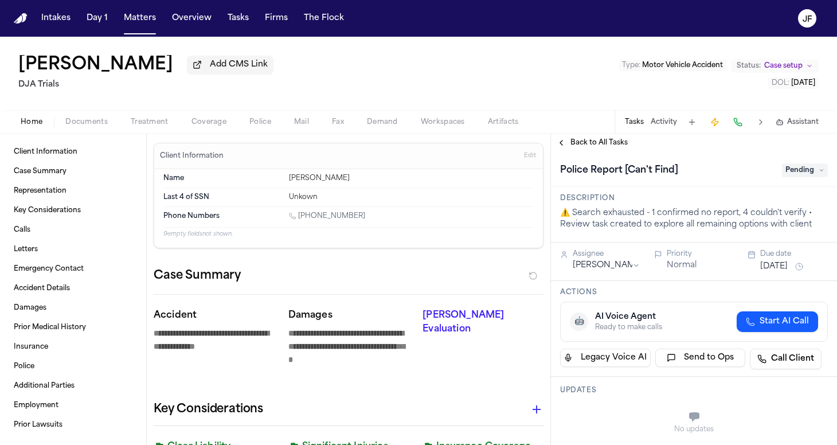
click at [94, 119] on span "Documents" at bounding box center [86, 122] width 42 height 9
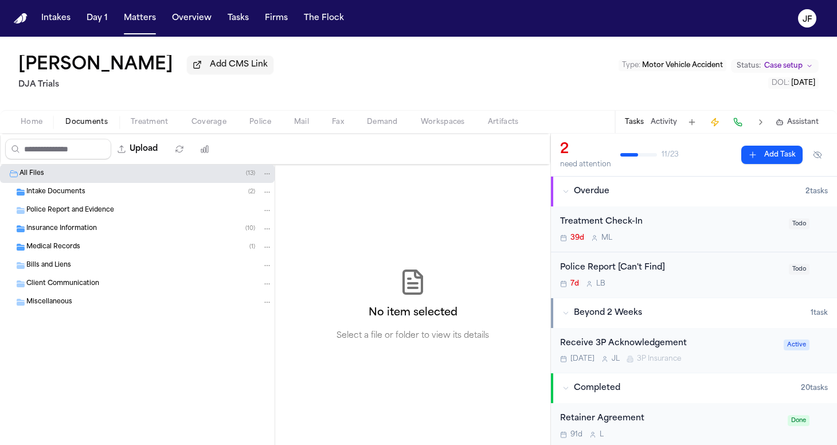
click at [110, 197] on div "Intake Documents ( 2 )" at bounding box center [149, 192] width 246 height 10
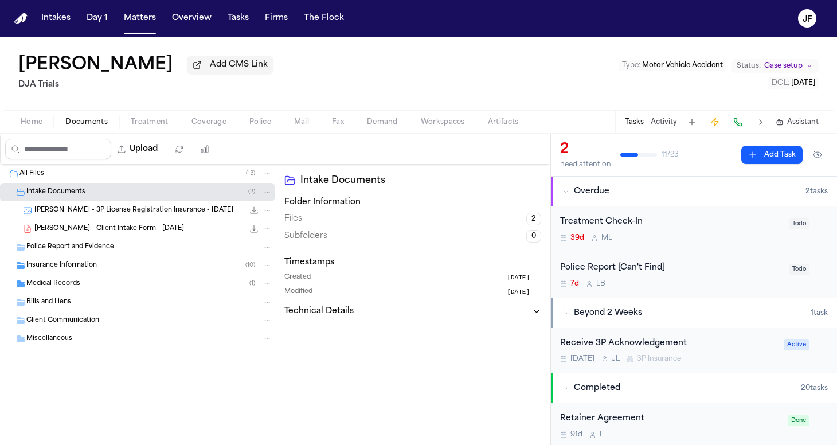
click at [110, 214] on span "[PERSON_NAME] - 3P License Registration Insurance - [DATE]" at bounding box center [133, 211] width 199 height 10
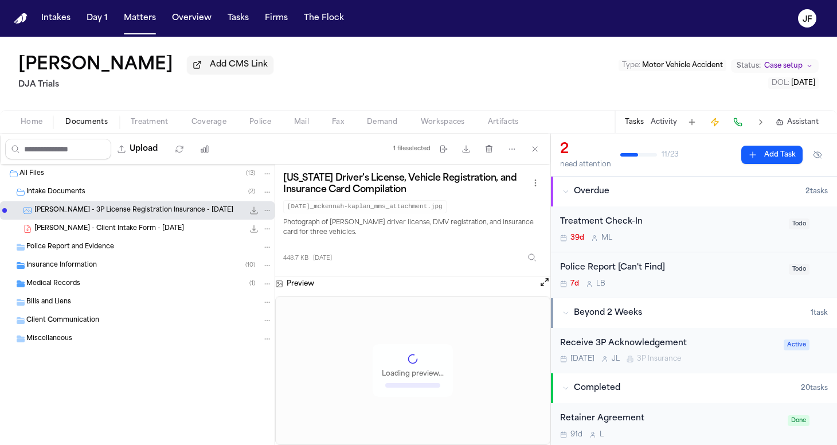
click at [112, 227] on span "[PERSON_NAME] - Client Intake Form - [DATE]" at bounding box center [109, 229] width 150 height 10
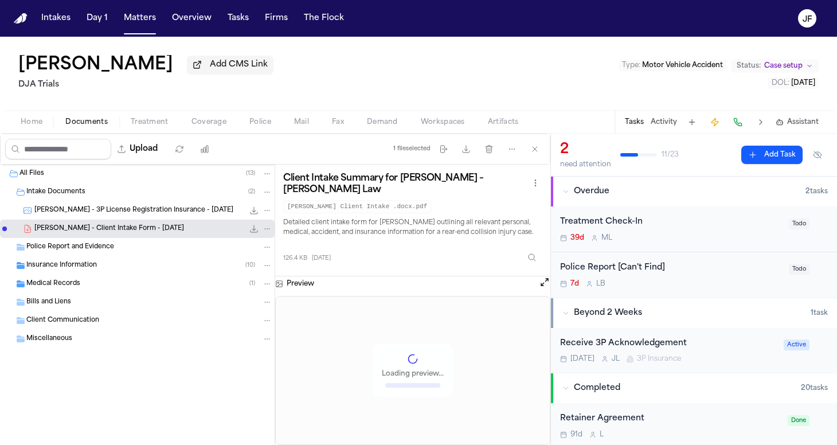
click at [256, 231] on icon "File: M. Kaplan - Client Intake Form - 6.10.25" at bounding box center [254, 228] width 7 height 7
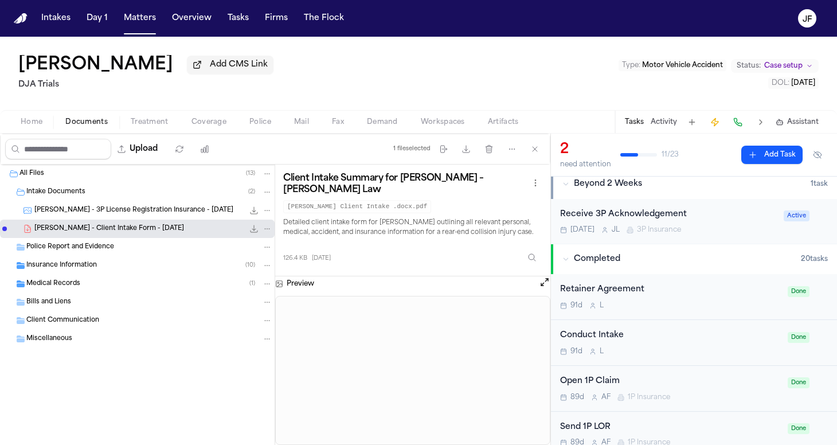
scroll to position [217, 0]
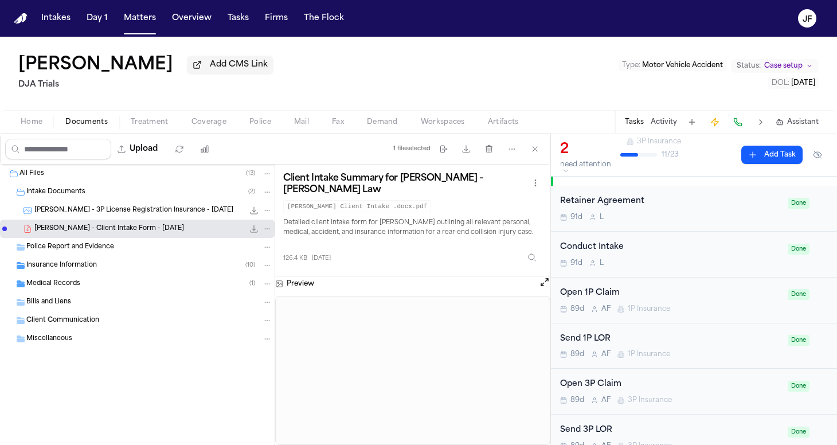
click at [22, 132] on div "Home Documents Treatment Coverage Police Mail Fax Demand Workspaces Artifacts T…" at bounding box center [418, 121] width 837 height 23
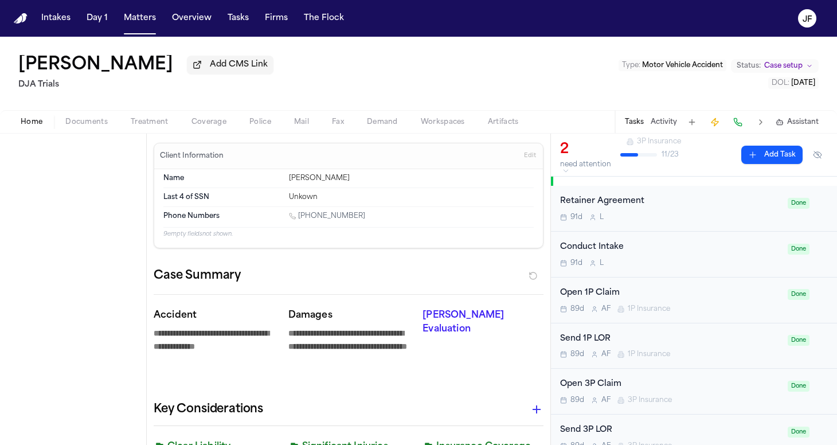
drag, startPoint x: 28, startPoint y: 130, endPoint x: 194, endPoint y: 213, distance: 185.7
click at [28, 129] on span "button" at bounding box center [32, 128] width 36 height 1
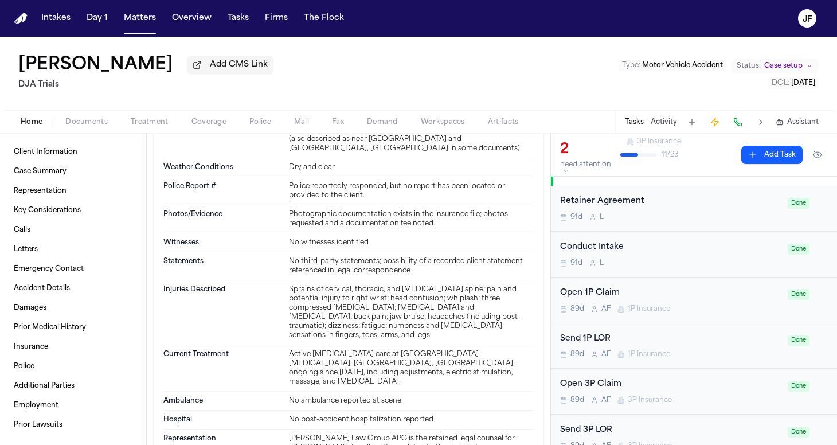
scroll to position [1995, 0]
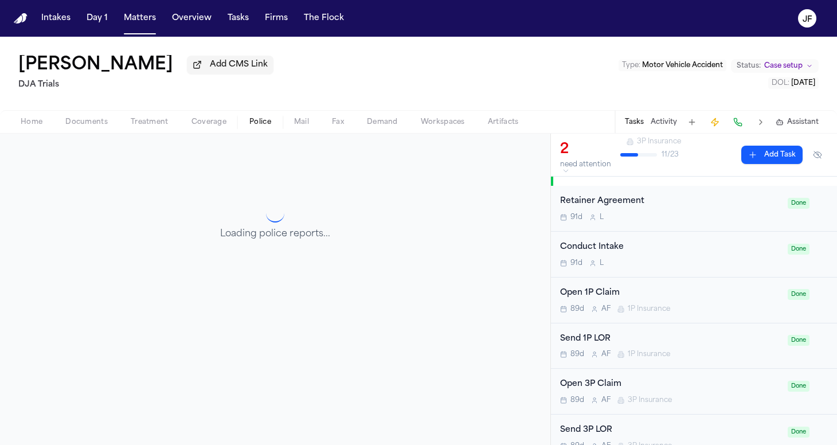
click at [249, 126] on span "Police" at bounding box center [260, 122] width 22 height 9
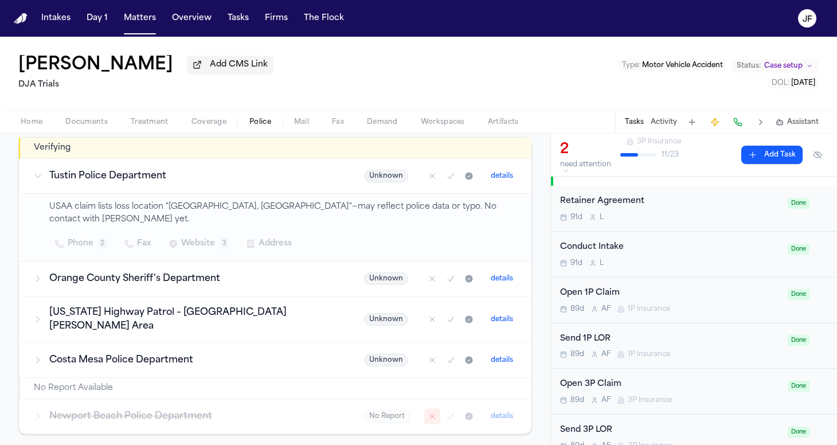
scroll to position [189, 0]
click at [244, 401] on td "Newport Beach Police Department" at bounding box center [184, 417] width 331 height 35
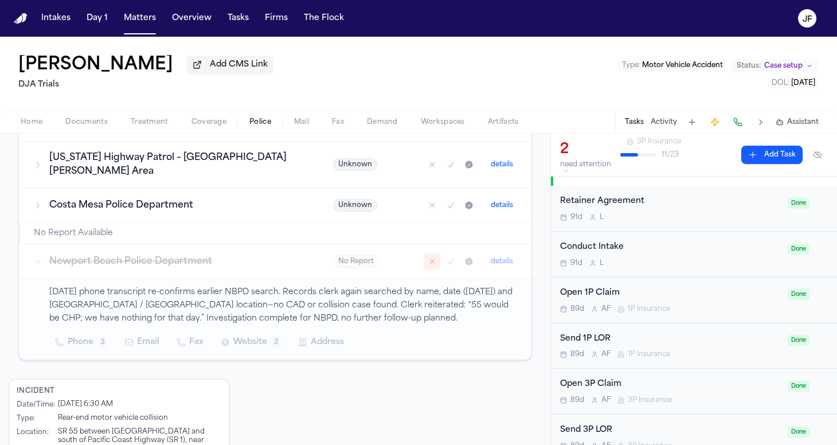
scroll to position [333, 0]
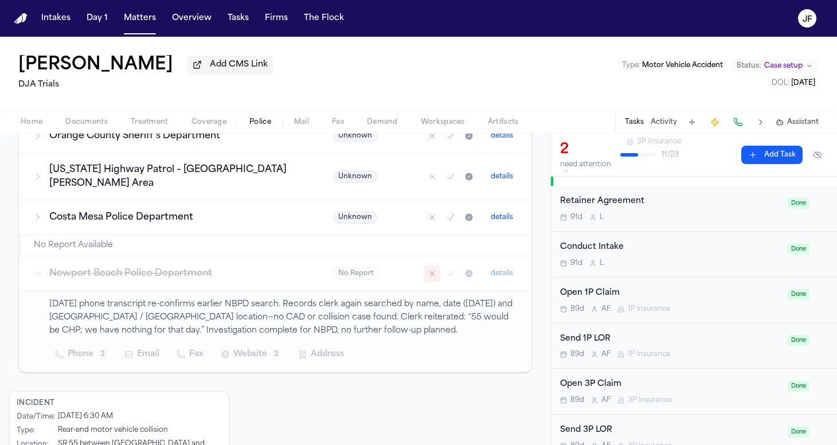
click at [306, 256] on td "Newport Beach Police Department" at bounding box center [169, 273] width 300 height 35
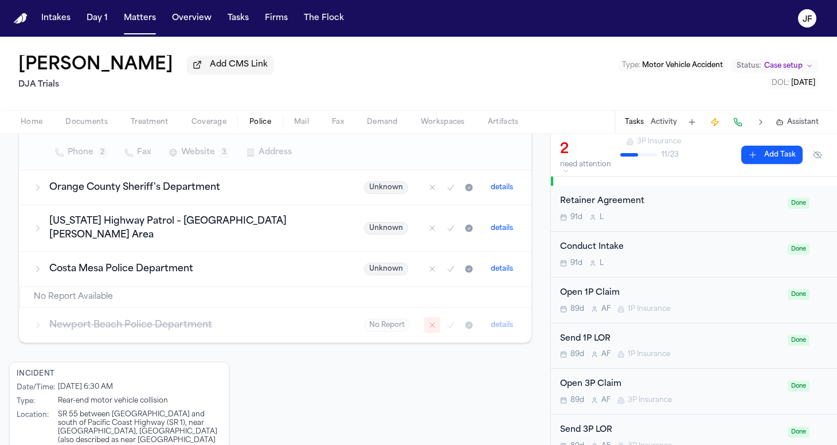
scroll to position [276, 0]
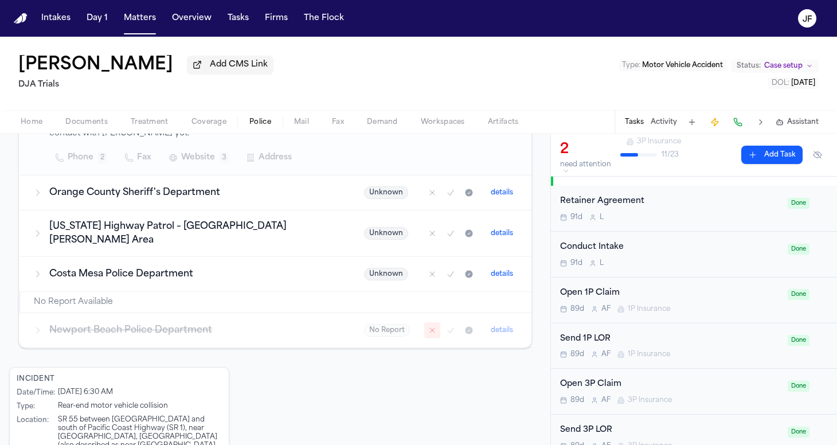
click at [258, 267] on h3 "Costa Mesa Police Department" at bounding box center [192, 274] width 287 height 14
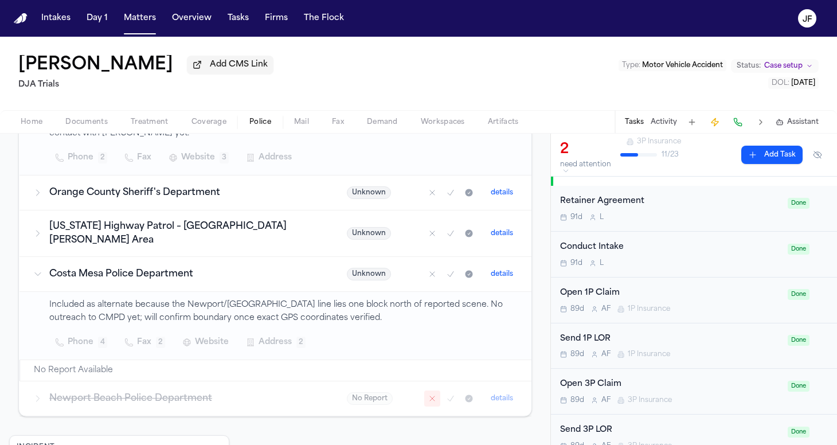
click at [260, 220] on h3 "[US_STATE] Highway Patrol – [GEOGRAPHIC_DATA][PERSON_NAME] Area" at bounding box center [184, 234] width 270 height 28
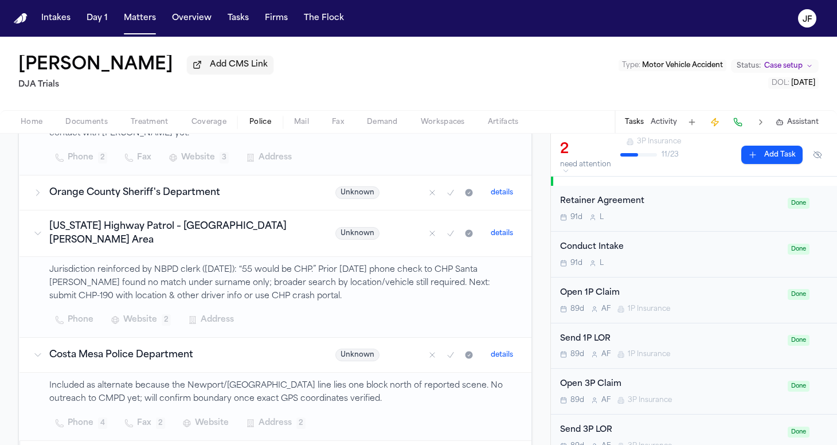
click at [258, 186] on h3 "Orange County Sheriff's Department" at bounding box center [178, 193] width 259 height 14
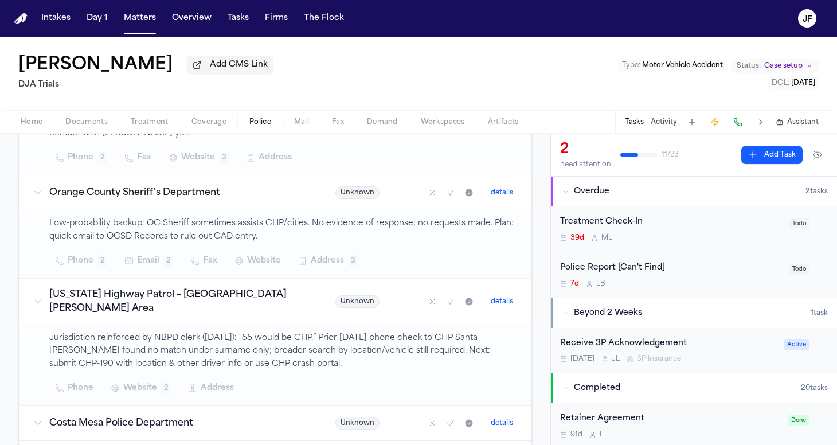
scroll to position [0, 0]
click at [608, 270] on div "Police Report [Can't Find]" at bounding box center [671, 268] width 222 height 13
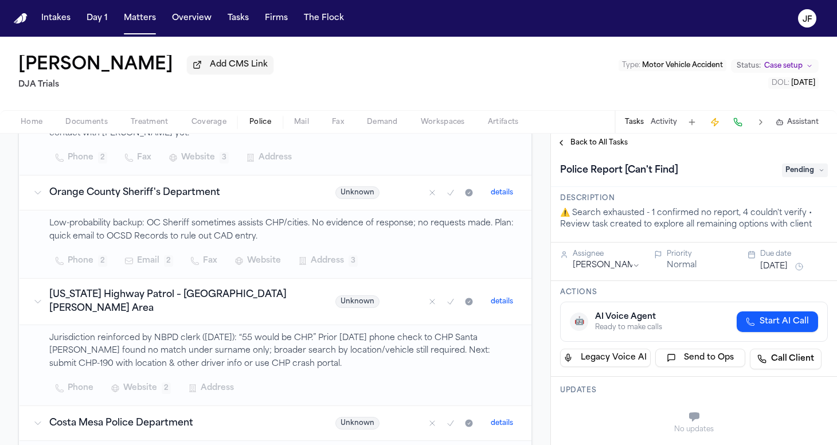
click at [24, 126] on span "Home" at bounding box center [32, 122] width 22 height 9
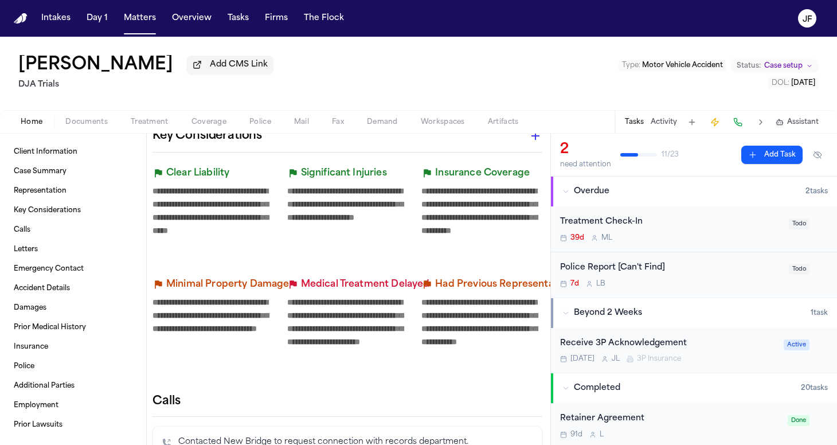
scroll to position [257, 1]
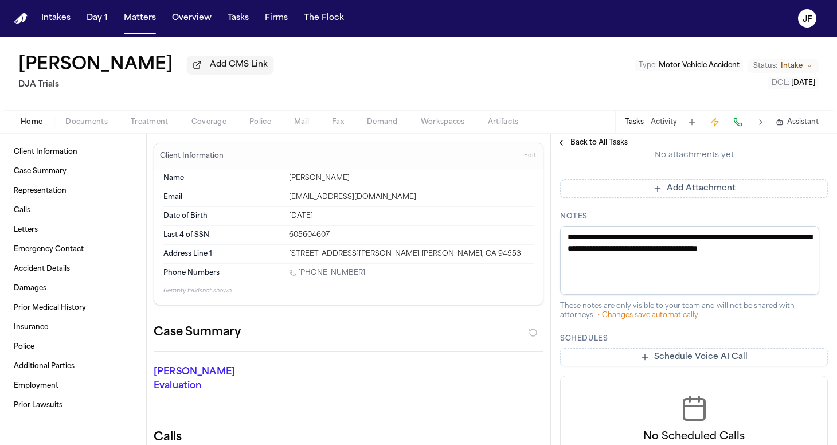
scroll to position [352, 0]
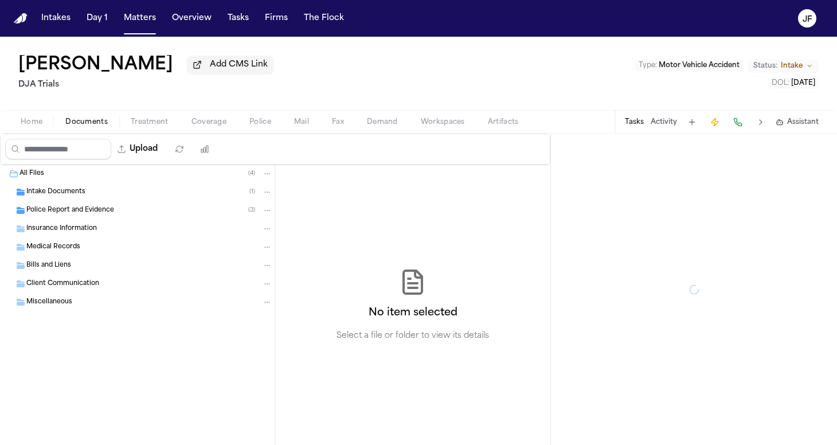
click at [86, 119] on span "Documents" at bounding box center [86, 122] width 42 height 9
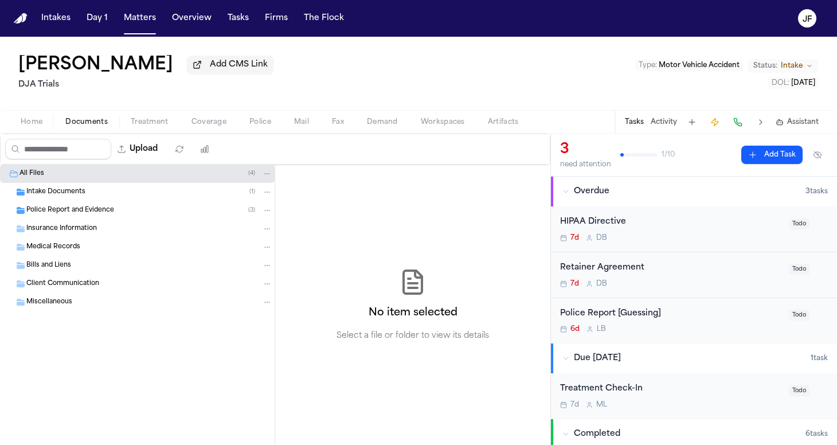
click at [85, 201] on div "Intake Documents ( 1 )" at bounding box center [137, 192] width 275 height 18
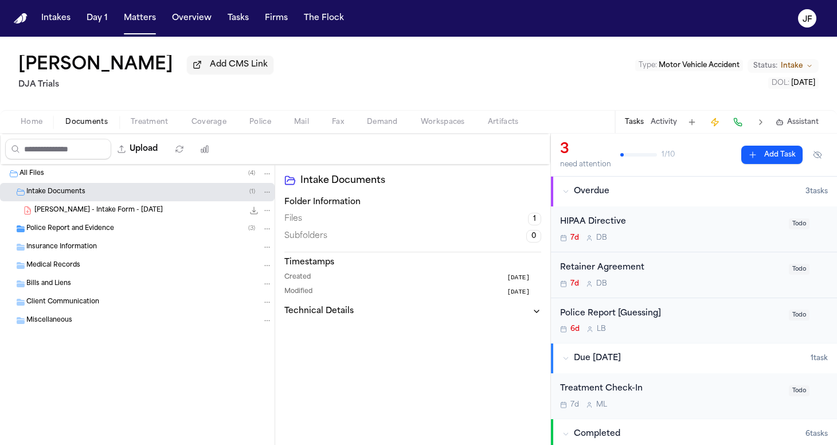
click at [92, 214] on span "[PERSON_NAME] - Intake Form - [DATE]" at bounding box center [98, 211] width 128 height 10
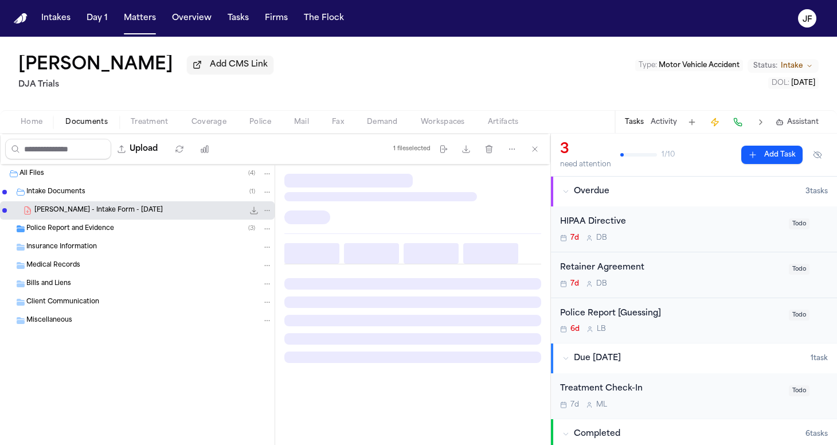
click at [92, 232] on span "Police Report and Evidence" at bounding box center [70, 229] width 88 height 10
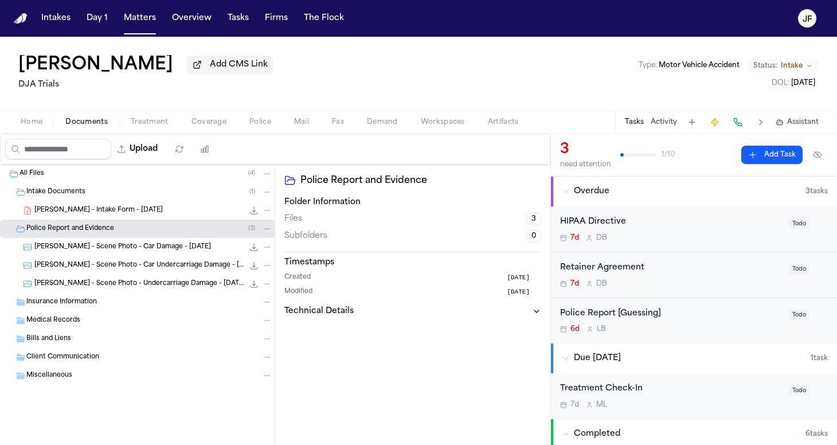
click at [97, 249] on span "[PERSON_NAME] - Scene Photo - Car Damage - [DATE]" at bounding box center [122, 248] width 177 height 10
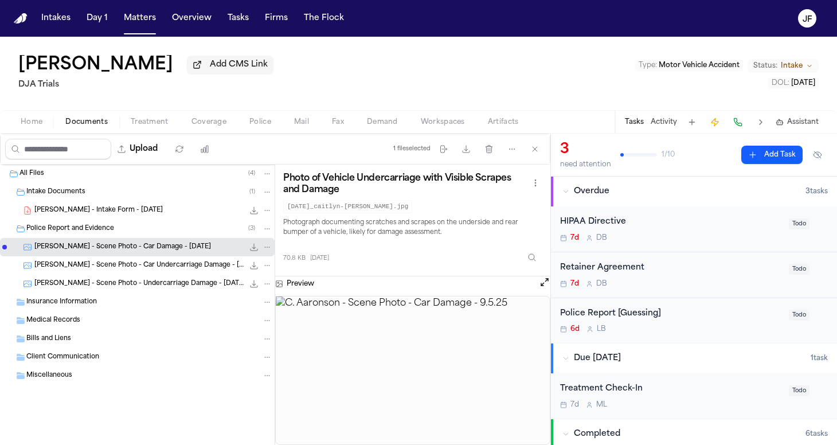
click at [112, 271] on div "[PERSON_NAME] - Scene Photo - Car Undercarriage Damage - [DATE] 57.4 KB • JPG" at bounding box center [153, 265] width 238 height 11
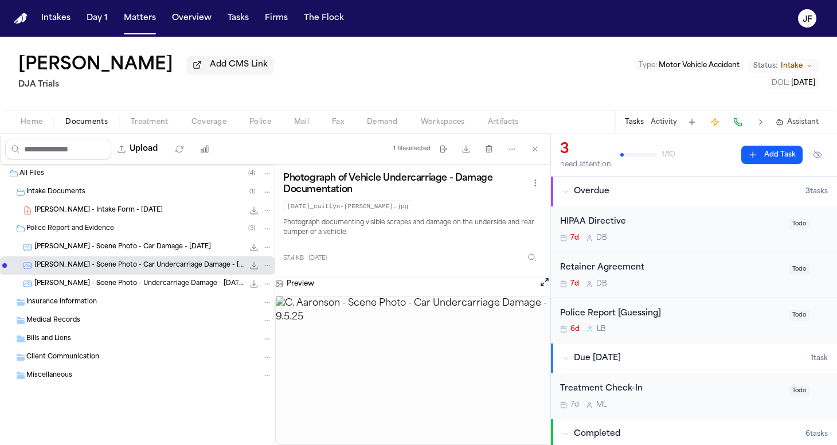
click at [115, 283] on span "[PERSON_NAME] - Scene Photo - Undercarriage Damage - [DATE]" at bounding box center [138, 284] width 209 height 10
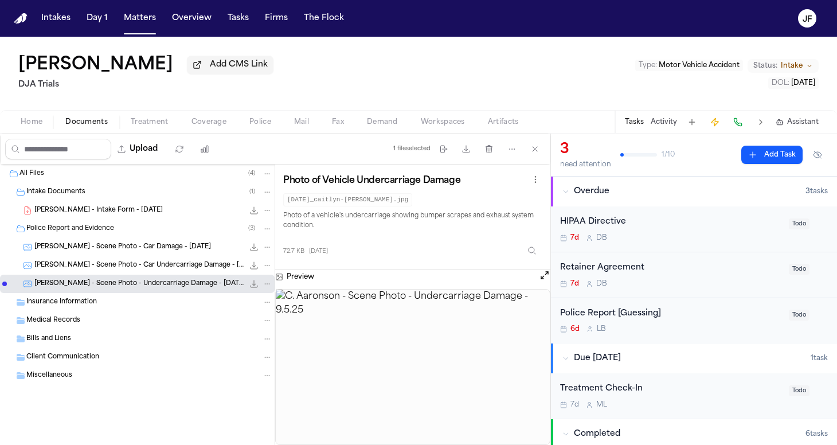
click at [100, 216] on span "[PERSON_NAME] - Intake Form - [DATE]" at bounding box center [98, 211] width 128 height 10
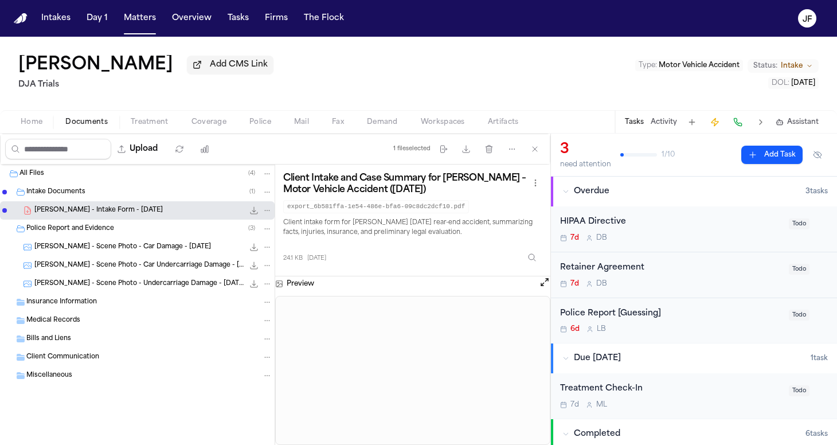
click at [253, 215] on icon "File: C. Aaronson - Intake Form - 9.2.25" at bounding box center [253, 210] width 9 height 9
click at [23, 115] on div "Home Documents Treatment Coverage Police Mail Fax Demand Workspaces Artifacts T…" at bounding box center [418, 121] width 837 height 23
click at [24, 127] on span "Home" at bounding box center [32, 122] width 22 height 9
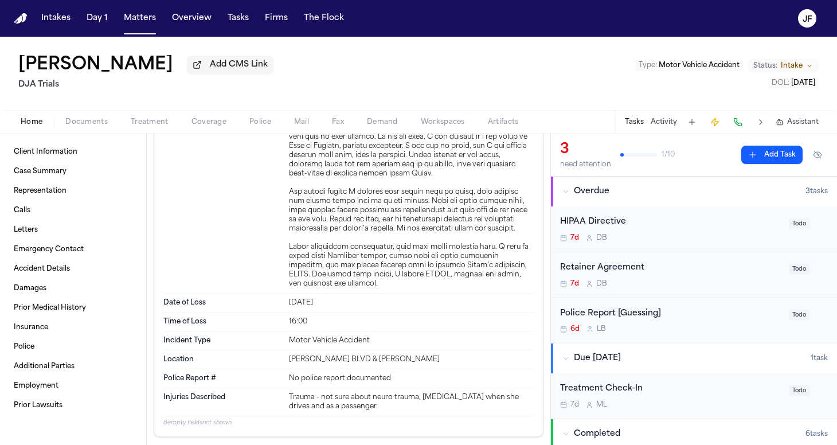
scroll to position [895, 0]
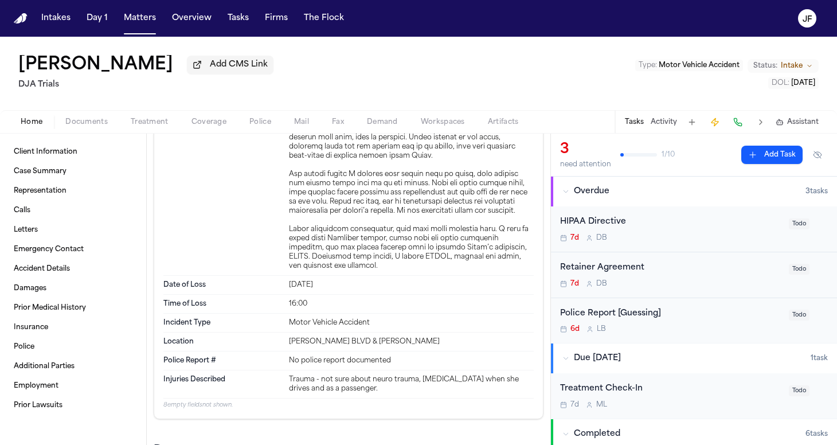
click at [608, 319] on div "Police Report [Guessing]" at bounding box center [671, 313] width 222 height 13
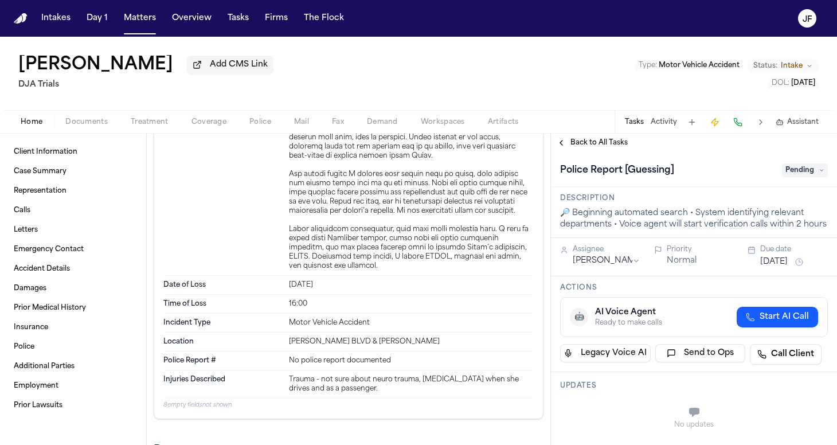
click at [803, 167] on span "Pending" at bounding box center [805, 170] width 46 height 14
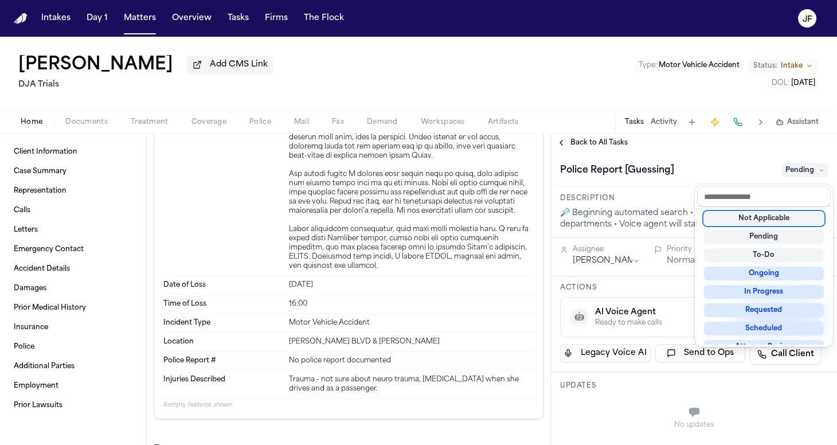
click at [788, 218] on div "Not Applicable" at bounding box center [764, 219] width 120 height 14
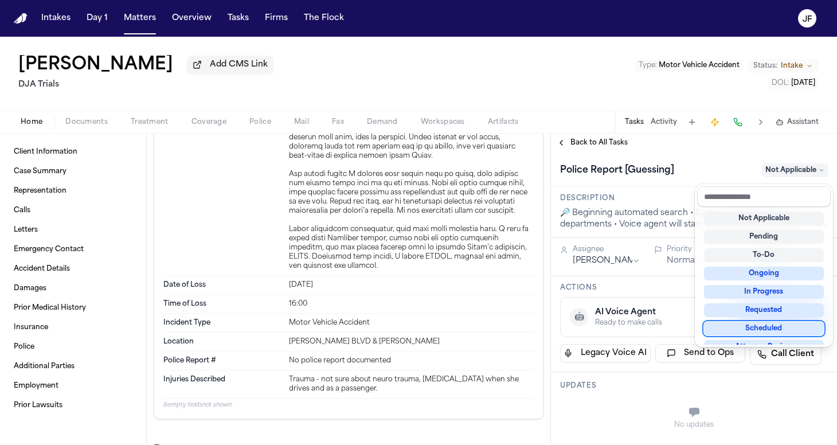
click at [708, 160] on div "Police Report [Guessing] Not Applicable" at bounding box center [694, 169] width 286 height 35
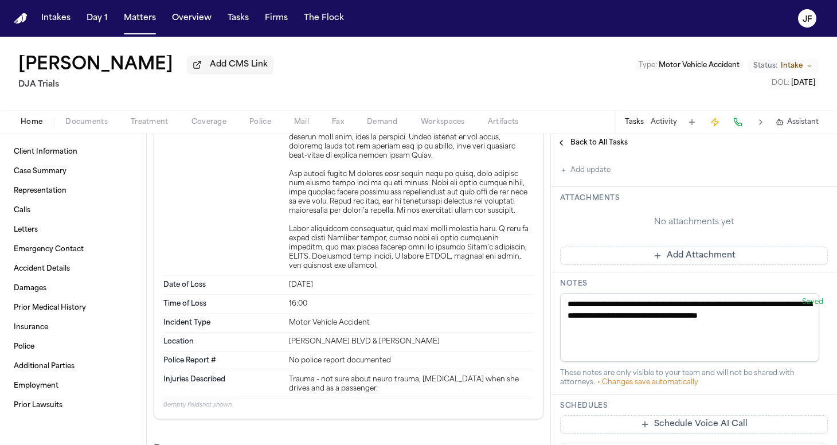
scroll to position [288, 0]
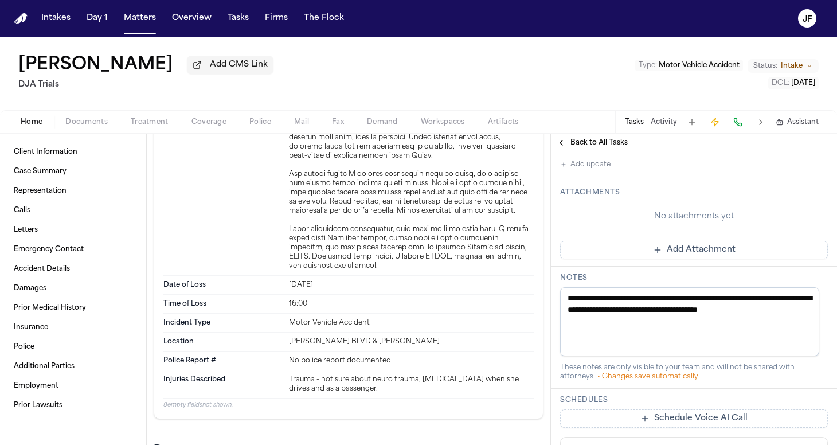
click at [576, 171] on button "Add update" at bounding box center [585, 165] width 50 height 14
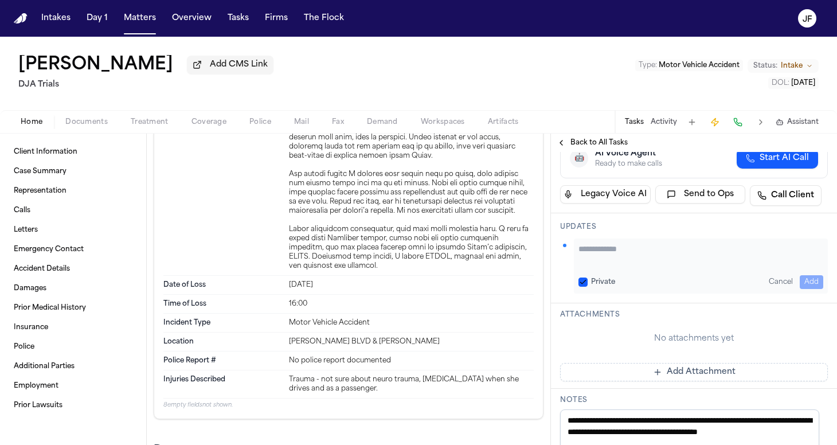
scroll to position [150, 0]
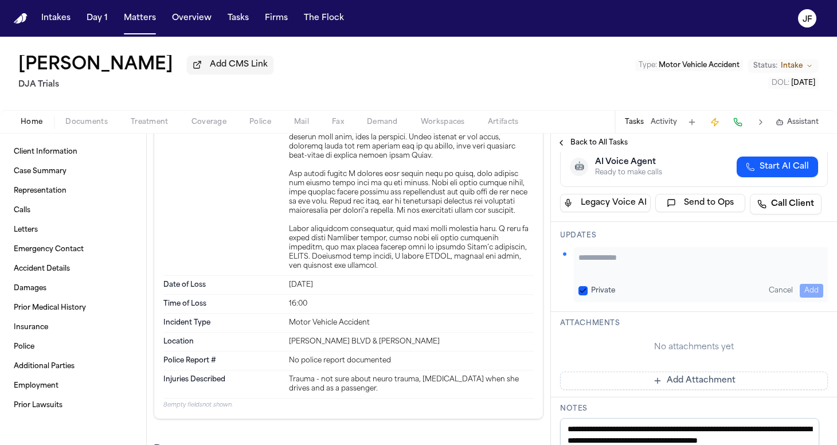
click at [630, 271] on textarea "Add your update" at bounding box center [701, 263] width 245 height 23
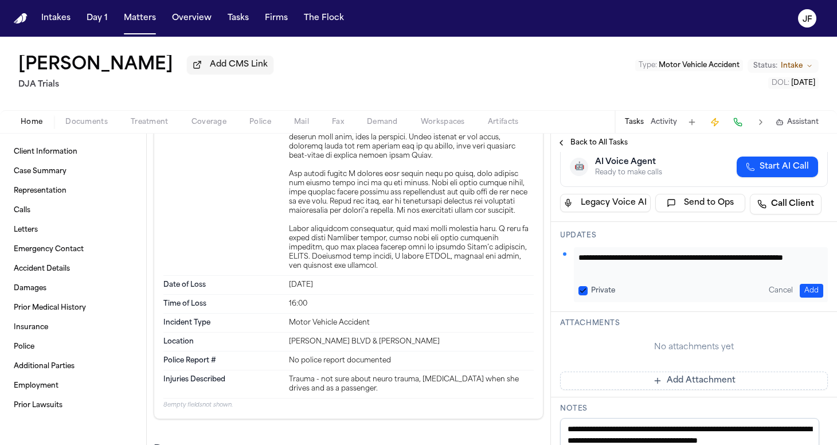
type textarea "**********"
click at [809, 298] on button "Add" at bounding box center [812, 291] width 24 height 14
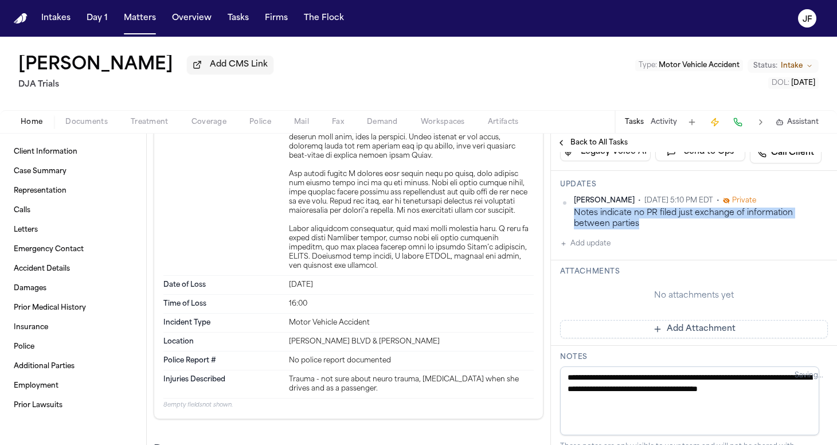
drag, startPoint x: 646, startPoint y: 231, endPoint x: 571, endPoint y: 217, distance: 76.3
click at [571, 217] on div "[PERSON_NAME] • [DATE] 5:10 PM EDT • Private Notes indicate no PR filed just ex…" at bounding box center [694, 213] width 268 height 34
copy div "Notes indicate no PR filed just exchange of information between parties"
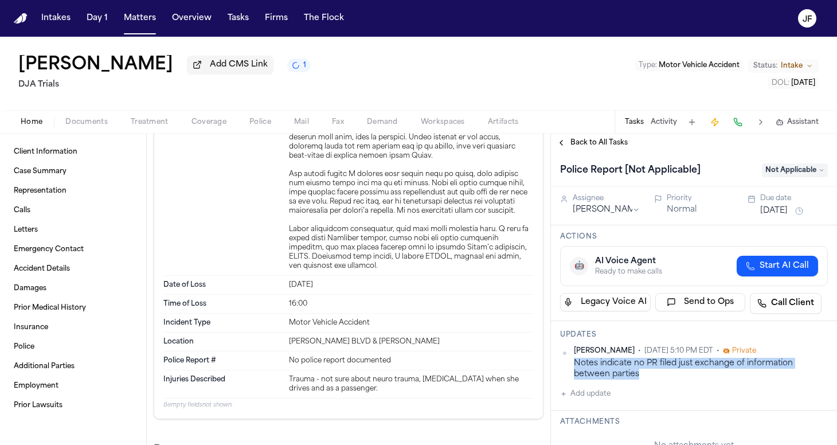
click at [607, 145] on span "Back to All Tasks" at bounding box center [599, 142] width 57 height 9
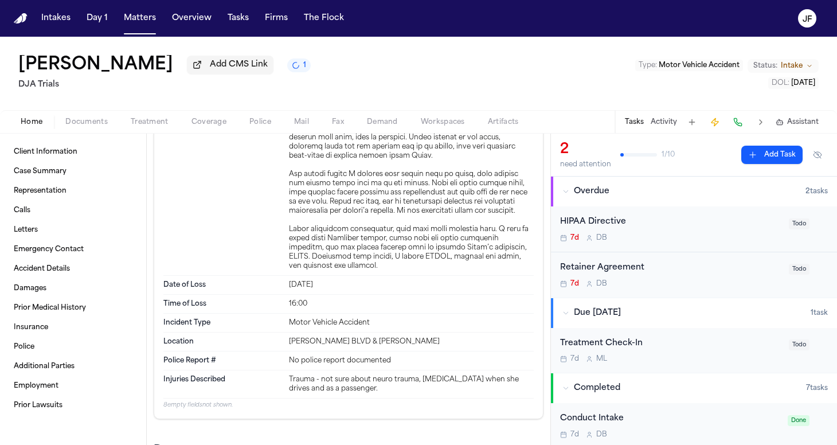
click at [658, 127] on button "Activity" at bounding box center [664, 122] width 26 height 9
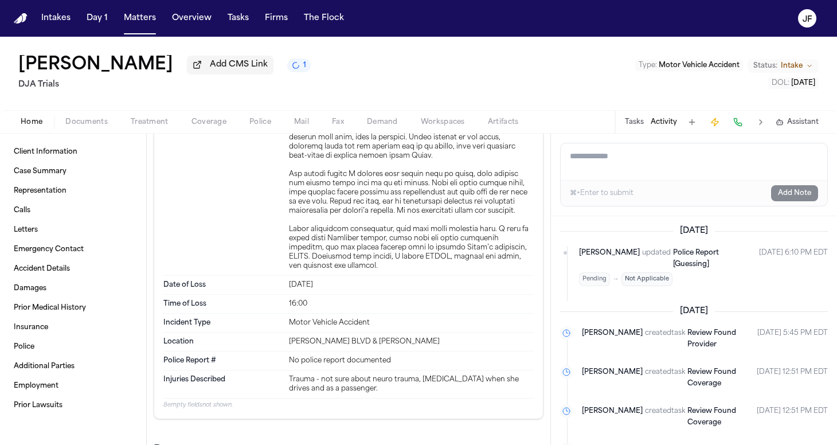
click at [645, 169] on textarea "Add a note to this matter" at bounding box center [694, 161] width 267 height 37
paste textarea "**********"
type textarea "**********"
click at [772, 197] on button "Add Note" at bounding box center [794, 193] width 47 height 16
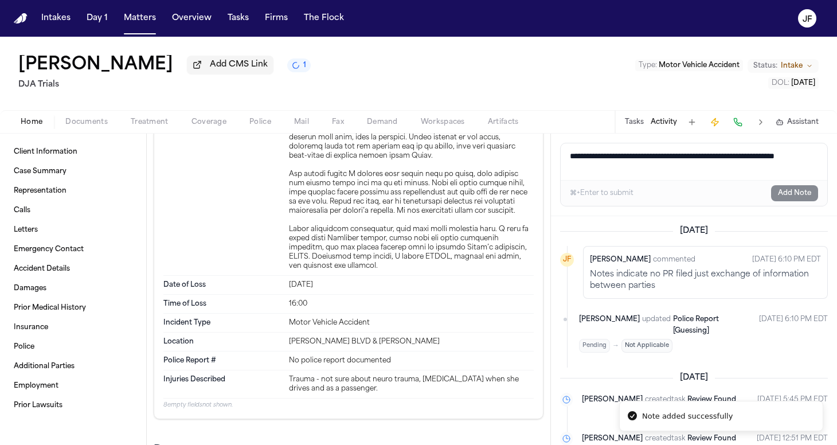
click at [602, 2] on nav "Intakes Day 1 Matters Overview Tasks Firms The [PERSON_NAME]" at bounding box center [418, 18] width 837 height 37
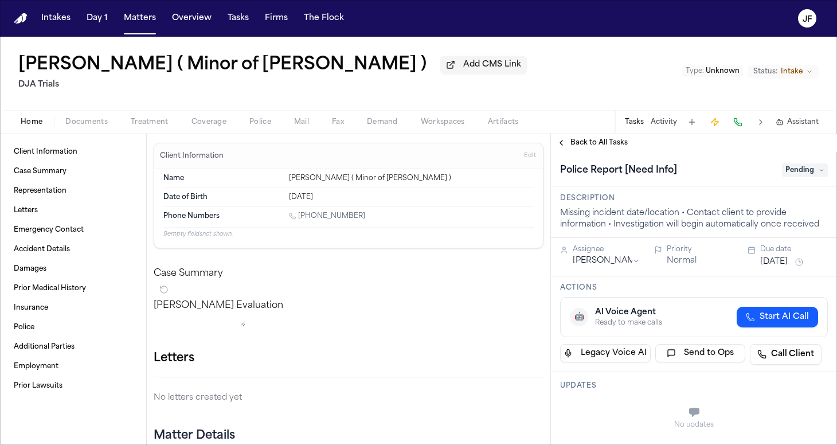
click at [87, 126] on span "Documents" at bounding box center [86, 122] width 42 height 9
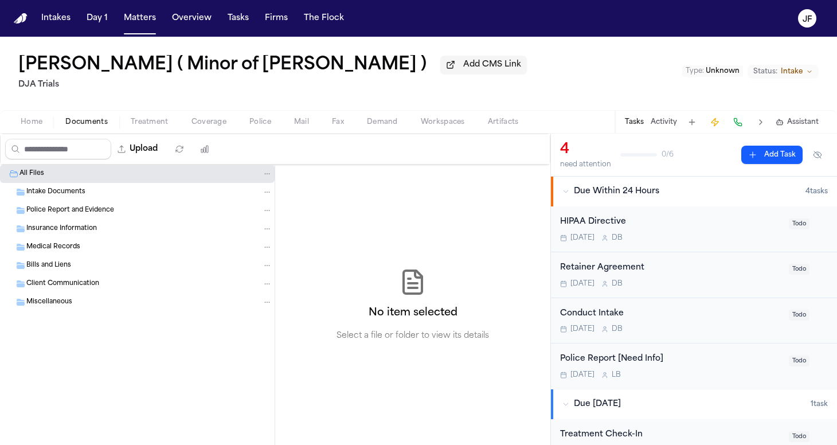
click at [143, 127] on span "Treatment" at bounding box center [150, 122] width 38 height 9
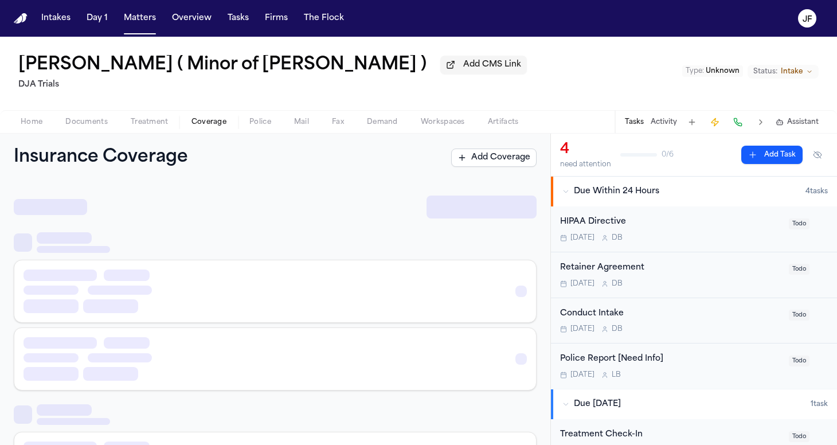
click at [206, 127] on span "Coverage" at bounding box center [209, 122] width 35 height 9
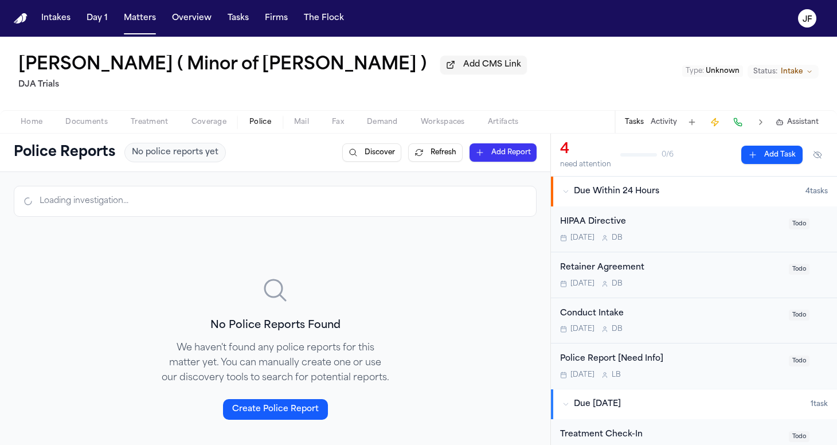
click at [255, 127] on span "Police" at bounding box center [260, 122] width 22 height 9
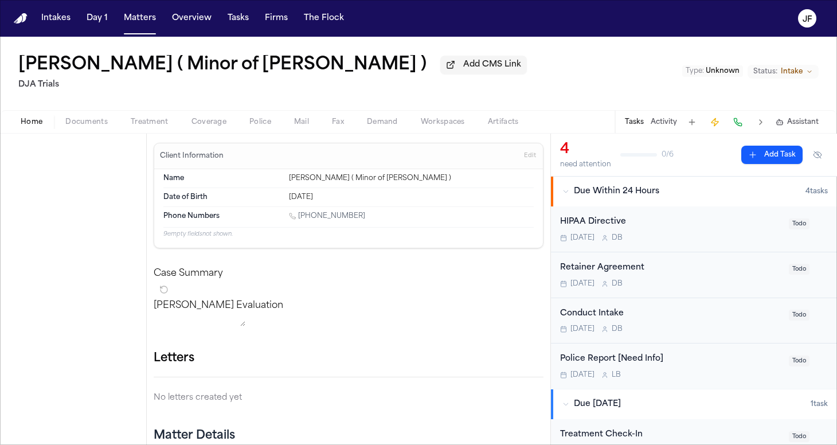
click at [28, 129] on span "button" at bounding box center [32, 128] width 36 height 1
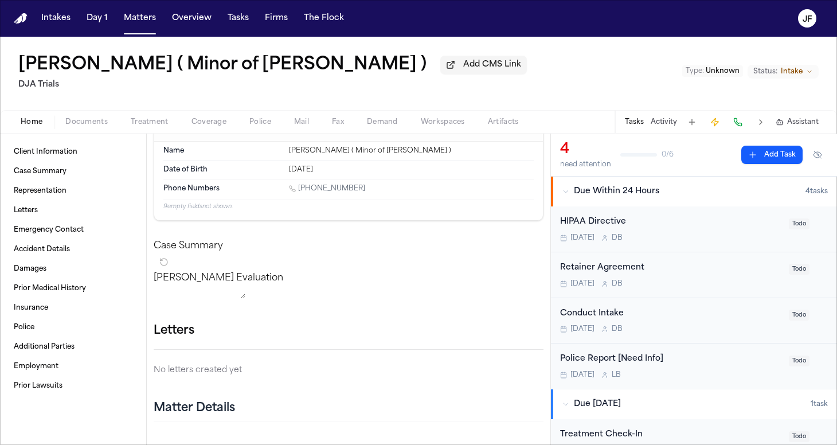
scroll to position [30, 0]
click at [32, 127] on span "Home" at bounding box center [32, 122] width 22 height 9
click at [89, 127] on span "Documents" at bounding box center [86, 122] width 42 height 9
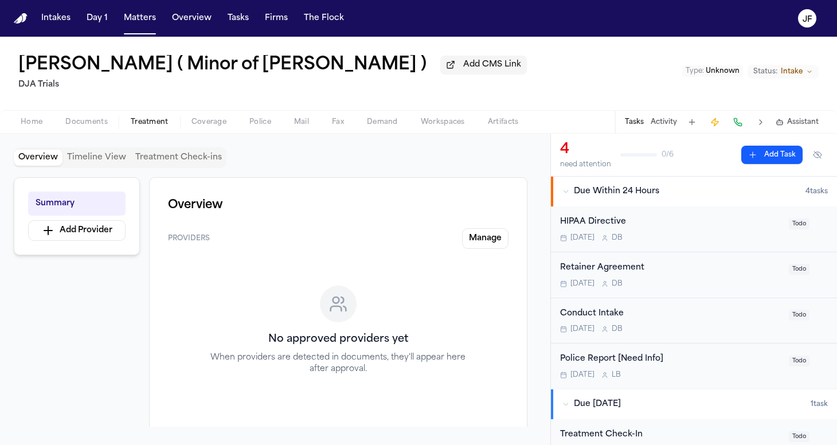
click at [158, 127] on span "Treatment" at bounding box center [150, 122] width 38 height 9
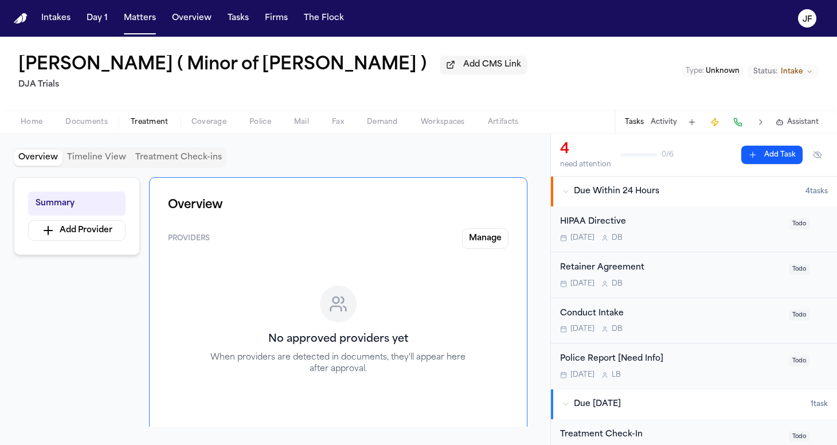
click at [204, 133] on div "Home Documents Treatment Coverage Police Mail Fax Demand Workspaces Artifacts T…" at bounding box center [418, 121] width 837 height 23
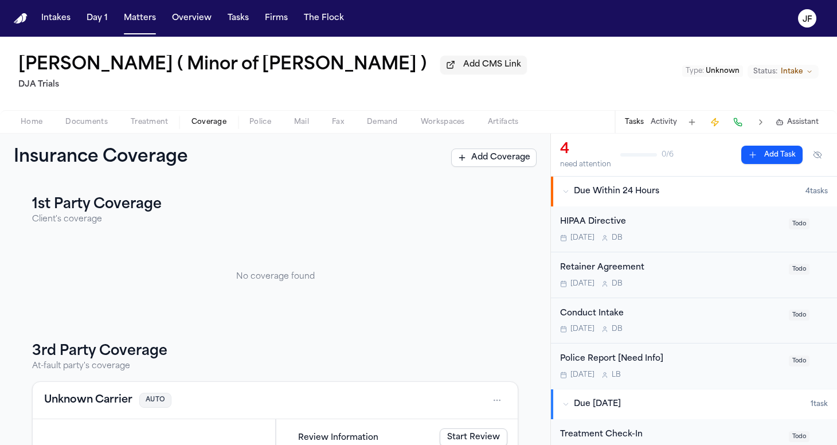
click at [204, 129] on span "button" at bounding box center [209, 128] width 49 height 1
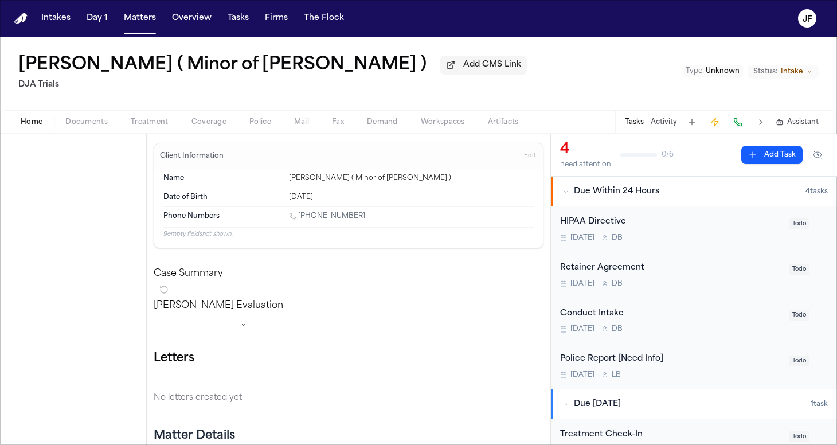
click at [32, 123] on span "Home" at bounding box center [32, 122] width 22 height 9
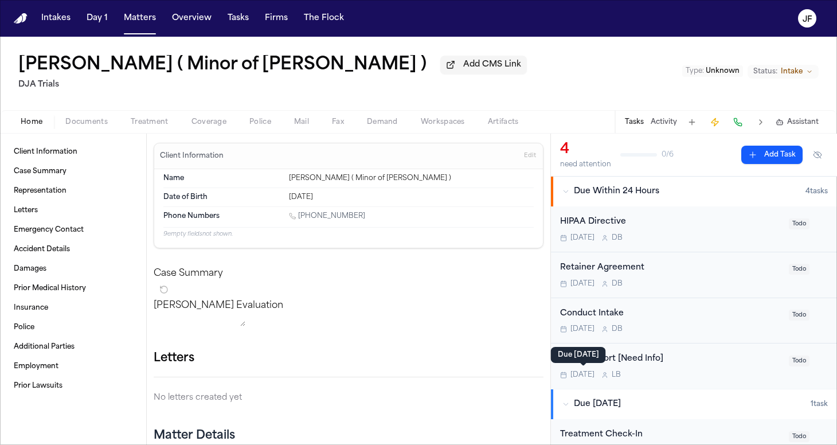
click at [590, 372] on span "[DATE]" at bounding box center [583, 374] width 24 height 9
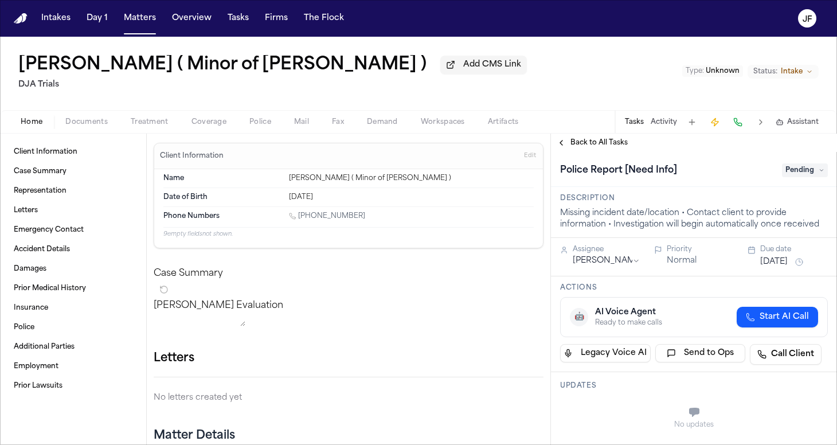
click at [785, 175] on span "Pending" at bounding box center [805, 170] width 46 height 14
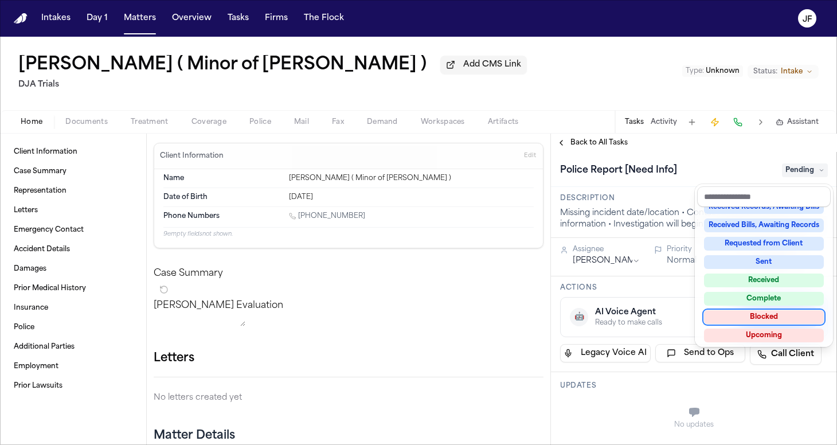
click at [774, 315] on div "Blocked" at bounding box center [764, 317] width 120 height 14
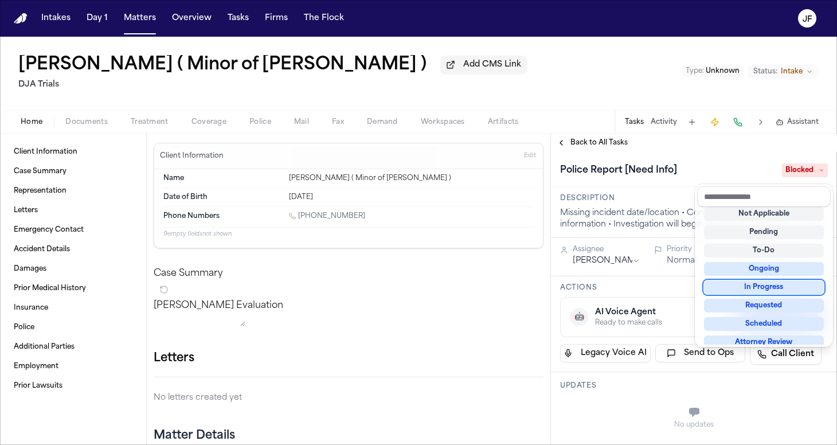
click at [715, 156] on div "Police Report [Need Info] Blocked" at bounding box center [694, 169] width 286 height 35
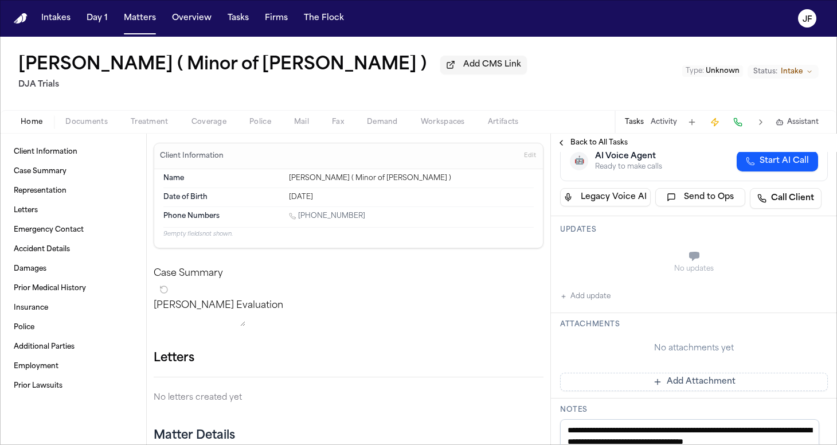
scroll to position [162, 0]
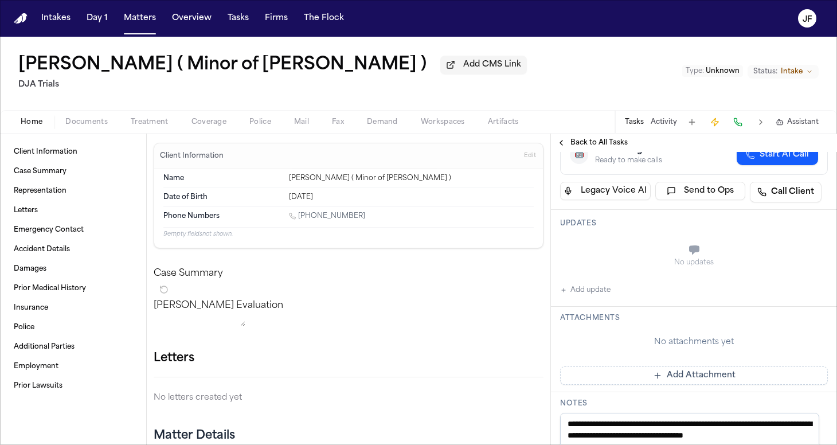
click at [588, 300] on div "Updates No updates Add update" at bounding box center [694, 258] width 286 height 97
click at [590, 296] on button "Add update" at bounding box center [585, 290] width 50 height 14
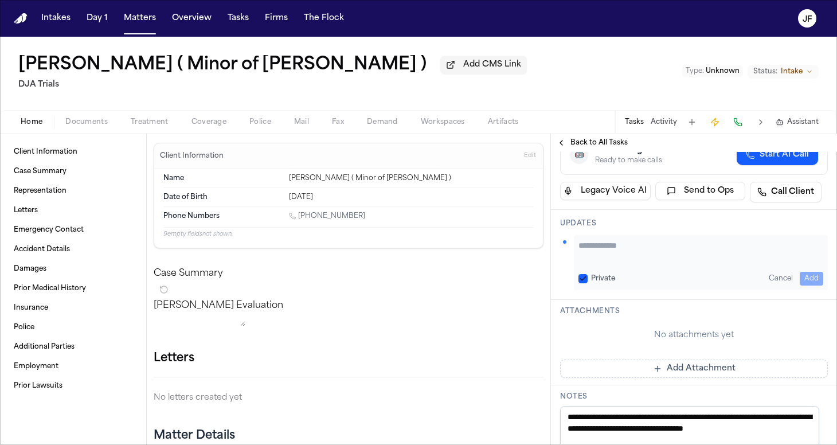
click at [619, 249] on textarea "Add your update" at bounding box center [701, 251] width 245 height 23
click at [641, 262] on textarea "**********" at bounding box center [697, 251] width 236 height 23
click at [641, 249] on textarea "**********" at bounding box center [697, 251] width 236 height 23
click at [643, 260] on textarea "**********" at bounding box center [697, 251] width 236 height 23
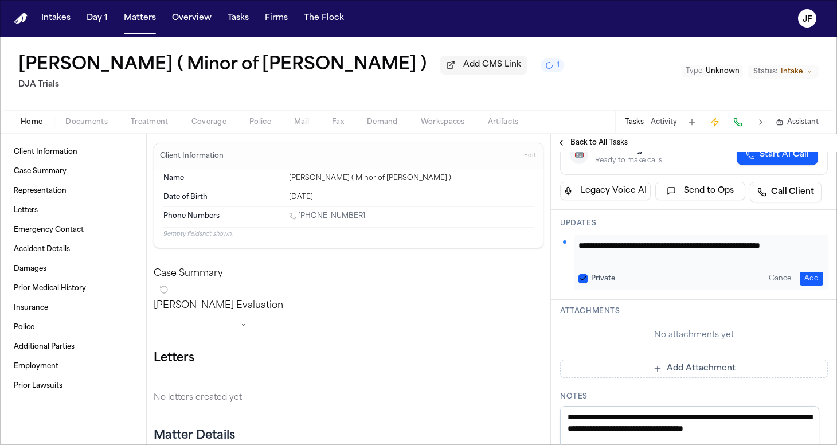
type textarea "**********"
click at [800, 279] on button "Add" at bounding box center [812, 279] width 24 height 14
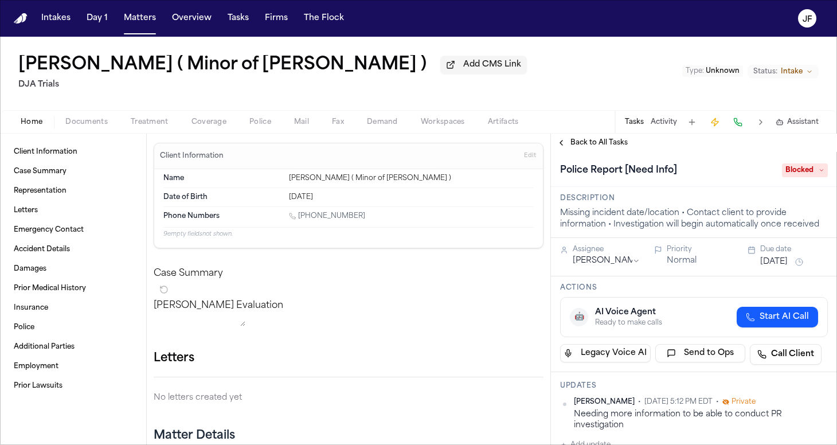
click at [597, 139] on div "Back to All Tasks" at bounding box center [694, 143] width 286 height 18
click at [597, 143] on span "Back to All Tasks" at bounding box center [599, 142] width 57 height 9
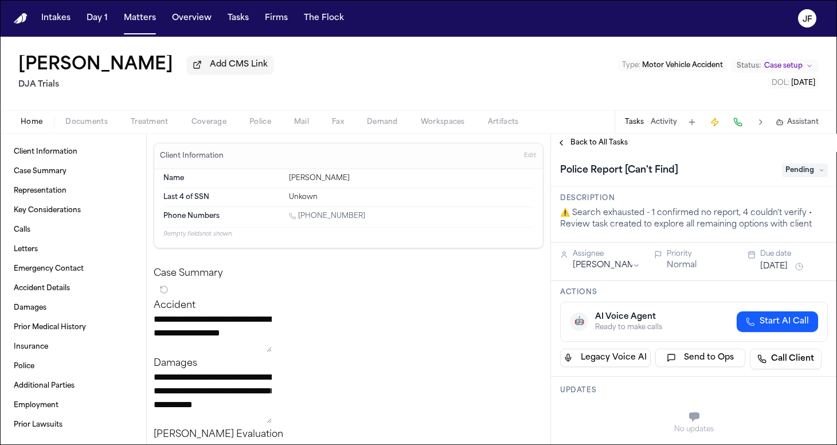
click at [64, 127] on button "Documents" at bounding box center [86, 122] width 65 height 14
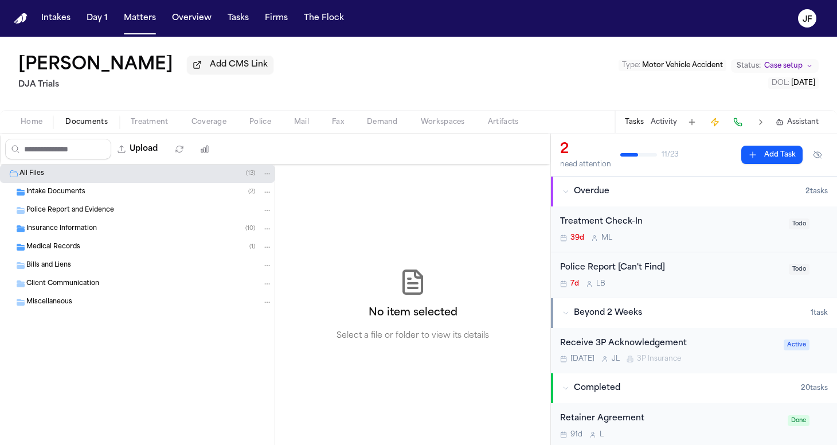
click at [116, 192] on div "Intake Documents ( 2 )" at bounding box center [149, 192] width 246 height 10
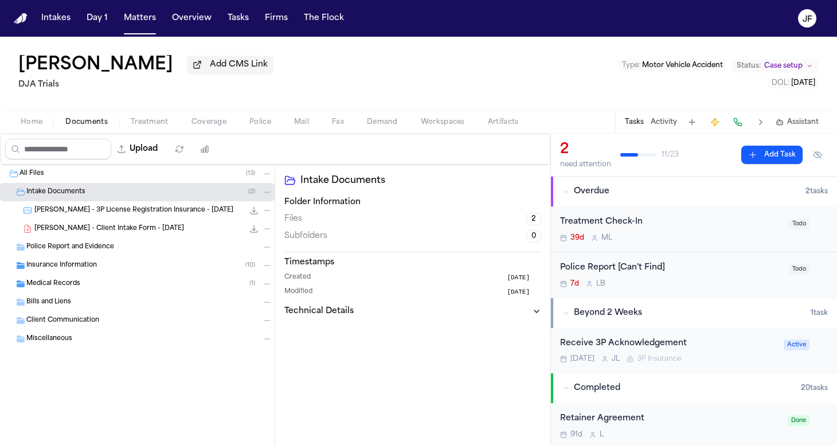
click at [130, 235] on div "[PERSON_NAME] - Client Intake Form - [DATE] 126.4 KB • PDF" at bounding box center [153, 228] width 238 height 11
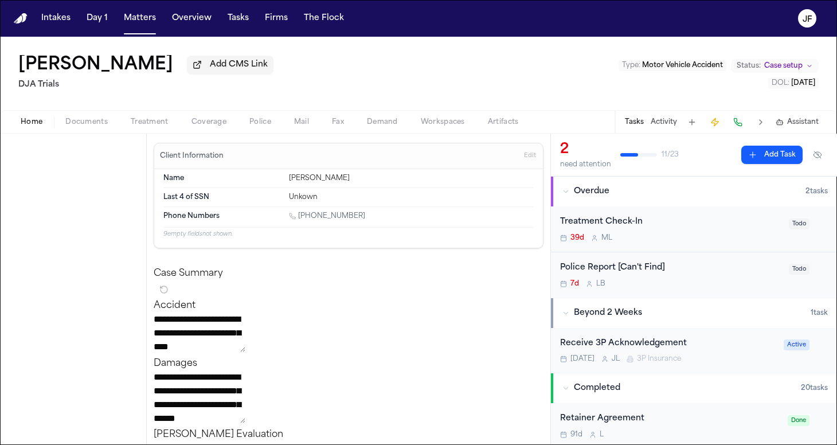
click at [41, 117] on button "Home" at bounding box center [31, 122] width 45 height 14
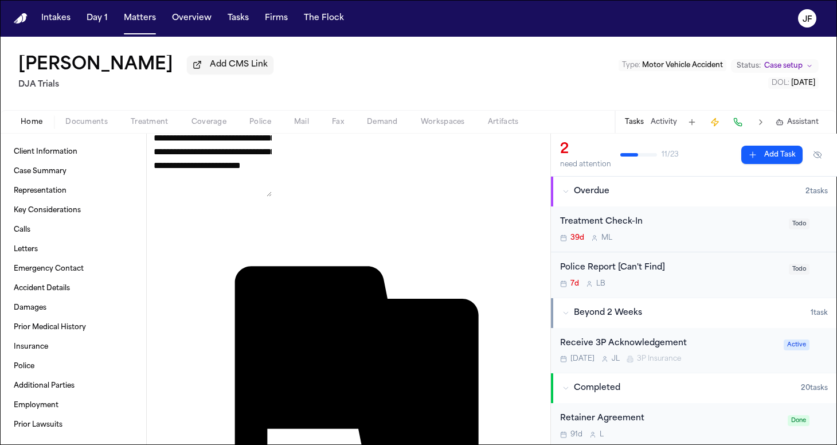
scroll to position [1747, 0]
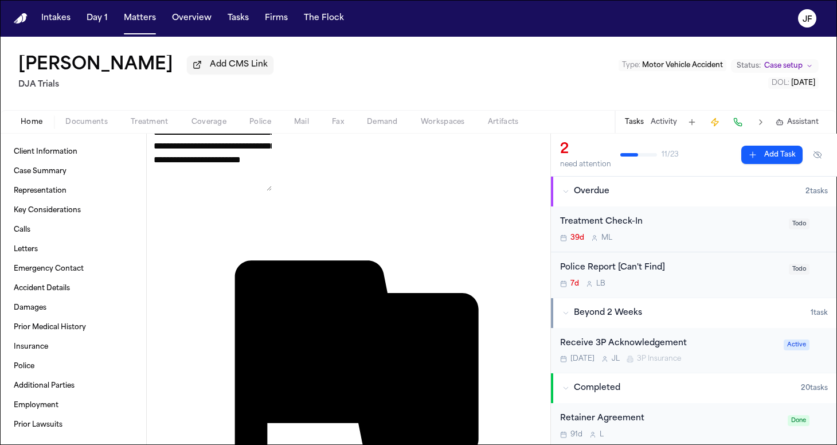
click at [265, 124] on span "Police" at bounding box center [260, 122] width 22 height 9
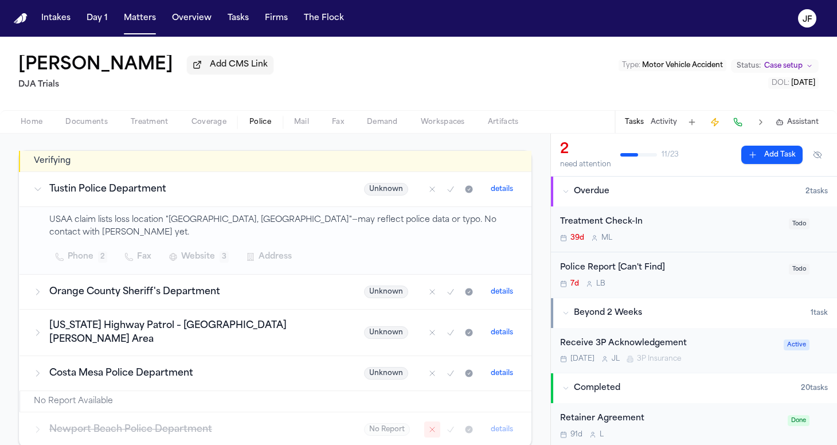
scroll to position [172, 0]
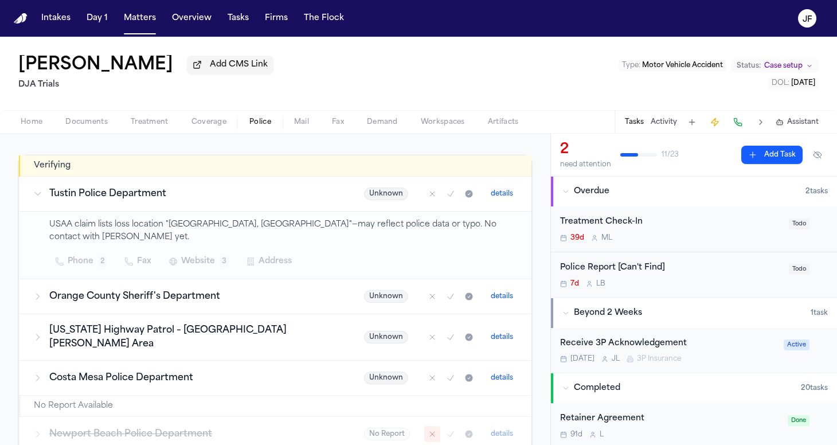
click at [198, 323] on h3 "California Highway Patrol – Santa Ana Area" at bounding box center [192, 337] width 287 height 28
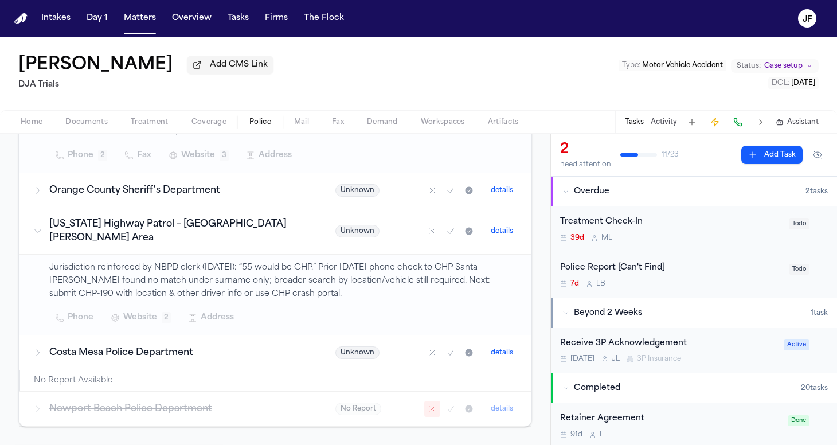
scroll to position [279, 0]
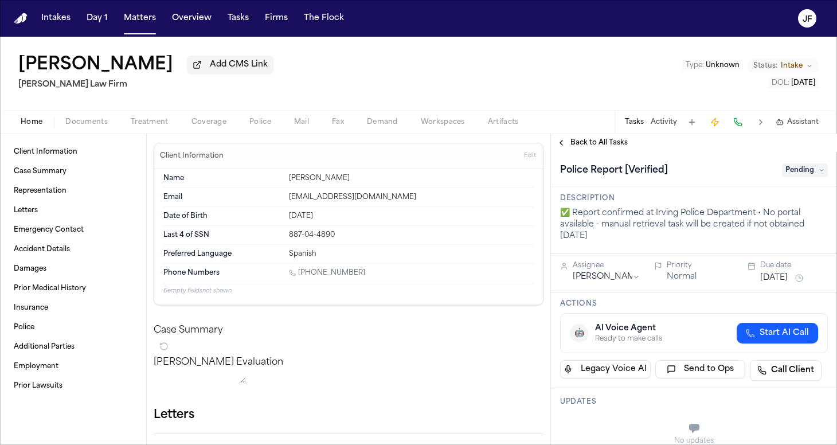
click at [118, 131] on div "Home Documents Treatment Coverage Police Mail Fax Demand Workspaces Artifacts T…" at bounding box center [418, 121] width 837 height 23
click at [100, 131] on div "Home Documents Treatment Coverage Police Mail Fax Demand Workspaces Artifacts T…" at bounding box center [418, 121] width 837 height 23
click at [84, 127] on span "Documents" at bounding box center [86, 122] width 42 height 9
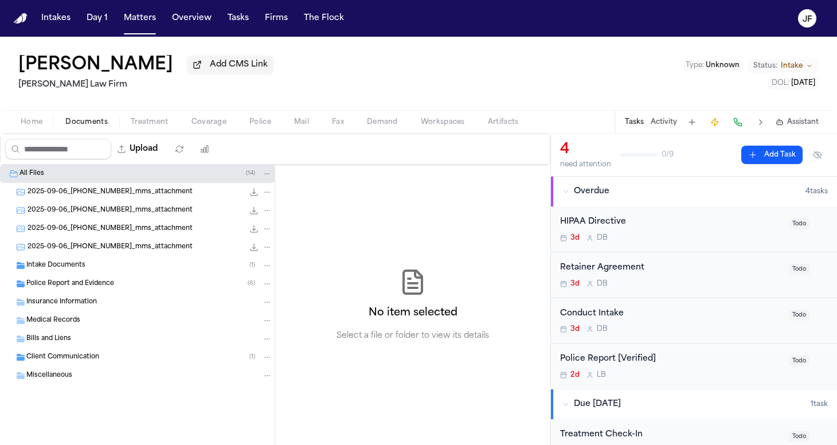
click at [77, 287] on span "Police Report and Evidence" at bounding box center [70, 284] width 88 height 10
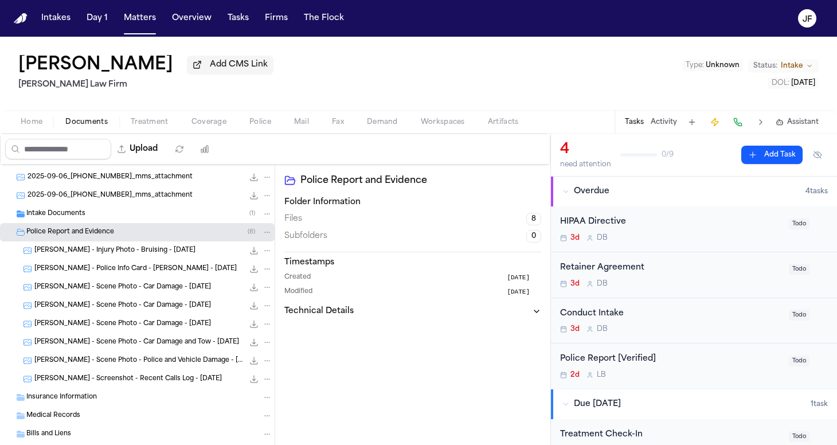
scroll to position [53, 0]
click at [122, 280] on div "[PERSON_NAME] - Scene Photo - Car Damage - [DATE] 888.9 KB • JPG" at bounding box center [137, 286] width 275 height 18
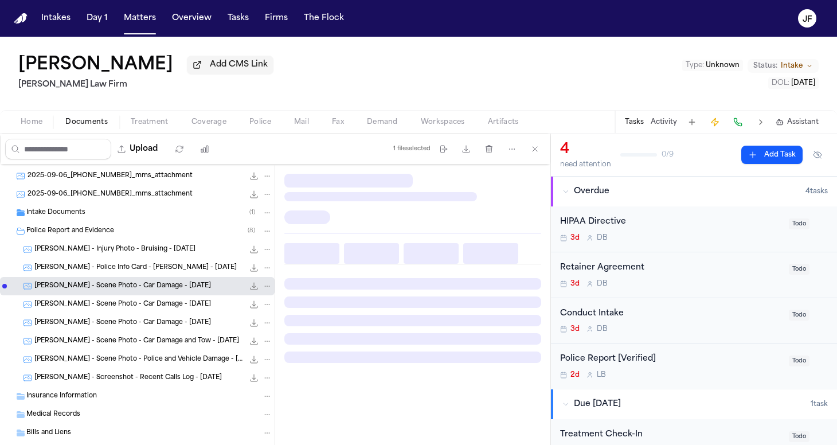
click at [124, 274] on div "[PERSON_NAME] - Police Info Card - [PERSON_NAME] - [DATE] 587.6 KB • JPG" at bounding box center [153, 267] width 238 height 11
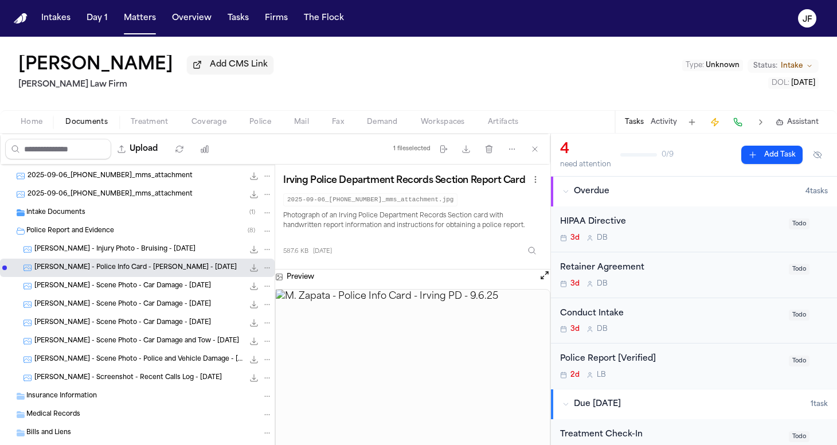
click at [433, 352] on img at bounding box center [413, 383] width 274 height 186
click at [249, 269] on icon "File: M. Zapata - Police Info Card - Irving PD - 9.6.25" at bounding box center [253, 267] width 9 height 9
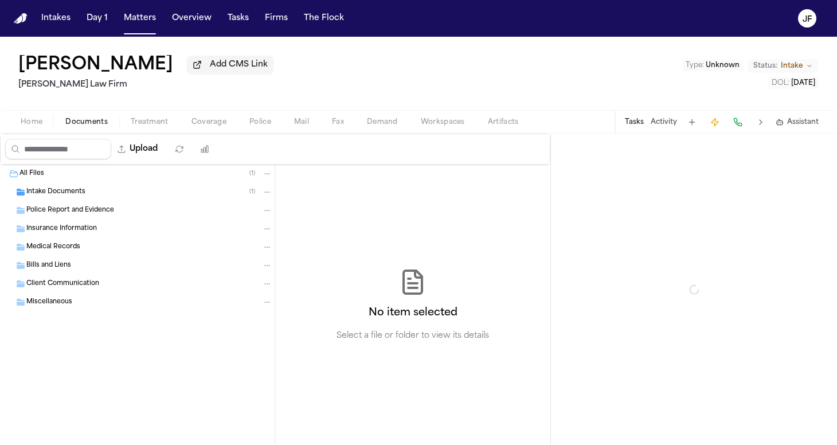
click at [99, 129] on span "button" at bounding box center [86, 128] width 56 height 1
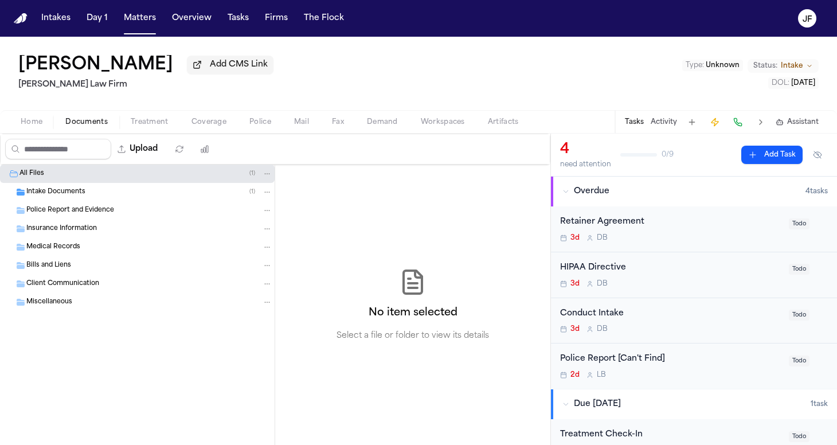
click at [84, 192] on span "Intake Documents" at bounding box center [55, 193] width 59 height 10
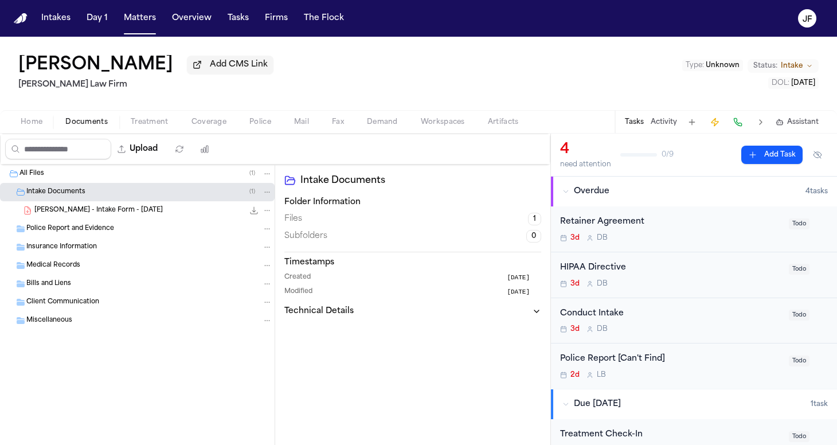
click at [96, 218] on div "E. Rijo - Intake Form - 9.6.25 22.7 KB • PDF" at bounding box center [137, 210] width 275 height 18
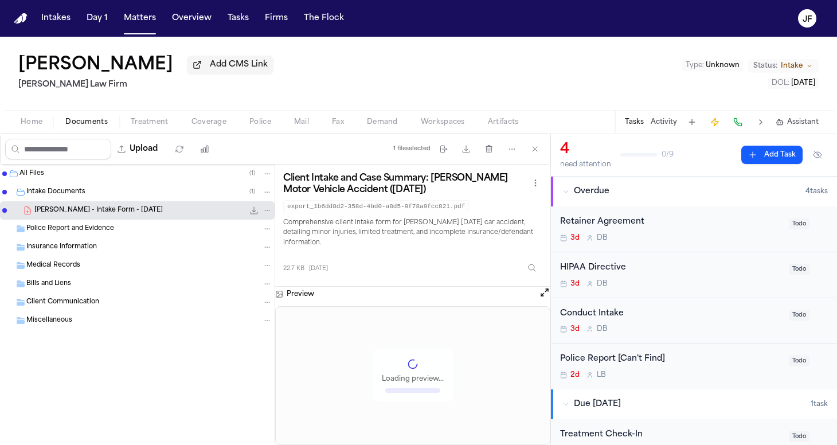
click at [254, 214] on icon "File: E. Rijo - Intake Form - 9.6.25" at bounding box center [254, 210] width 7 height 7
click at [633, 357] on div "Police Report [Can't Find]" at bounding box center [671, 359] width 222 height 13
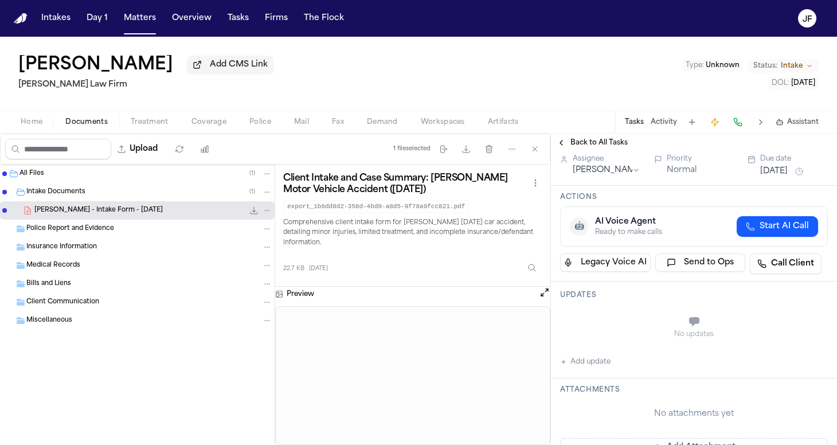
scroll to position [130, 0]
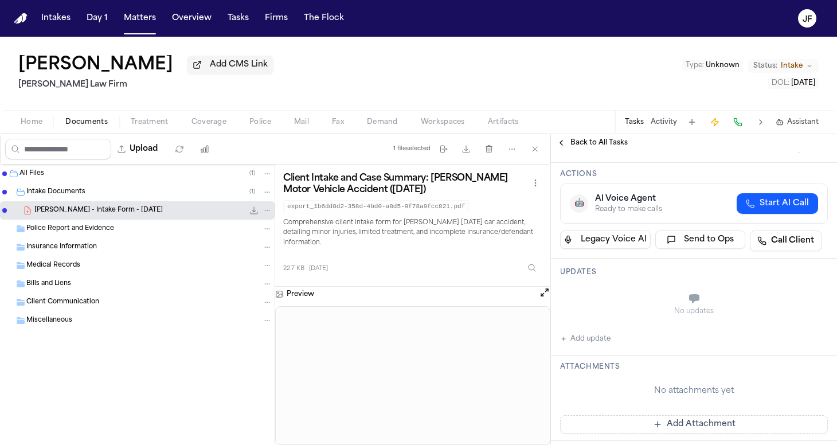
click at [579, 336] on button "Add update" at bounding box center [585, 339] width 50 height 14
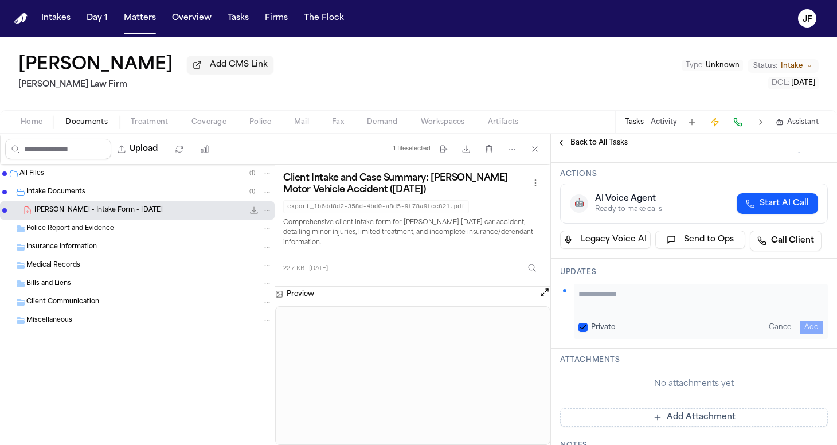
click at [612, 310] on textarea "Add your update" at bounding box center [701, 299] width 245 height 23
drag, startPoint x: 797, startPoint y: 300, endPoint x: 578, endPoint y: 291, distance: 219.3
click at [578, 291] on div "**********" at bounding box center [701, 311] width 254 height 55
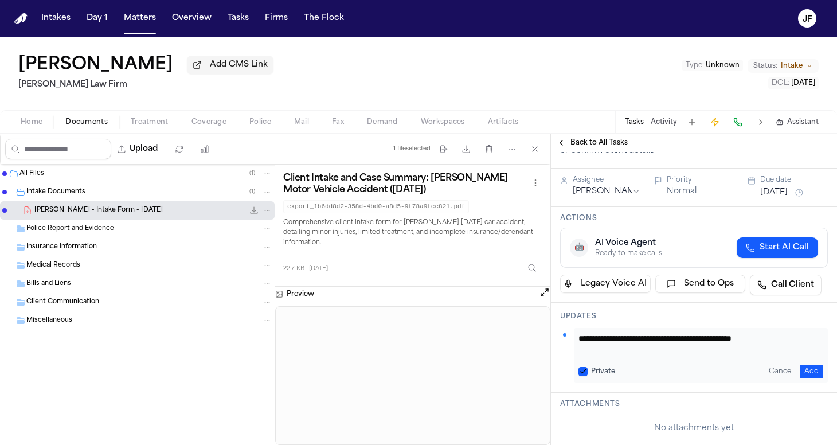
scroll to position [96, 0]
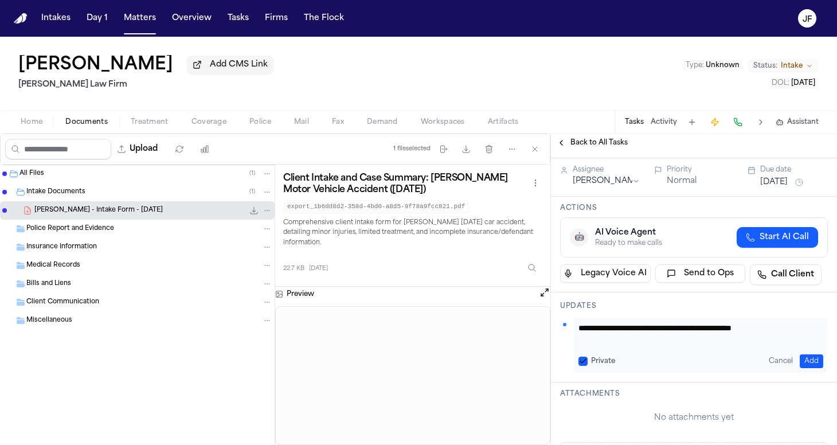
type textarea "**********"
click at [800, 362] on button "Add" at bounding box center [812, 361] width 24 height 14
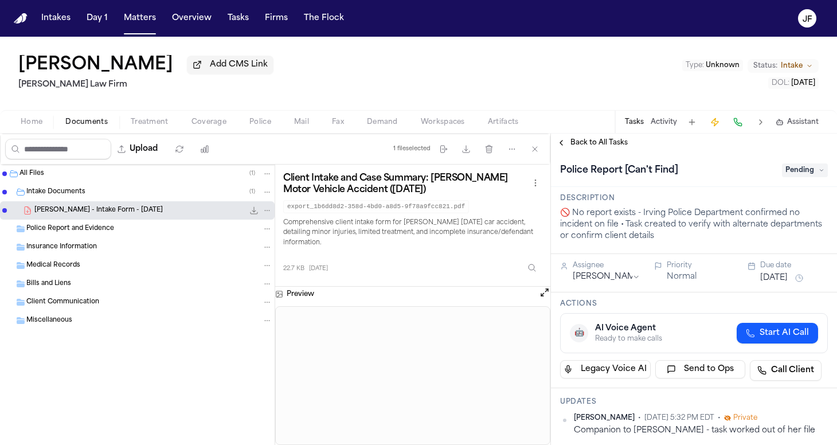
scroll to position [0, 0]
click at [795, 169] on span "Pending" at bounding box center [805, 170] width 46 height 14
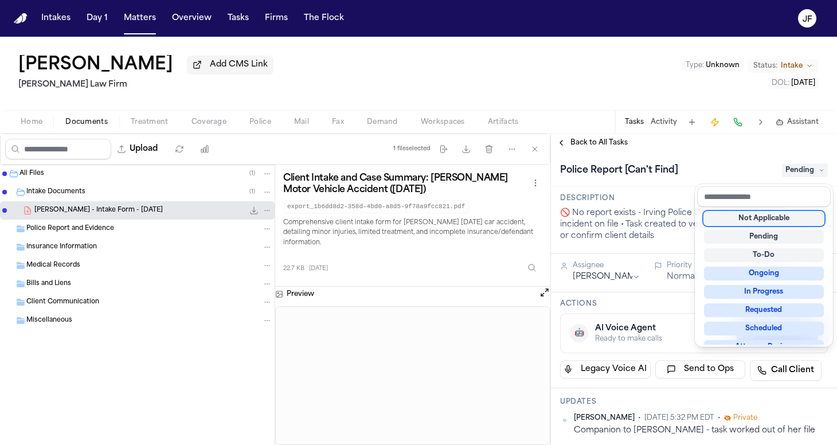
click at [740, 217] on div "Not Applicable" at bounding box center [764, 219] width 120 height 14
click at [729, 215] on div "Not Applicable" at bounding box center [764, 219] width 120 height 14
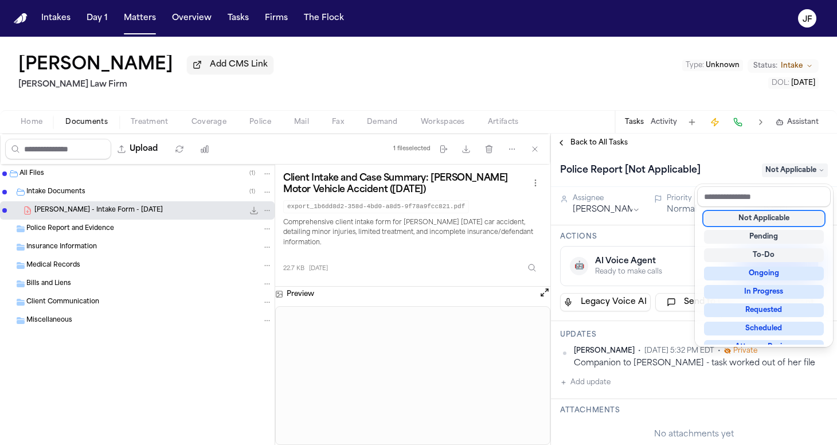
click at [729, 215] on div "Not Applicable" at bounding box center [764, 219] width 120 height 14
click at [602, 147] on div "**********" at bounding box center [694, 289] width 286 height 311
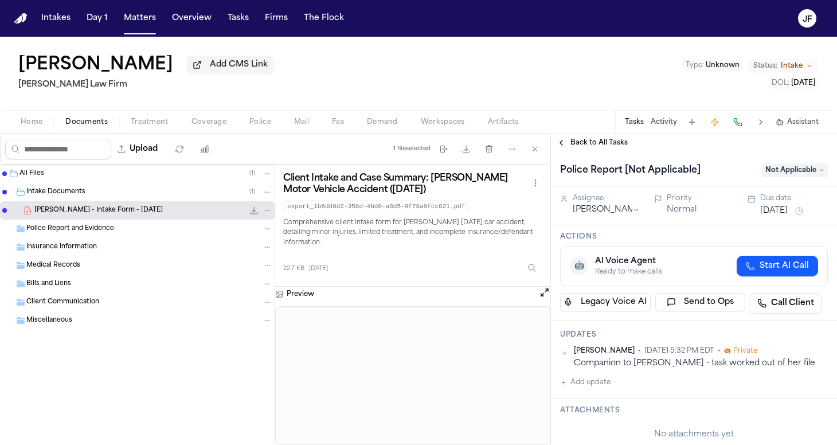
click at [618, 146] on span "Back to All Tasks" at bounding box center [599, 142] width 57 height 9
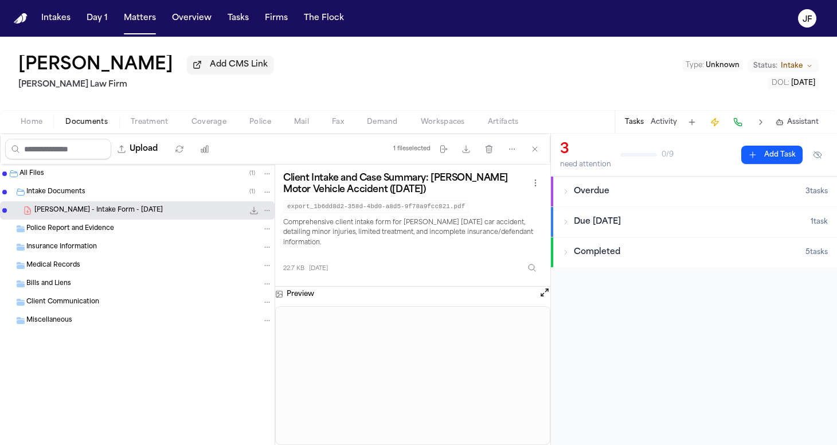
click at [677, 132] on div "Tasks Activity Assistant" at bounding box center [721, 122] width 213 height 22
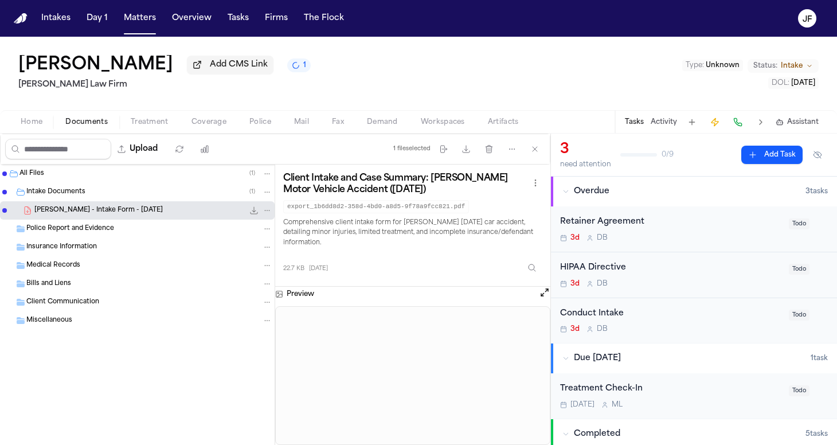
click at [663, 127] on button "Activity" at bounding box center [664, 122] width 26 height 9
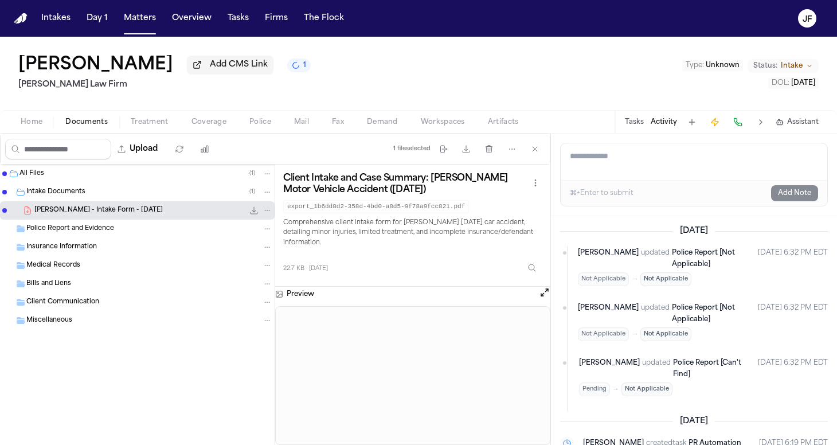
click at [655, 173] on textarea "Add a note to this matter" at bounding box center [694, 161] width 267 height 37
paste textarea "**********"
click at [685, 162] on textarea "**********" at bounding box center [694, 161] width 267 height 37
type textarea "**********"
click at [799, 196] on button "Add Note" at bounding box center [794, 193] width 47 height 16
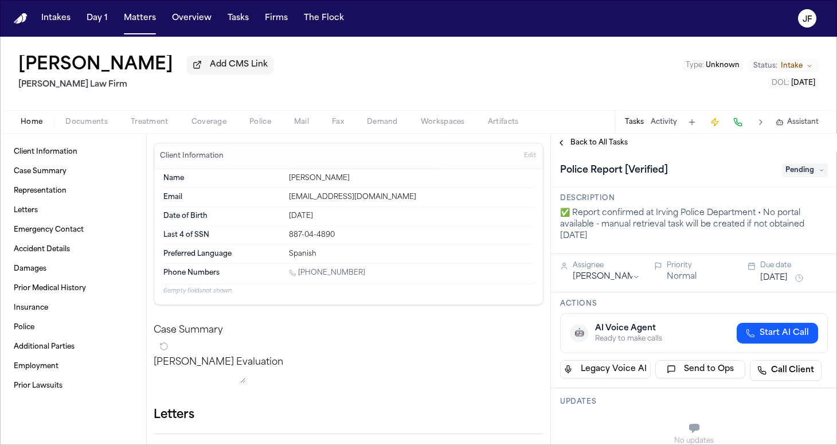
click at [76, 125] on span "Documents" at bounding box center [86, 122] width 42 height 9
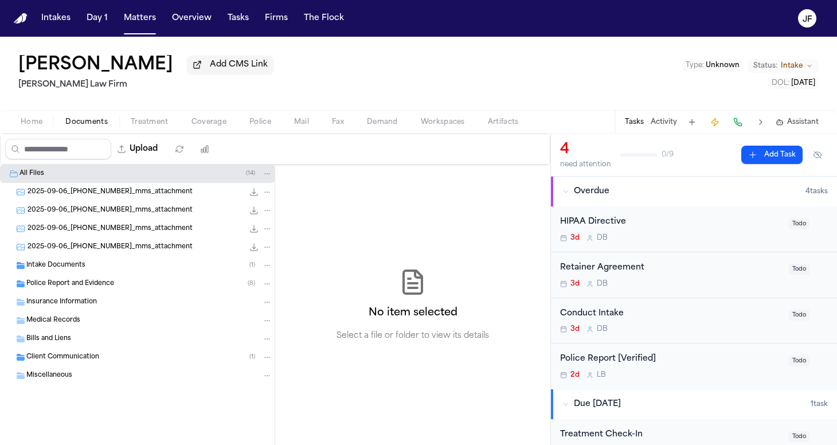
click at [84, 260] on div "Intake Documents ( 1 )" at bounding box center [137, 265] width 275 height 18
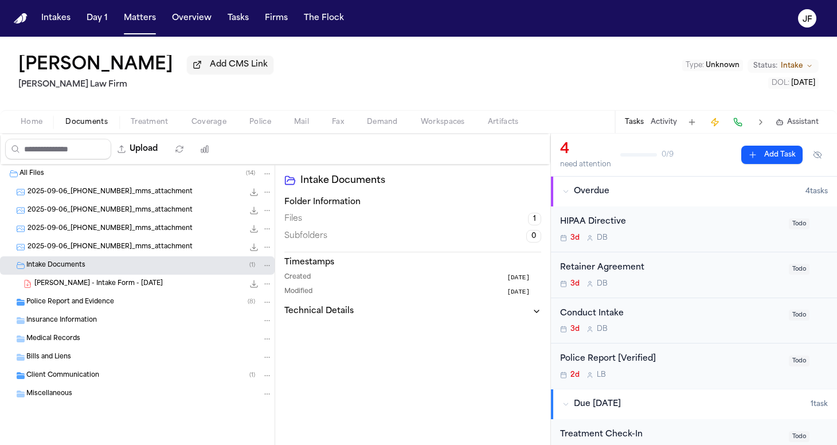
click at [89, 297] on div "Police Report and Evidence ( 8 )" at bounding box center [137, 302] width 275 height 18
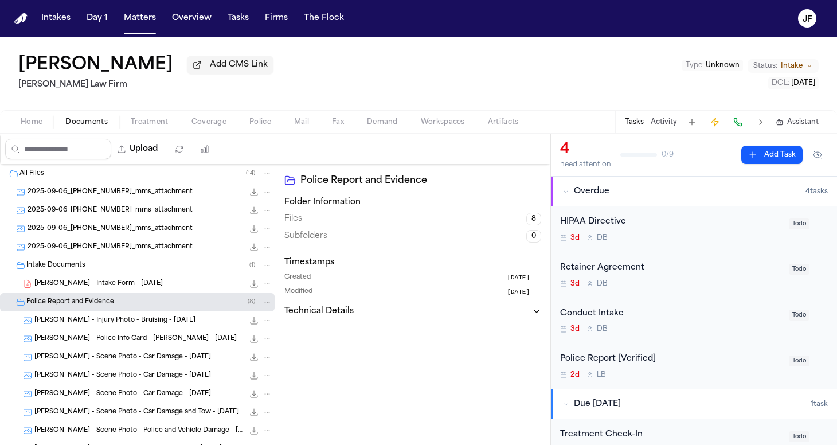
click at [97, 287] on span "[PERSON_NAME] - Intake Form - [DATE]" at bounding box center [98, 284] width 128 height 10
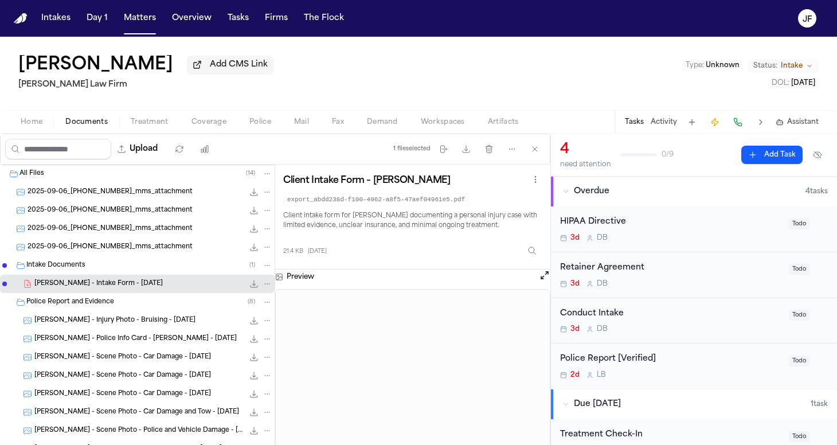
click at [64, 72] on h1 "[PERSON_NAME]" at bounding box center [95, 65] width 155 height 21
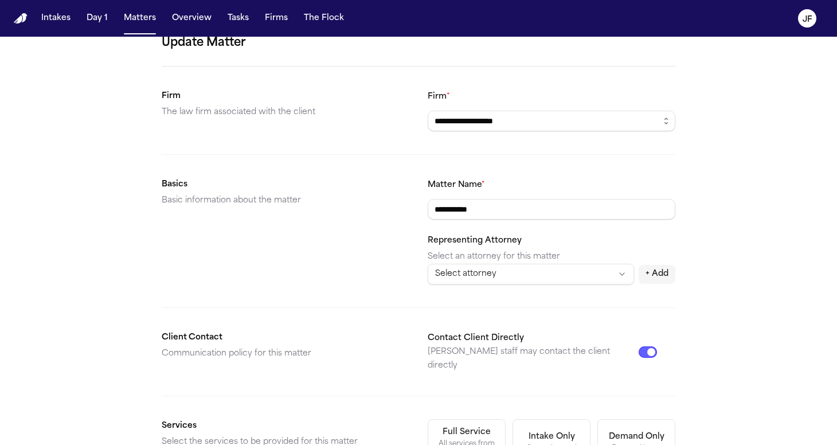
scroll to position [88, 0]
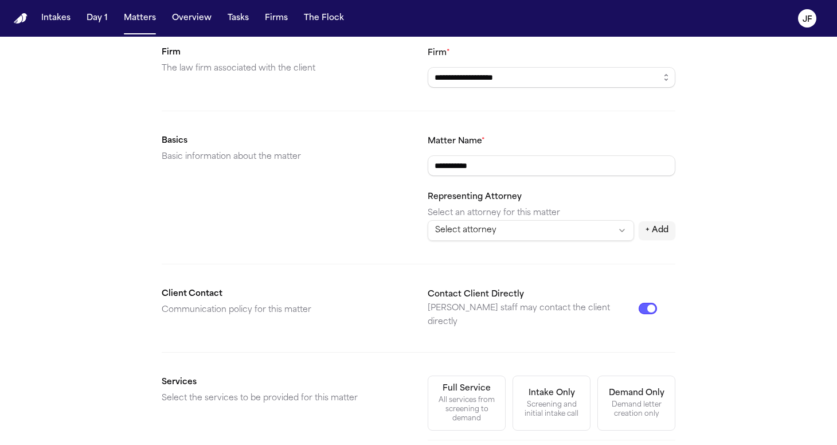
click at [544, 175] on input "**********" at bounding box center [552, 165] width 248 height 21
type input "**********"
click at [377, 212] on div "Basics Basic information about the matter" at bounding box center [286, 187] width 248 height 107
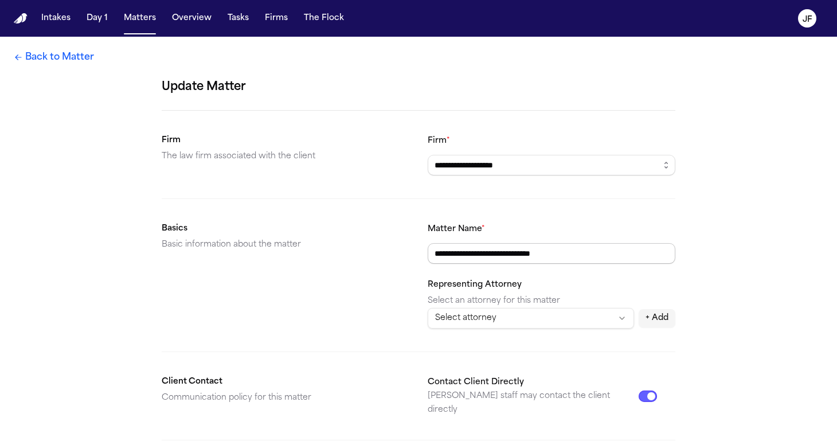
scroll to position [0, 0]
click at [558, 260] on input "**********" at bounding box center [552, 253] width 248 height 21
click at [419, 264] on section "**********" at bounding box center [419, 275] width 514 height 107
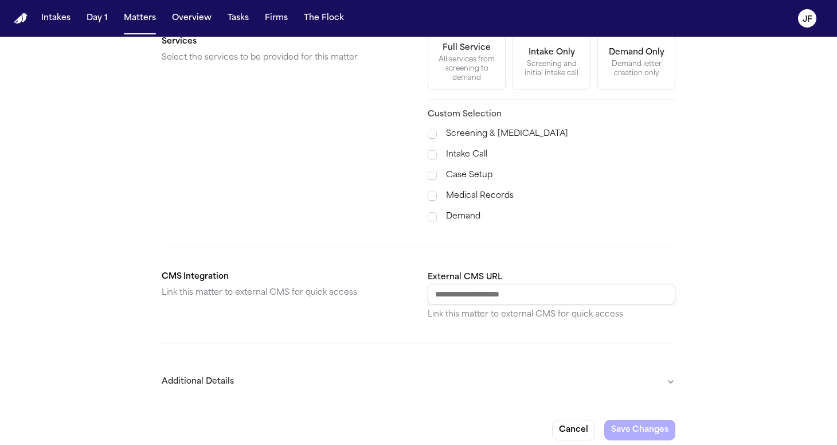
scroll to position [427, 0]
click at [587, 421] on button "Cancel" at bounding box center [573, 431] width 43 height 21
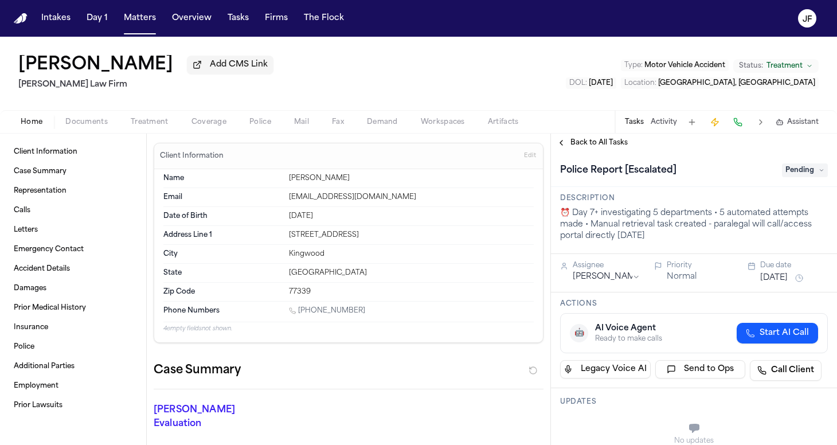
click at [85, 124] on span "Documents" at bounding box center [86, 122] width 42 height 9
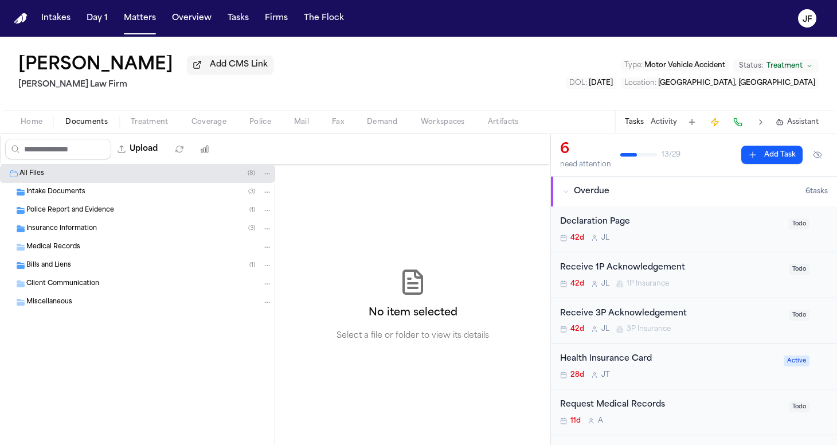
click at [80, 194] on span "Intake Documents" at bounding box center [55, 193] width 59 height 10
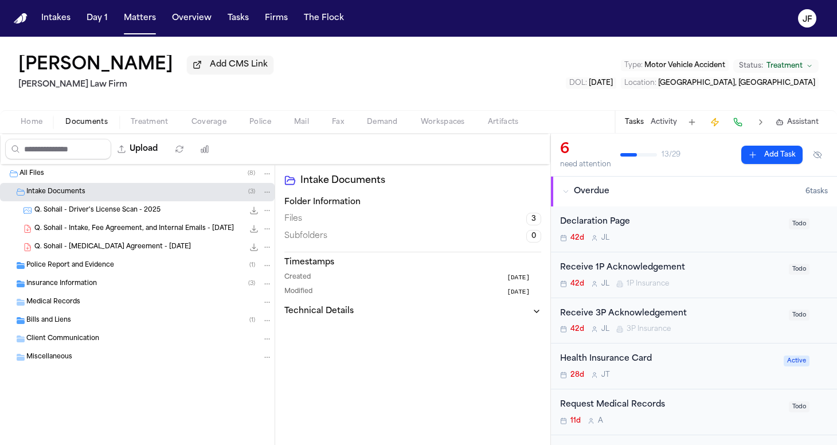
click at [80, 213] on span "Q. Sohail - Driver's License Scan - 2025" at bounding box center [97, 211] width 126 height 10
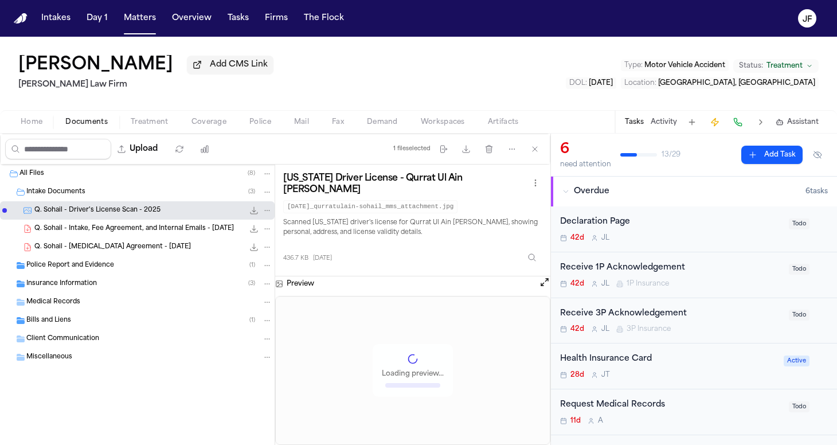
click at [83, 266] on span "Police Report and Evidence" at bounding box center [70, 266] width 88 height 10
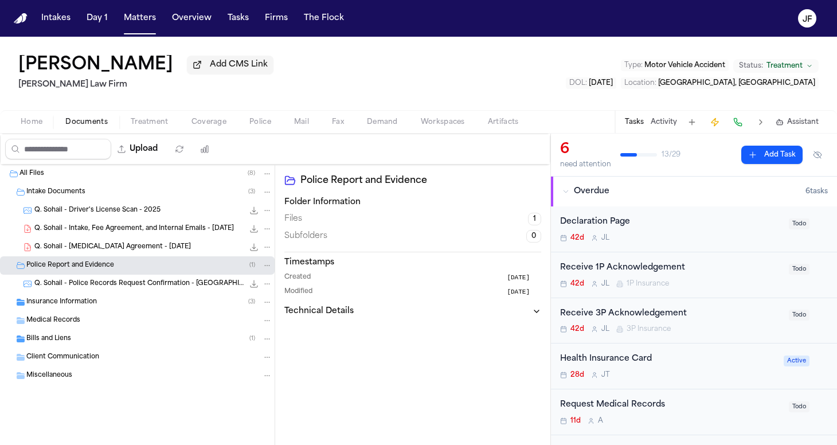
click at [90, 285] on span "Q. Sohail - Police Records Request Confirmation - Montgomery PD - 7.30.25" at bounding box center [138, 284] width 209 height 10
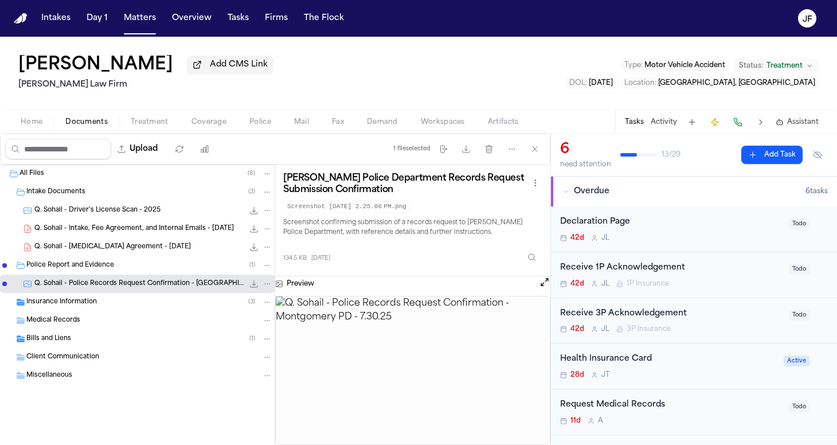
click at [255, 288] on icon "File: Q. Sohail - Police Records Request Confirmation - Montgomery PD - 7.30.25" at bounding box center [253, 283] width 9 height 9
click at [674, 126] on button "Activity" at bounding box center [664, 122] width 26 height 9
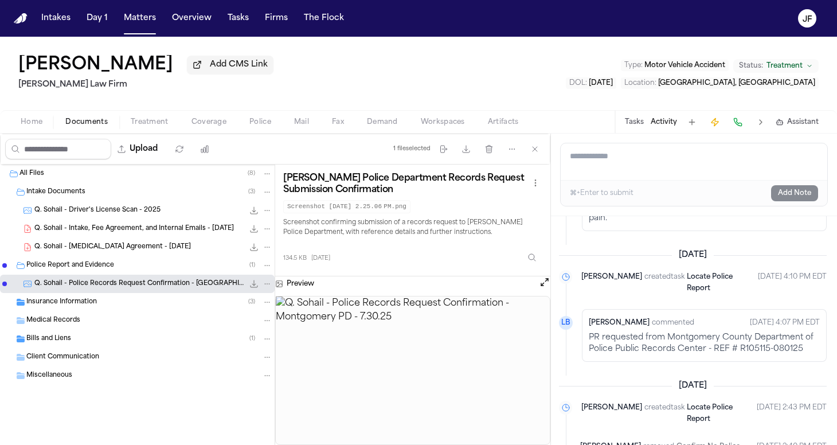
scroll to position [1041, 1]
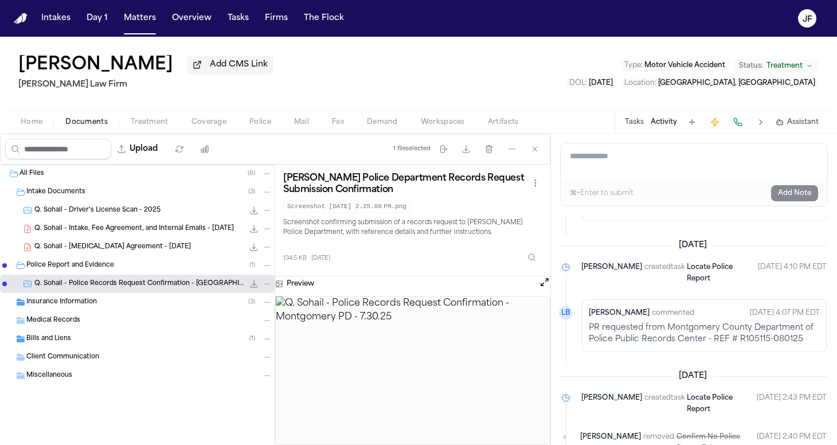
click at [633, 120] on button "Tasks" at bounding box center [634, 122] width 19 height 9
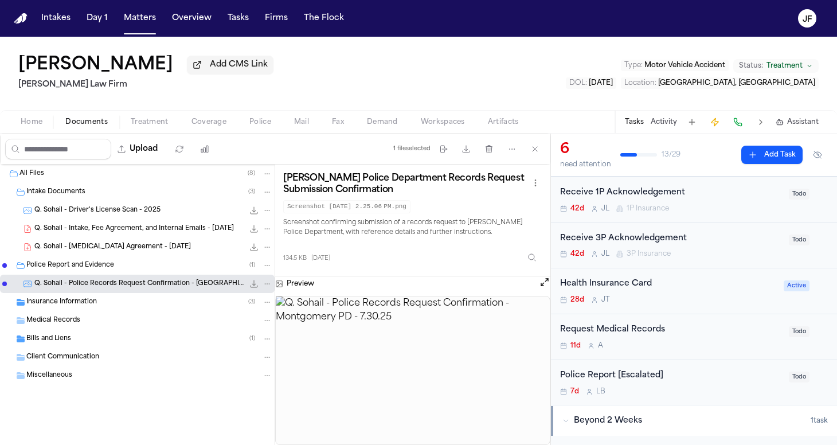
scroll to position [77, 0]
click at [621, 376] on div "Police Report [Escalated]" at bounding box center [671, 374] width 222 height 13
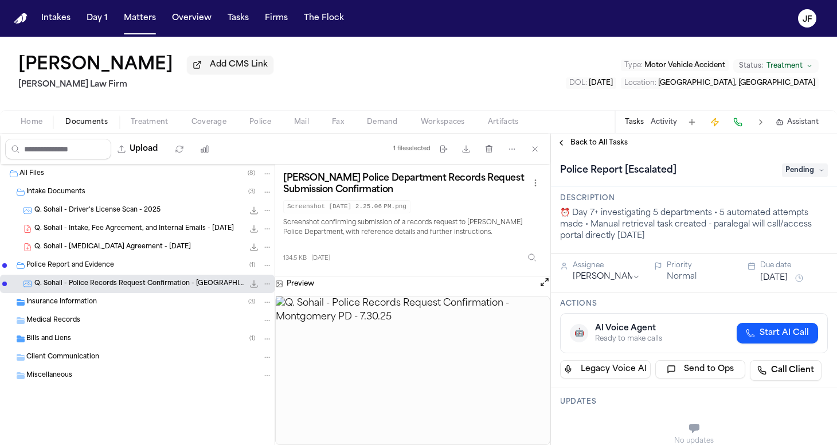
click at [803, 172] on span "Pending" at bounding box center [805, 170] width 46 height 14
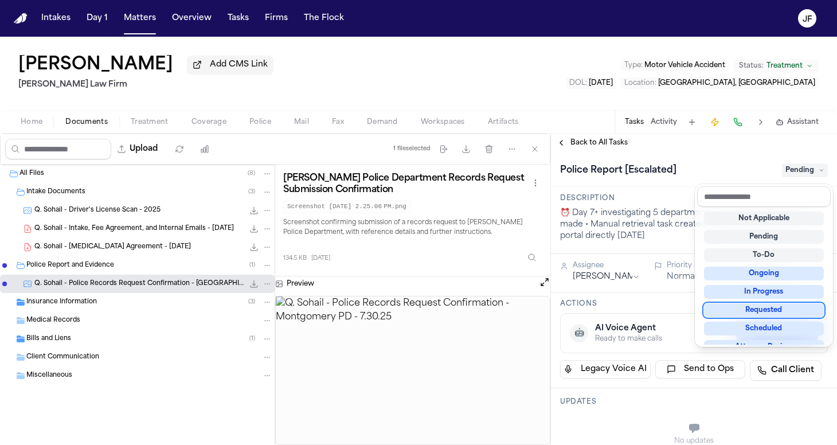
click at [761, 314] on div "Requested" at bounding box center [764, 310] width 120 height 14
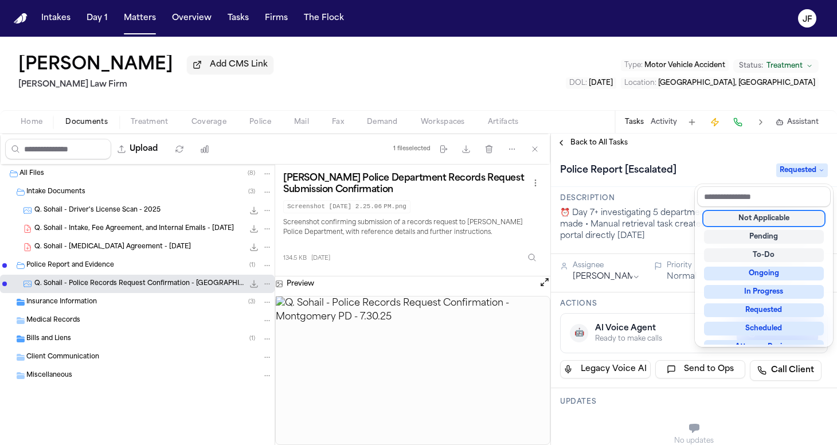
click at [600, 141] on div "**********" at bounding box center [694, 289] width 286 height 311
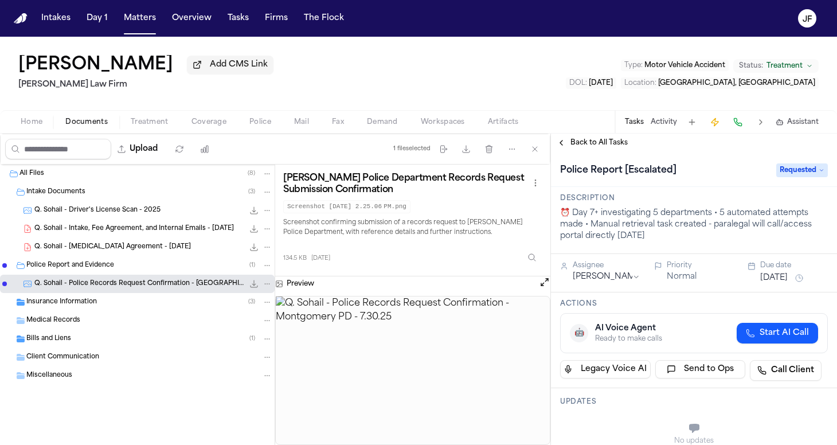
click at [600, 144] on span "Back to All Tasks" at bounding box center [599, 142] width 57 height 9
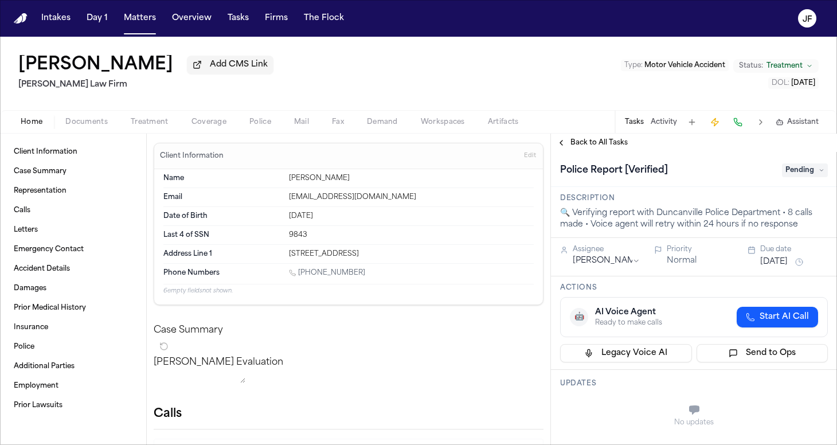
click at [96, 127] on span "Documents" at bounding box center [86, 122] width 42 height 9
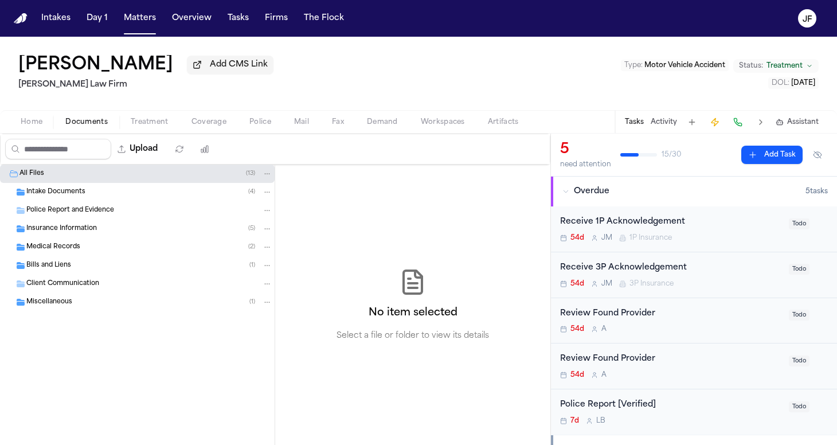
click at [82, 197] on div "Intake Documents ( 4 )" at bounding box center [149, 192] width 246 height 10
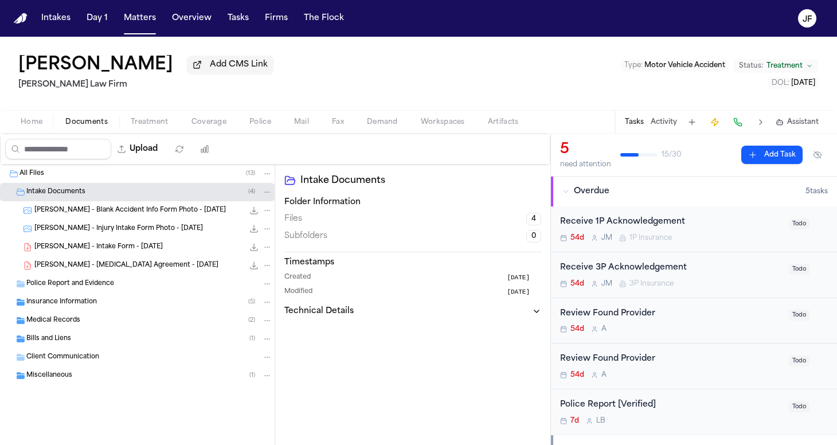
click at [82, 208] on span "[PERSON_NAME] - Blank Accident Info Form Photo - [DATE]" at bounding box center [130, 211] width 192 height 10
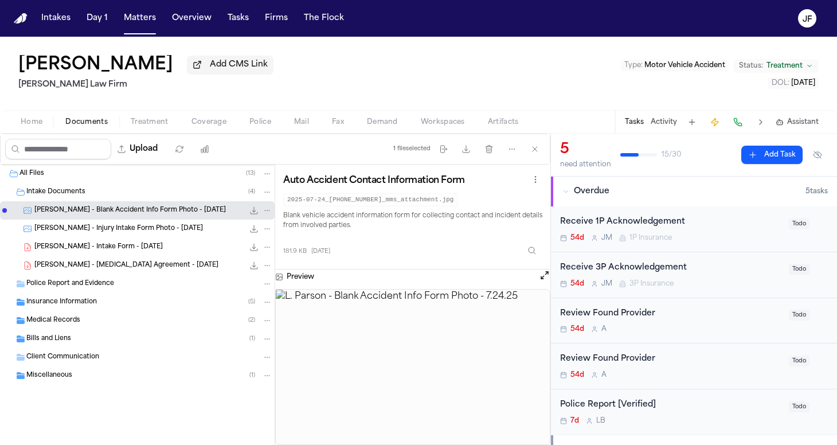
click at [144, 230] on span "[PERSON_NAME] - Injury Intake Form Photo - [DATE]" at bounding box center [118, 229] width 169 height 10
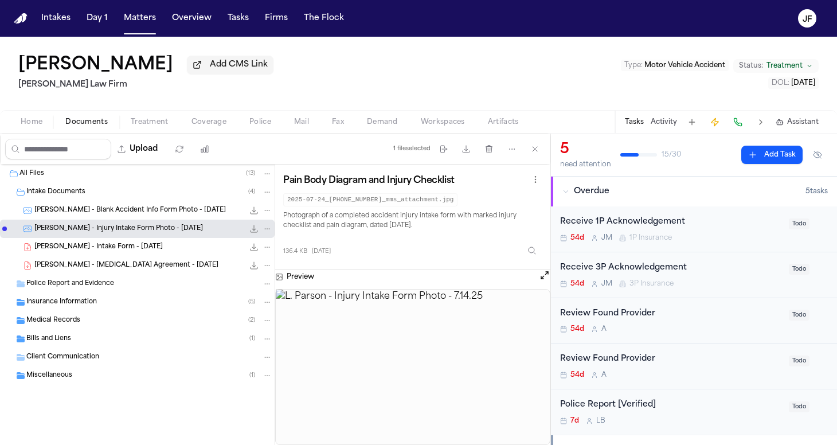
click at [150, 249] on div "[PERSON_NAME] - Intake Form - [DATE] 22.6 KB • PDF" at bounding box center [153, 246] width 238 height 11
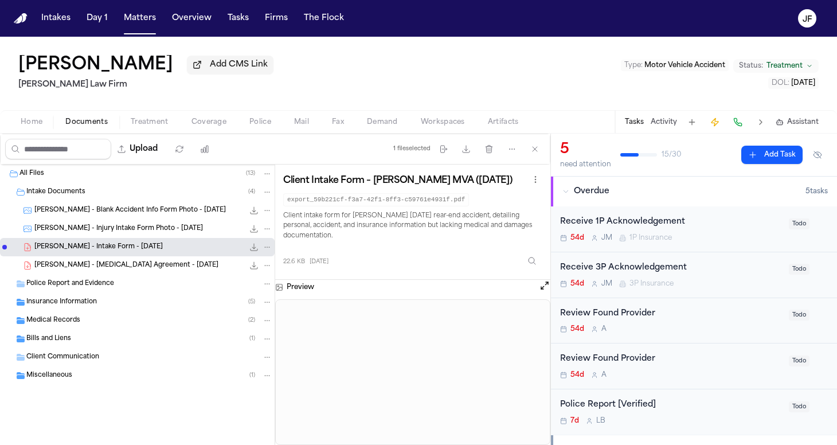
click at [154, 267] on span "[PERSON_NAME] - [MEDICAL_DATA] Agreement - [DATE]" at bounding box center [126, 266] width 184 height 10
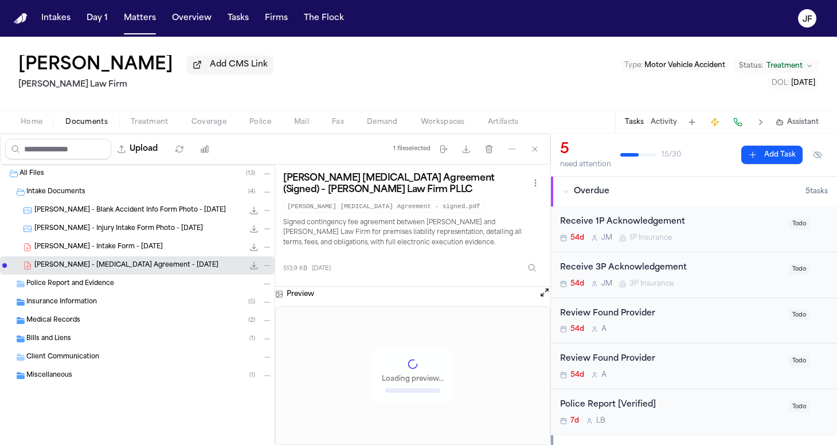
click at [153, 255] on div "[PERSON_NAME] - Intake Form - [DATE] 22.6 KB • PDF" at bounding box center [137, 247] width 275 height 18
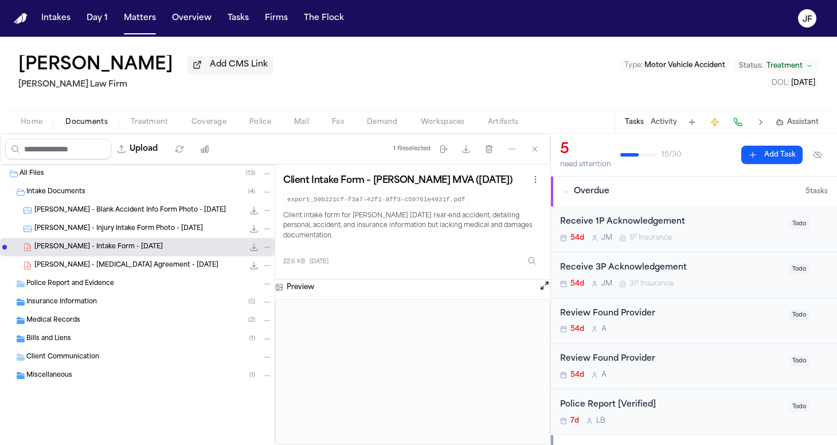
click at [253, 251] on icon "File: L. Parson - Intake Form - 7.16.25" at bounding box center [253, 247] width 9 height 9
click at [118, 381] on div "Miscellaneous ( 1 )" at bounding box center [149, 375] width 246 height 10
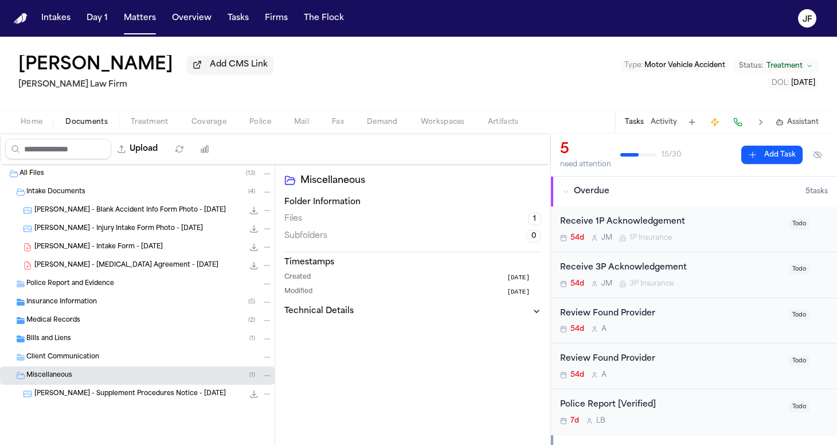
click at [123, 393] on span "[PERSON_NAME] - Supplement Procedures Notice - [DATE]" at bounding box center [130, 394] width 192 height 10
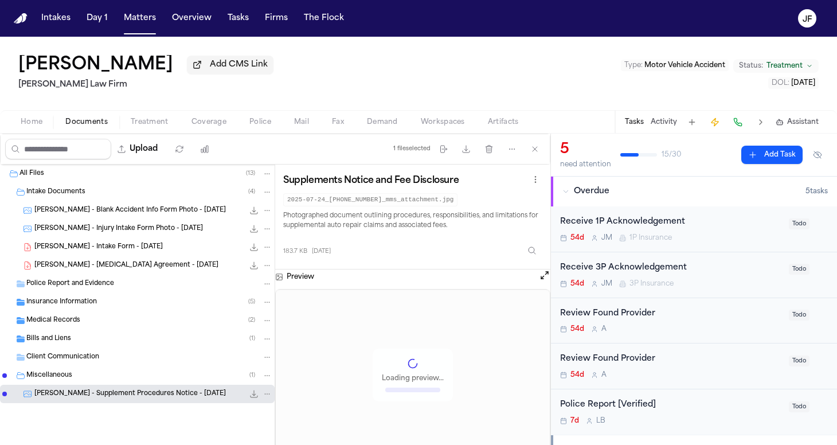
click at [157, 251] on div "[PERSON_NAME] - Intake Form - [DATE] 22.6 KB • PDF" at bounding box center [153, 246] width 238 height 11
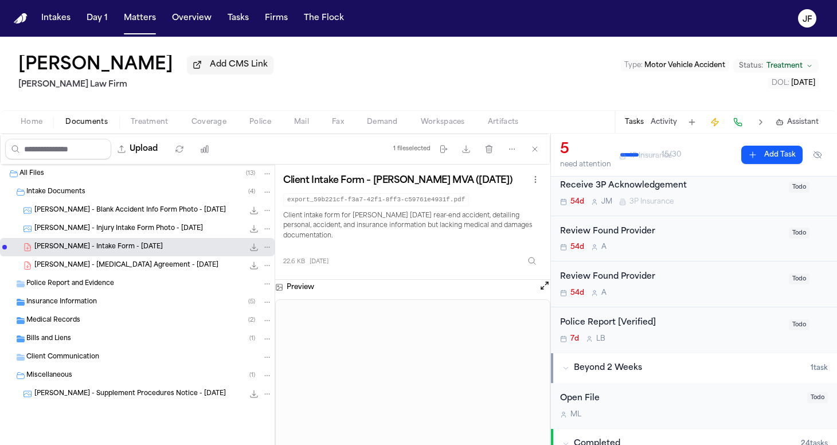
scroll to position [88, 0]
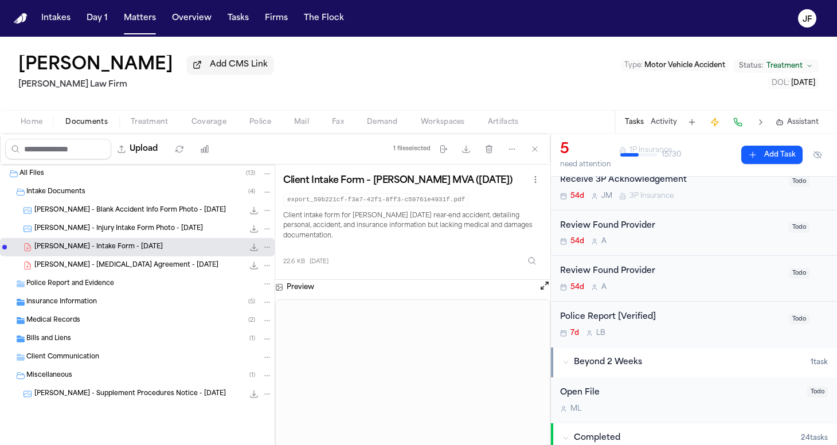
click at [630, 315] on div "Police Report [Verified]" at bounding box center [671, 317] width 222 height 13
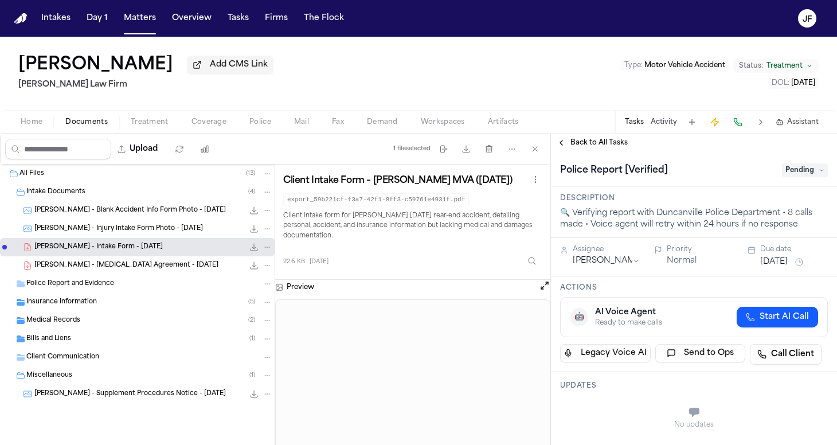
click at [257, 125] on span "Police" at bounding box center [260, 122] width 22 height 9
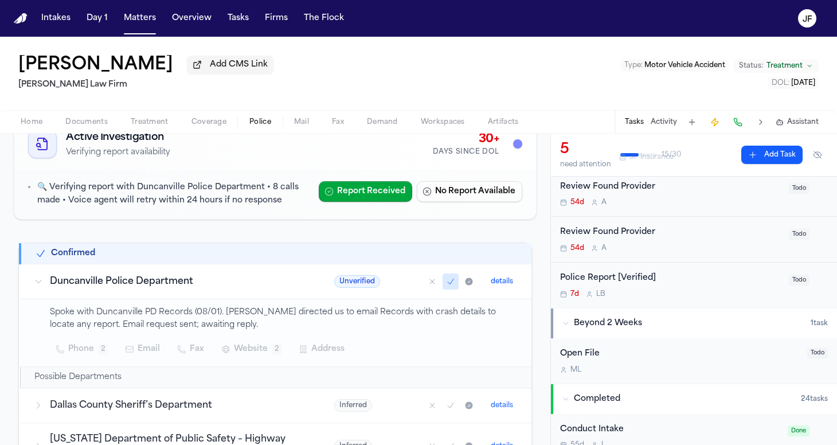
scroll to position [142, 0]
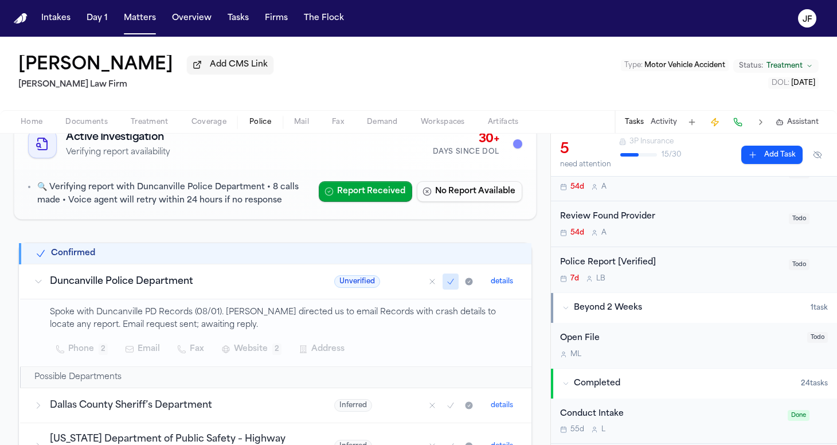
click at [625, 260] on div "Police Report [Verified]" at bounding box center [671, 262] width 222 height 13
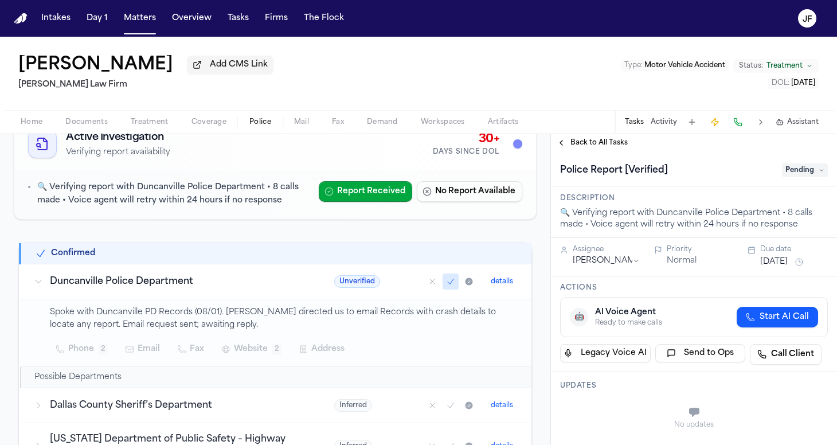
click at [795, 173] on span "Pending" at bounding box center [805, 170] width 46 height 14
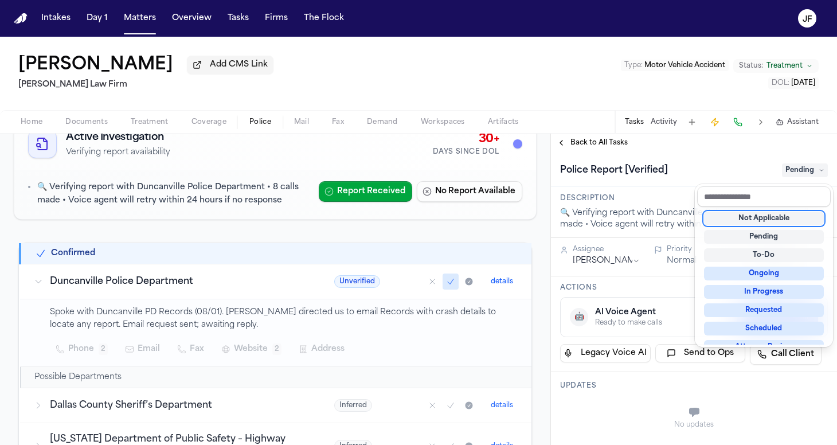
drag, startPoint x: 768, startPoint y: 231, endPoint x: 760, endPoint y: 210, distance: 22.2
click at [760, 210] on div "Not Applicable Pending To-Do Ongoing In Progress Requested Scheduled Attorney R…" at bounding box center [764, 276] width 134 height 138
click at [758, 218] on div "Not Applicable" at bounding box center [764, 219] width 120 height 14
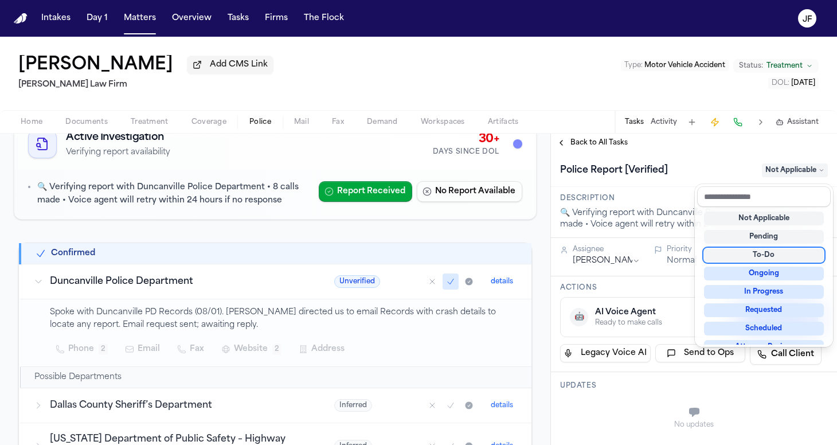
click at [662, 183] on div "Police Report [Verified] Not Applicable" at bounding box center [694, 169] width 286 height 35
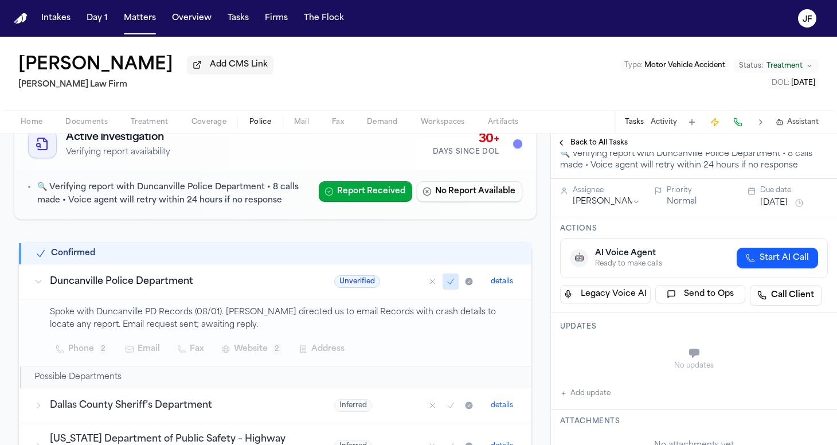
scroll to position [72, 0]
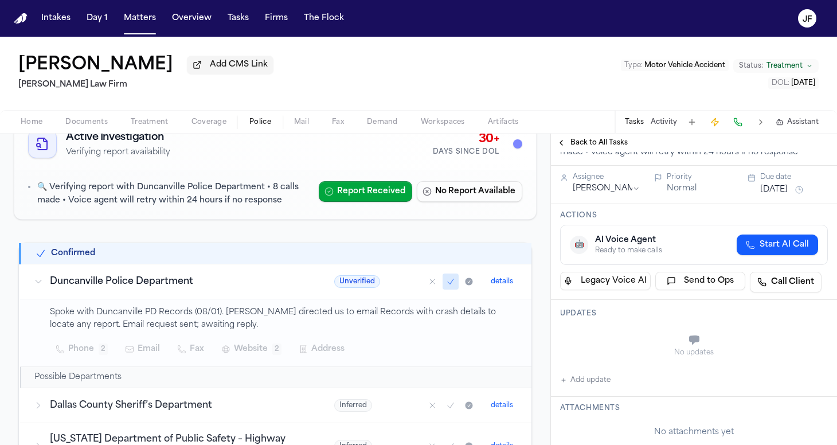
click at [592, 384] on button "Add update" at bounding box center [585, 380] width 50 height 14
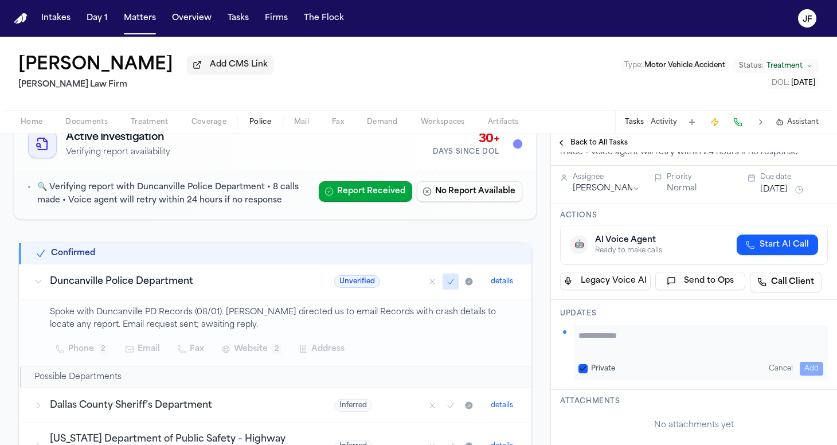
click at [600, 346] on textarea "Add your update" at bounding box center [701, 341] width 245 height 23
type textarea "**********"
click at [802, 369] on button "Add" at bounding box center [812, 369] width 24 height 14
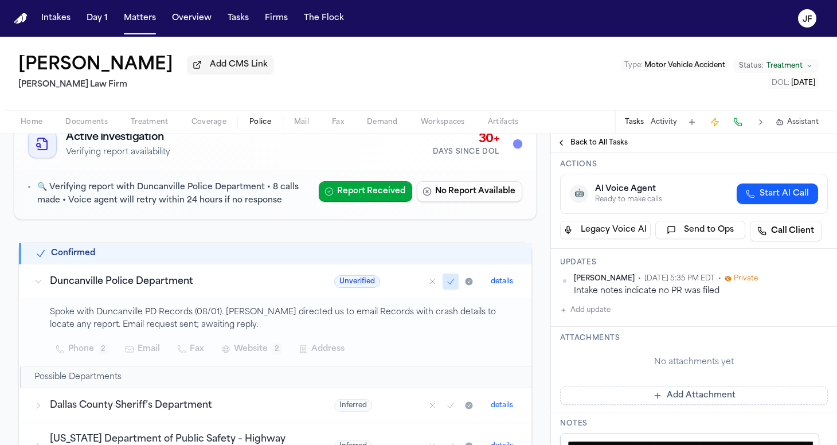
click at [614, 147] on span "Back to All Tasks" at bounding box center [599, 142] width 57 height 9
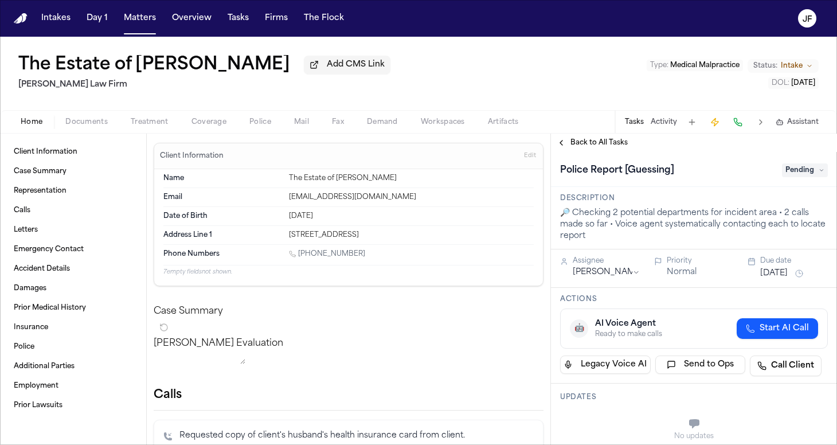
click at [79, 131] on div "Home Documents Treatment Coverage Police Mail Fax Demand Workspaces Artifacts T…" at bounding box center [418, 121] width 837 height 23
click at [83, 127] on span "Documents" at bounding box center [86, 122] width 42 height 9
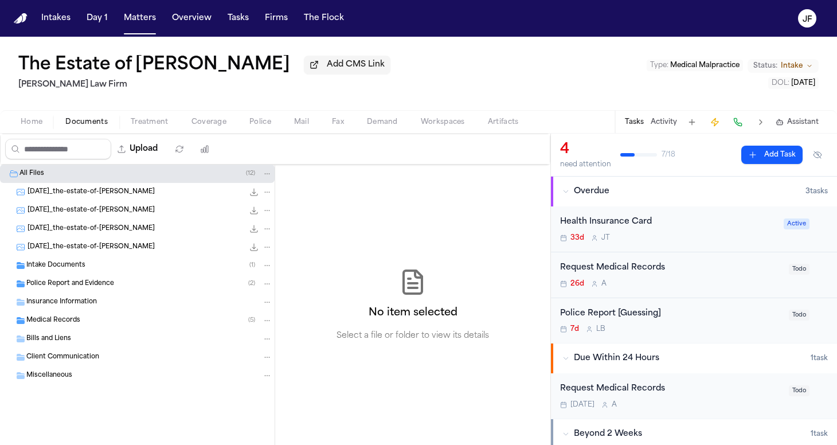
click at [67, 270] on span "Intake Documents" at bounding box center [55, 266] width 59 height 10
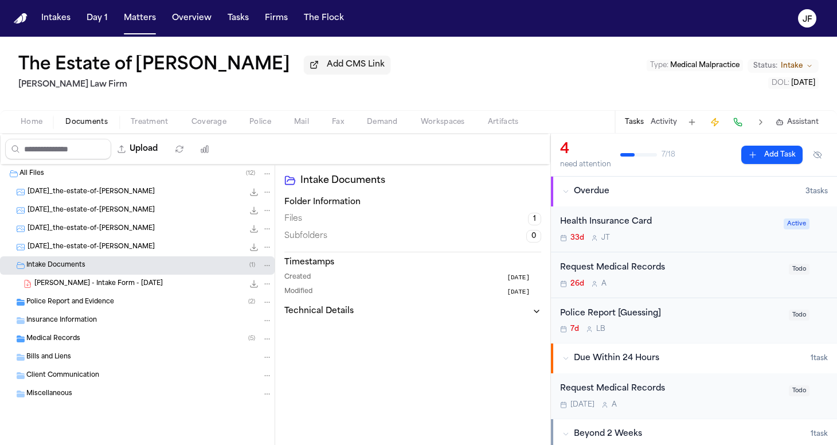
click at [79, 299] on div "Police Report and Evidence ( 2 )" at bounding box center [149, 302] width 246 height 10
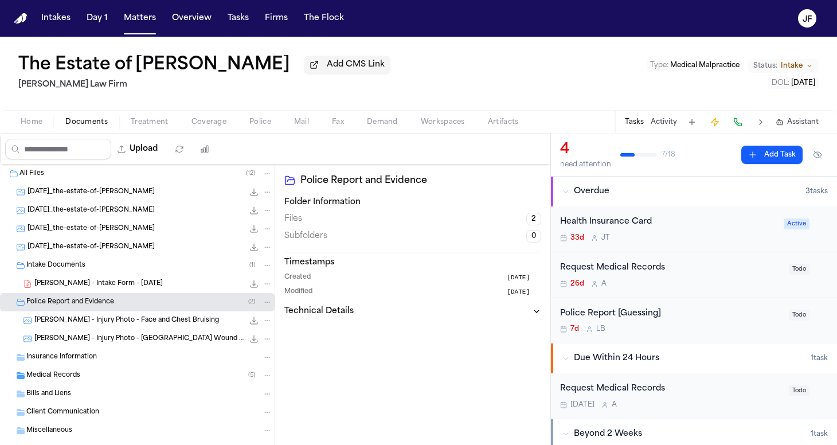
click at [97, 289] on span "G. Gaytan - Intake Form - 7.28.25" at bounding box center [98, 284] width 128 height 10
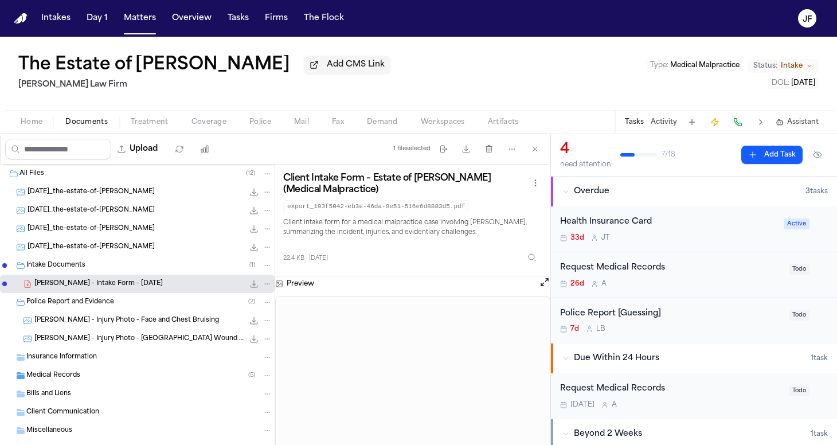
click at [249, 288] on icon "File: G. Gaytan - Intake Form - 7.28.25" at bounding box center [253, 283] width 9 height 9
click at [592, 320] on div "Police Report [Guessing]" at bounding box center [671, 313] width 222 height 13
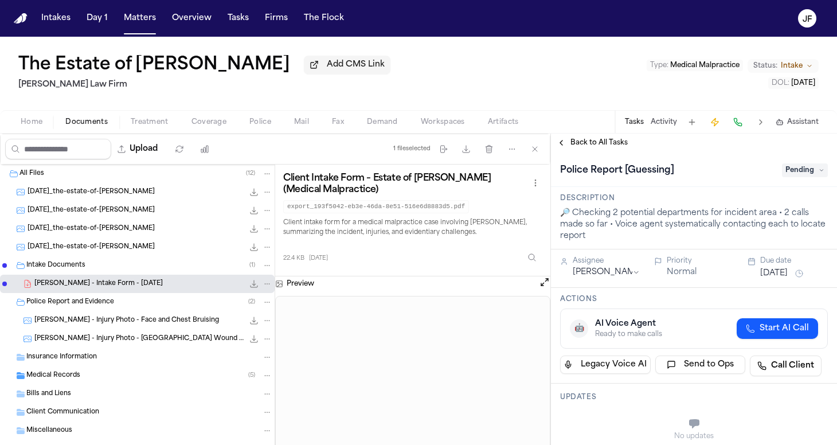
click at [794, 171] on span "Pending" at bounding box center [805, 170] width 46 height 14
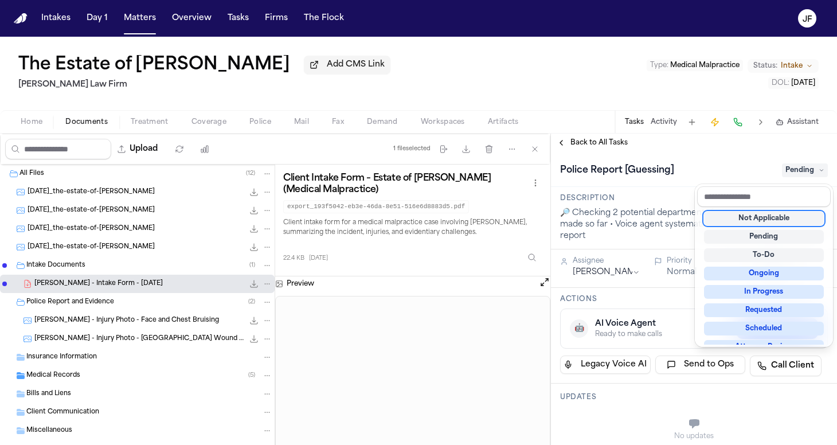
click at [759, 225] on div "Not Applicable" at bounding box center [764, 219] width 120 height 14
click at [740, 170] on div "Police Report [Guessing] Not Applicable" at bounding box center [694, 170] width 268 height 18
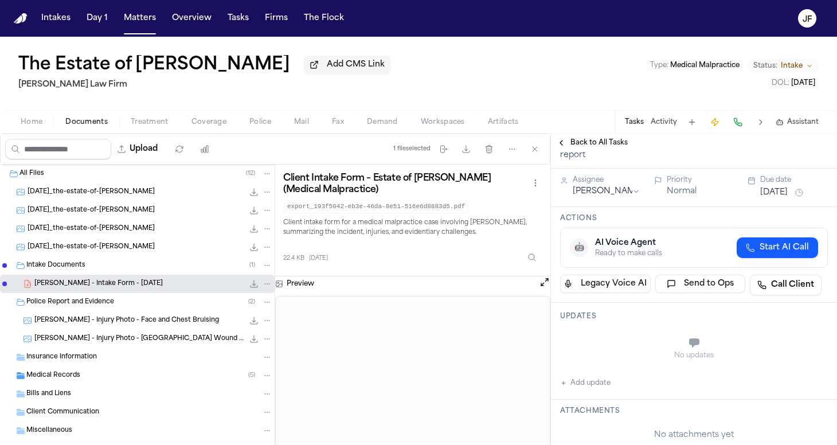
scroll to position [111, 0]
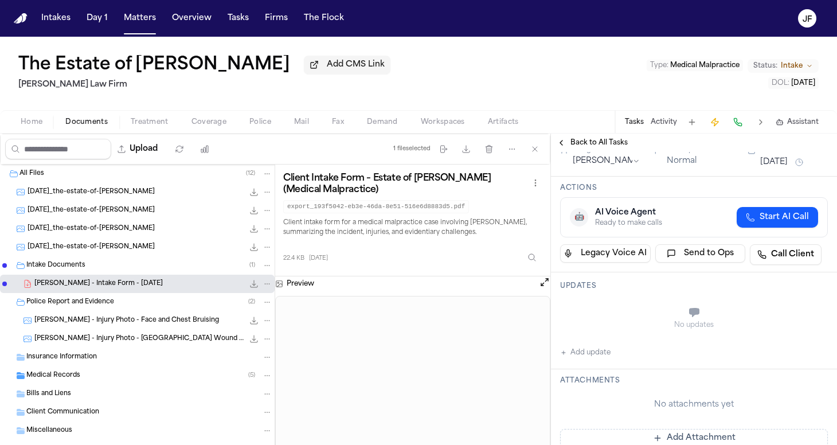
click at [573, 354] on button "Add update" at bounding box center [585, 353] width 50 height 14
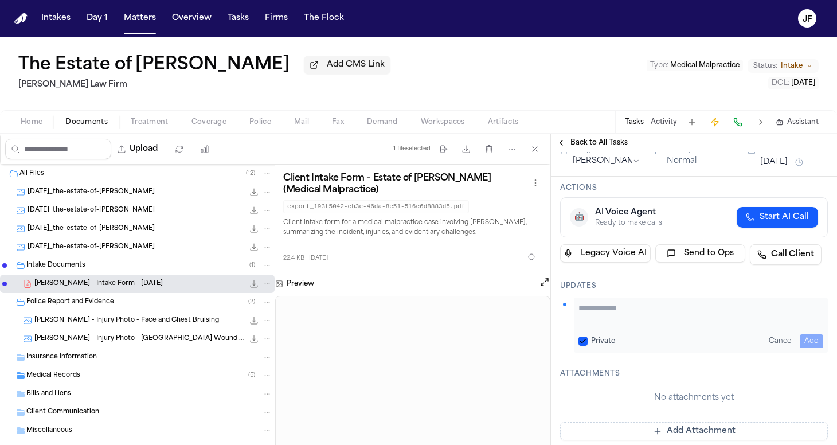
click at [605, 306] on textarea "Add your update" at bounding box center [701, 313] width 245 height 23
type textarea "**********"
click at [804, 341] on button "Add" at bounding box center [812, 341] width 24 height 14
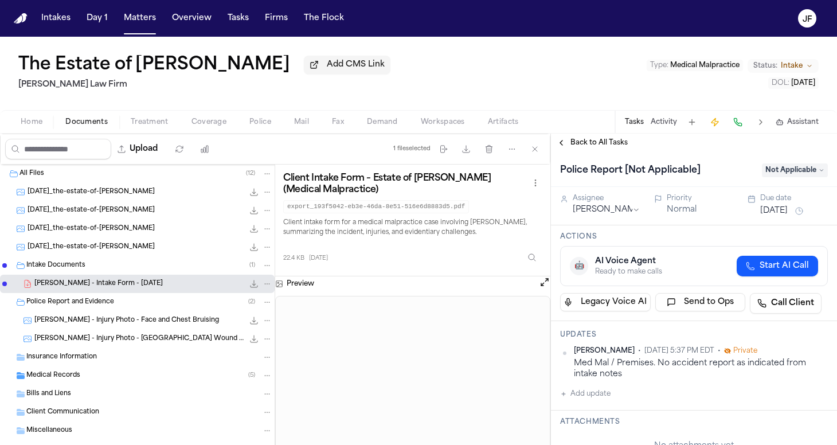
scroll to position [0, 0]
click at [617, 144] on span "Back to All Tasks" at bounding box center [599, 142] width 57 height 9
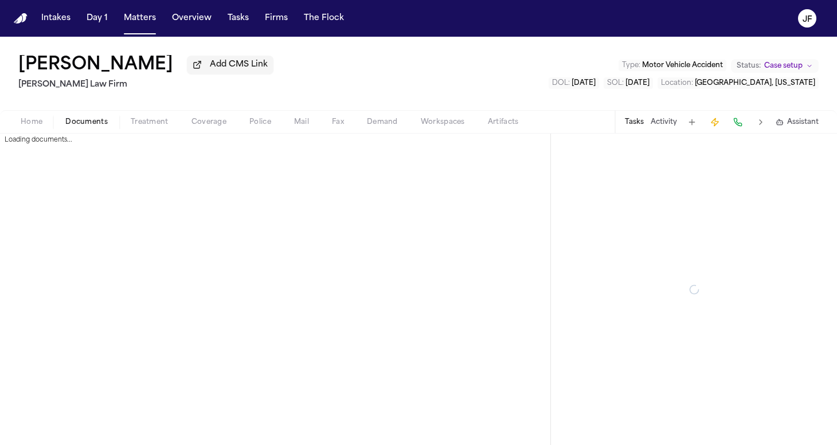
click at [85, 125] on span "Documents" at bounding box center [86, 122] width 42 height 9
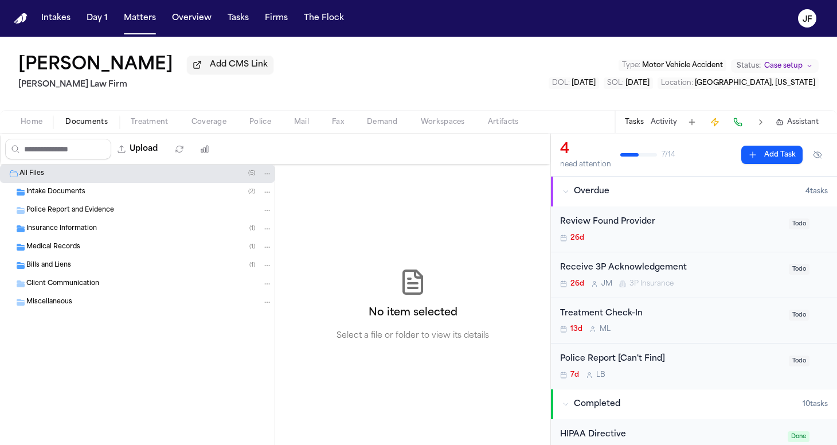
click at [82, 195] on span "Intake Documents" at bounding box center [55, 193] width 59 height 10
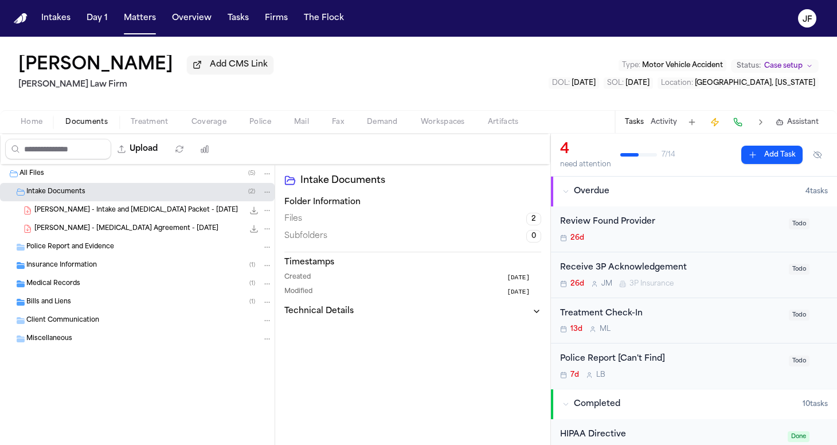
click at [88, 216] on div "L. Cardenas - Intake and Retainer Packet - 8.12.25 10.5 MB • PDF" at bounding box center [153, 210] width 238 height 11
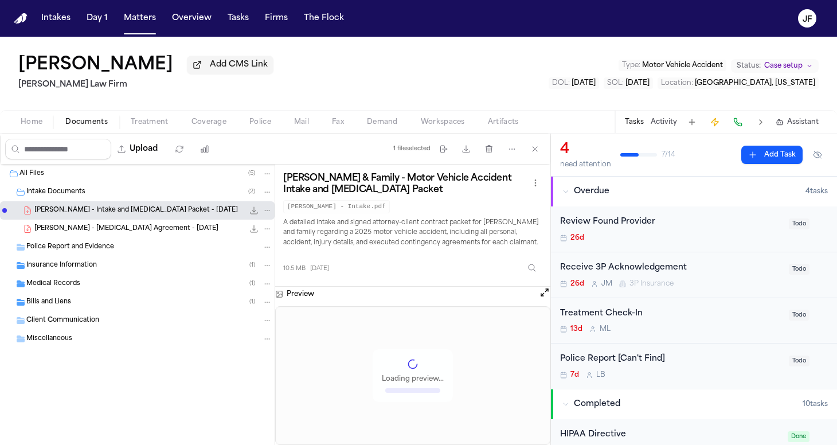
click at [252, 214] on icon "File: L. Cardenas - Intake and Retainer Packet - 8.12.25" at bounding box center [253, 210] width 9 height 9
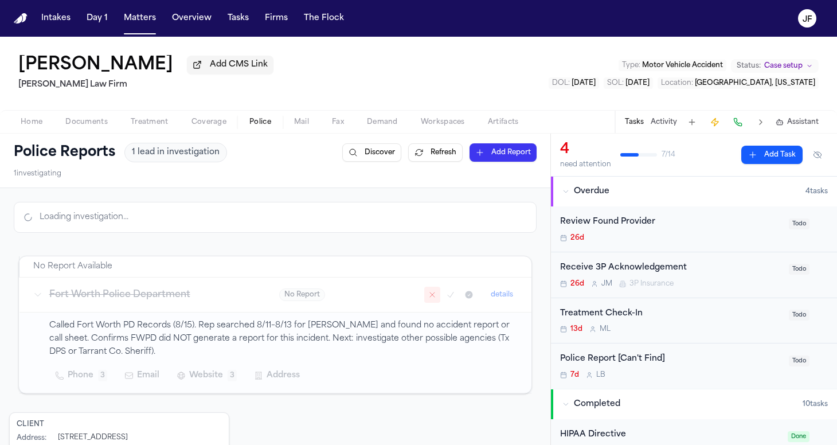
click at [265, 127] on span "Police" at bounding box center [260, 122] width 22 height 9
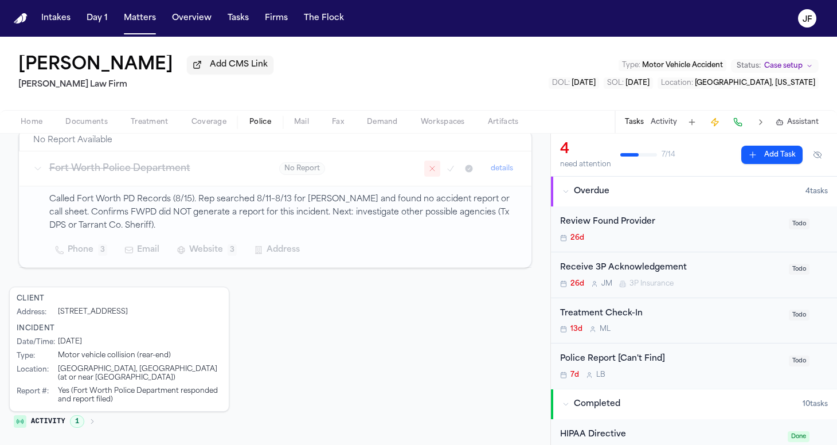
scroll to position [209, 0]
click at [790, 1] on nav "Intakes Day 1 Matters Overview Tasks Firms The Flock JF" at bounding box center [418, 18] width 837 height 37
click at [29, 127] on span "Home" at bounding box center [32, 122] width 22 height 9
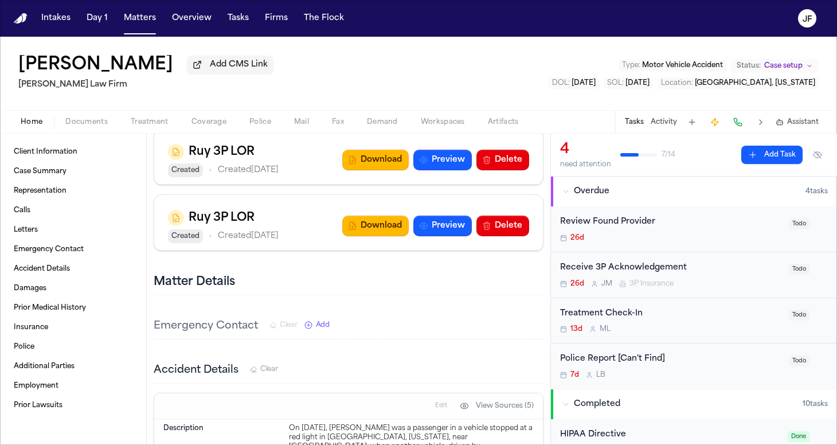
scroll to position [513, 0]
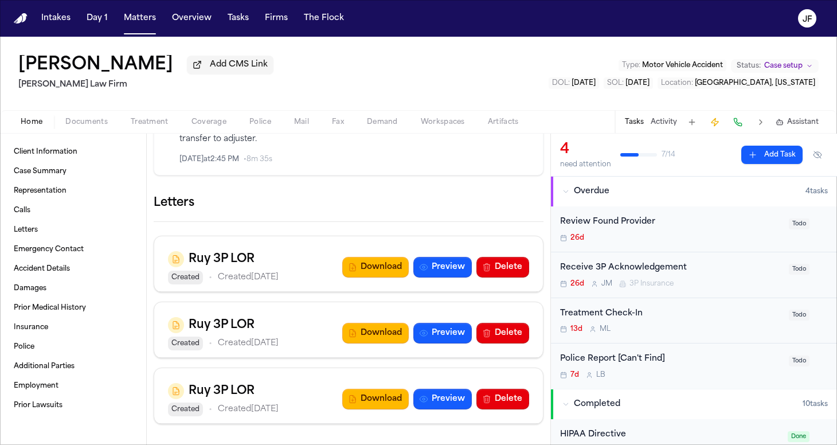
click at [216, 124] on span "Coverage" at bounding box center [209, 122] width 35 height 9
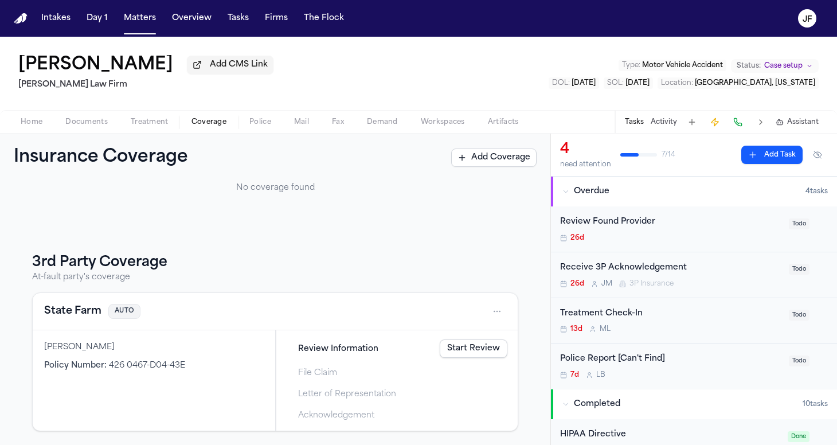
click at [268, 120] on span "Police" at bounding box center [260, 122] width 22 height 9
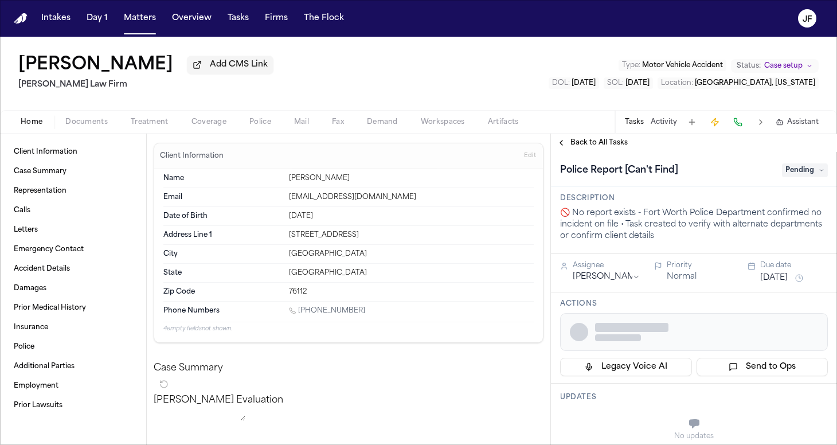
click at [96, 126] on span "Documents" at bounding box center [86, 122] width 42 height 9
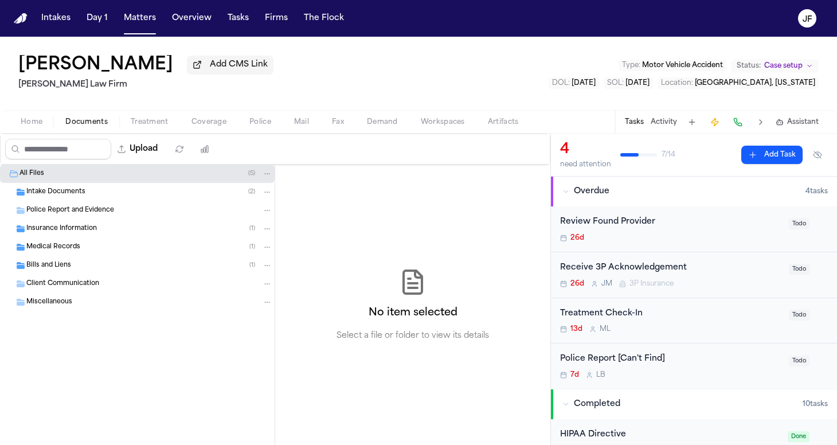
drag, startPoint x: 39, startPoint y: 128, endPoint x: 48, endPoint y: 134, distance: 10.0
click at [39, 127] on span "Home" at bounding box center [32, 122] width 22 height 9
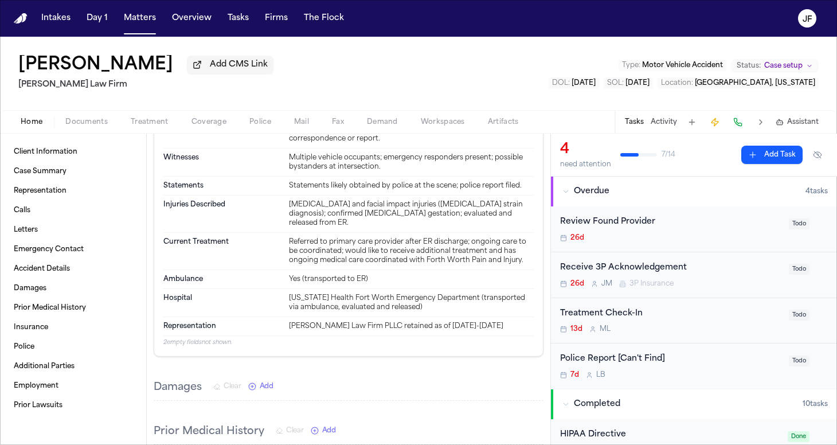
scroll to position [1197, 0]
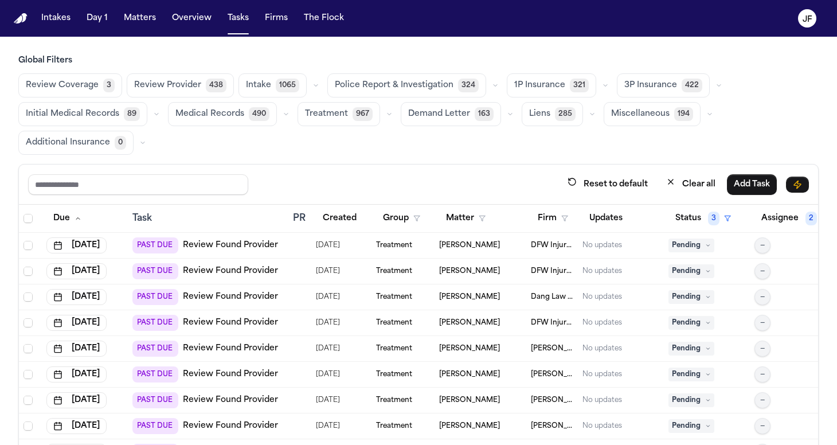
click at [134, 13] on button "Matters" at bounding box center [139, 18] width 41 height 21
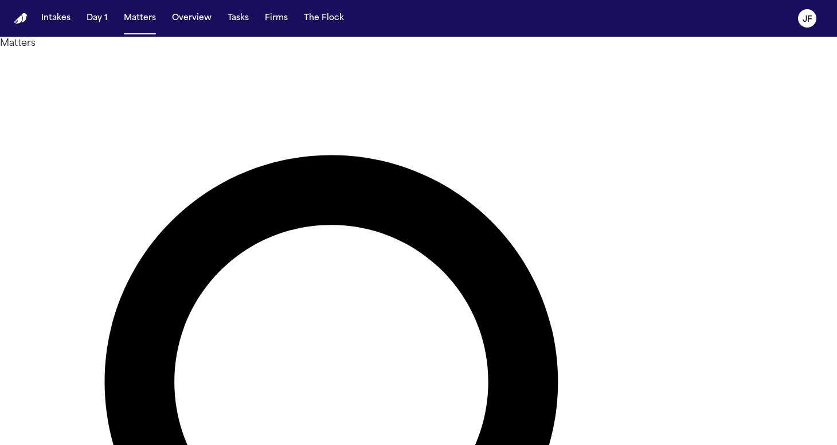
type input "********"
drag, startPoint x: 304, startPoint y: 100, endPoint x: 71, endPoint y: 193, distance: 250.7
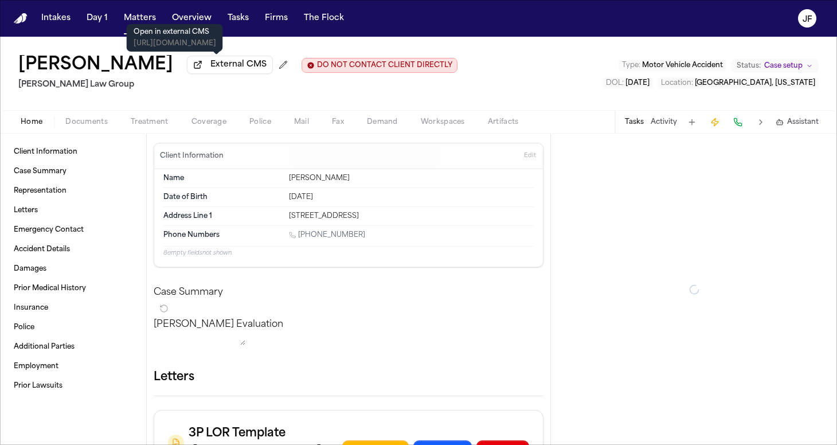
click at [210, 67] on span "External CMS" at bounding box center [238, 64] width 56 height 11
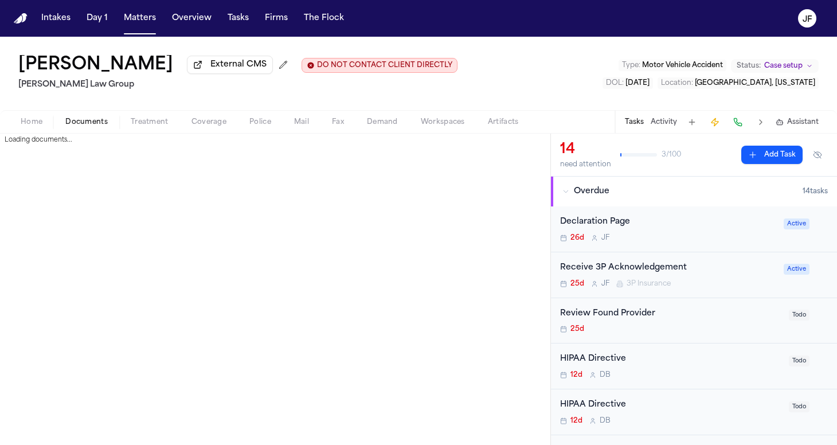
click at [97, 123] on span "Documents" at bounding box center [86, 122] width 42 height 9
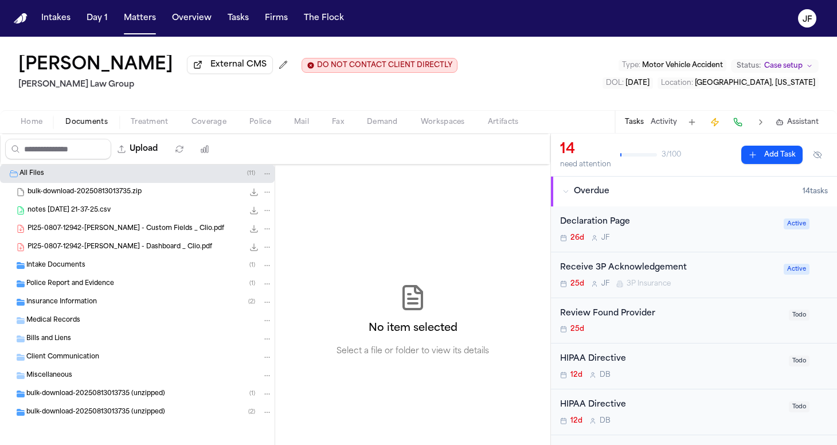
click at [73, 271] on span "Intake Documents" at bounding box center [55, 266] width 59 height 10
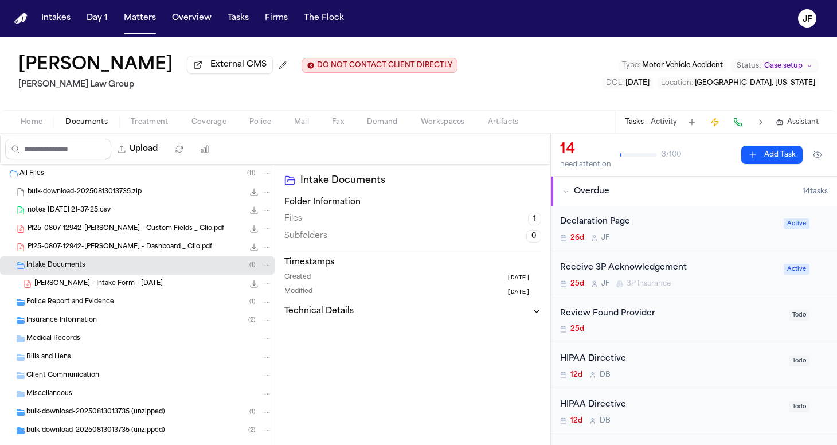
click at [86, 271] on div "Intake Documents ( 1 )" at bounding box center [149, 265] width 246 height 10
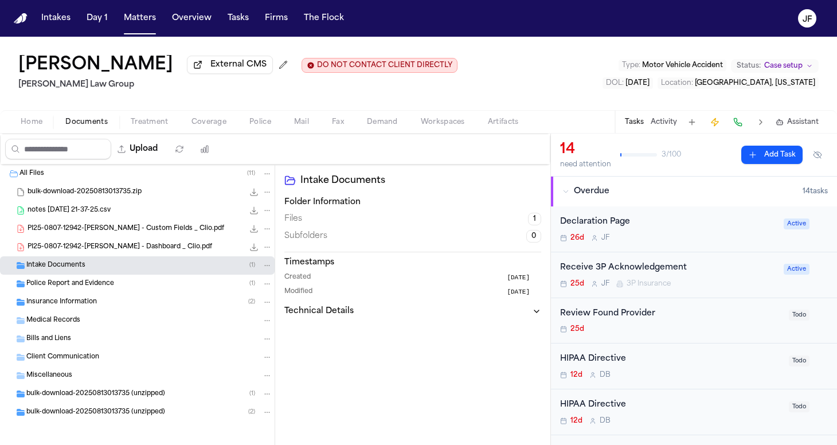
click at [85, 288] on span "Police Report and Evidence" at bounding box center [70, 284] width 88 height 10
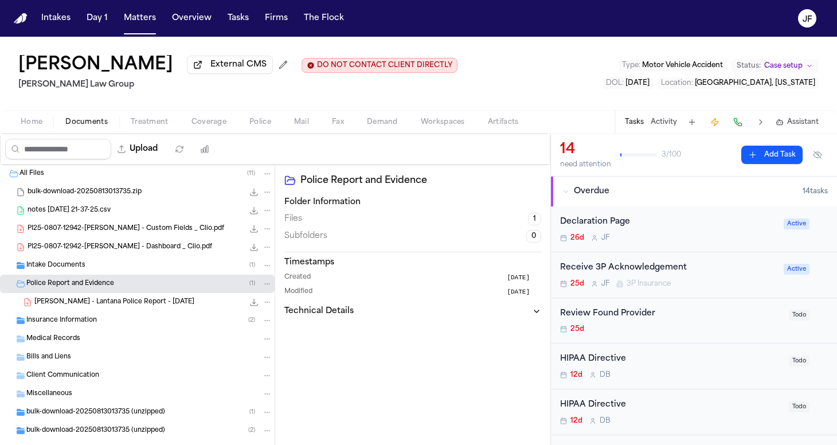
click at [82, 328] on div "Insurance Information ( 2 )" at bounding box center [137, 320] width 275 height 18
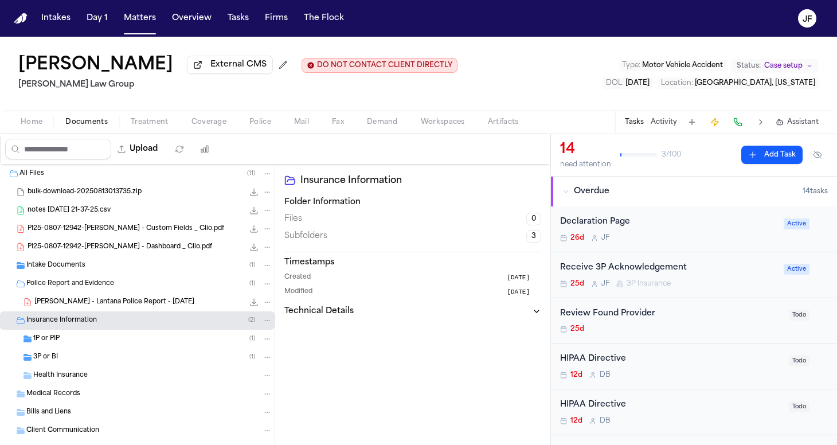
click at [75, 362] on div "3P or BI ( 1 )" at bounding box center [152, 357] width 239 height 10
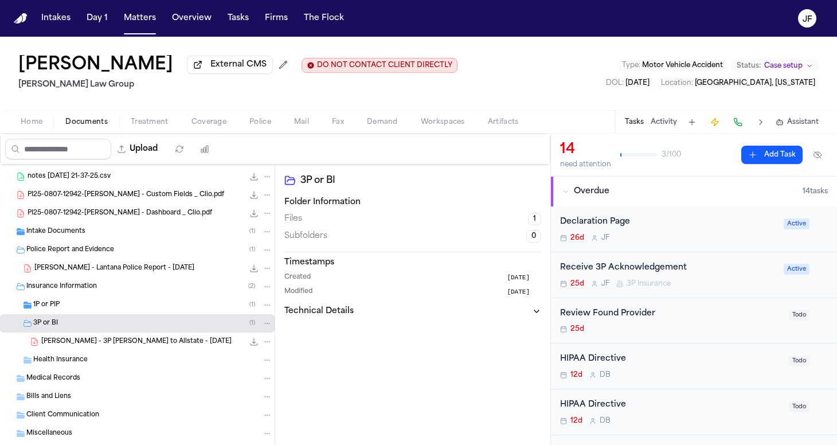
scroll to position [64, 0]
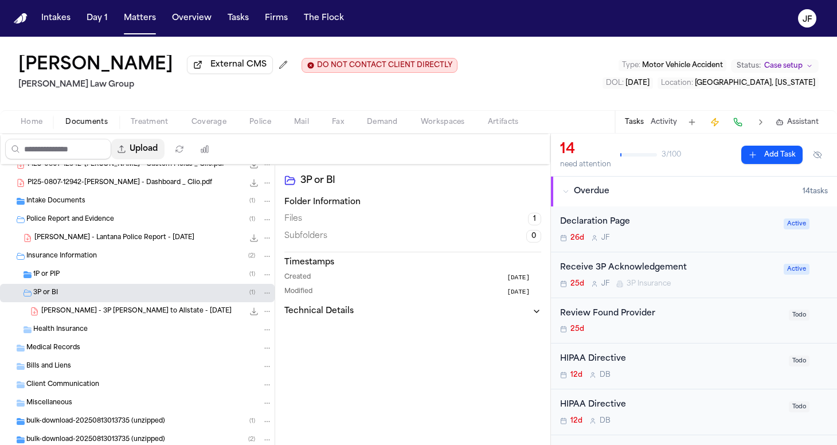
click at [157, 156] on button "Upload" at bounding box center [137, 149] width 53 height 21
select select "**********"
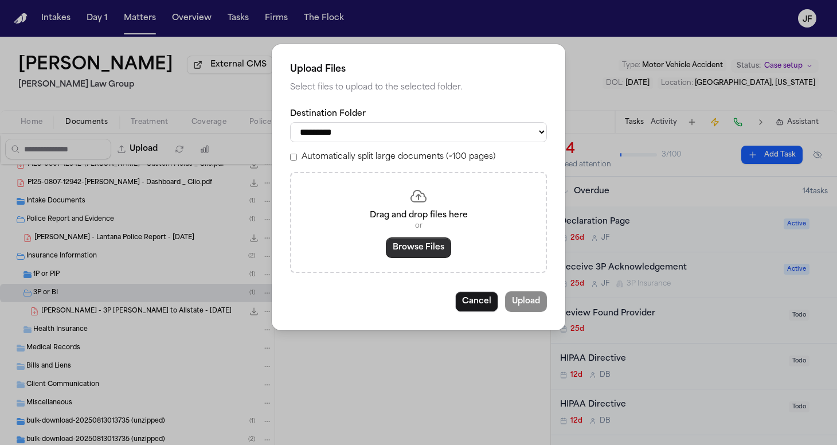
click at [422, 246] on button "Browse Files" at bounding box center [418, 247] width 65 height 21
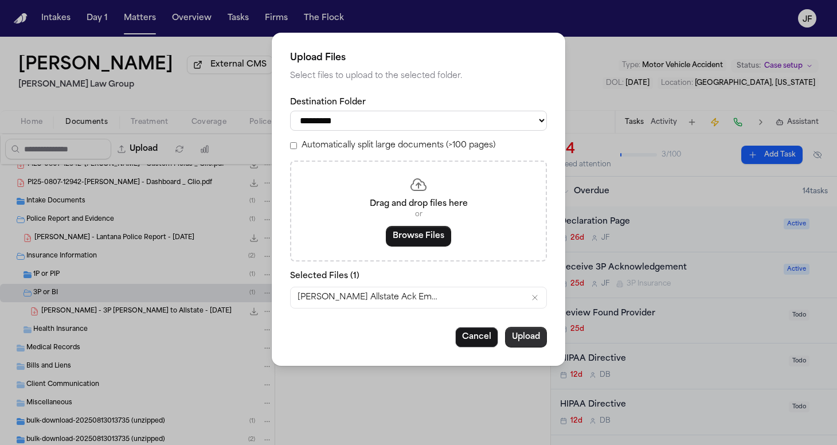
click at [525, 337] on button "Upload" at bounding box center [526, 337] width 42 height 21
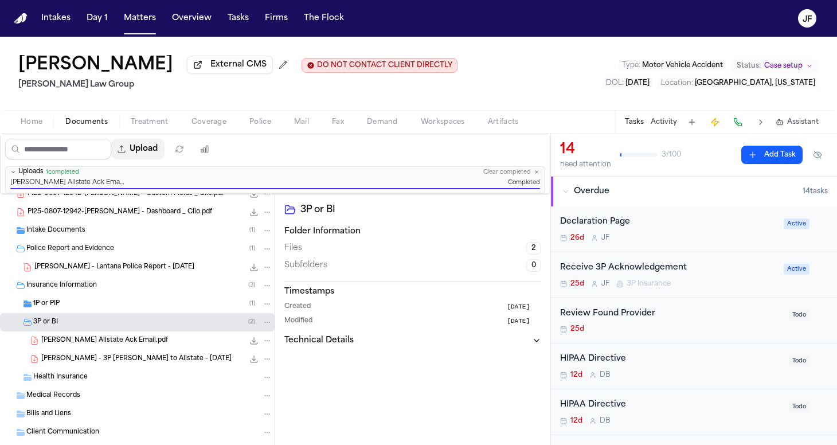
click at [157, 145] on button "Upload" at bounding box center [137, 149] width 53 height 21
select select "**********"
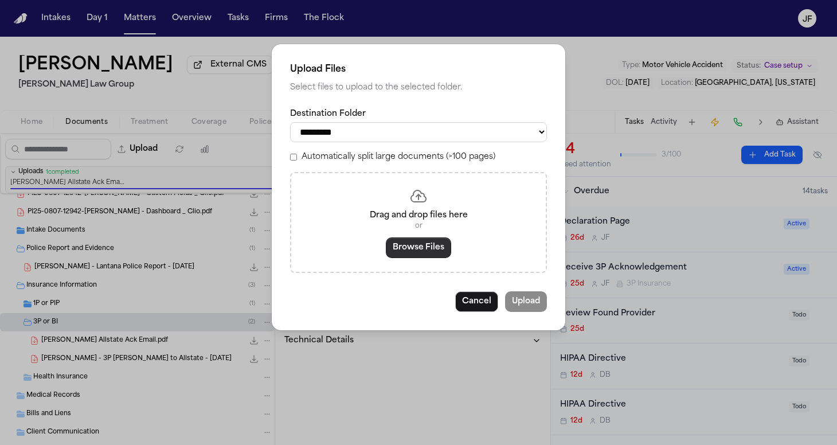
click at [407, 248] on button "Browse Files" at bounding box center [418, 247] width 65 height 21
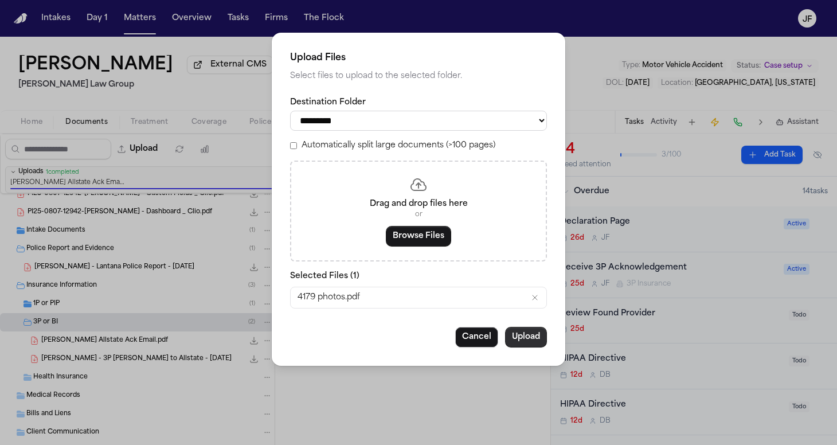
click at [526, 331] on button "Upload" at bounding box center [526, 337] width 42 height 21
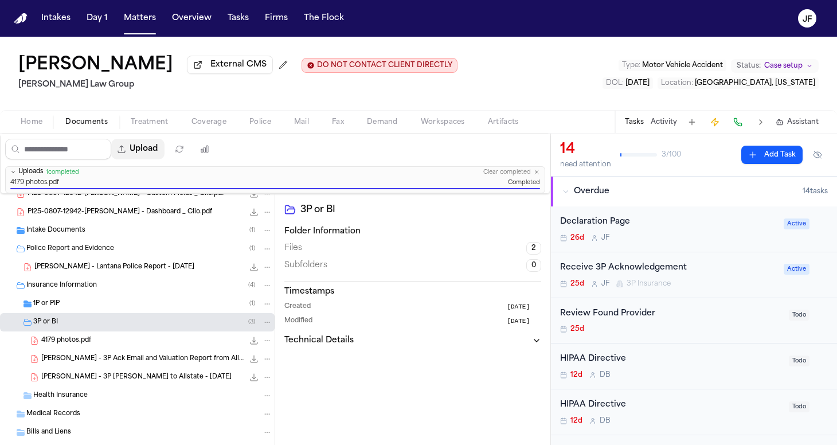
click at [165, 151] on button "Upload" at bounding box center [137, 149] width 53 height 21
select select "**********"
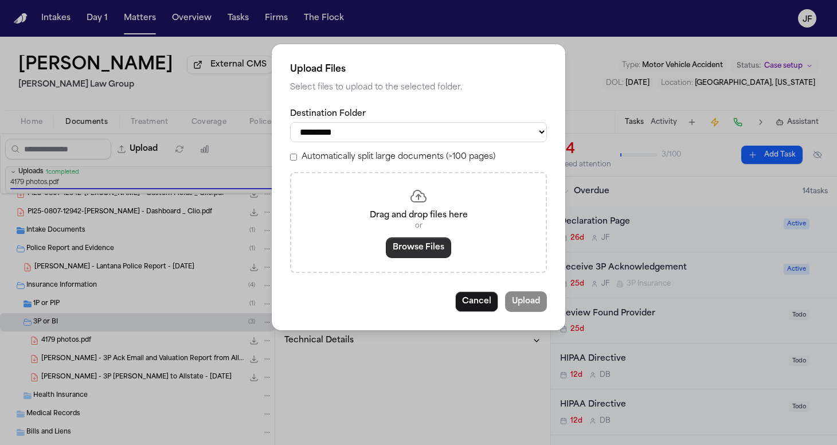
click at [398, 246] on button "Browse Files" at bounding box center [418, 247] width 65 height 21
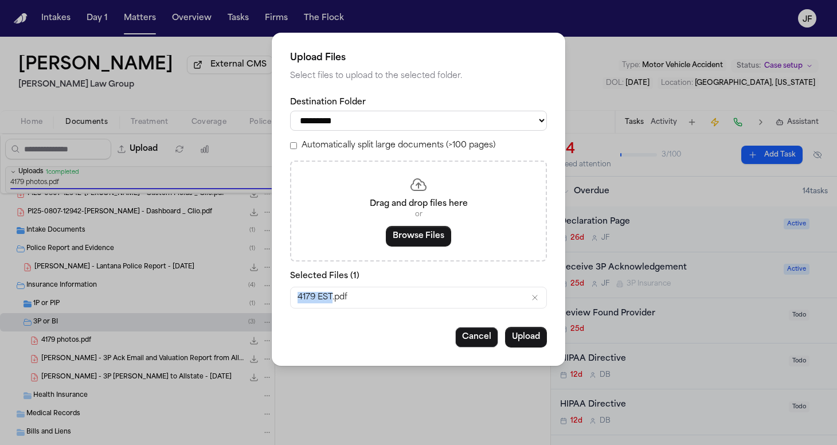
drag, startPoint x: 333, startPoint y: 296, endPoint x: 221, endPoint y: 294, distance: 112.4
click at [221, 294] on div "**********" at bounding box center [418, 222] width 837 height 445
click at [555, 332] on div "**********" at bounding box center [419, 199] width 294 height 333
click at [533, 332] on button "Upload" at bounding box center [526, 337] width 42 height 21
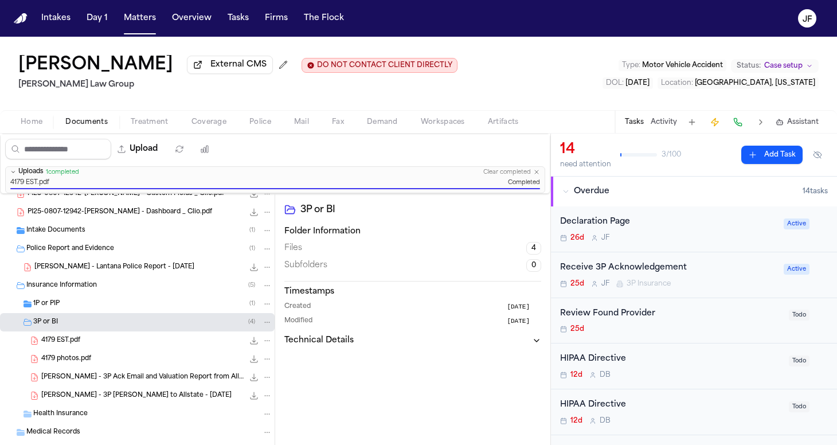
click at [263, 344] on icon "File: 4179 EST.pdf" at bounding box center [267, 341] width 8 height 8
drag, startPoint x: 256, startPoint y: 379, endPoint x: 256, endPoint y: 373, distance: 6.3
click at [256, 373] on div "Rename Move [GEOGRAPHIC_DATA]" at bounding box center [258, 385] width 83 height 67
click at [257, 367] on button "Rename" at bounding box center [259, 364] width 79 height 21
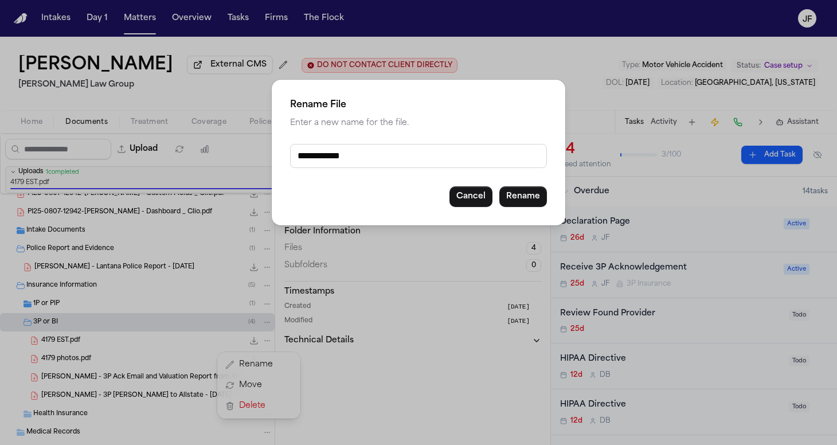
drag, startPoint x: 336, startPoint y: 159, endPoint x: 236, endPoint y: 159, distance: 99.8
click at [236, 159] on div "**********" at bounding box center [418, 222] width 837 height 445
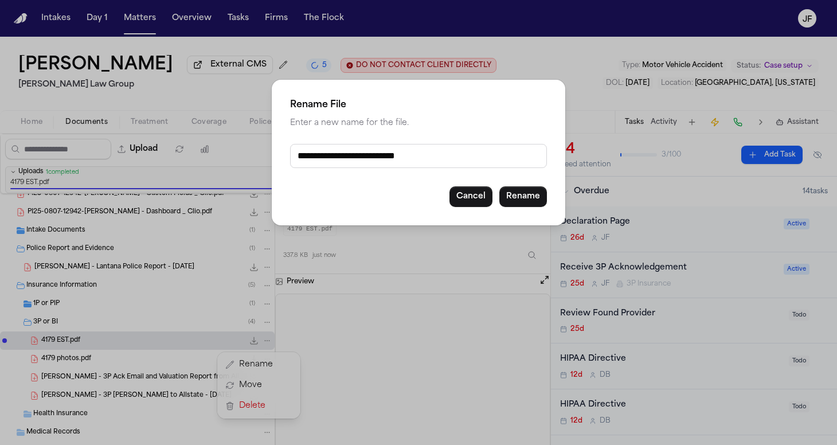
type input "**********"
click at [521, 197] on button "Rename" at bounding box center [523, 196] width 48 height 21
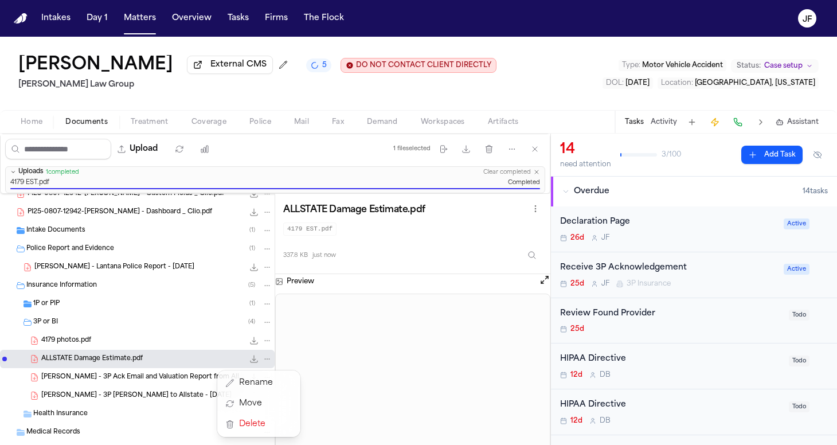
click at [220, 69] on div "[PERSON_NAME] External CMS 5 DO NOT CONTACT CLIENT DIRECTLY DO NOT CONTACT [PER…" at bounding box center [418, 241] width 837 height 408
click at [211, 71] on span "External CMS" at bounding box center [238, 64] width 56 height 11
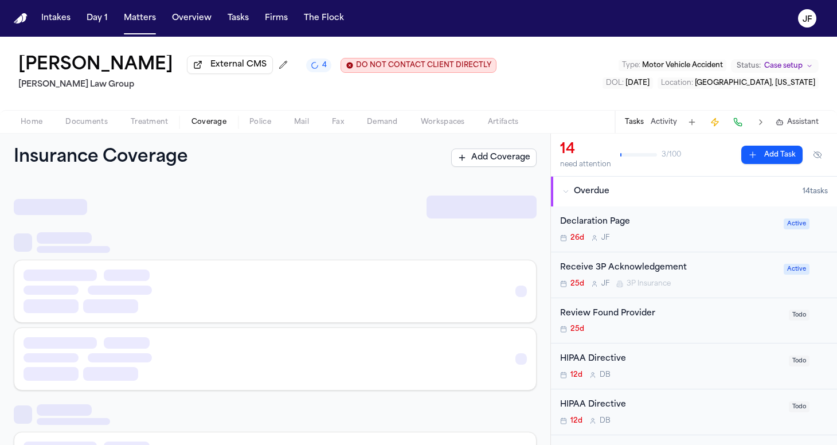
click at [217, 127] on span "Coverage" at bounding box center [209, 122] width 35 height 9
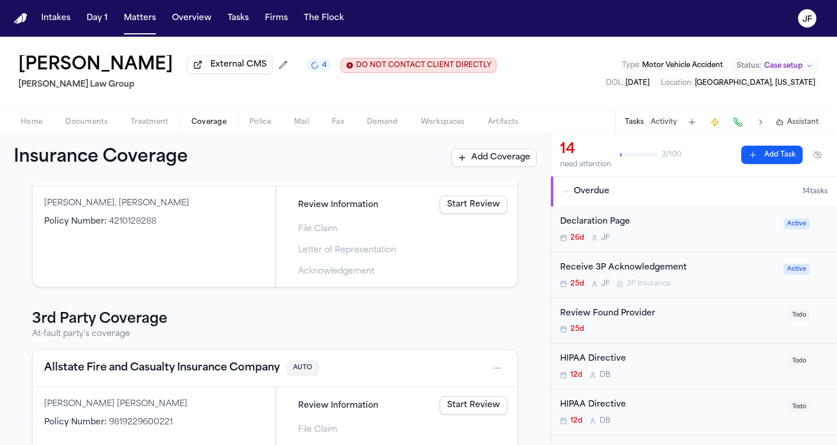
scroll to position [87, 0]
